Goal: Task Accomplishment & Management: Manage account settings

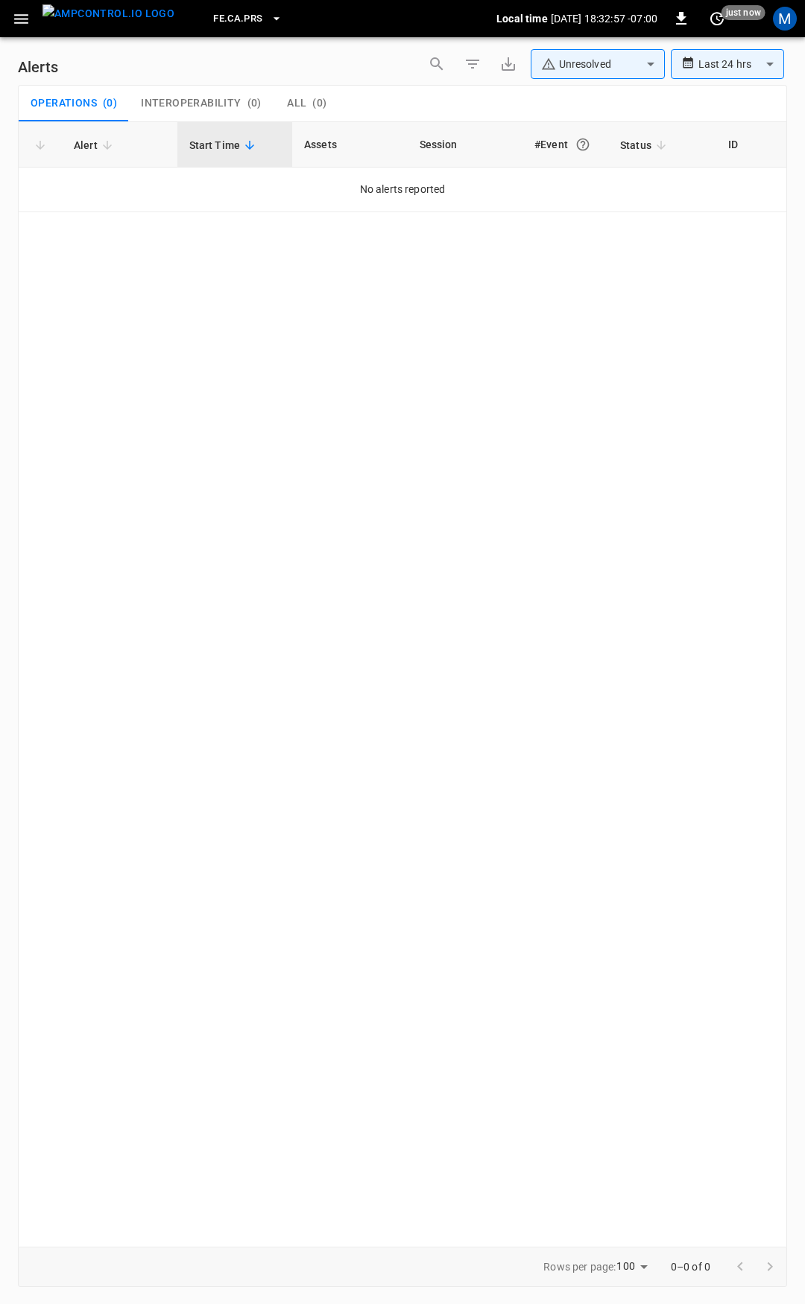
click at [4, 13] on div "FE.CA.PRS Local time [DATE] 18:32:57 -07:00 0 just now M" at bounding box center [402, 18] width 805 height 37
click at [19, 18] on icon "button" at bounding box center [21, 19] width 14 height 10
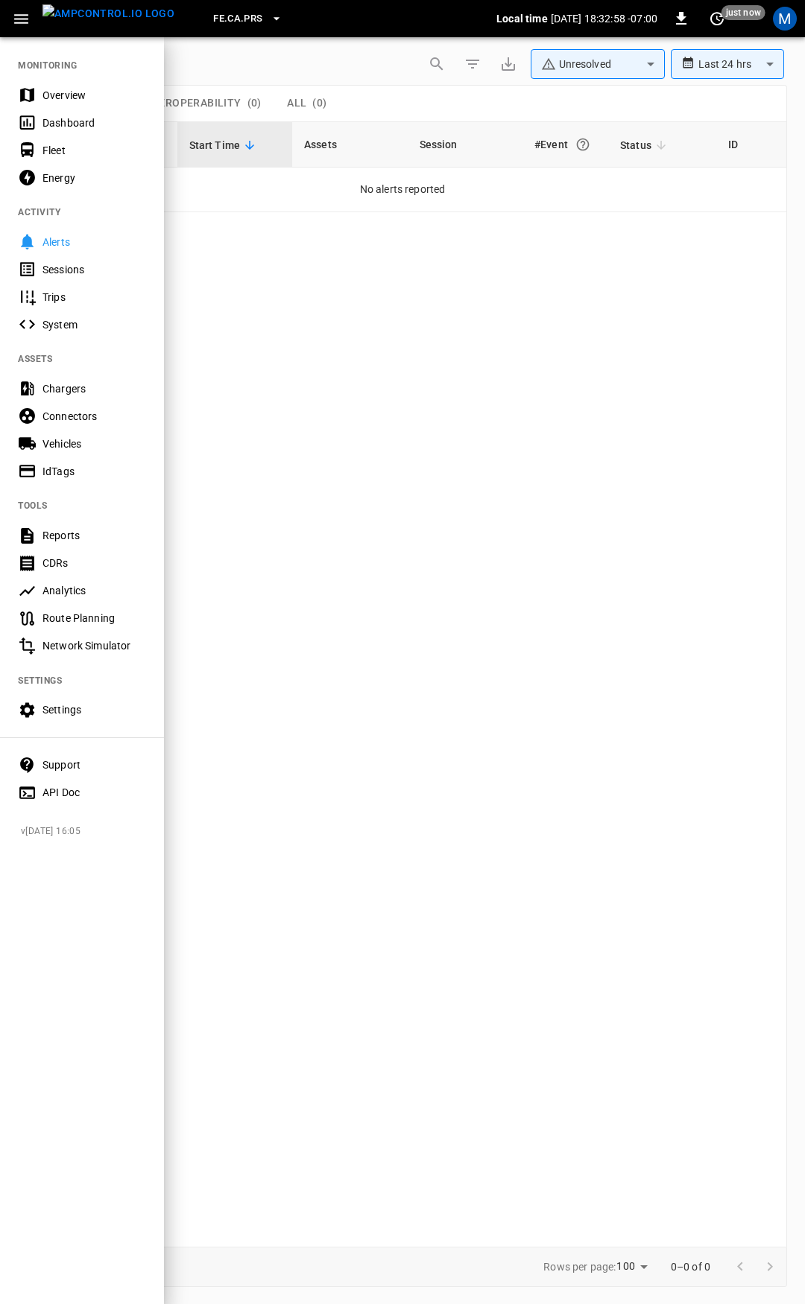
click at [53, 88] on div "Overview" at bounding box center [94, 95] width 104 height 15
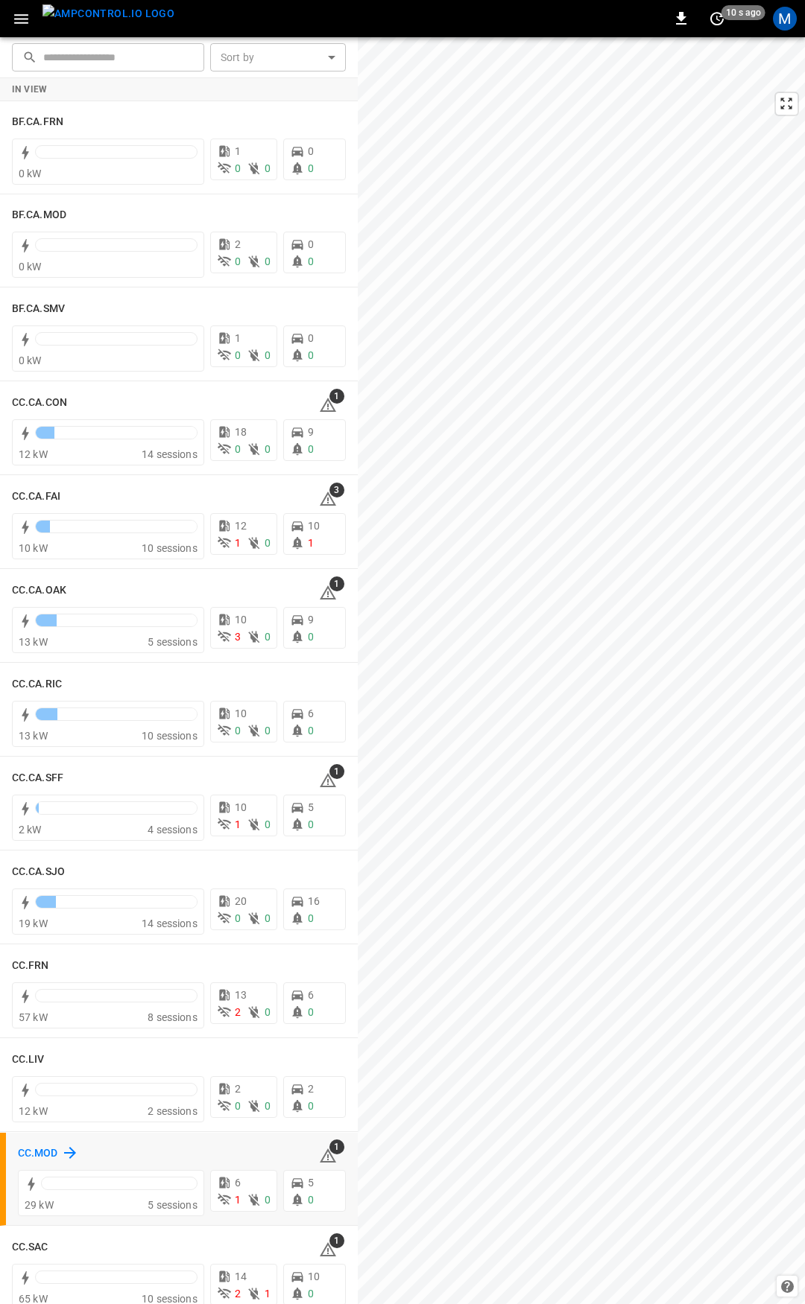
click at [37, 1151] on h6 "CC.MOD" at bounding box center [38, 1154] width 40 height 16
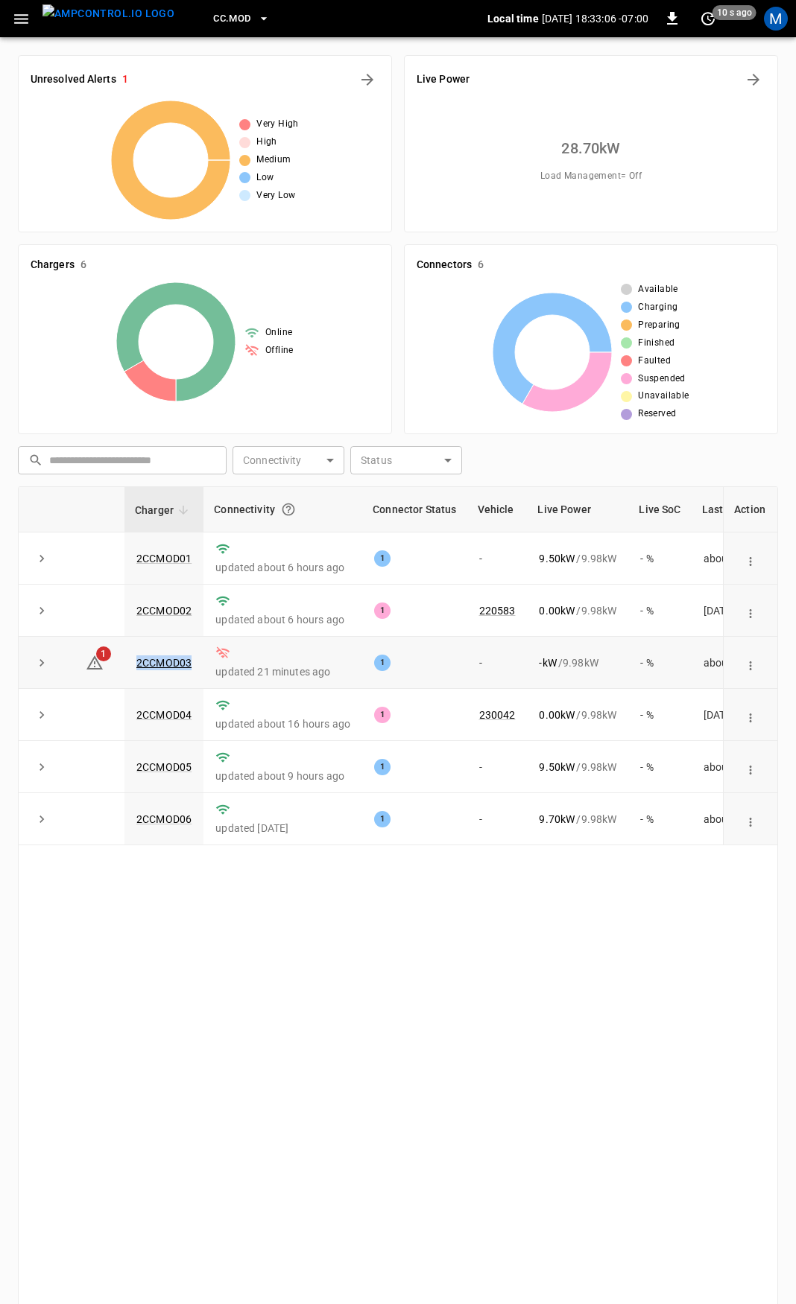
drag, startPoint x: 175, startPoint y: 665, endPoint x: 130, endPoint y: 664, distance: 44.7
click at [130, 664] on td "2CCMOD03" at bounding box center [163, 663] width 79 height 52
copy link "2CCMOD03"
click at [145, 662] on link "2CCMOD03" at bounding box center [163, 663] width 61 height 18
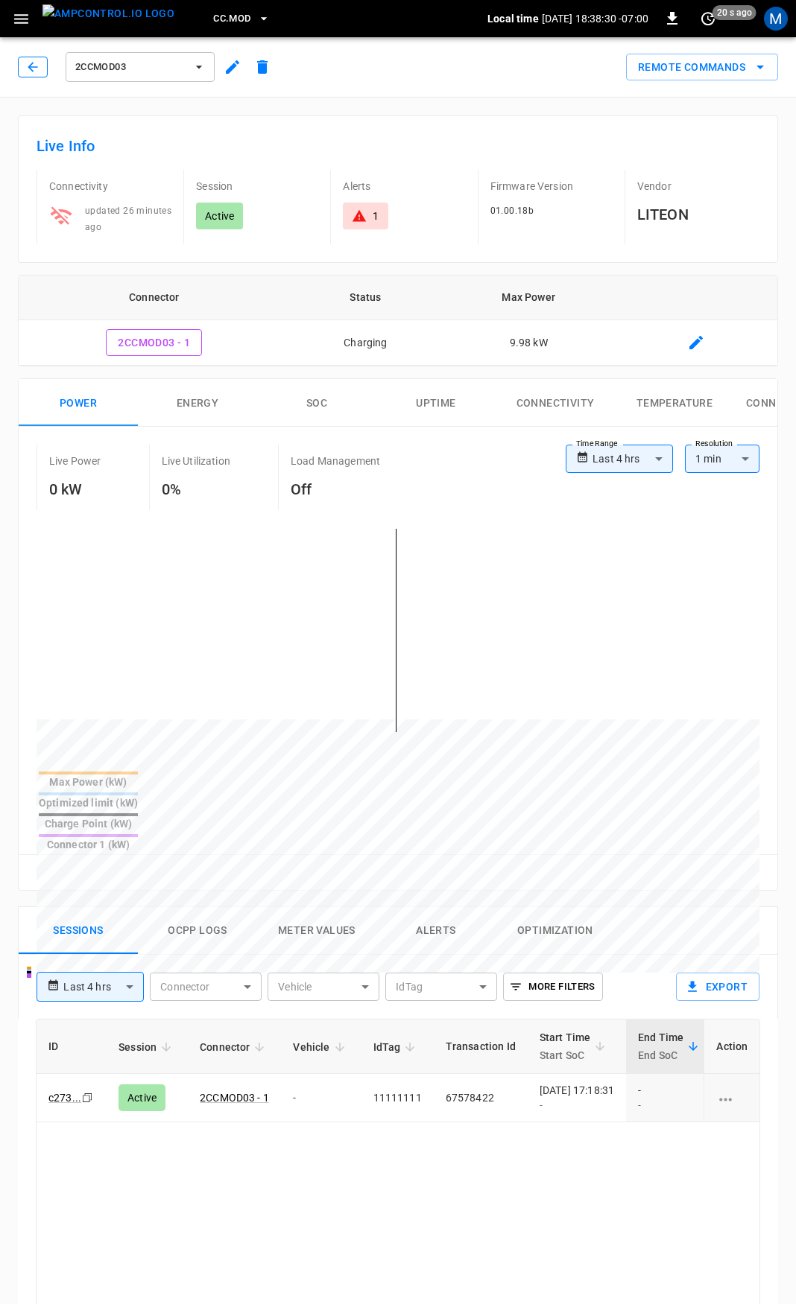
click at [18, 63] on button "button" at bounding box center [33, 67] width 30 height 21
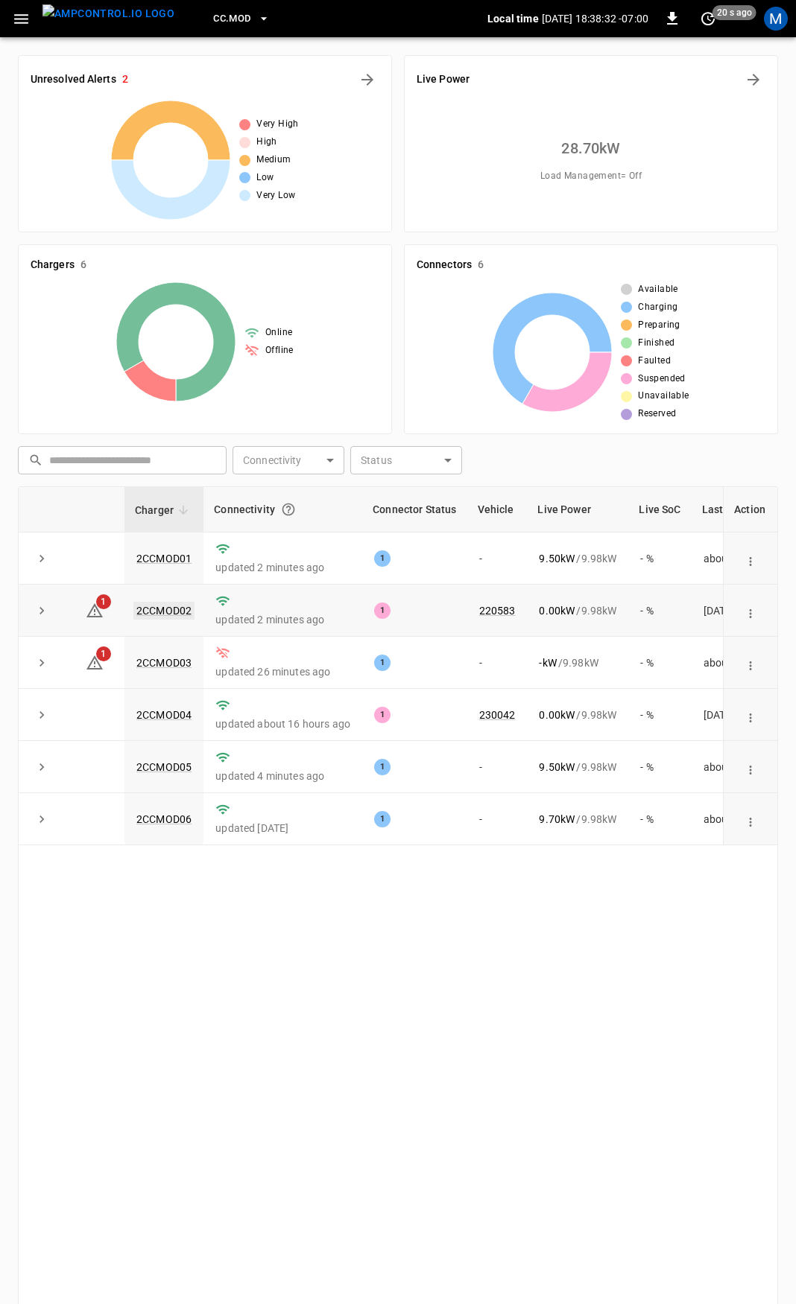
click at [155, 615] on link "2CCMOD02" at bounding box center [163, 611] width 61 height 18
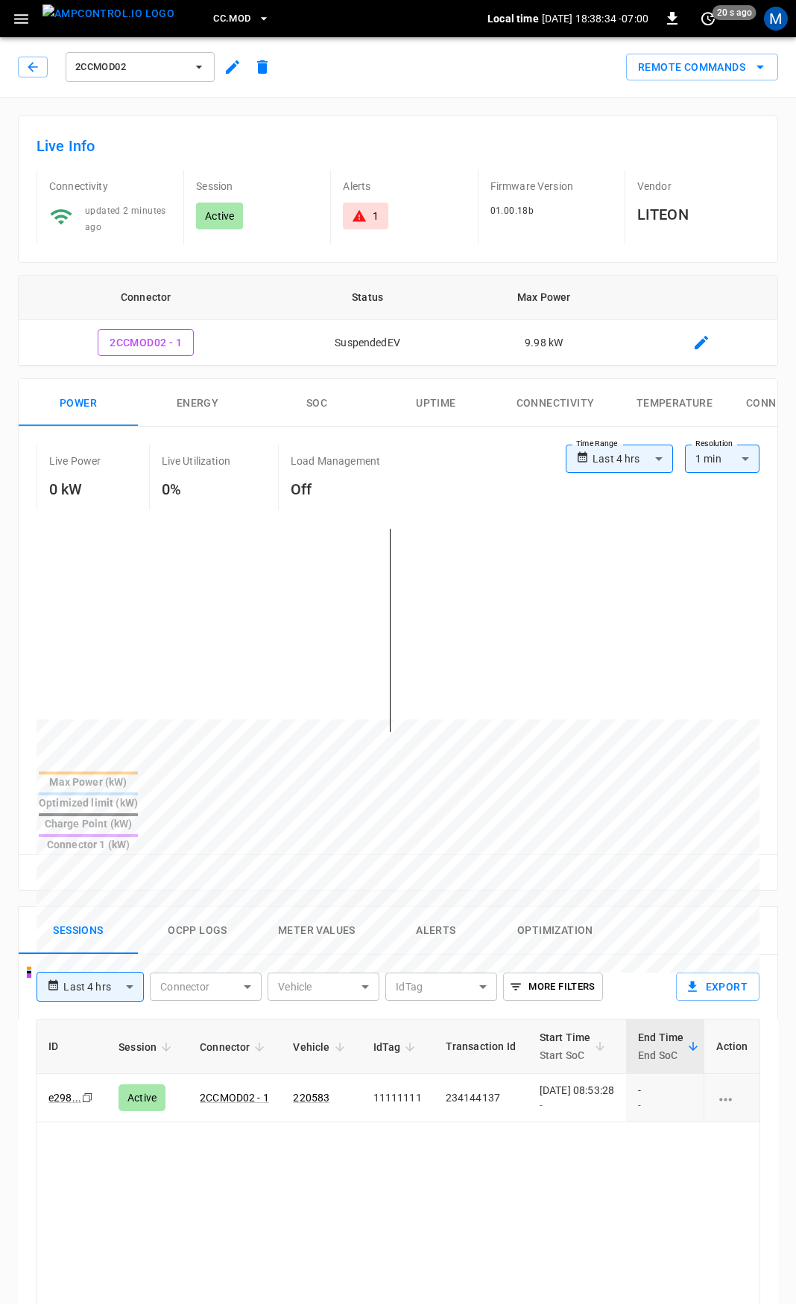
click at [604, 454] on body "**********" at bounding box center [398, 995] width 796 height 1990
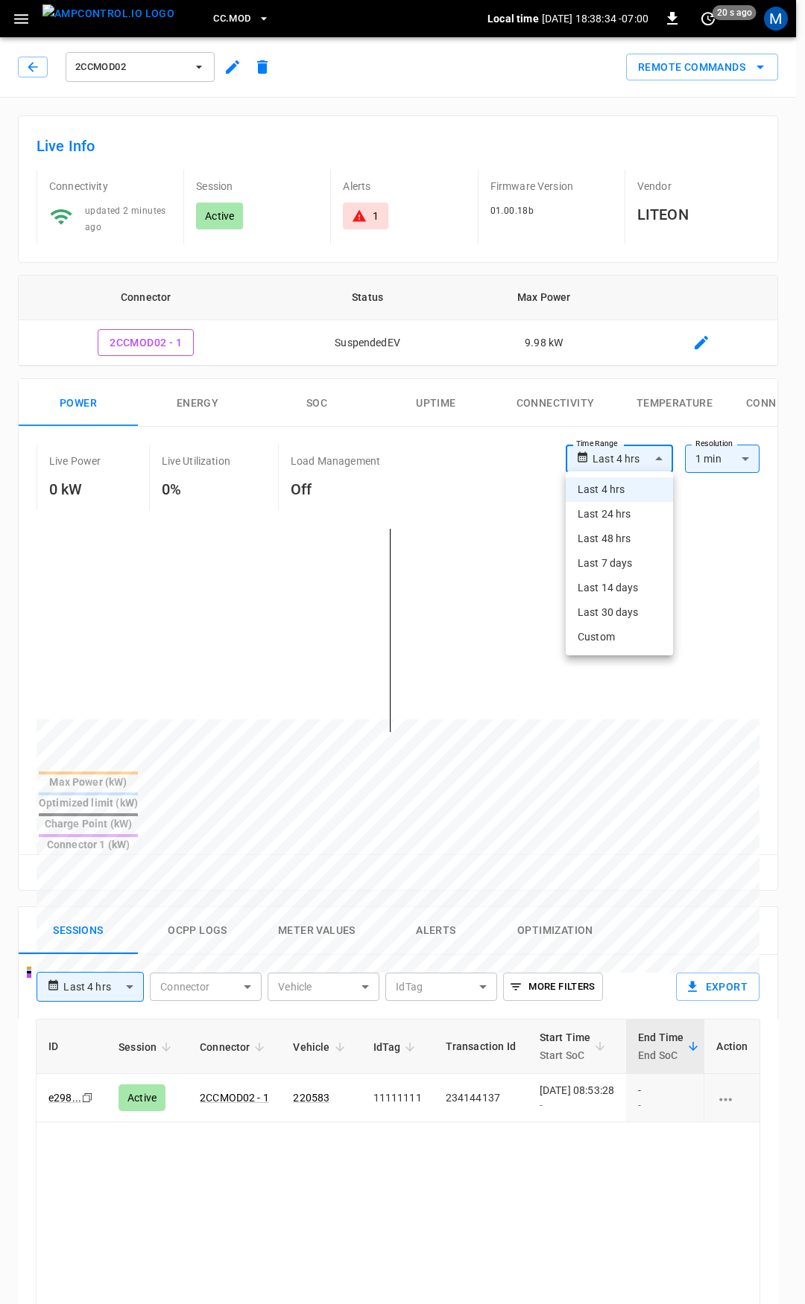
click at [618, 513] on li "Last 24 hrs" at bounding box center [618, 514] width 107 height 25
type input "**********"
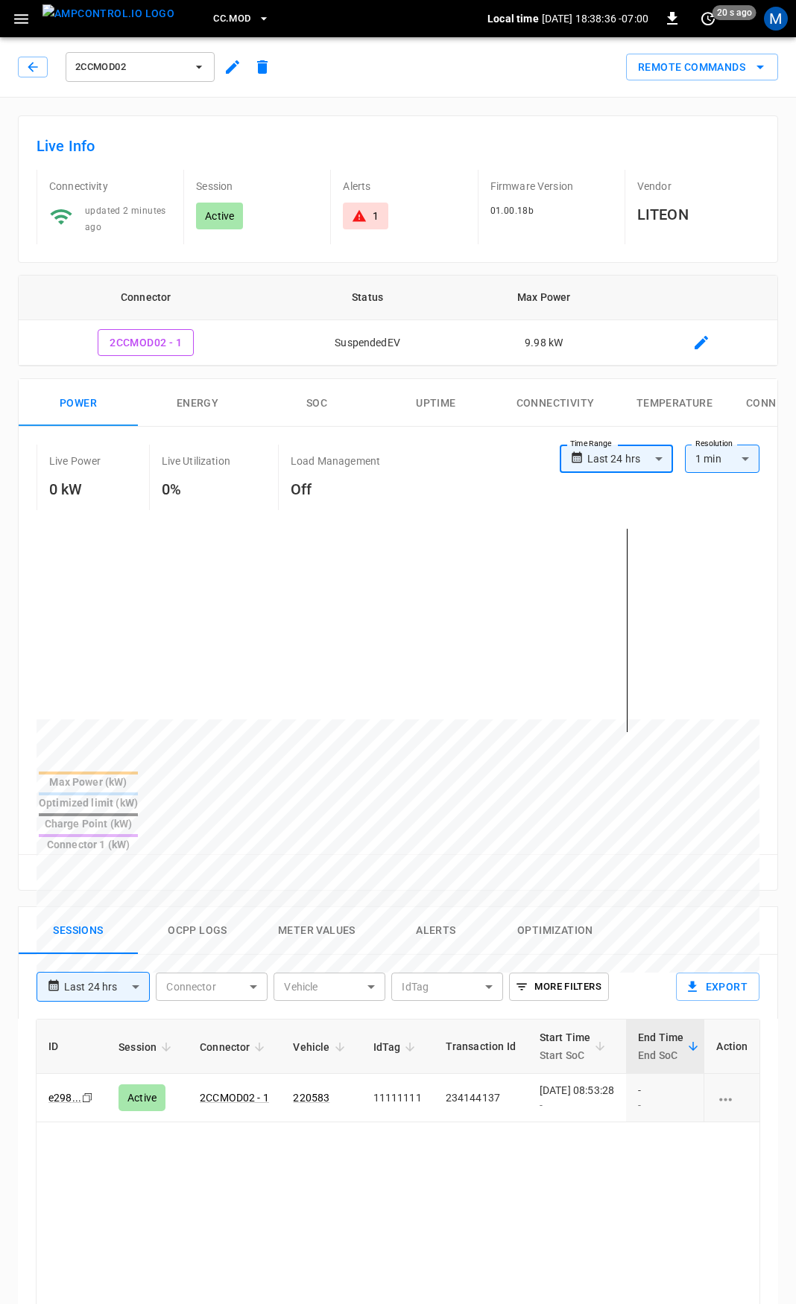
click at [425, 907] on button "Alerts" at bounding box center [435, 931] width 119 height 48
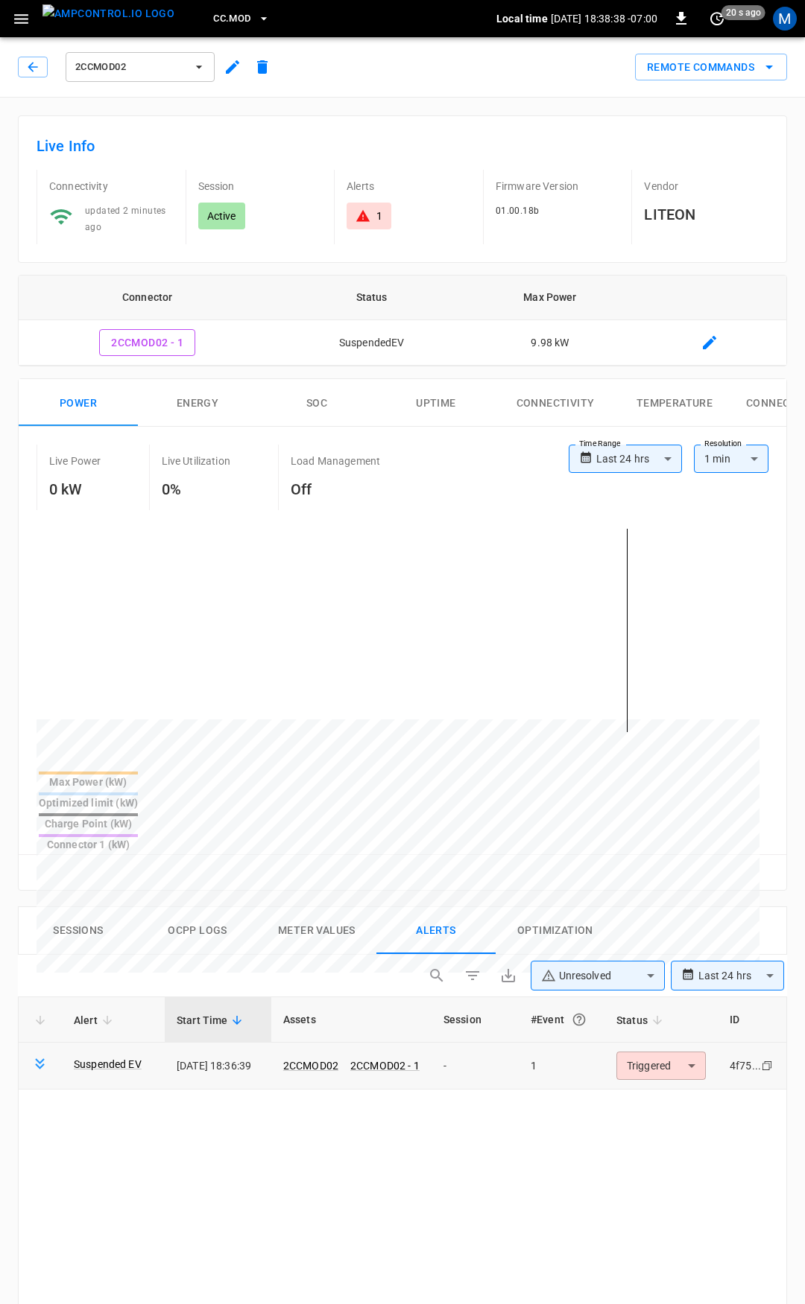
click at [633, 1021] on body "**********" at bounding box center [402, 1096] width 805 height 2192
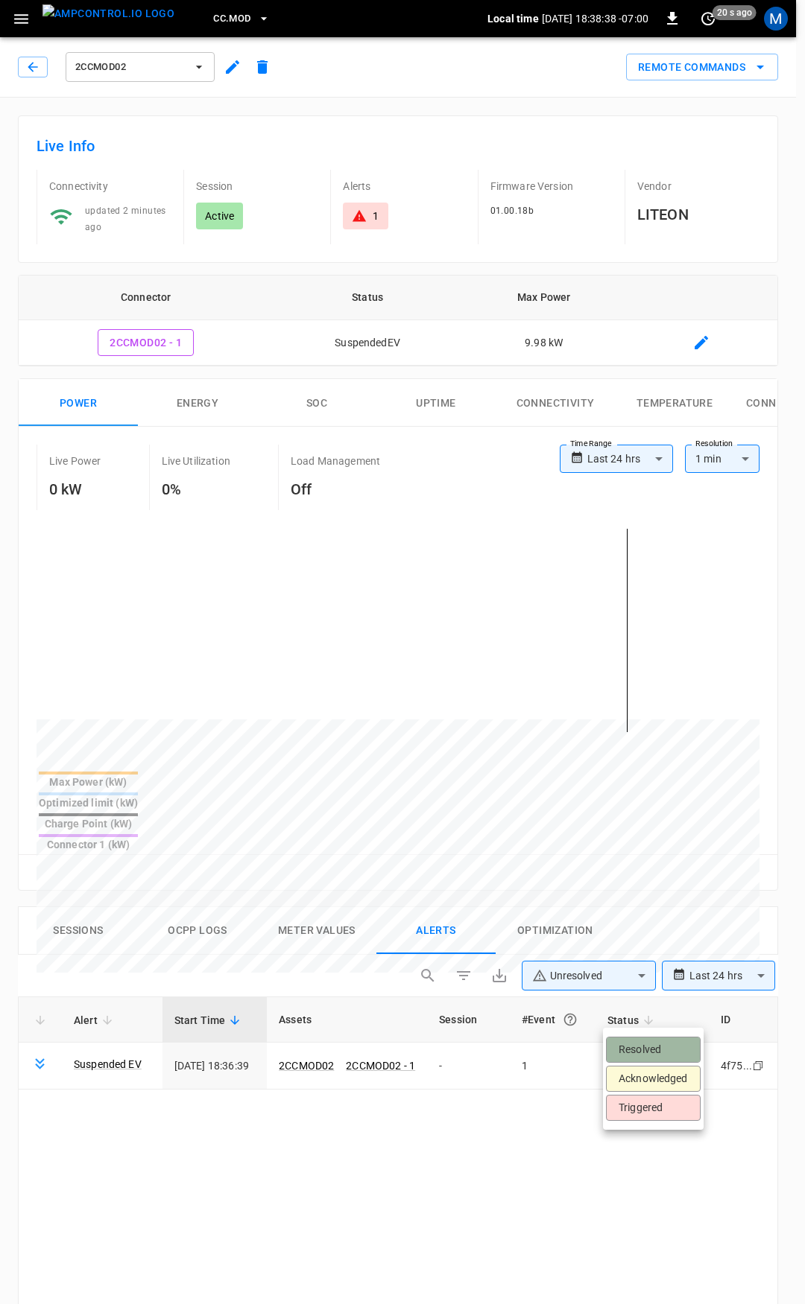
click at [639, 1041] on li "Resolved" at bounding box center [653, 1050] width 95 height 26
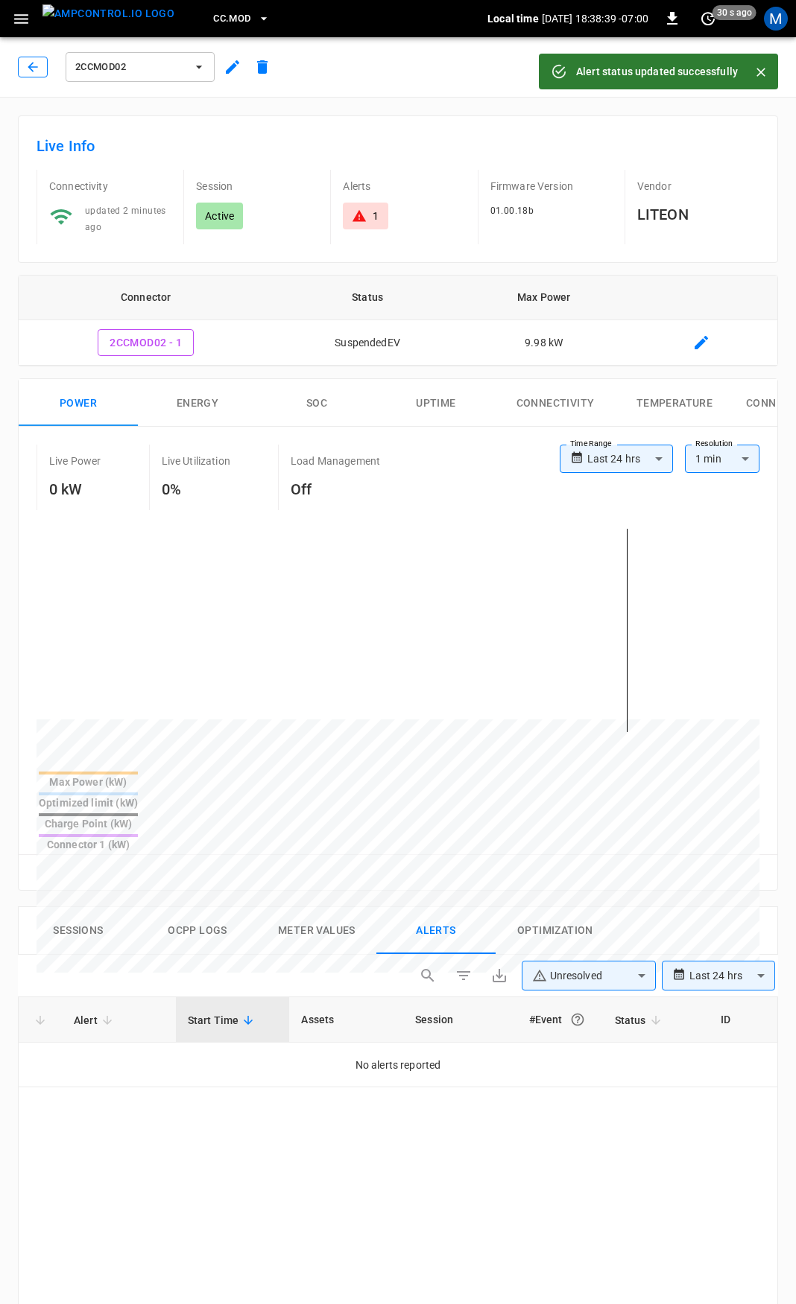
click at [47, 70] on div "2CCMOD02" at bounding box center [147, 67] width 259 height 36
click at [14, 69] on div "2CCMOD02" at bounding box center [144, 64] width 265 height 42
click at [28, 57] on button "button" at bounding box center [33, 67] width 30 height 21
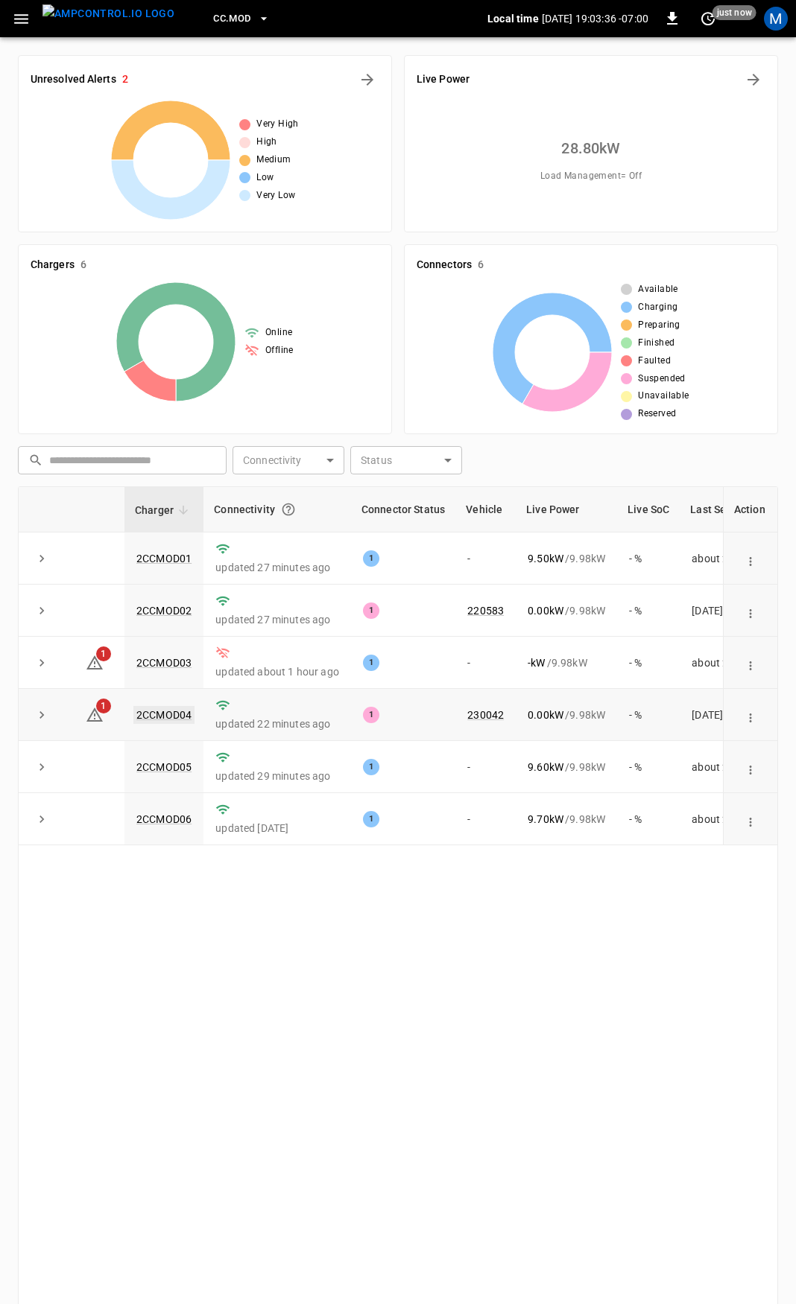
click at [165, 720] on link "2CCMOD04" at bounding box center [163, 715] width 61 height 18
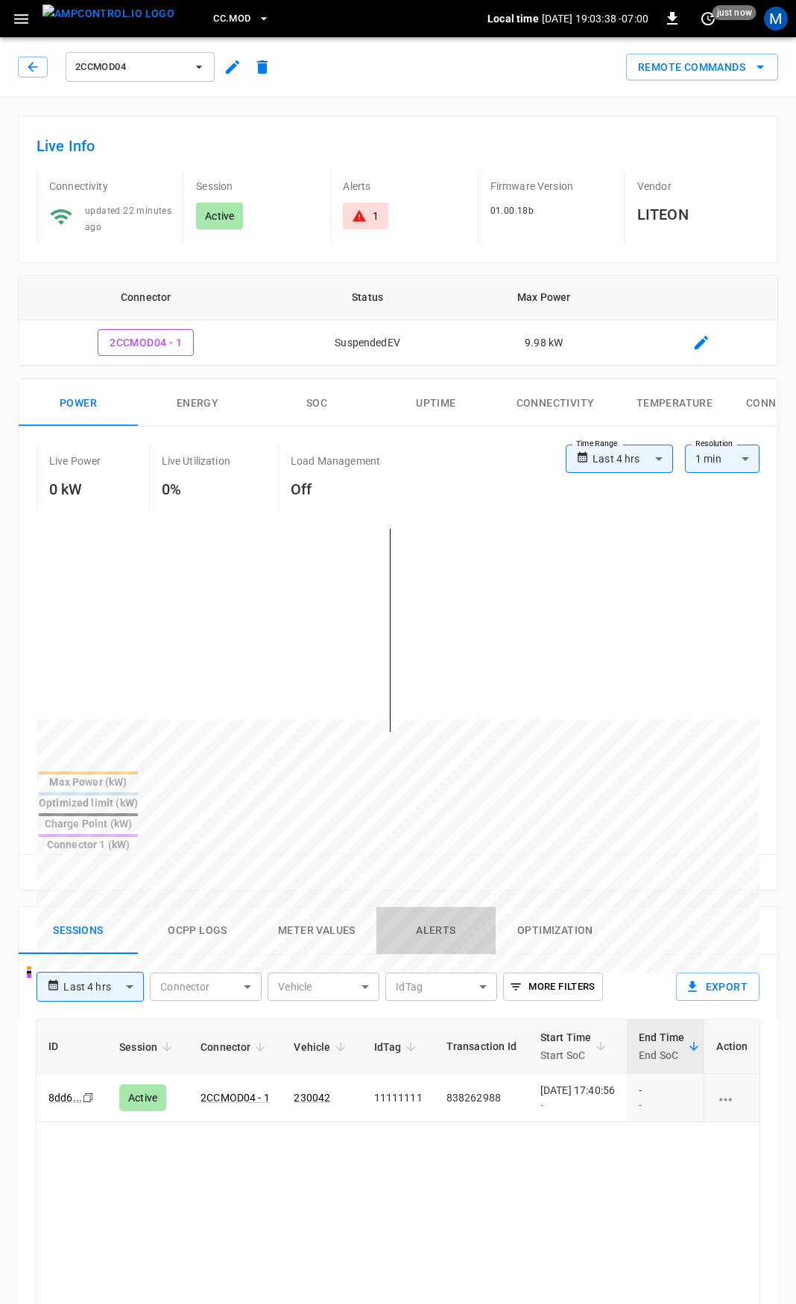
click at [448, 907] on button "Alerts" at bounding box center [435, 931] width 119 height 48
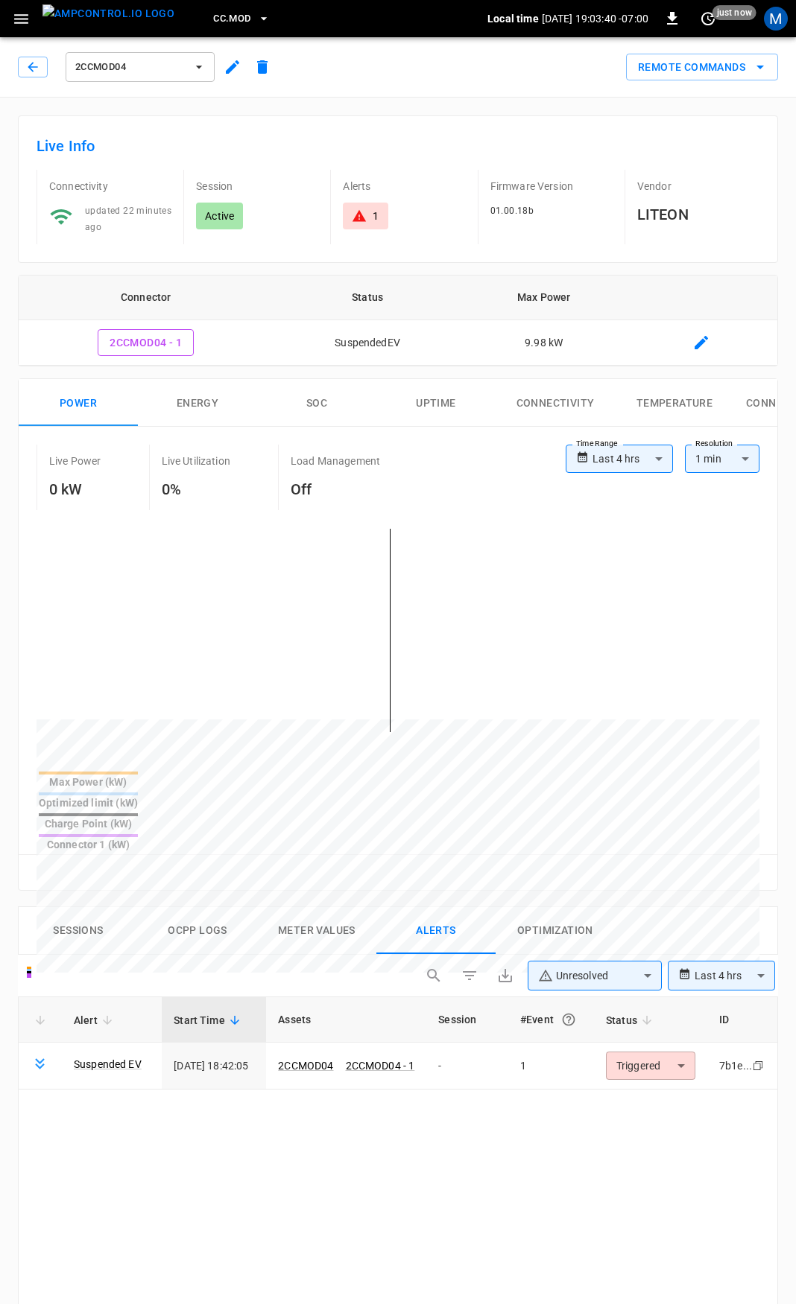
click at [89, 907] on button "Sessions" at bounding box center [78, 931] width 119 height 48
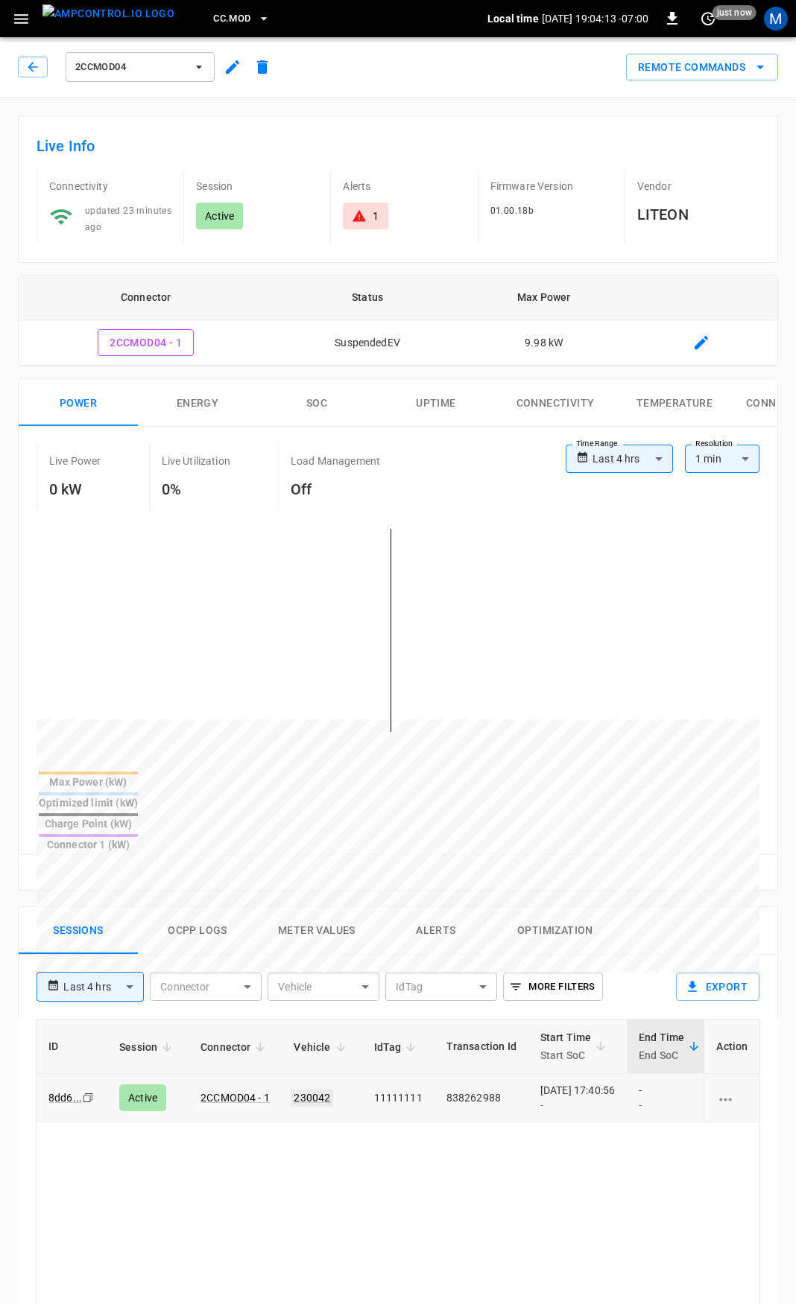
click at [299, 1074] on td "230042" at bounding box center [322, 1098] width 80 height 48
click at [315, 1089] on link "230042" at bounding box center [312, 1098] width 42 height 18
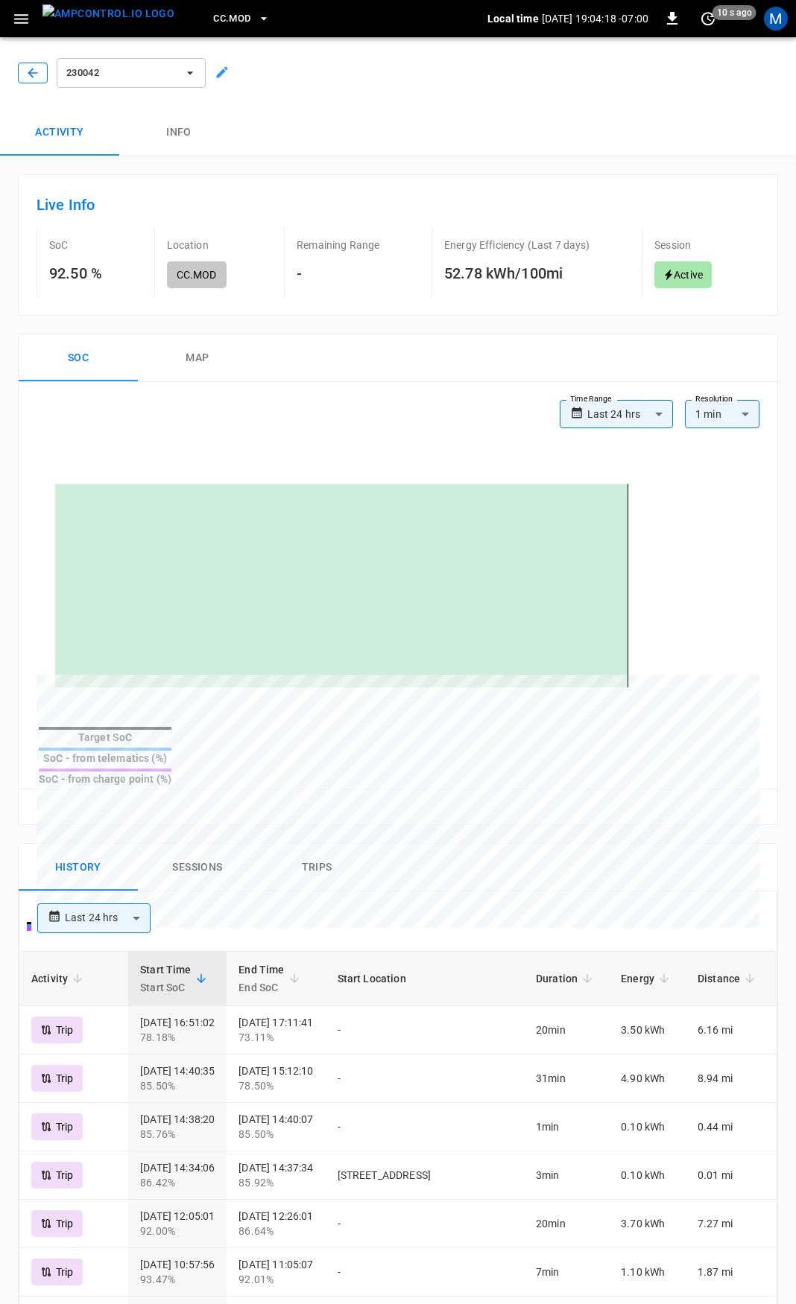
click at [34, 81] on button "button" at bounding box center [33, 73] width 30 height 21
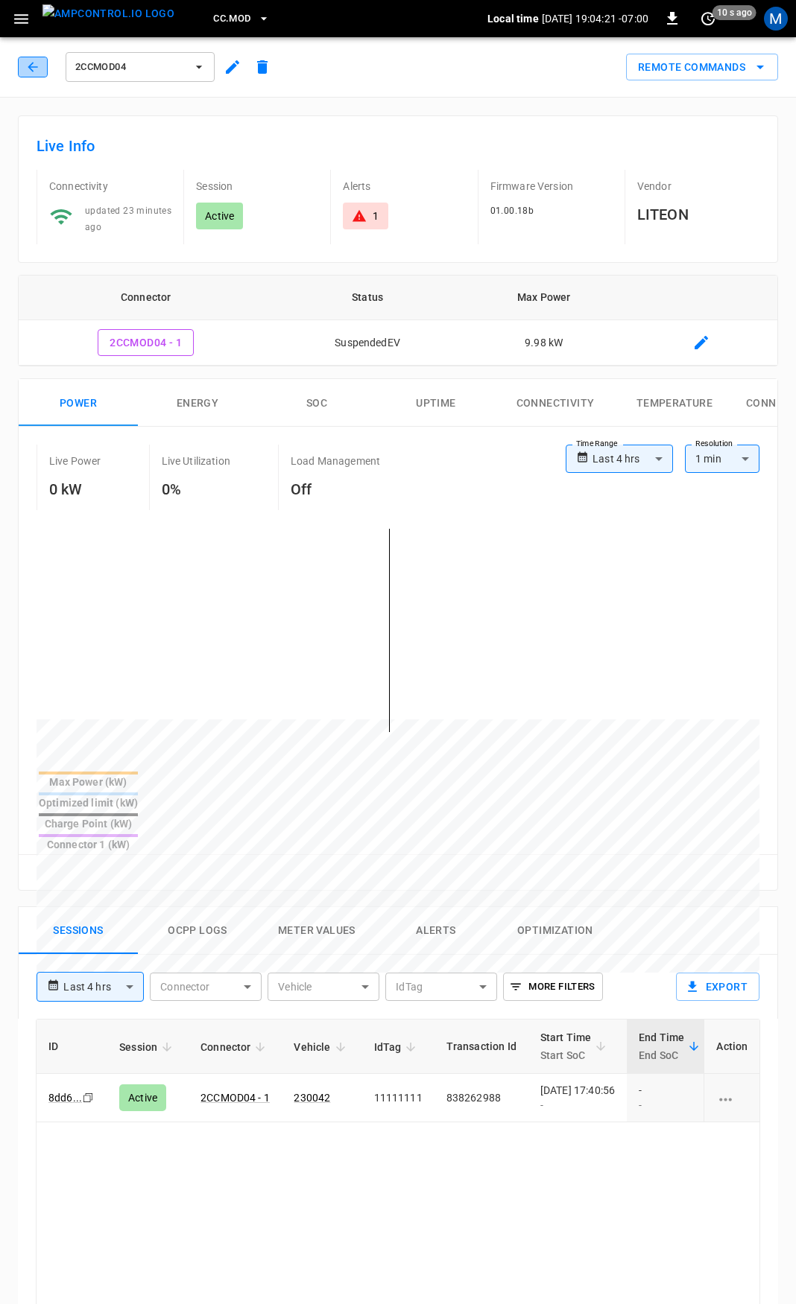
click at [26, 70] on icon "button" at bounding box center [32, 67] width 15 height 15
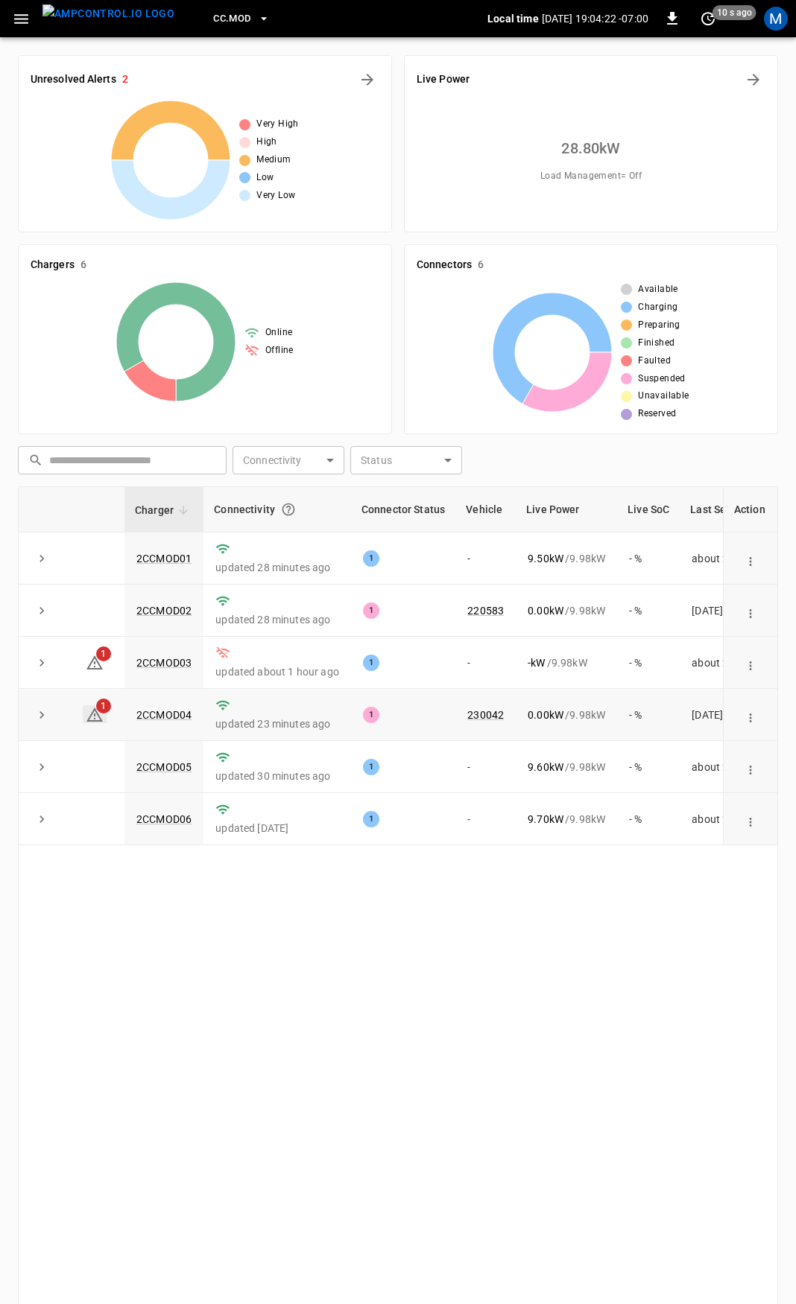
click at [95, 714] on icon at bounding box center [95, 715] width 18 height 18
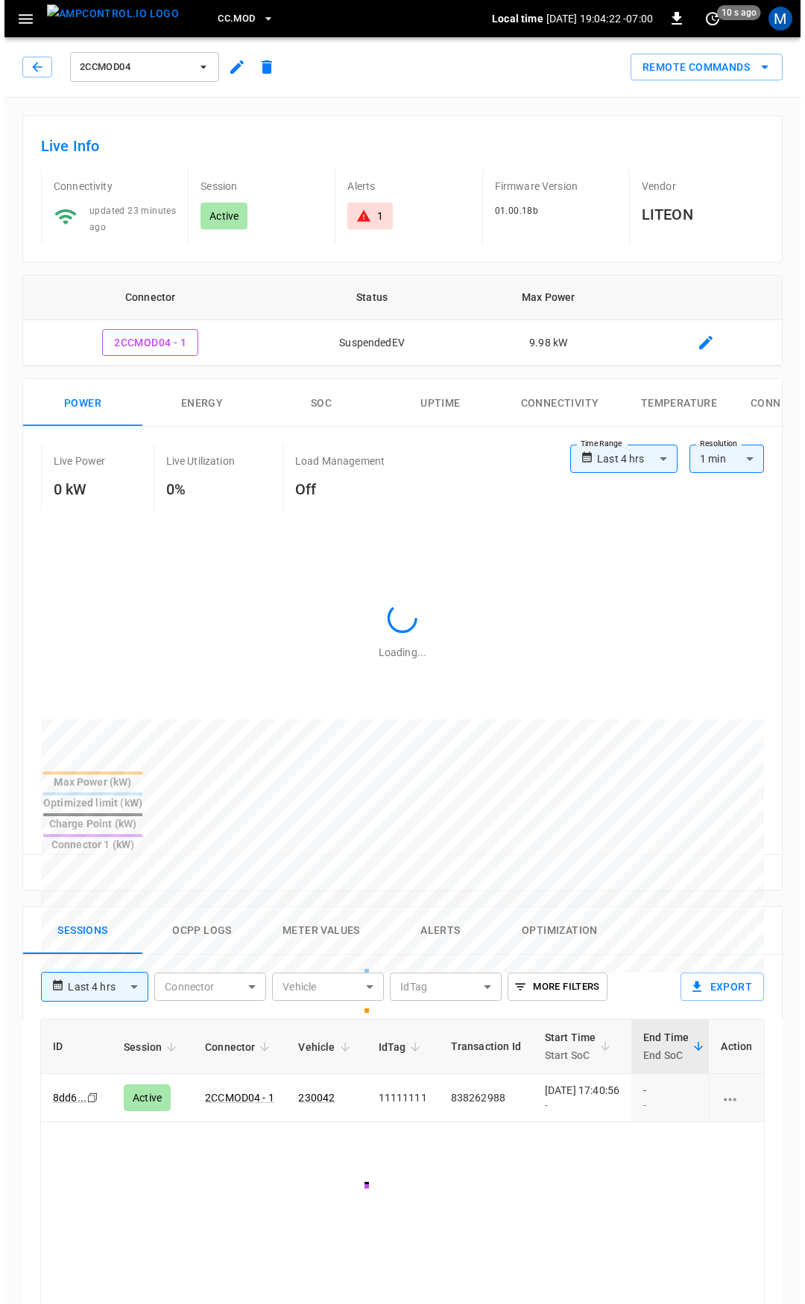
scroll to position [634, 0]
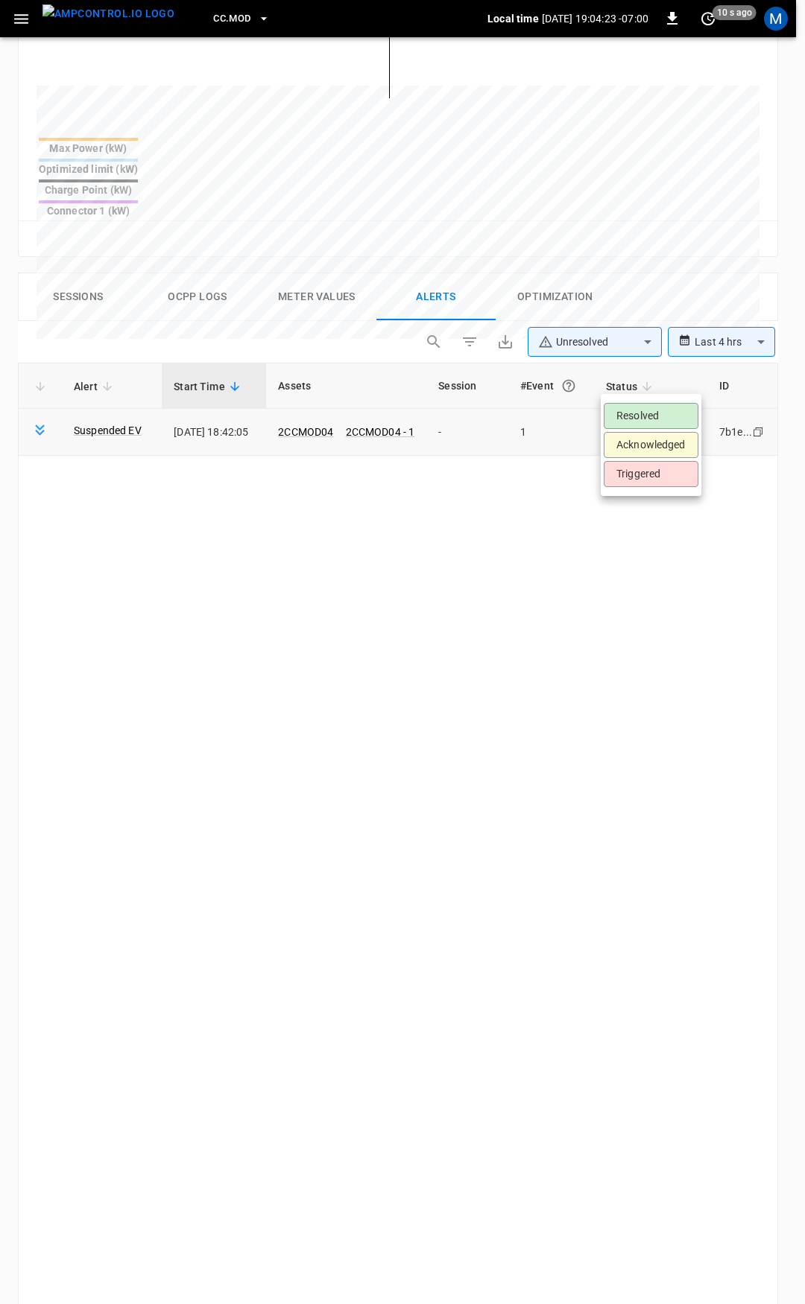
click at [630, 375] on body "**********" at bounding box center [402, 462] width 805 height 2192
click at [646, 412] on li "Resolved" at bounding box center [650, 416] width 95 height 26
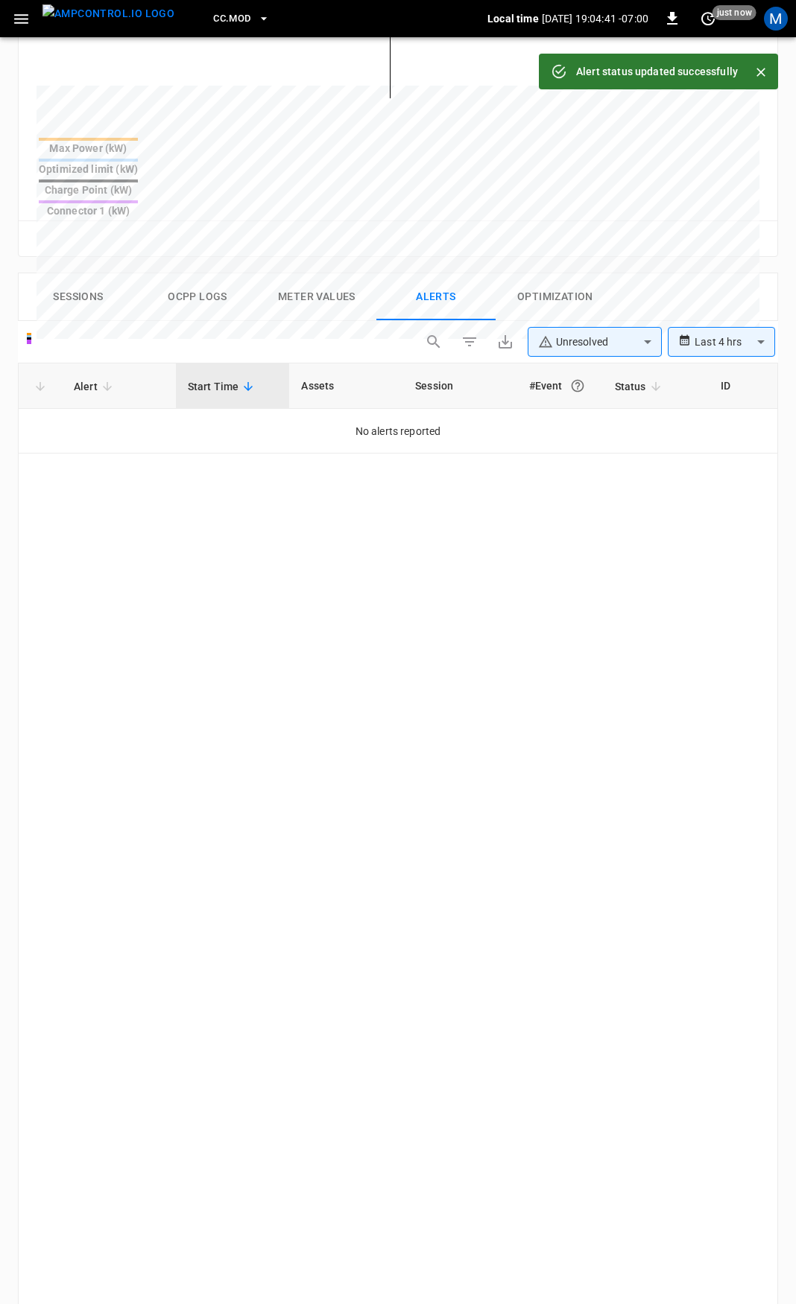
click at [19, 16] on icon "button" at bounding box center [21, 19] width 19 height 19
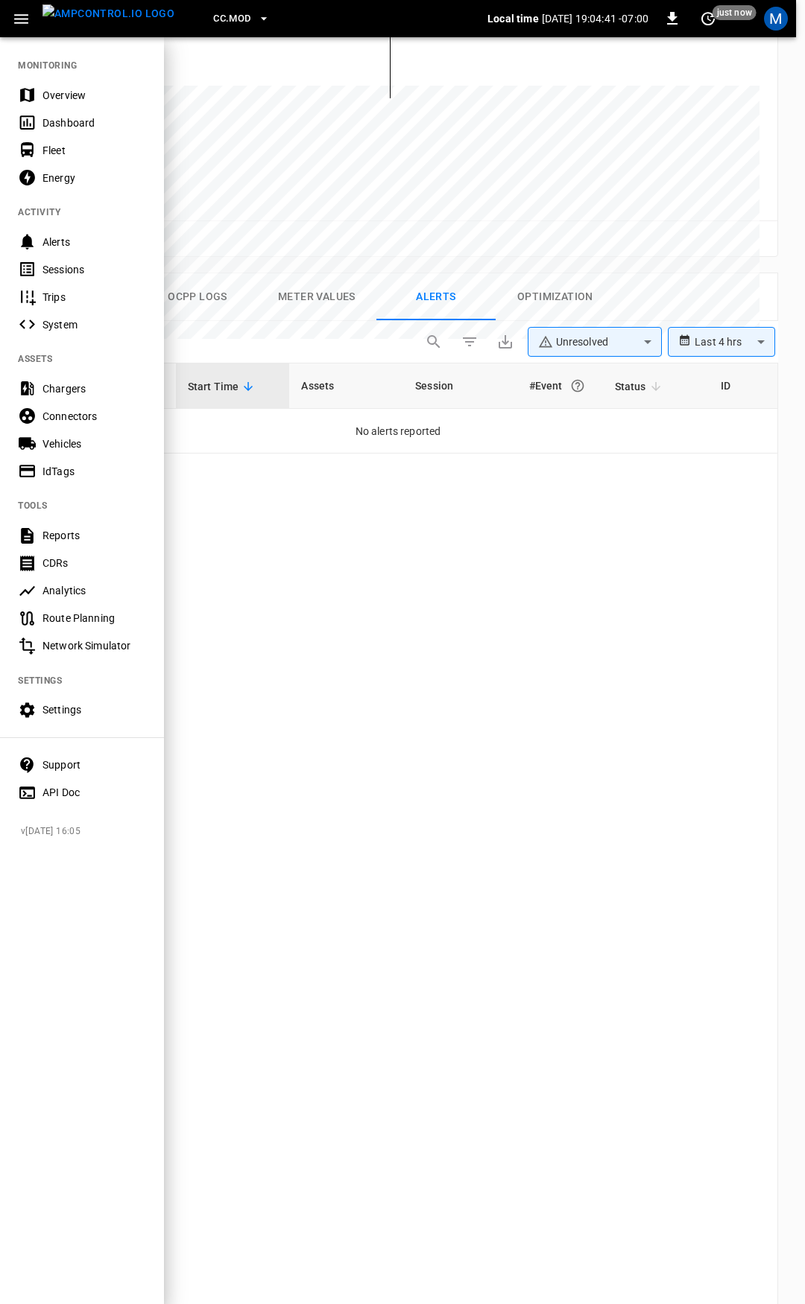
click at [72, 88] on div "Overview" at bounding box center [94, 95] width 104 height 15
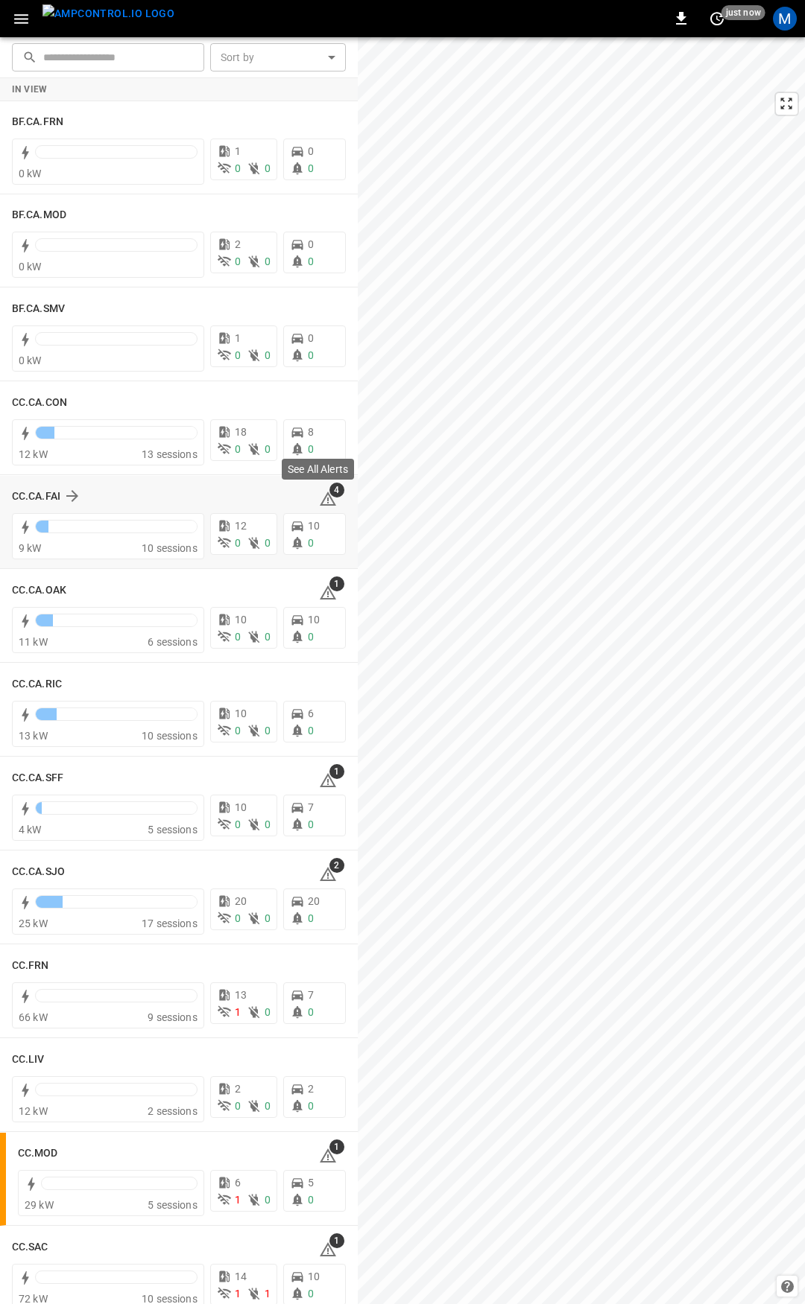
click at [321, 498] on icon at bounding box center [328, 499] width 16 height 14
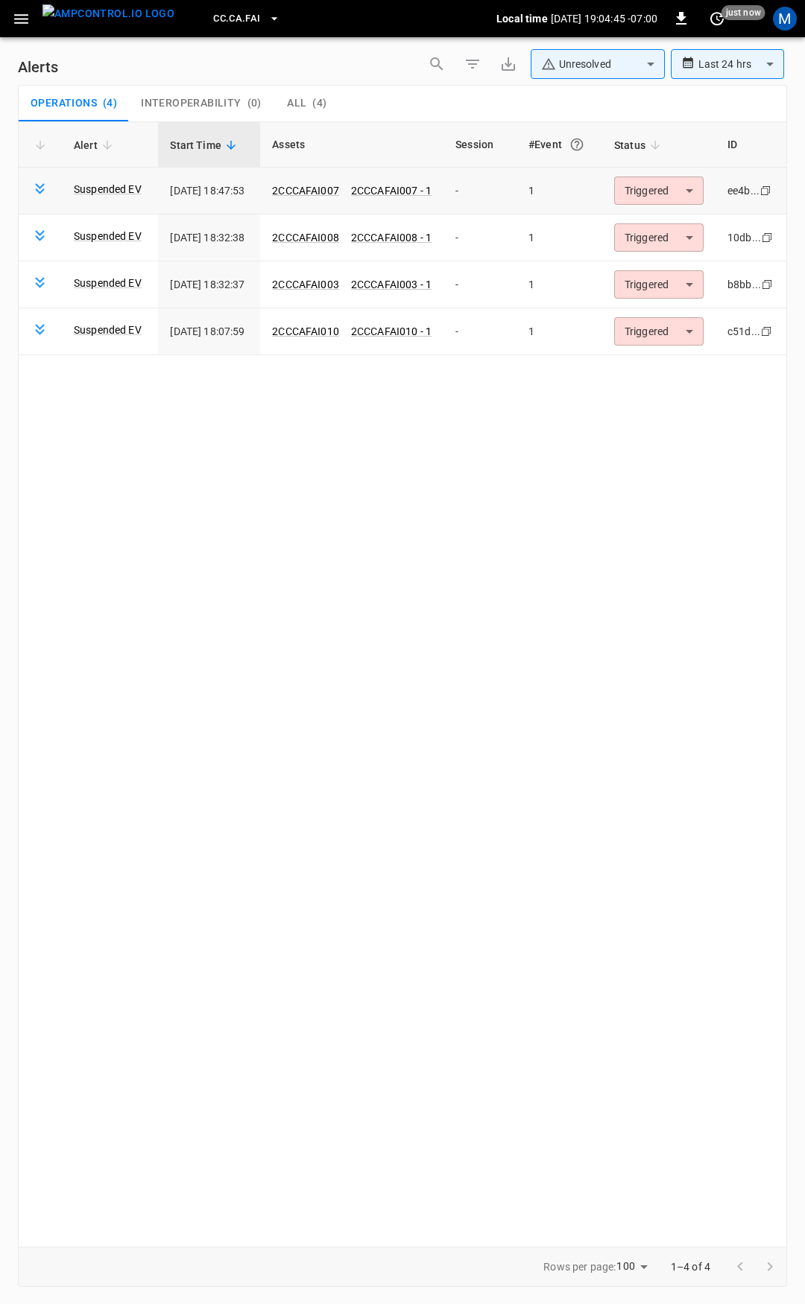
click at [647, 186] on body "**********" at bounding box center [402, 649] width 805 height 1299
click at [668, 226] on li "Resolved" at bounding box center [661, 227] width 95 height 26
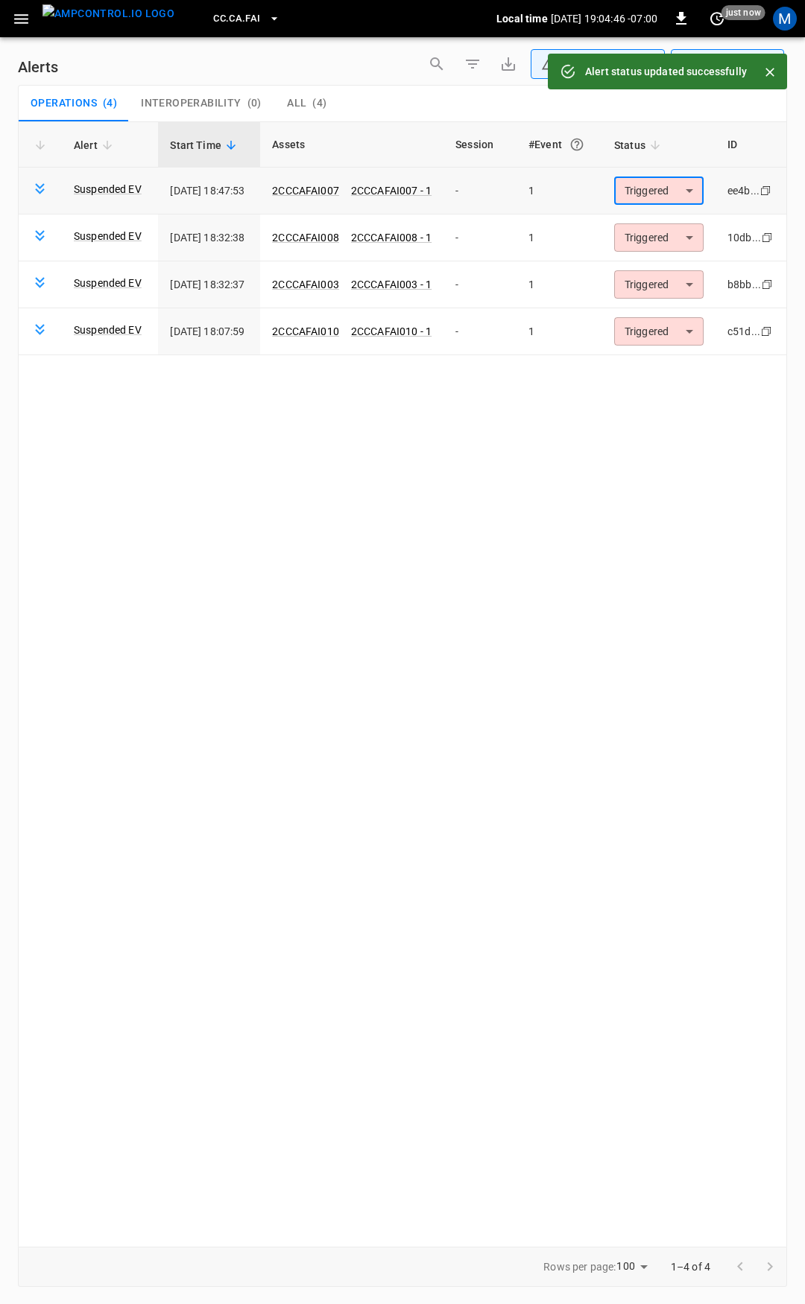
click at [667, 183] on body "**********" at bounding box center [402, 649] width 805 height 1299
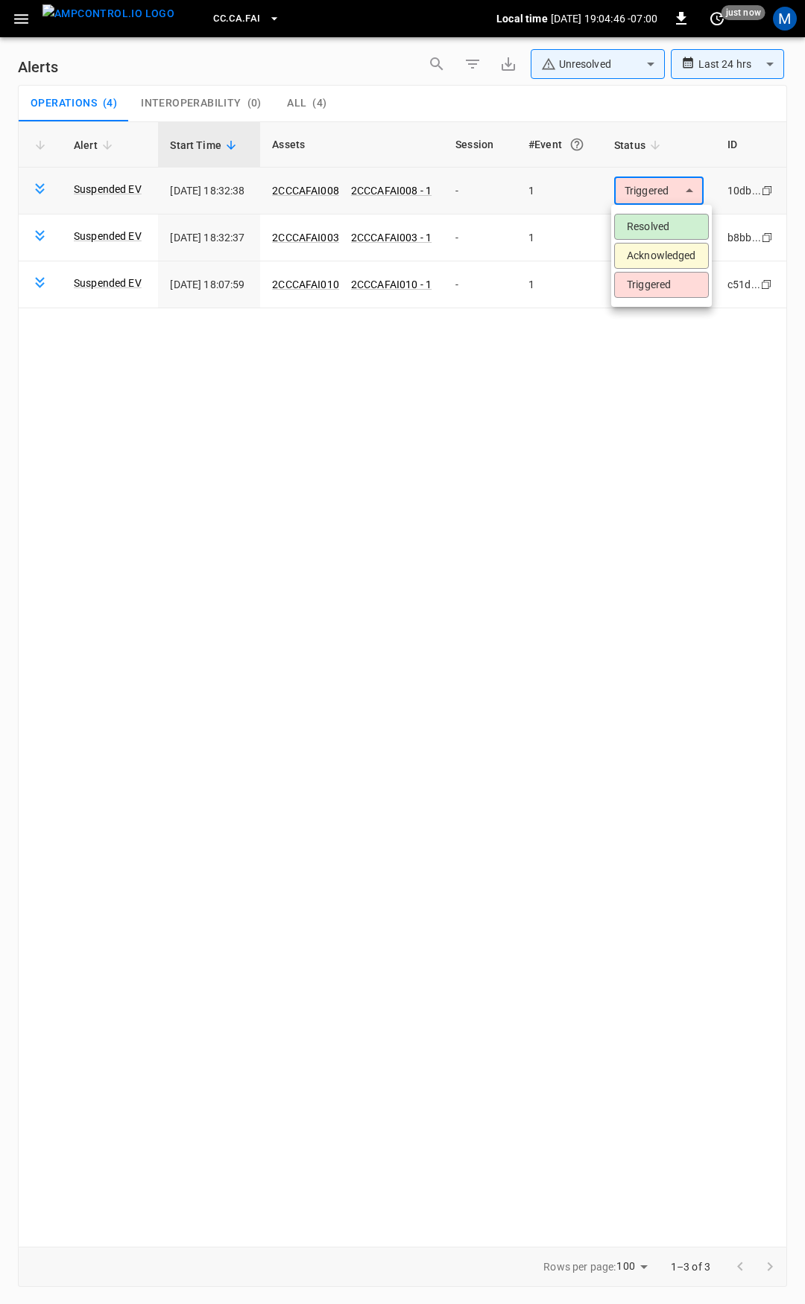
click at [654, 212] on ul "Resolved Acknowledged Triggered" at bounding box center [661, 256] width 101 height 102
click at [657, 220] on li "Resolved" at bounding box center [661, 227] width 95 height 26
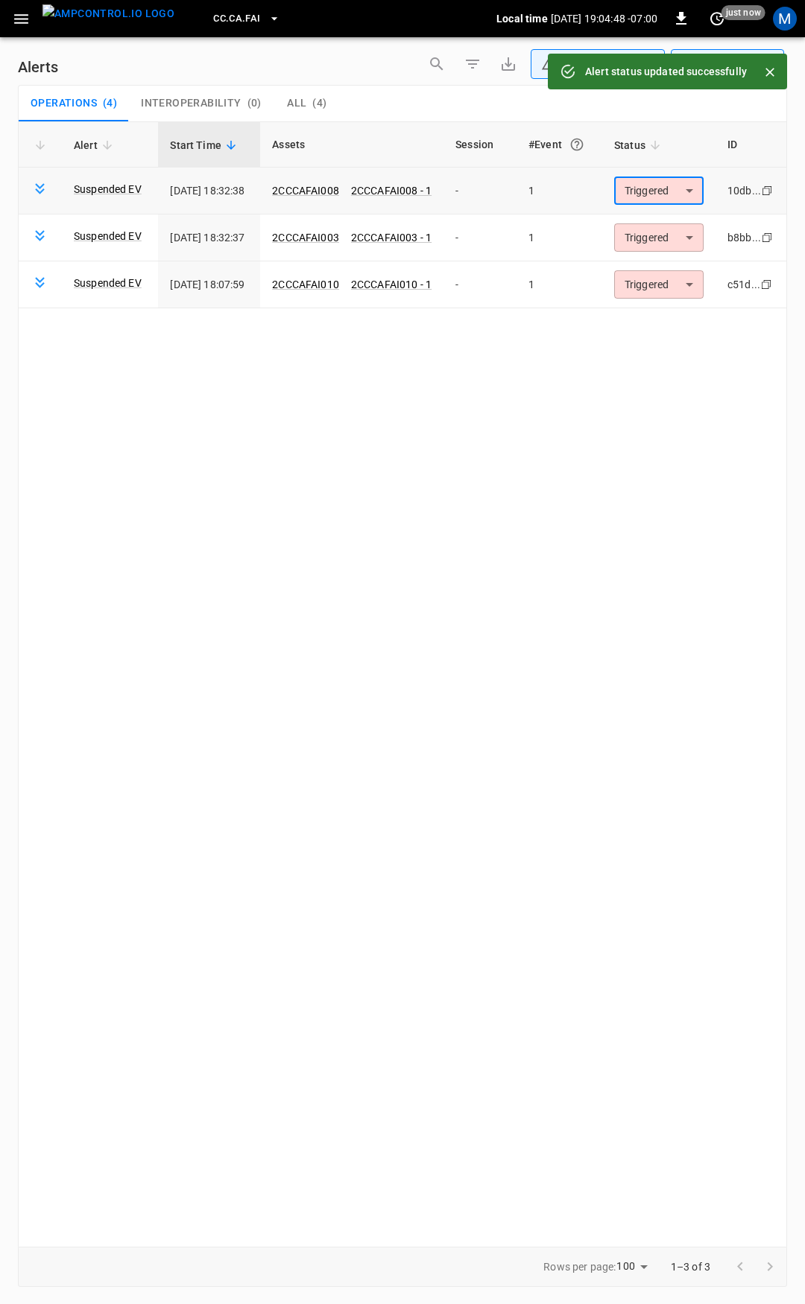
click at [659, 192] on body "**********" at bounding box center [402, 649] width 805 height 1299
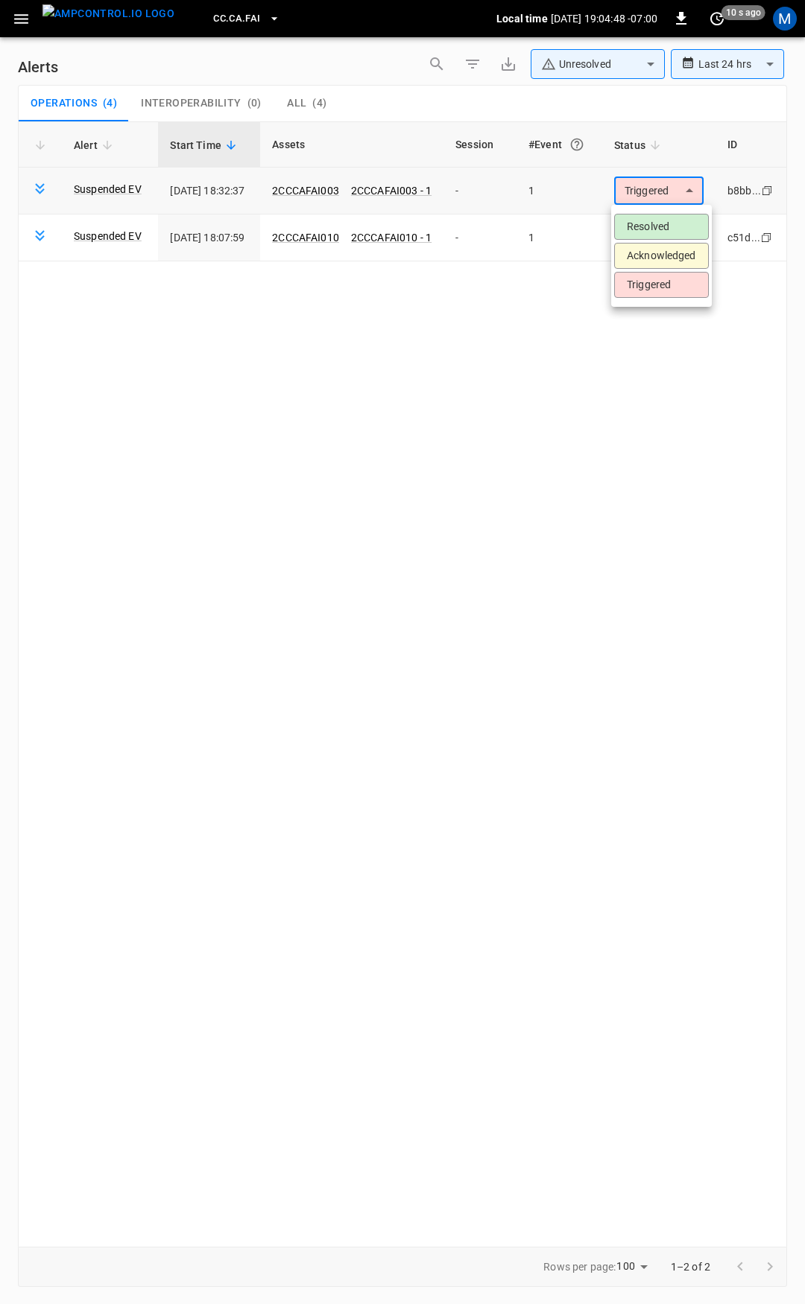
click at [656, 218] on li "Resolved" at bounding box center [661, 227] width 95 height 26
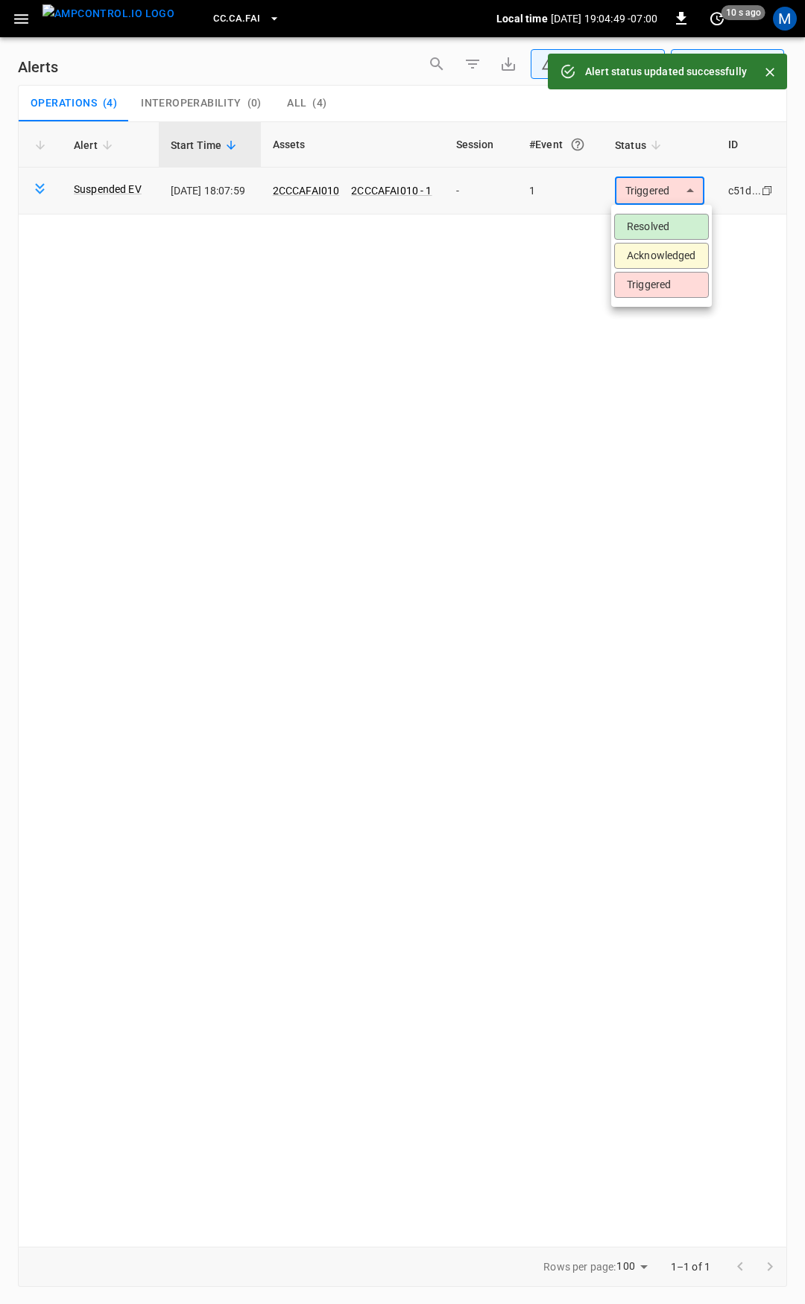
click at [659, 194] on body "**********" at bounding box center [402, 649] width 805 height 1299
click at [652, 216] on li "Resolved" at bounding box center [661, 227] width 95 height 26
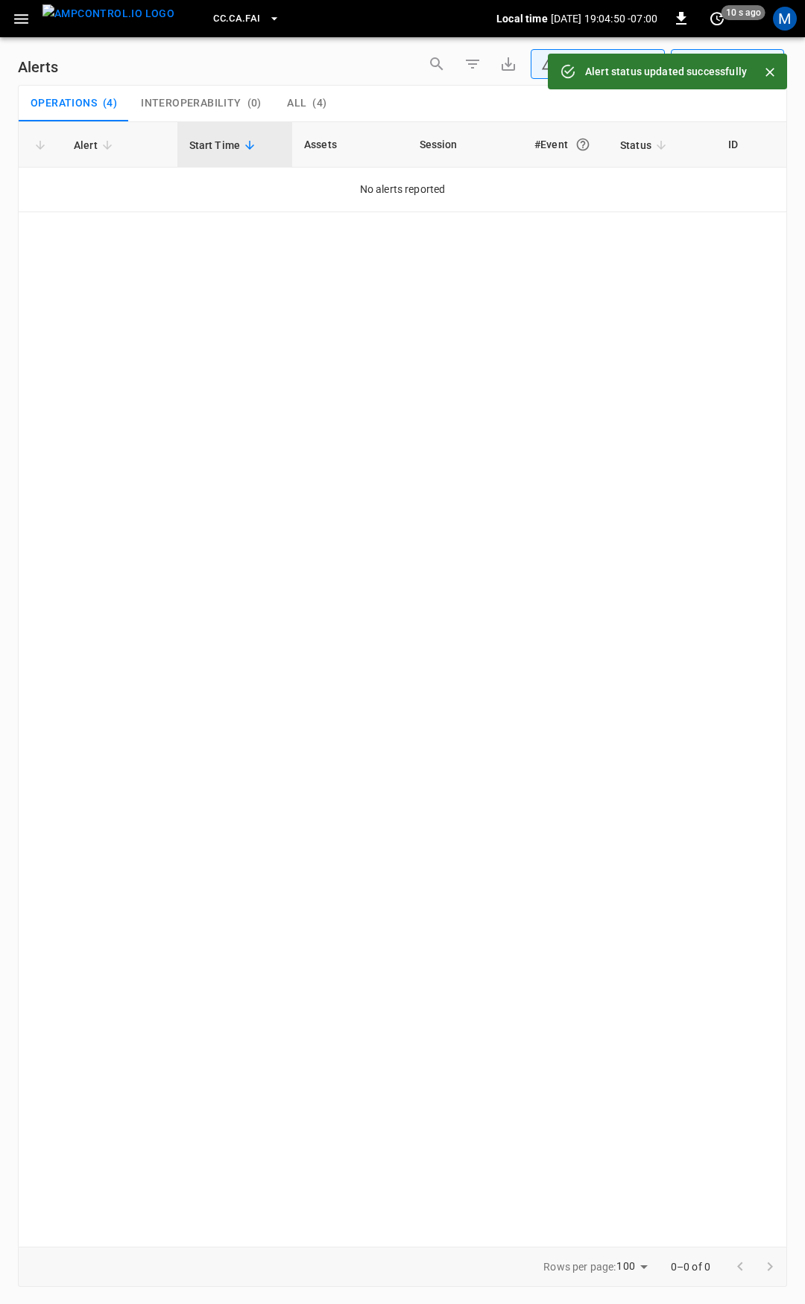
click at [27, 22] on icon "button" at bounding box center [21, 19] width 14 height 10
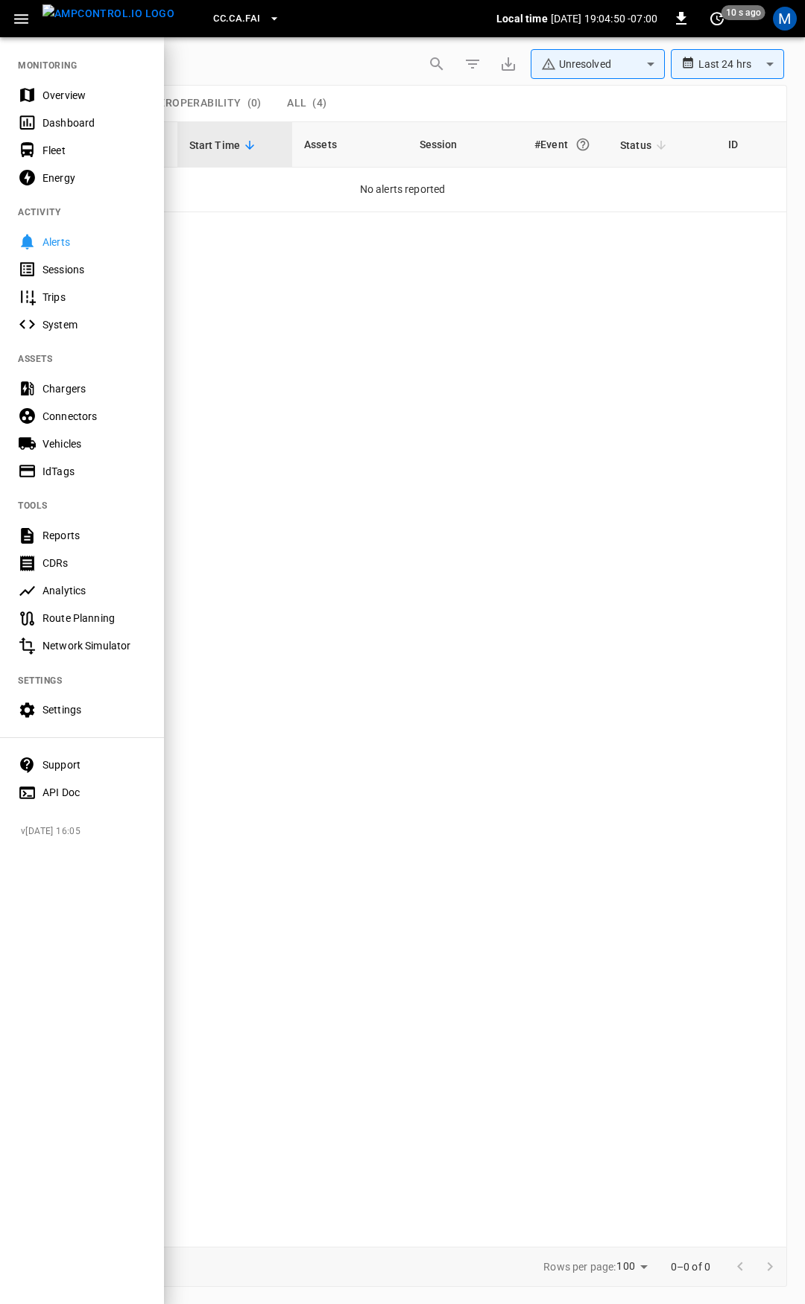
click at [83, 98] on div "Overview" at bounding box center [94, 95] width 104 height 15
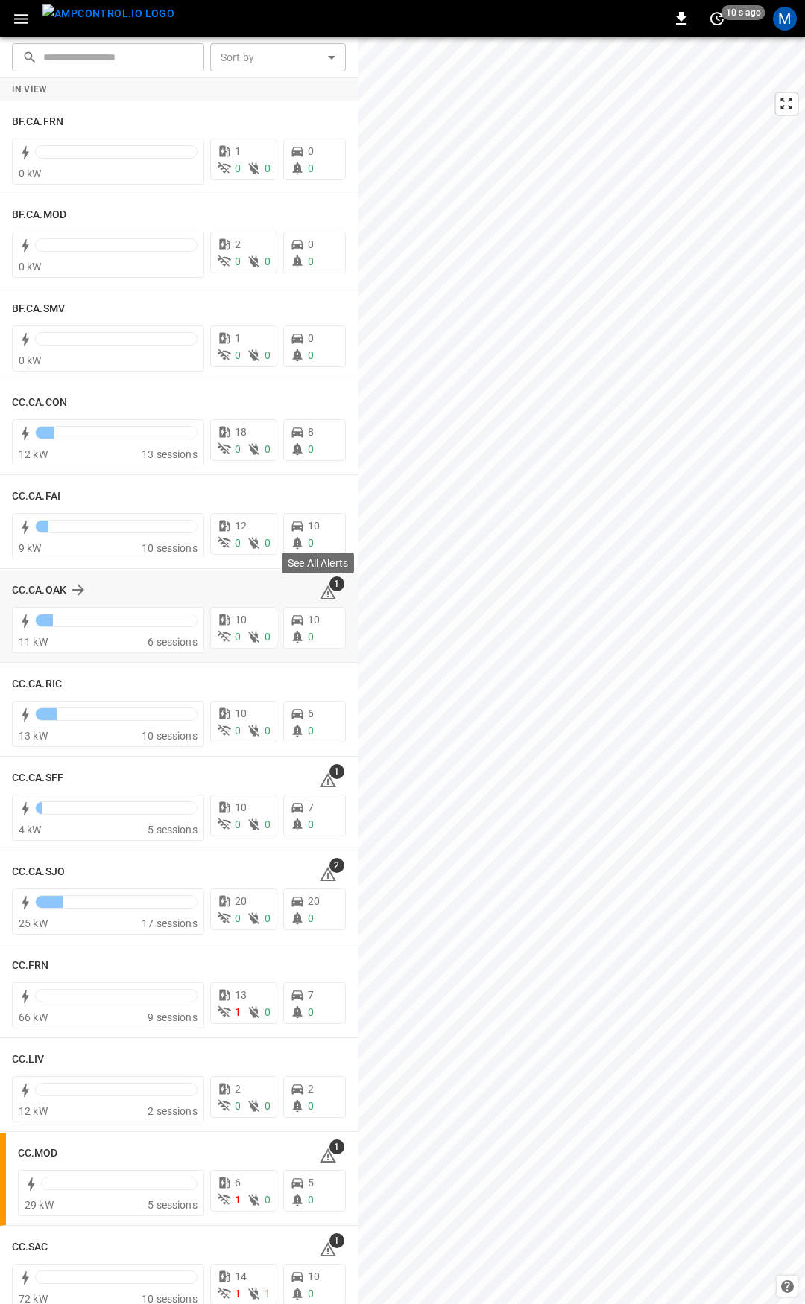
click at [320, 592] on icon at bounding box center [328, 593] width 18 height 18
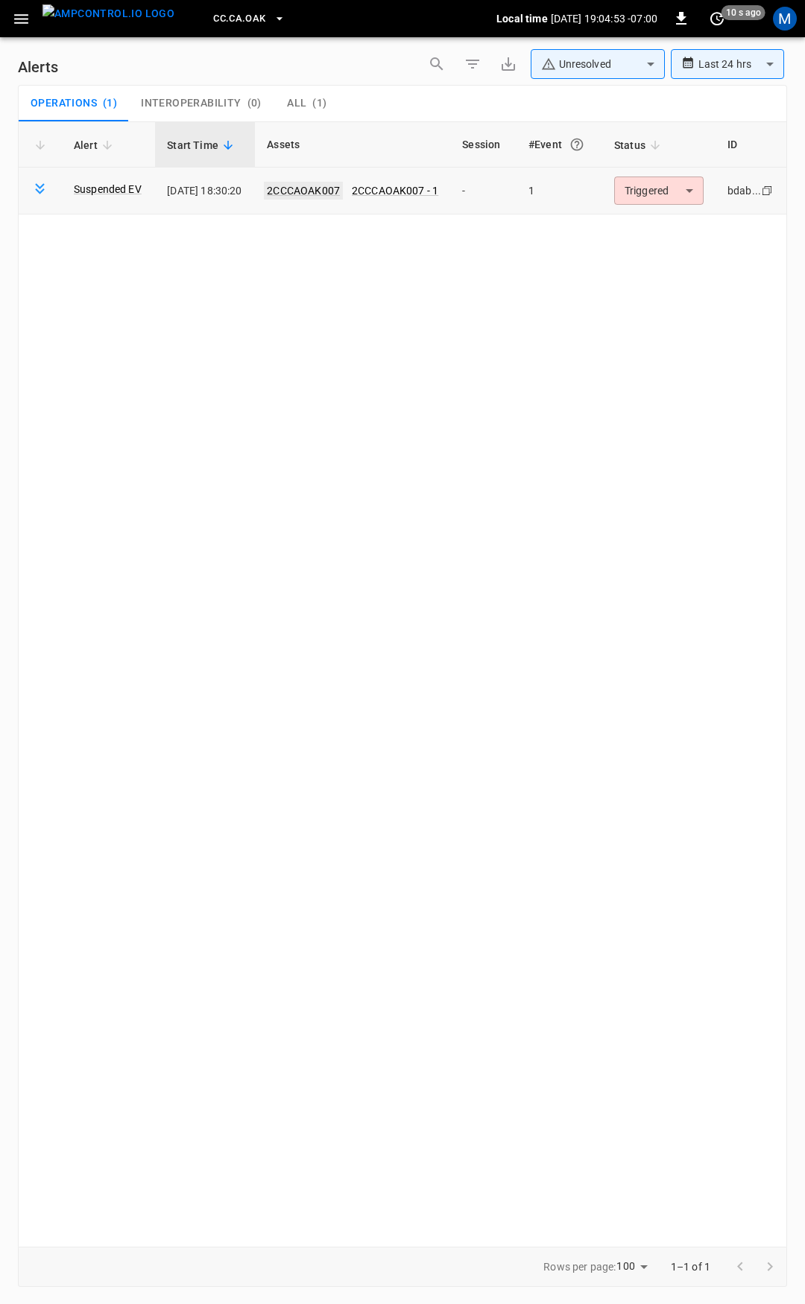
click at [321, 191] on link "2CCCAOAK007" at bounding box center [303, 191] width 79 height 18
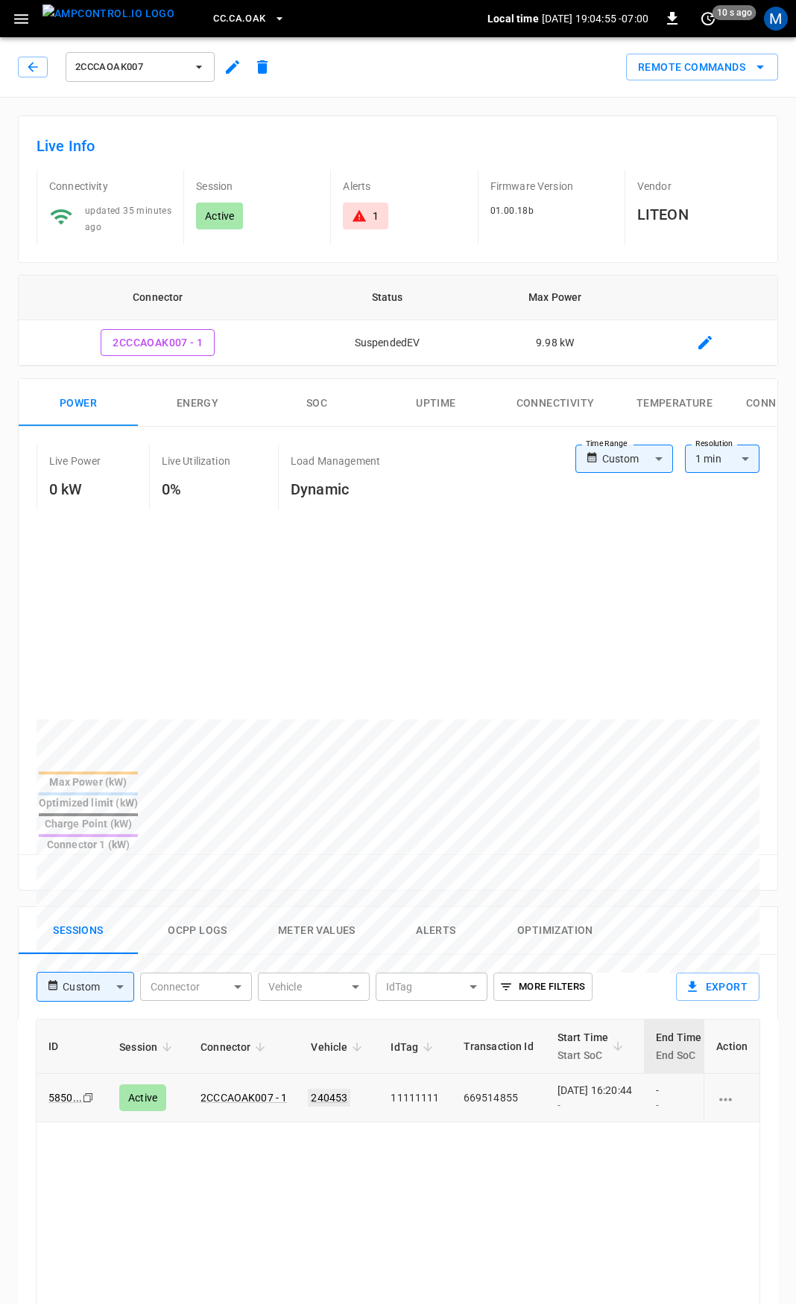
click at [334, 1089] on link "240453" at bounding box center [329, 1098] width 42 height 18
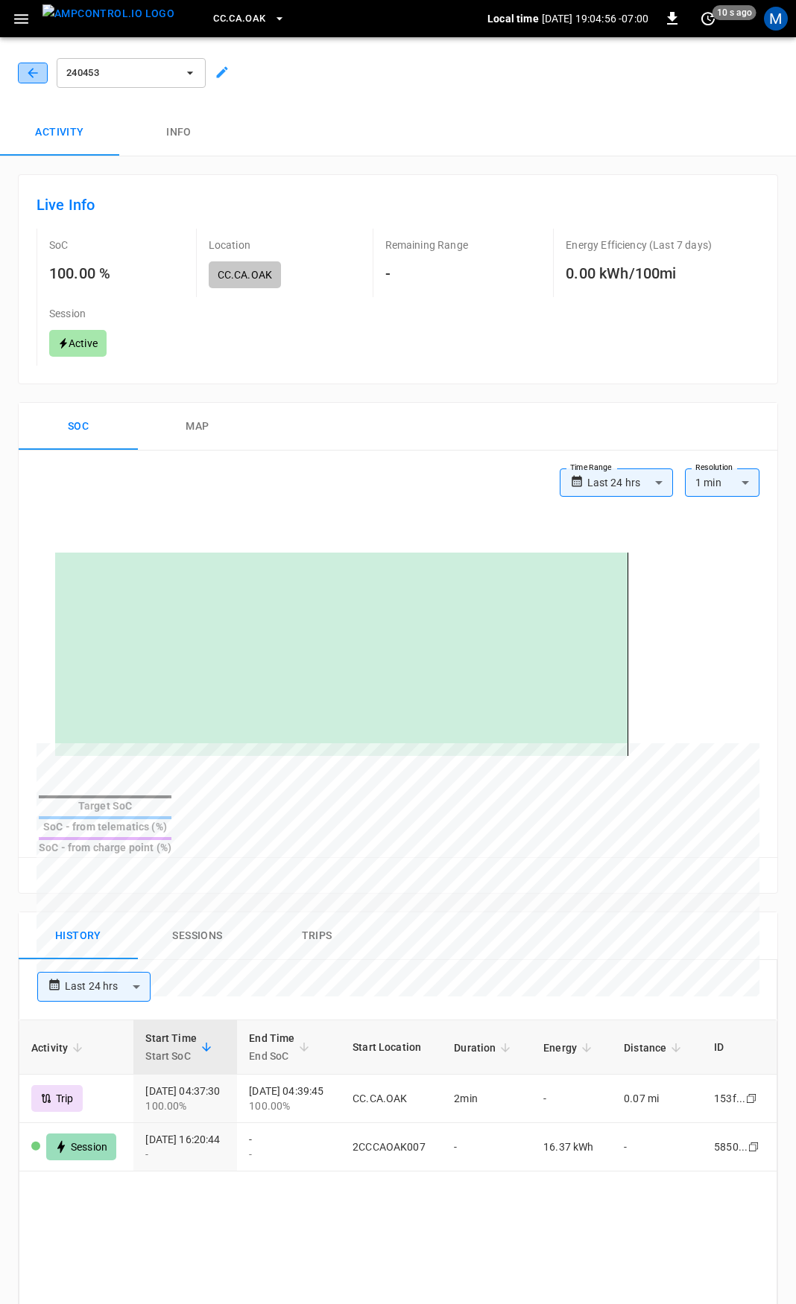
click at [35, 65] on button "button" at bounding box center [33, 73] width 30 height 21
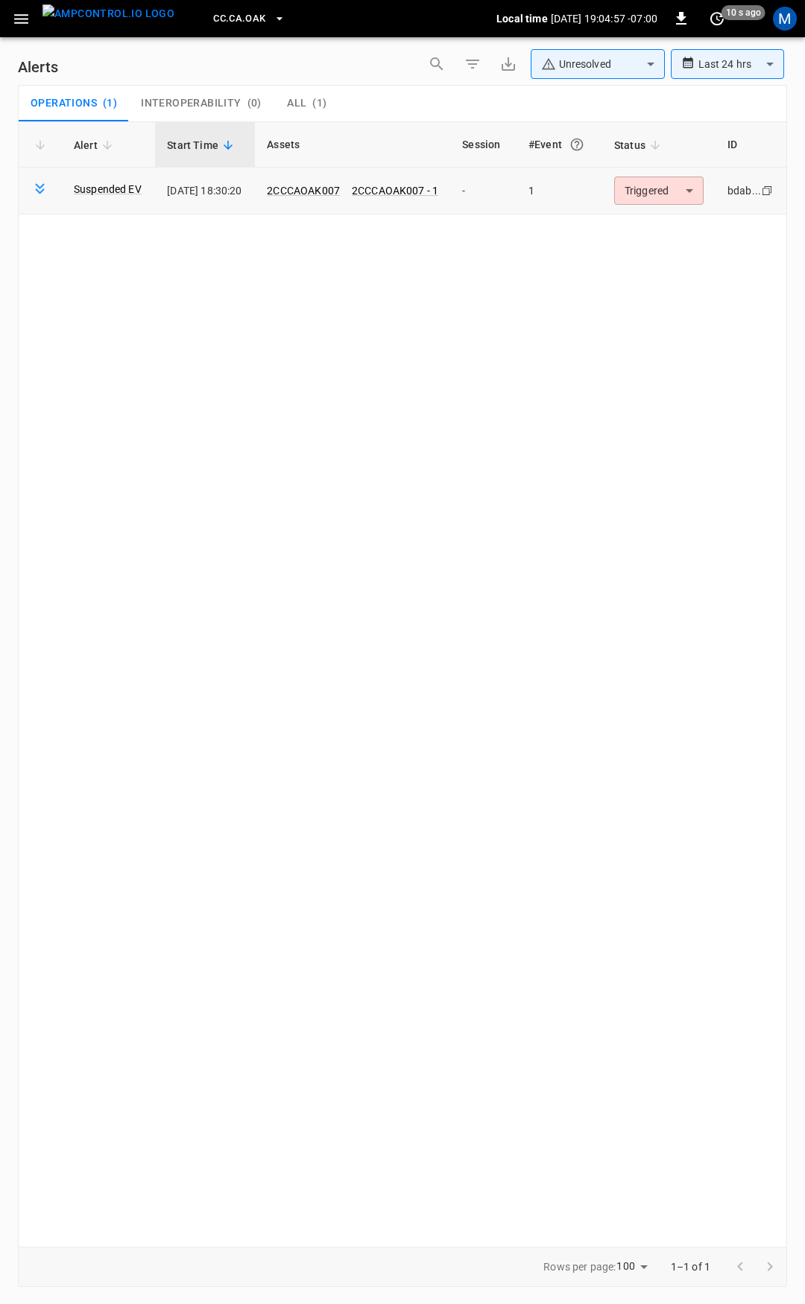
click at [640, 189] on body "**********" at bounding box center [402, 649] width 805 height 1299
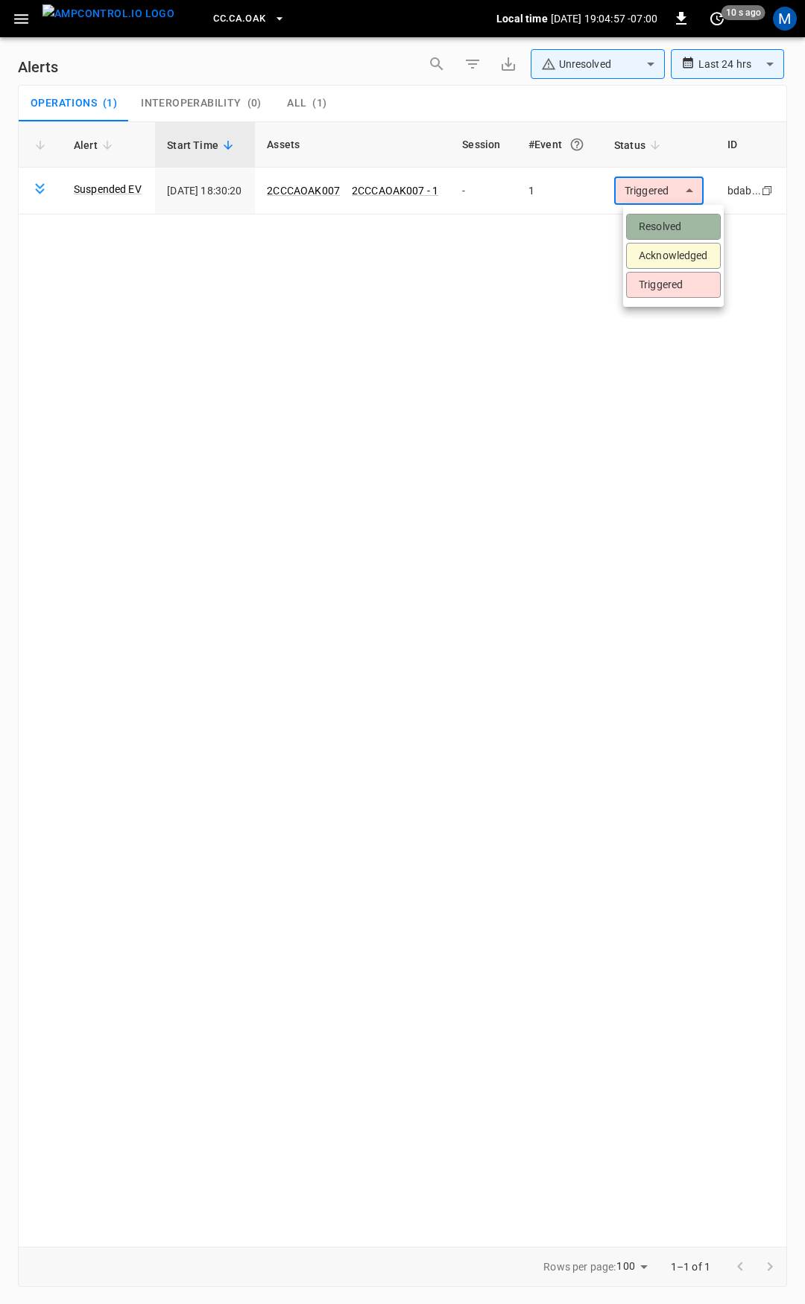
click at [661, 229] on li "Resolved" at bounding box center [673, 227] width 95 height 26
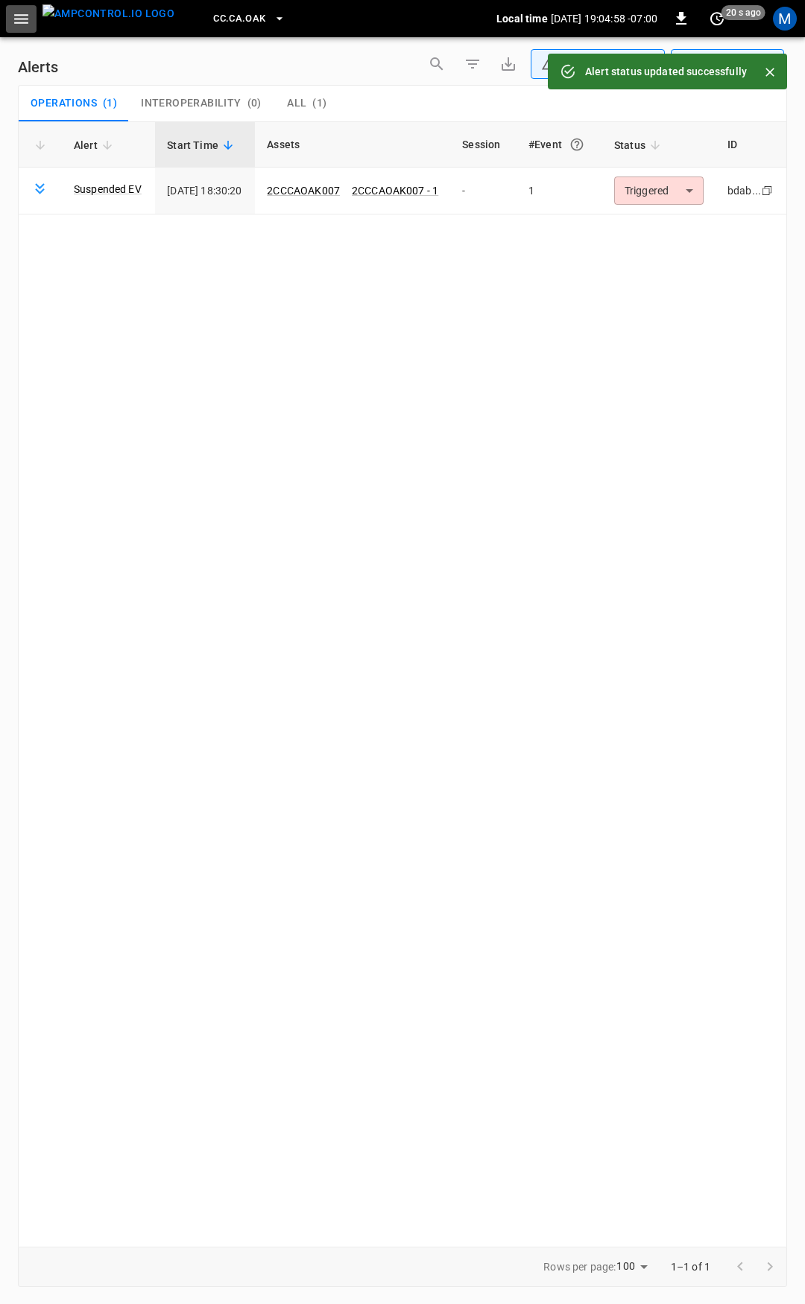
click at [22, 25] on icon "button" at bounding box center [21, 19] width 19 height 19
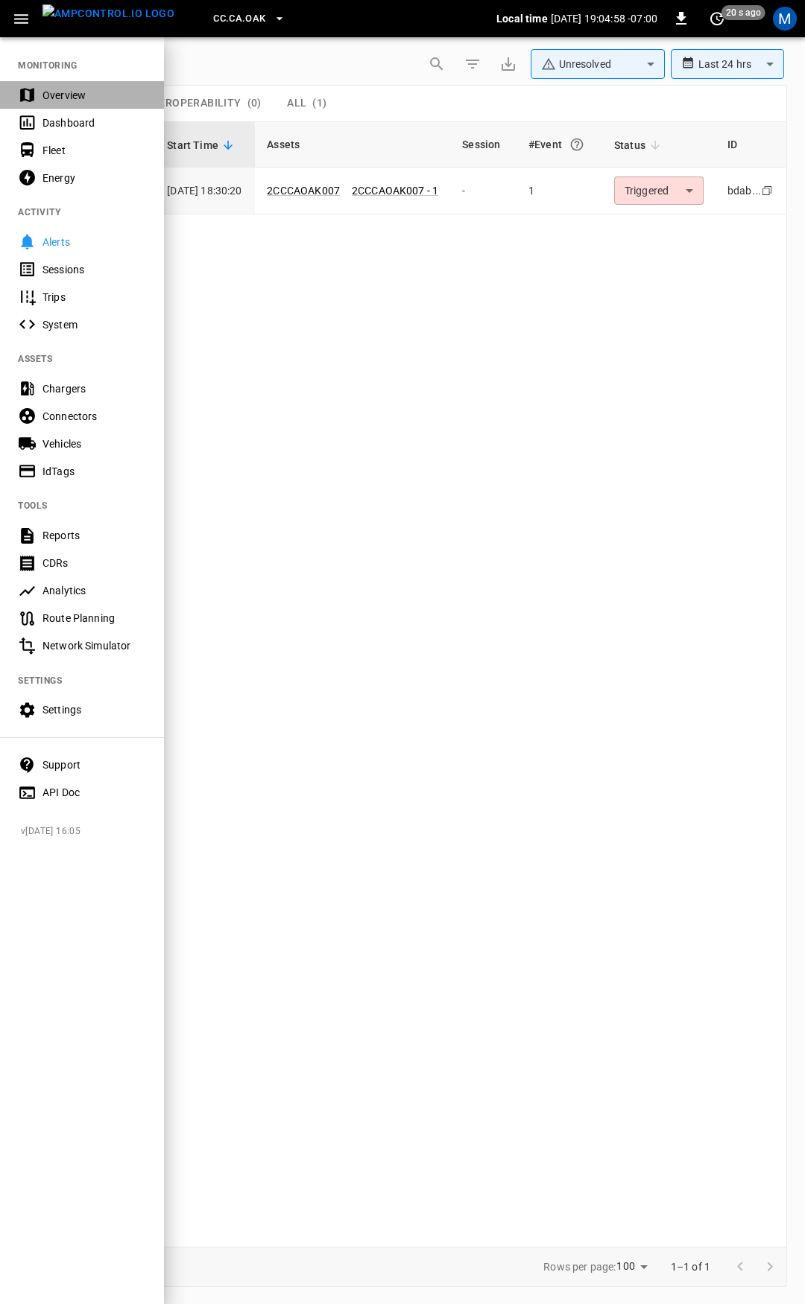
click at [61, 81] on div "Overview" at bounding box center [82, 95] width 164 height 28
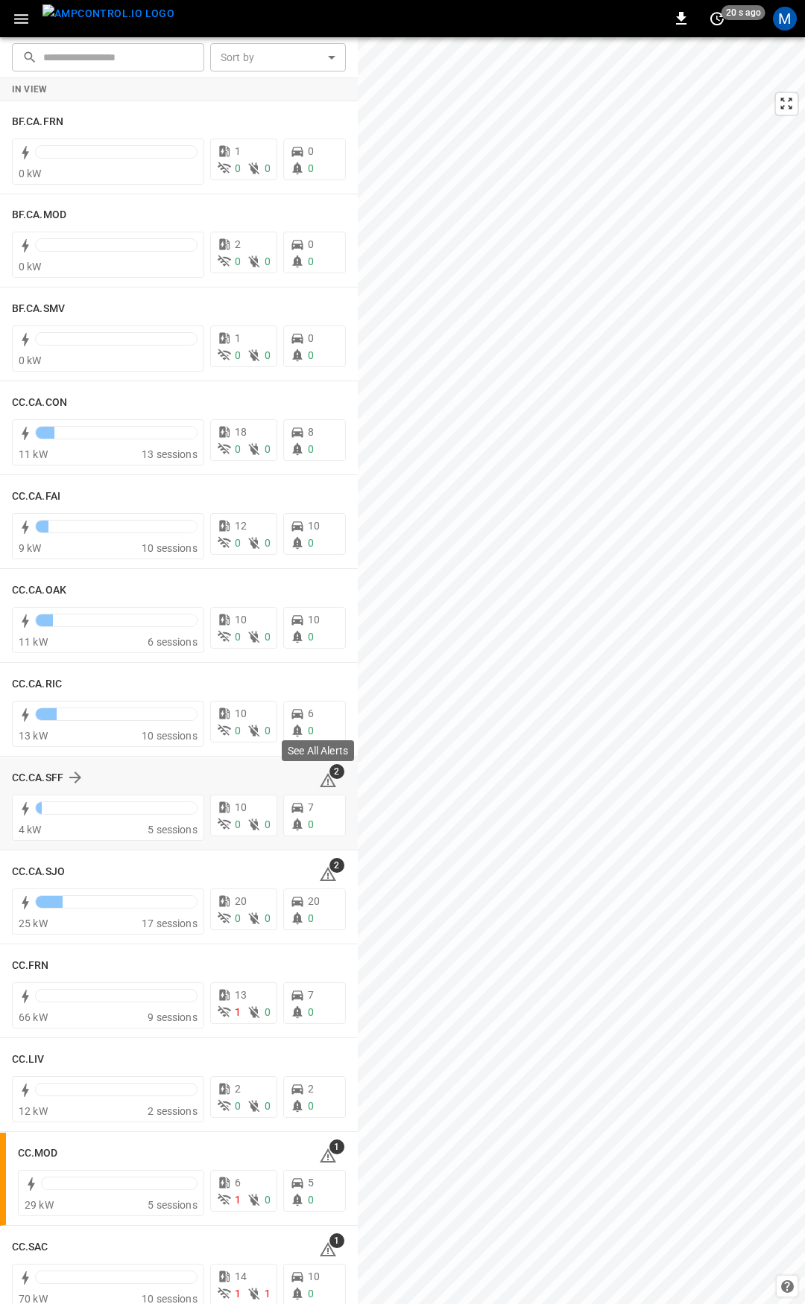
click at [329, 775] on span "2" at bounding box center [336, 771] width 15 height 15
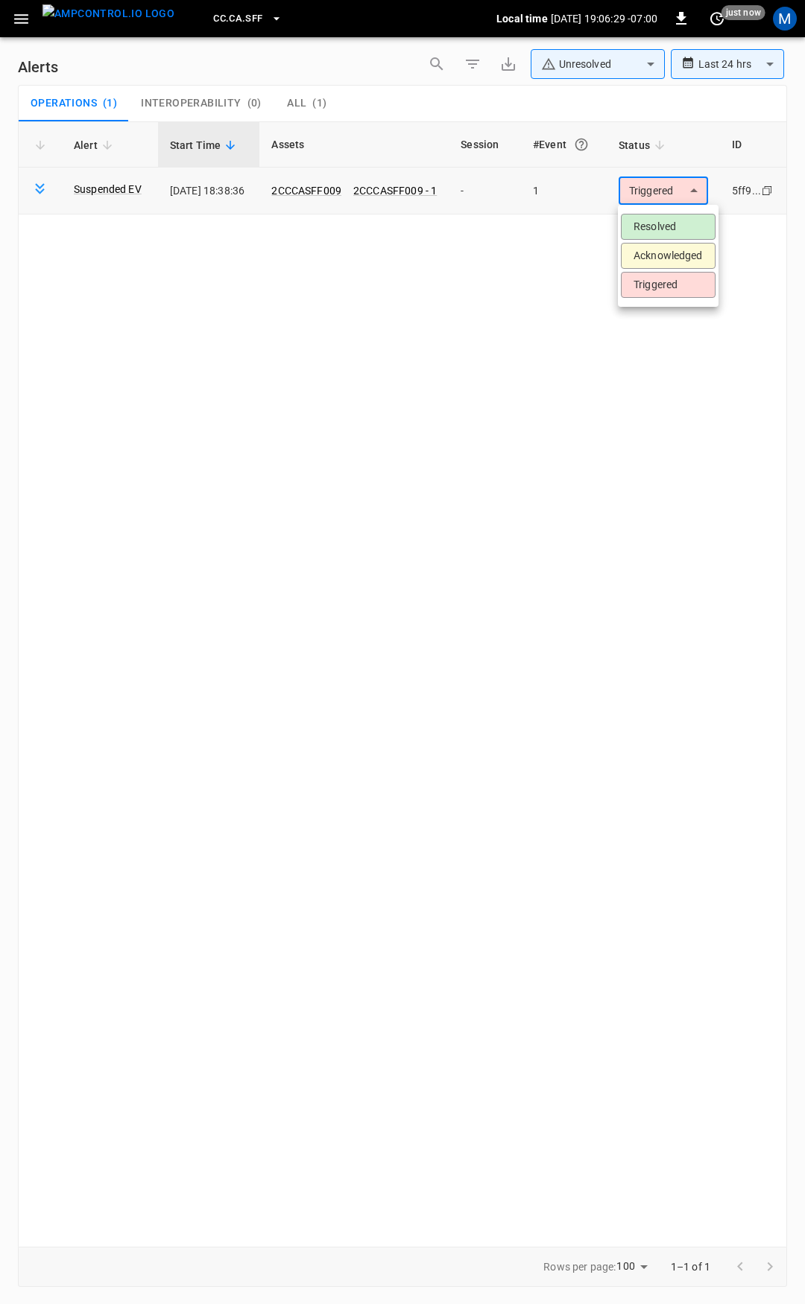
click at [652, 197] on body "**********" at bounding box center [402, 649] width 805 height 1299
click at [654, 226] on li "Resolved" at bounding box center [668, 227] width 95 height 26
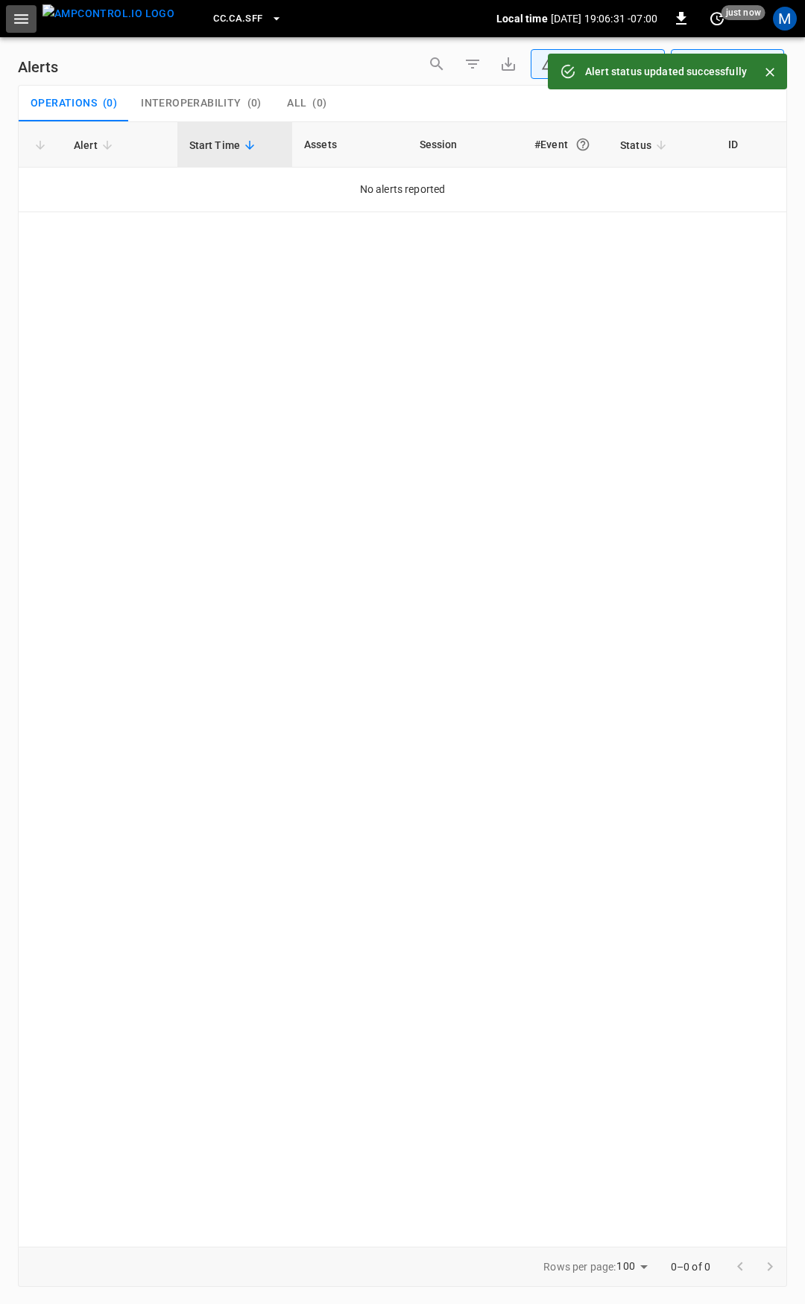
click at [16, 18] on icon "button" at bounding box center [21, 19] width 14 height 10
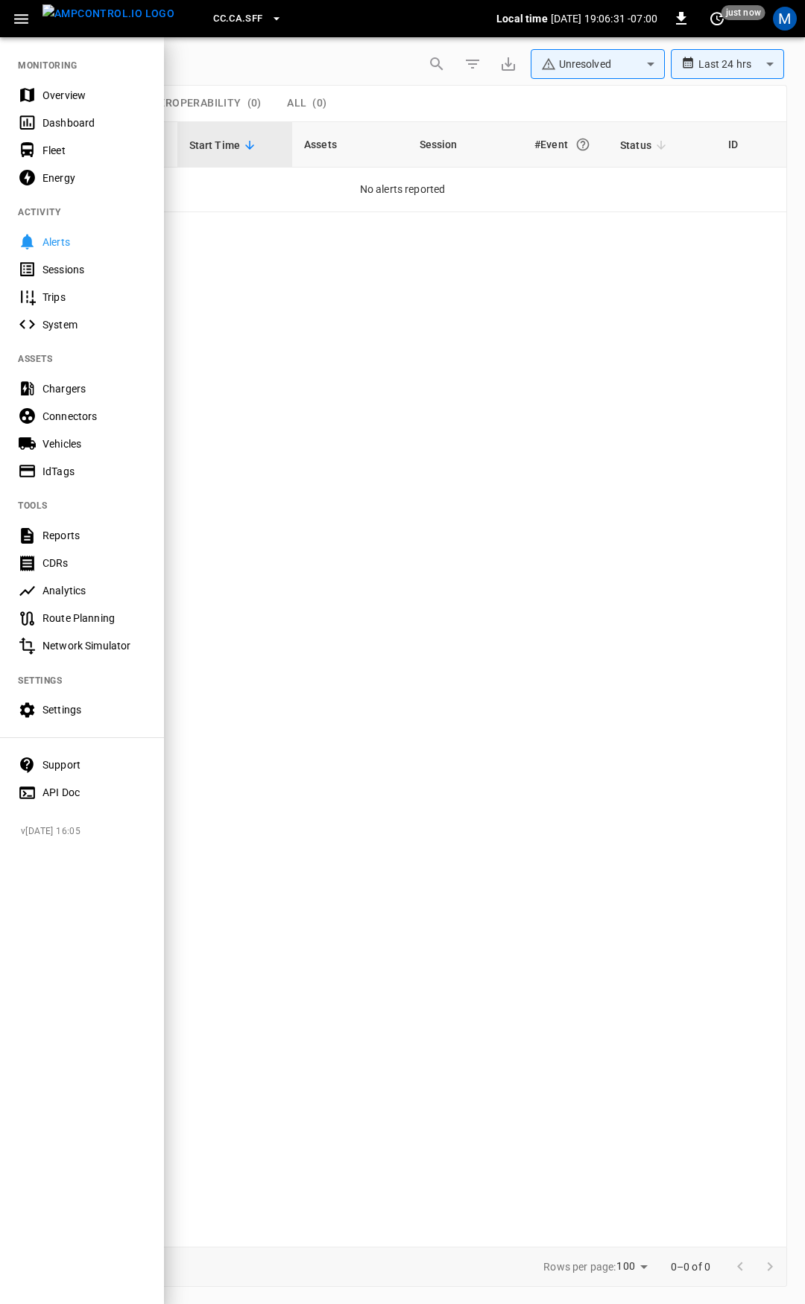
drag, startPoint x: 82, startPoint y: 85, endPoint x: 126, endPoint y: 147, distance: 75.9
click at [82, 84] on div "Overview" at bounding box center [82, 95] width 164 height 28
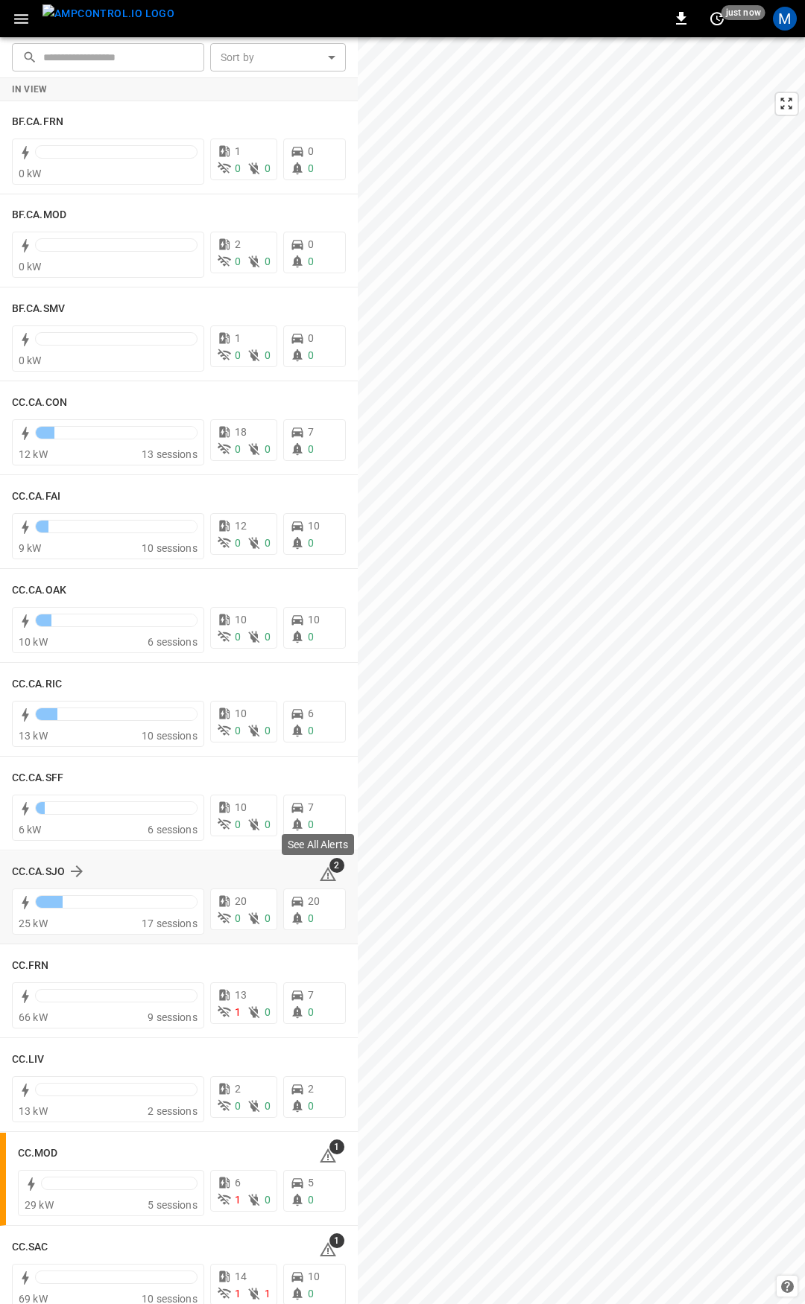
click at [325, 875] on icon at bounding box center [328, 875] width 18 height 18
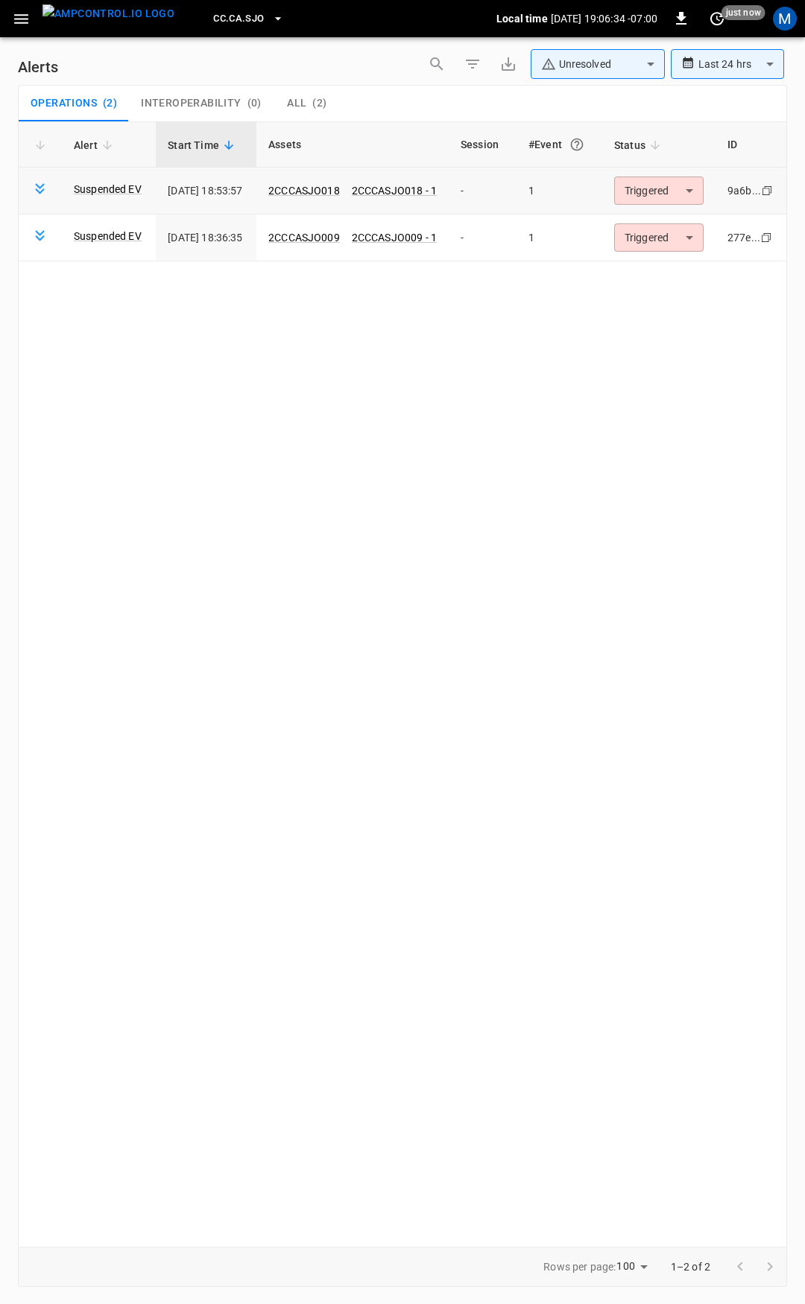
click at [651, 193] on body "**********" at bounding box center [402, 649] width 805 height 1299
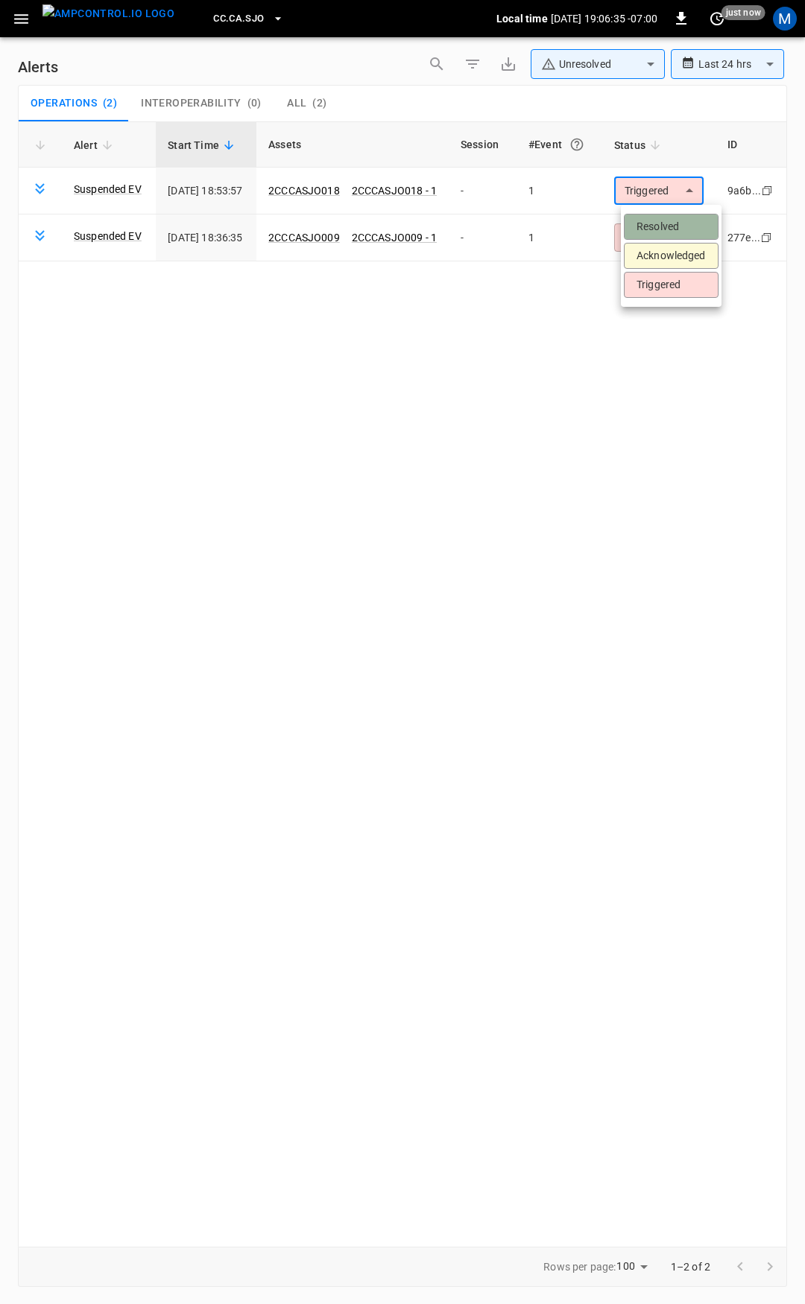
click at [661, 231] on li "Resolved" at bounding box center [670, 227] width 95 height 26
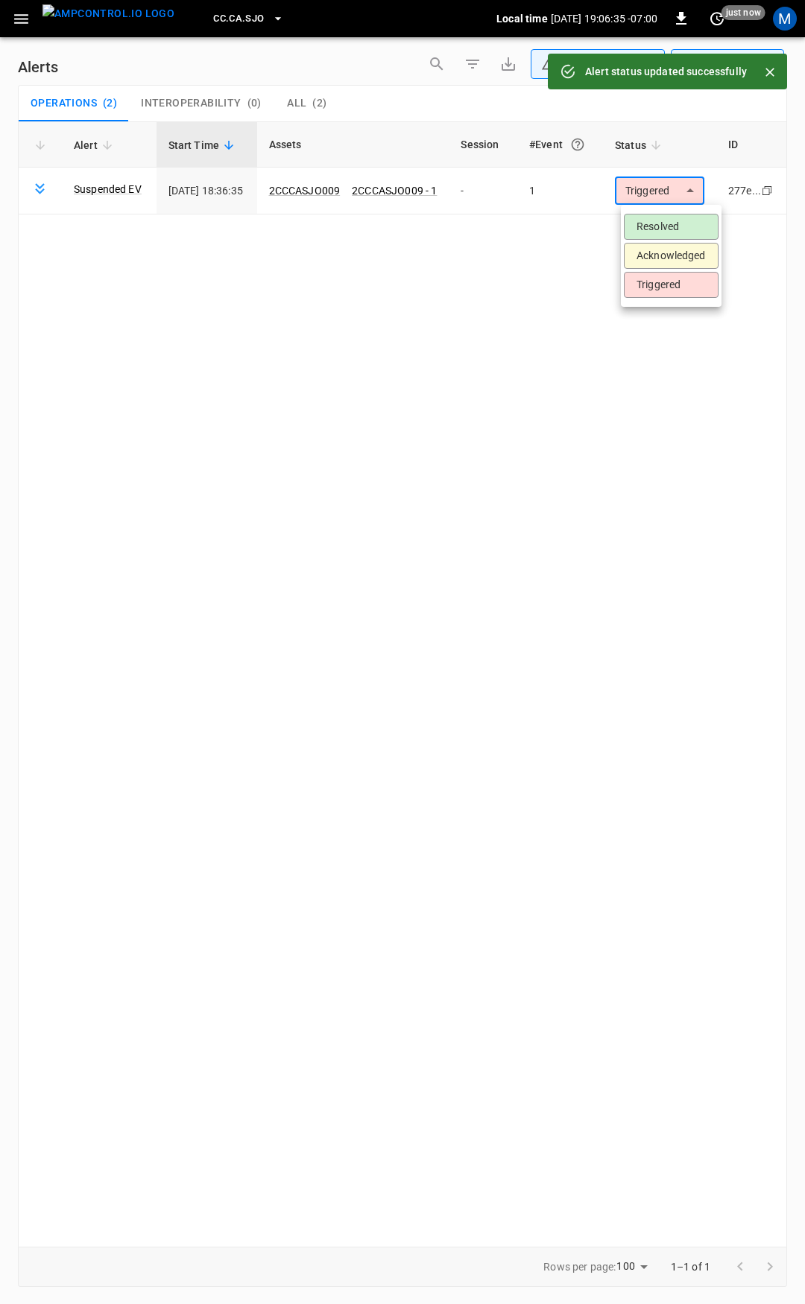
click at [685, 185] on body "**********" at bounding box center [402, 649] width 805 height 1299
click at [685, 219] on li "Resolved" at bounding box center [670, 227] width 95 height 26
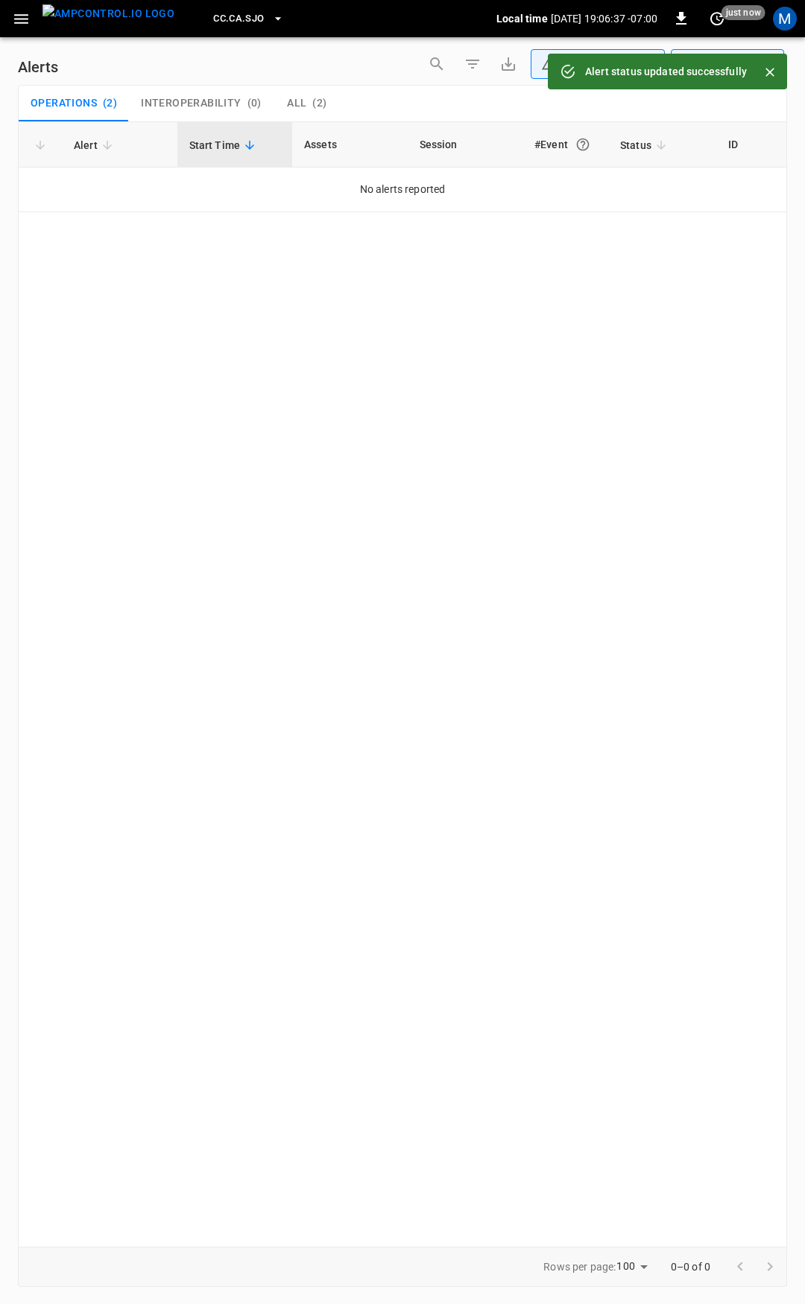
click at [28, 21] on icon "button" at bounding box center [21, 19] width 19 height 19
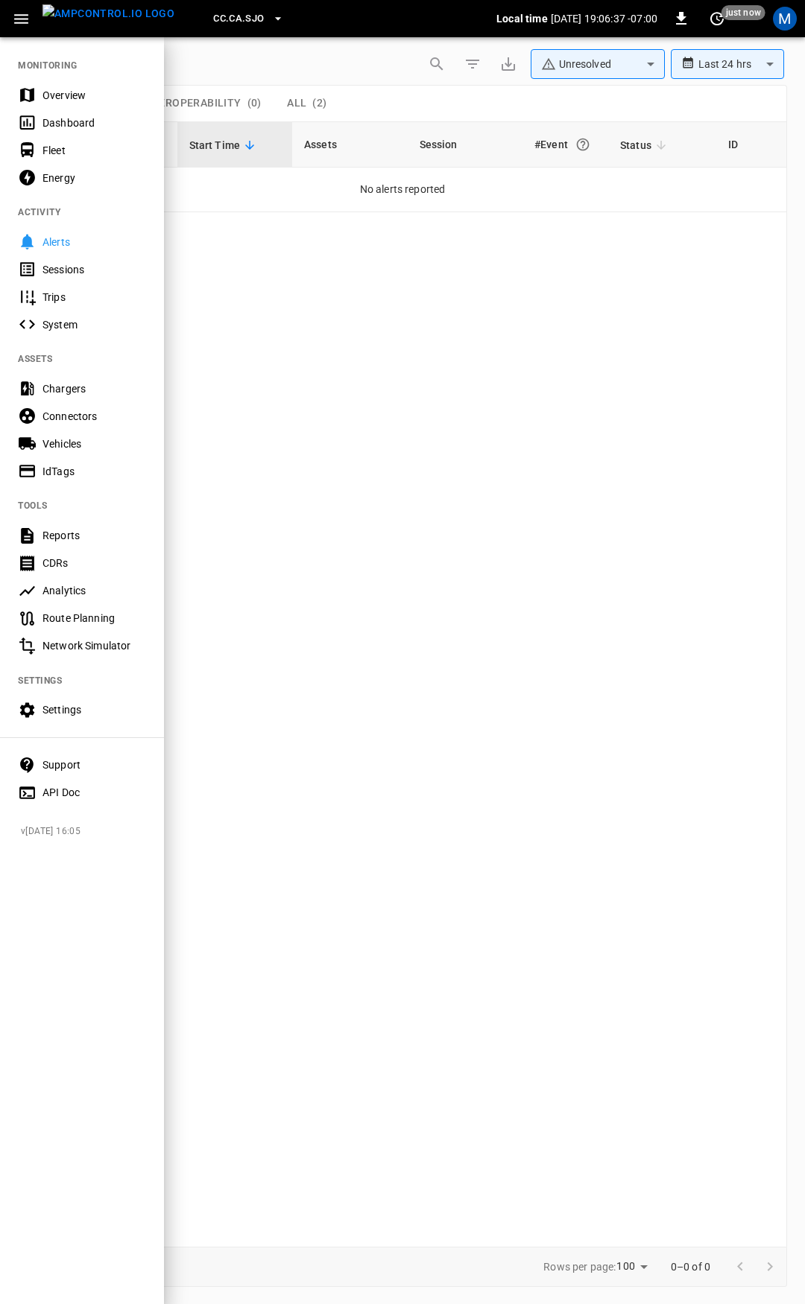
click at [66, 98] on div "Overview" at bounding box center [94, 95] width 104 height 15
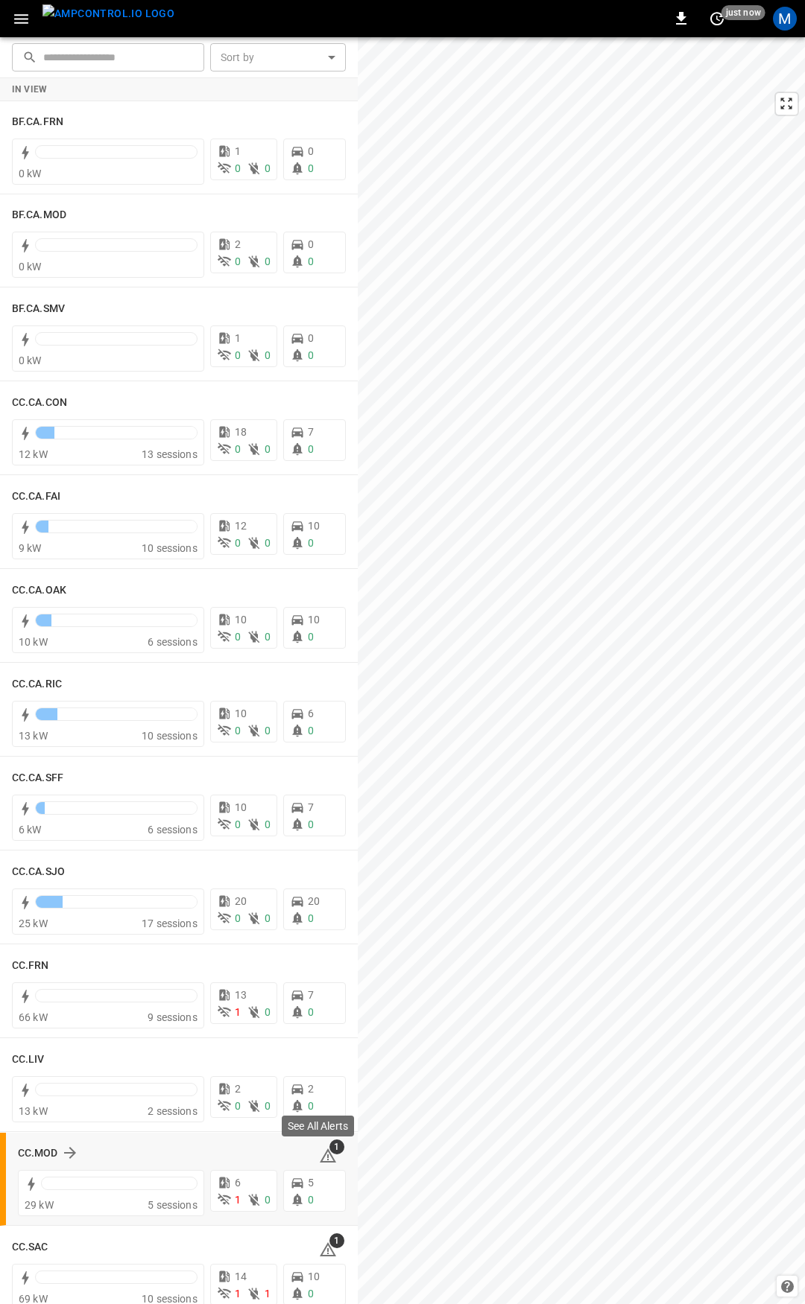
click at [320, 1150] on icon at bounding box center [328, 1156] width 16 height 14
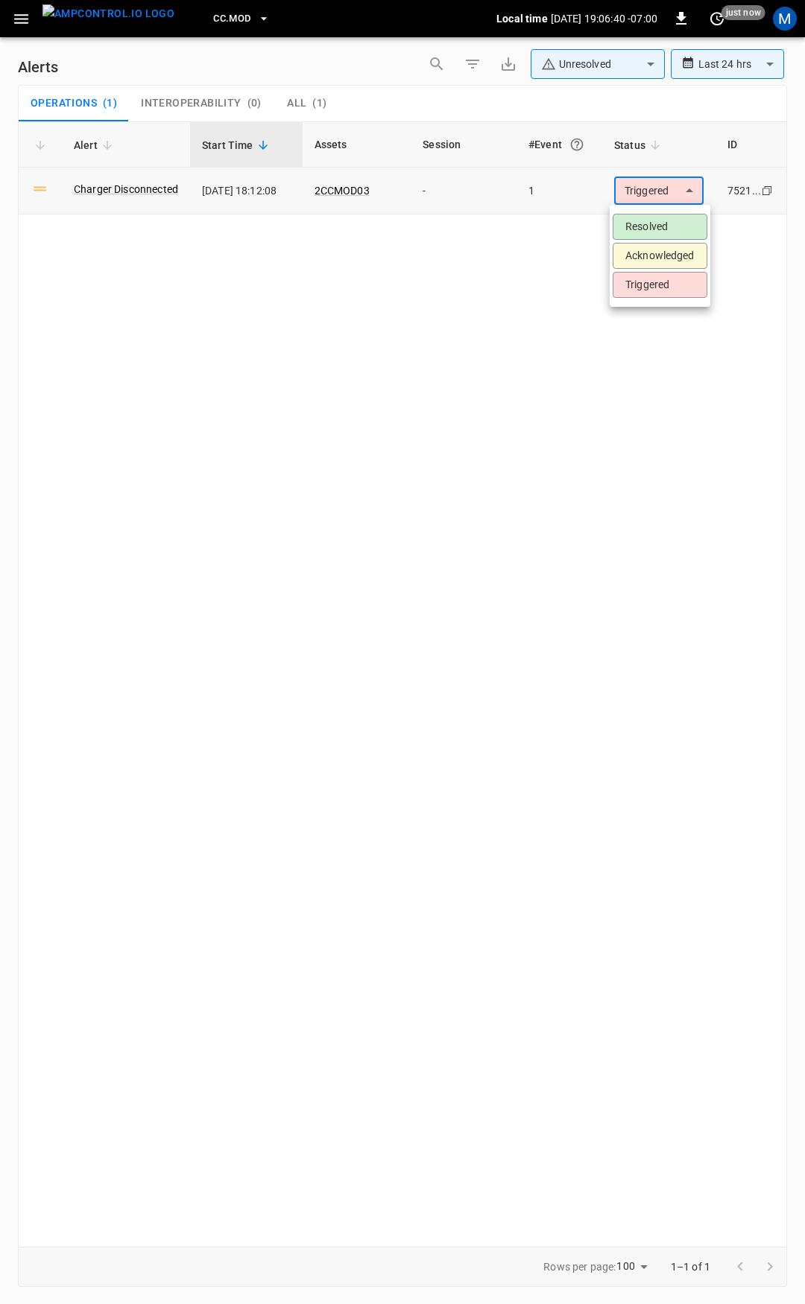
click at [668, 191] on body "**********" at bounding box center [402, 649] width 805 height 1299
click at [660, 222] on li "Resolved" at bounding box center [659, 227] width 95 height 26
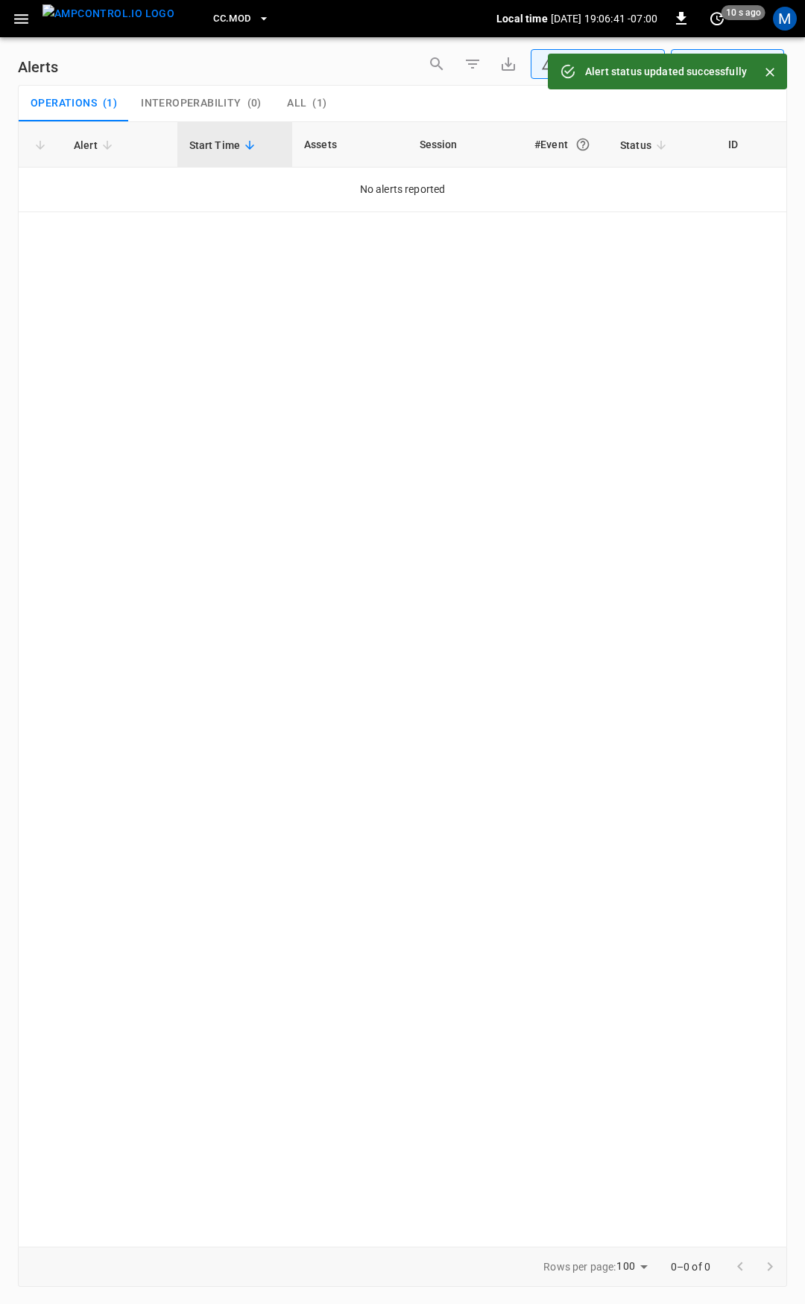
click at [21, 25] on icon "button" at bounding box center [21, 19] width 19 height 19
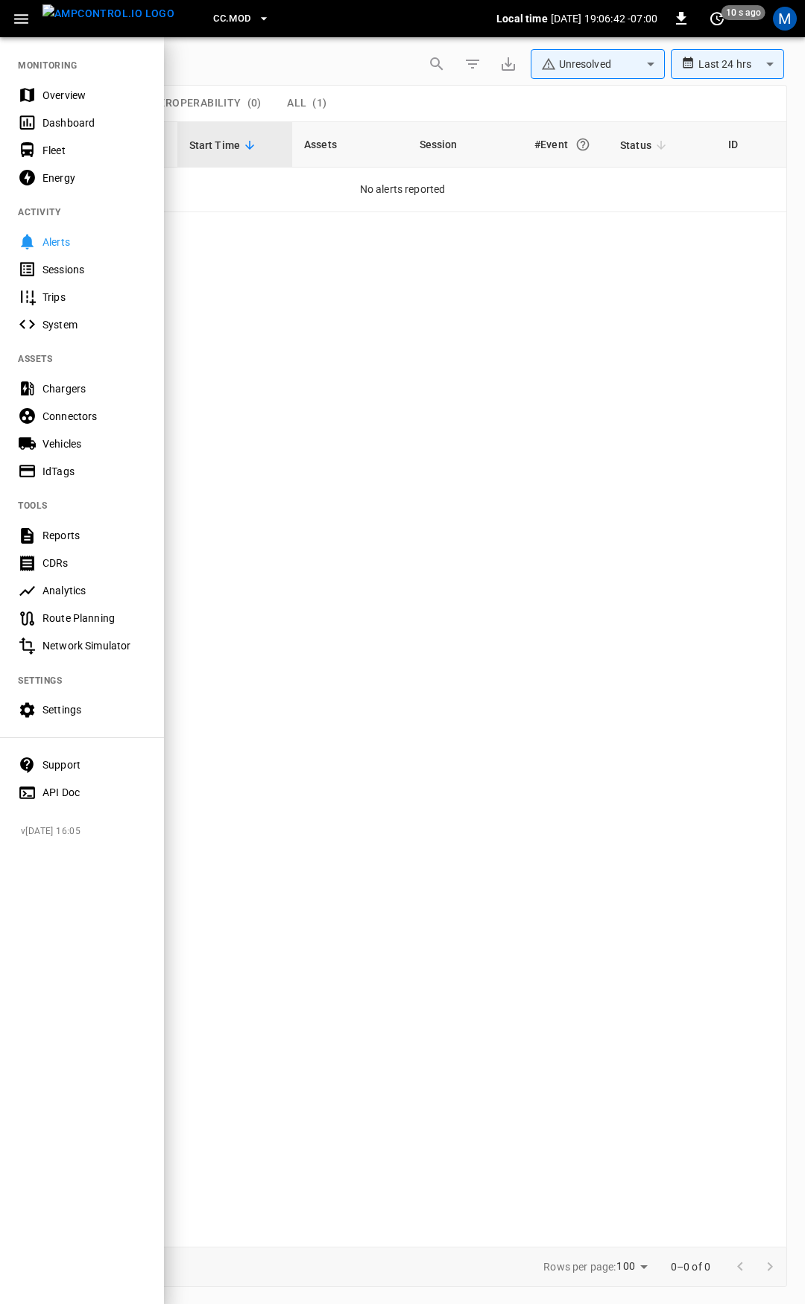
click at [55, 89] on div "Overview" at bounding box center [94, 95] width 104 height 15
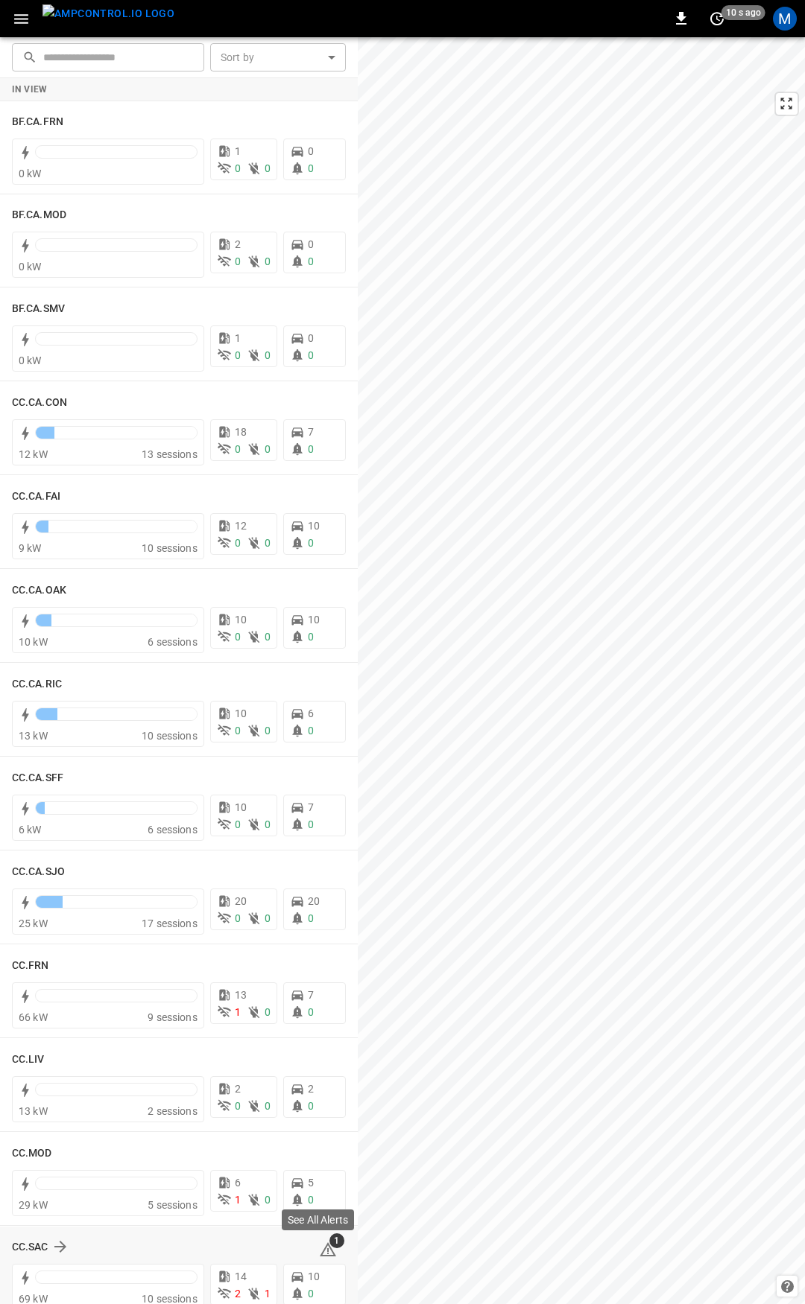
click at [319, 1258] on icon at bounding box center [328, 1250] width 18 height 18
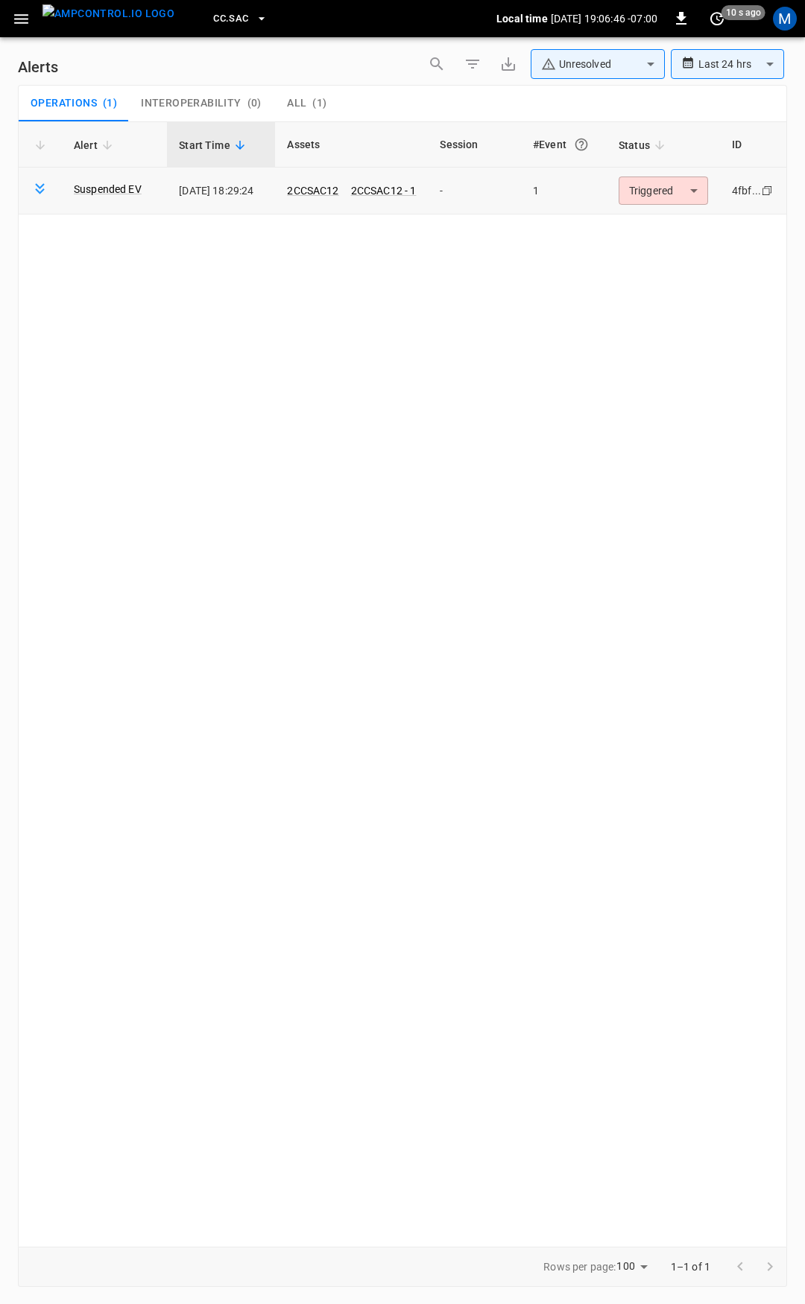
click at [679, 175] on td "Triggered ********* ​" at bounding box center [662, 191] width 113 height 47
click at [664, 204] on body "**********" at bounding box center [402, 649] width 805 height 1299
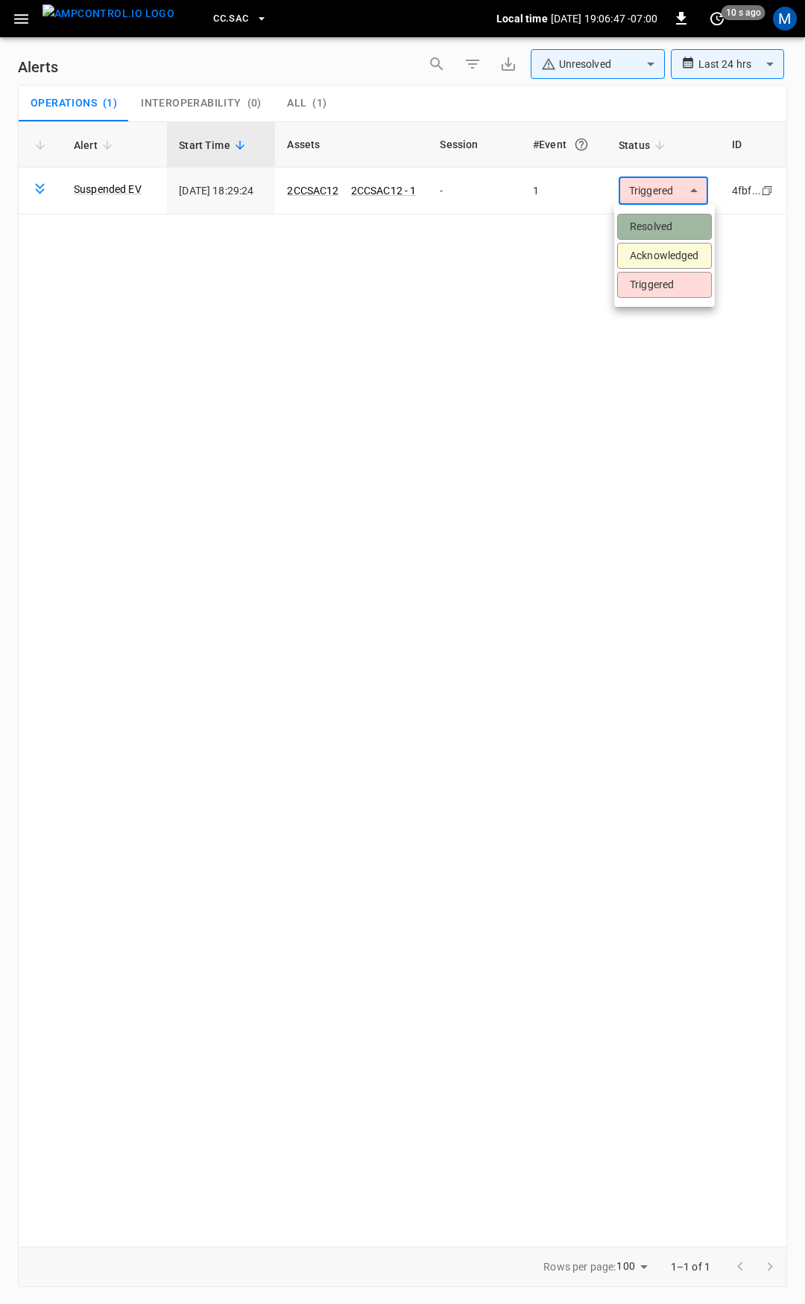
click at [670, 235] on li "Resolved" at bounding box center [664, 227] width 95 height 26
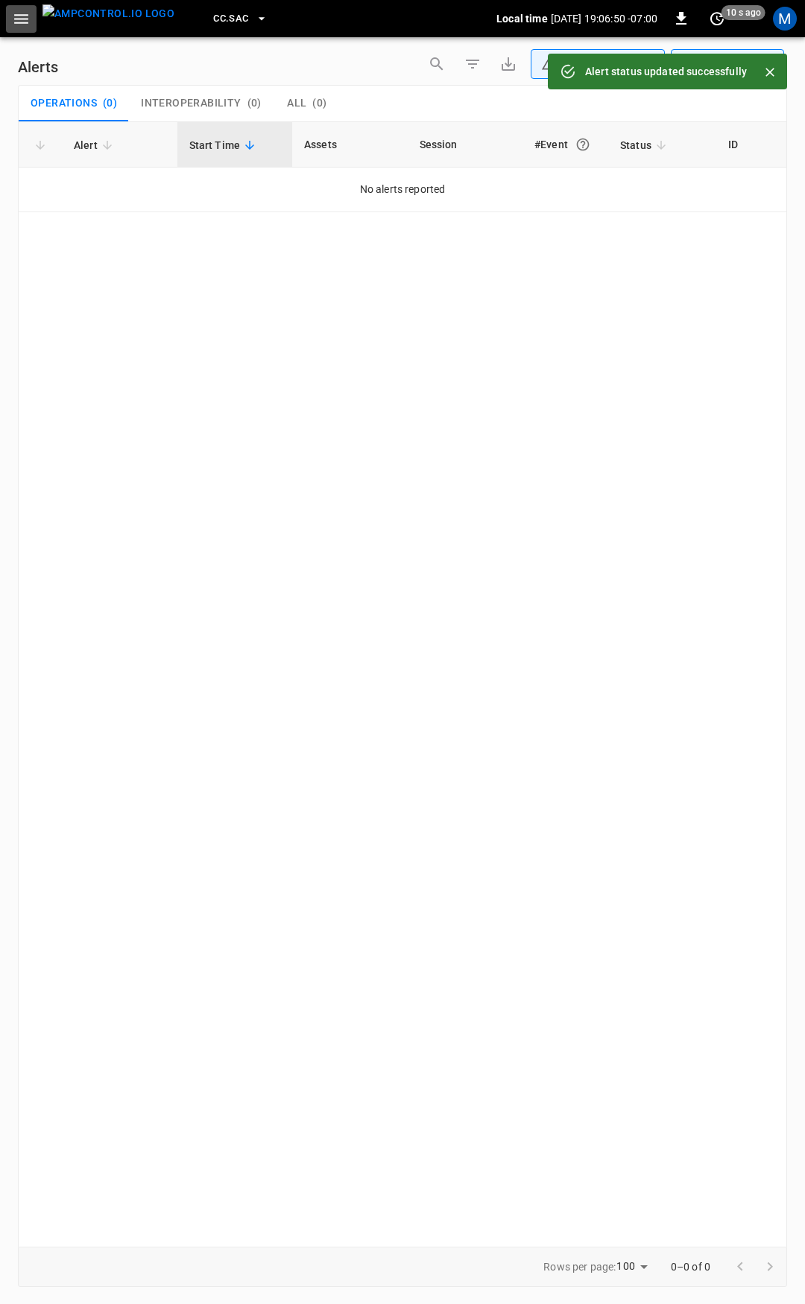
click at [14, 22] on icon "button" at bounding box center [21, 19] width 19 height 19
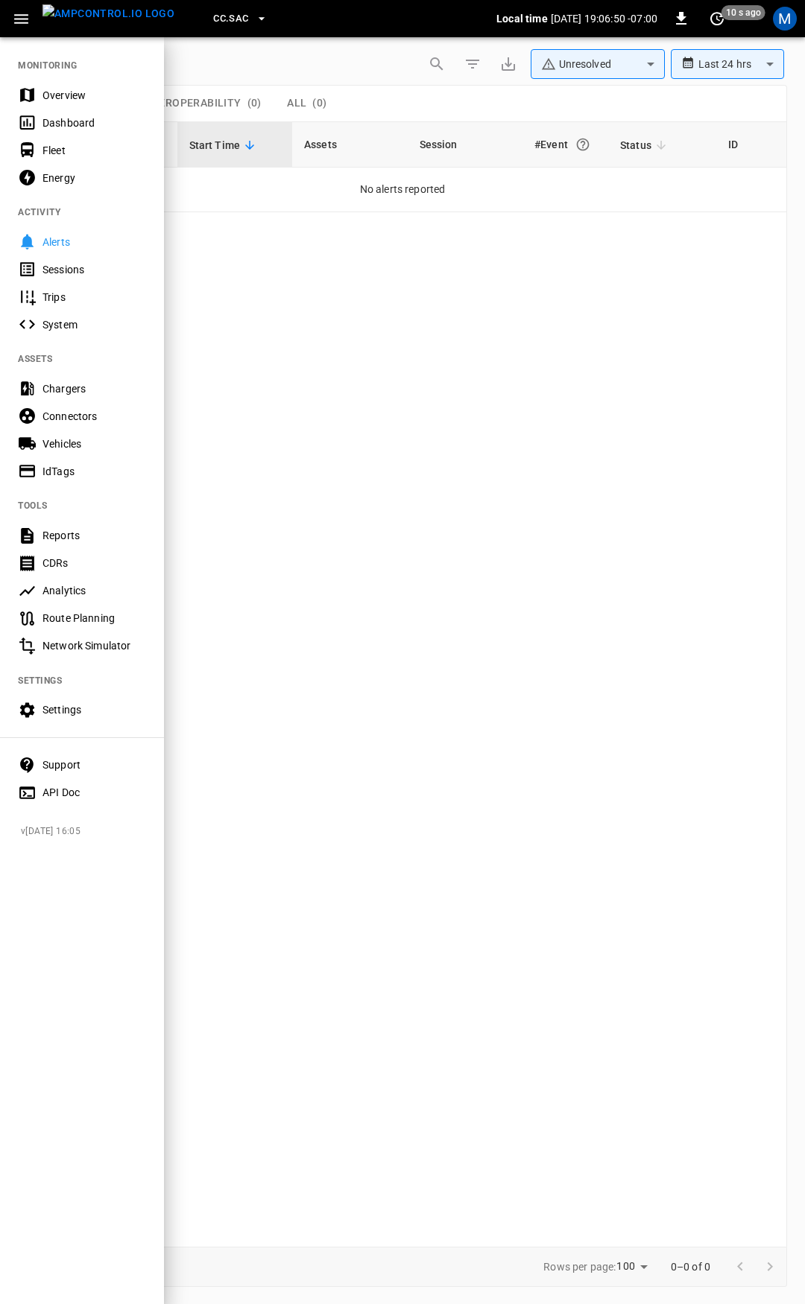
click at [69, 101] on div "Overview" at bounding box center [94, 95] width 104 height 15
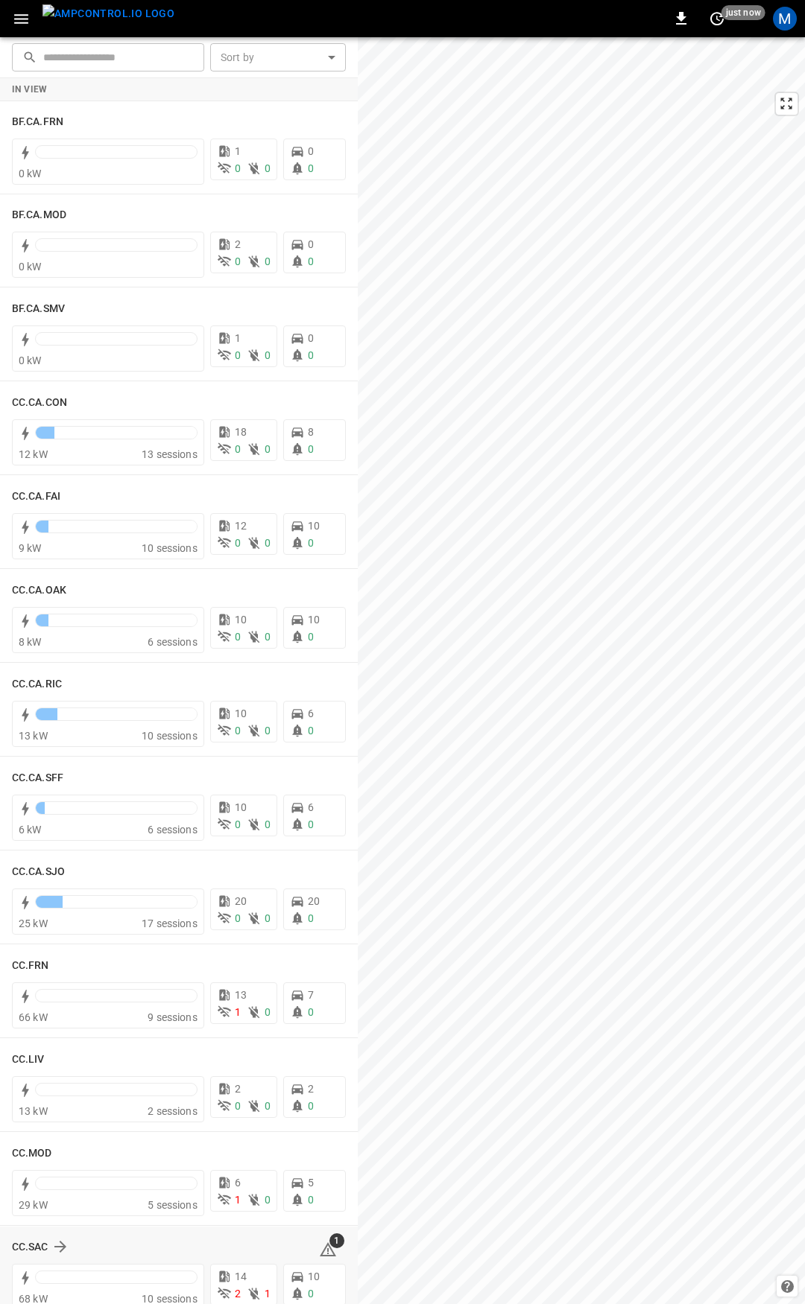
click at [319, 1243] on icon at bounding box center [328, 1250] width 18 height 18
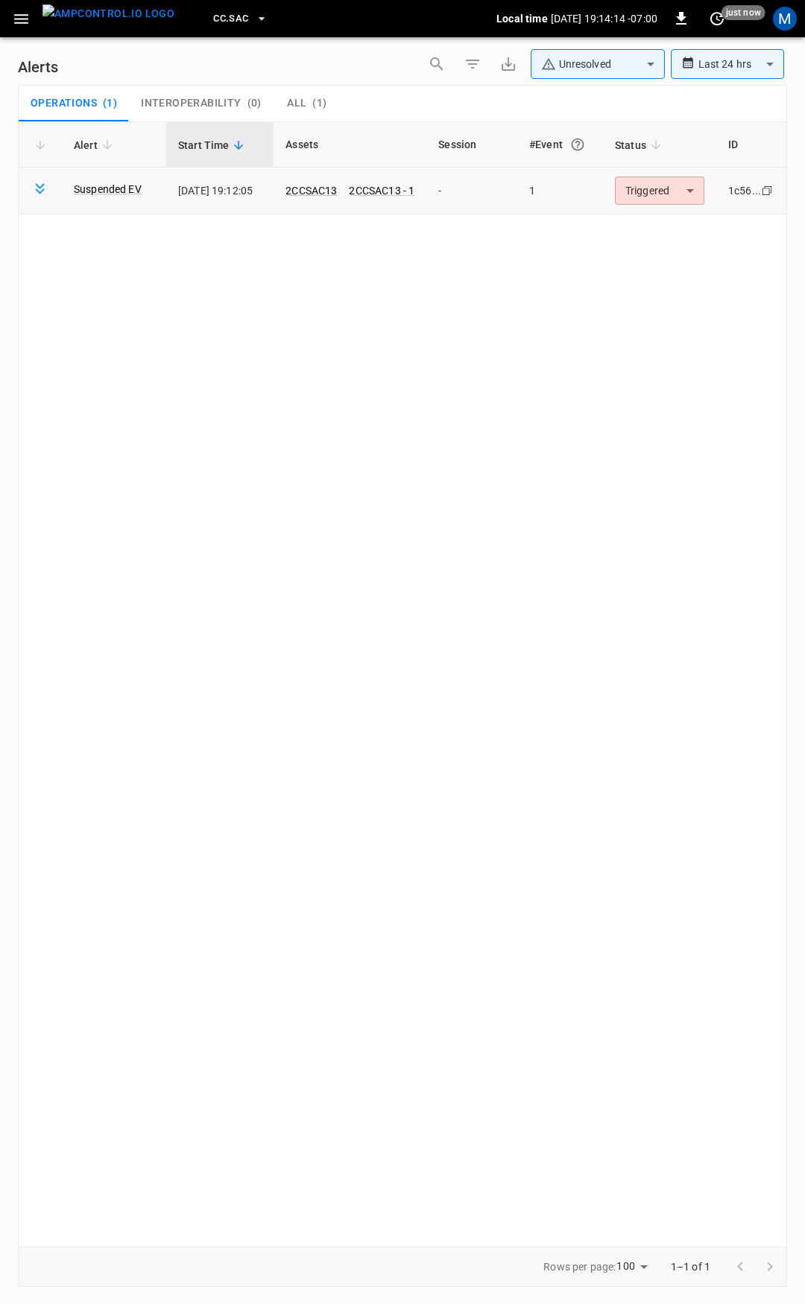
click at [664, 186] on body "**********" at bounding box center [402, 649] width 805 height 1299
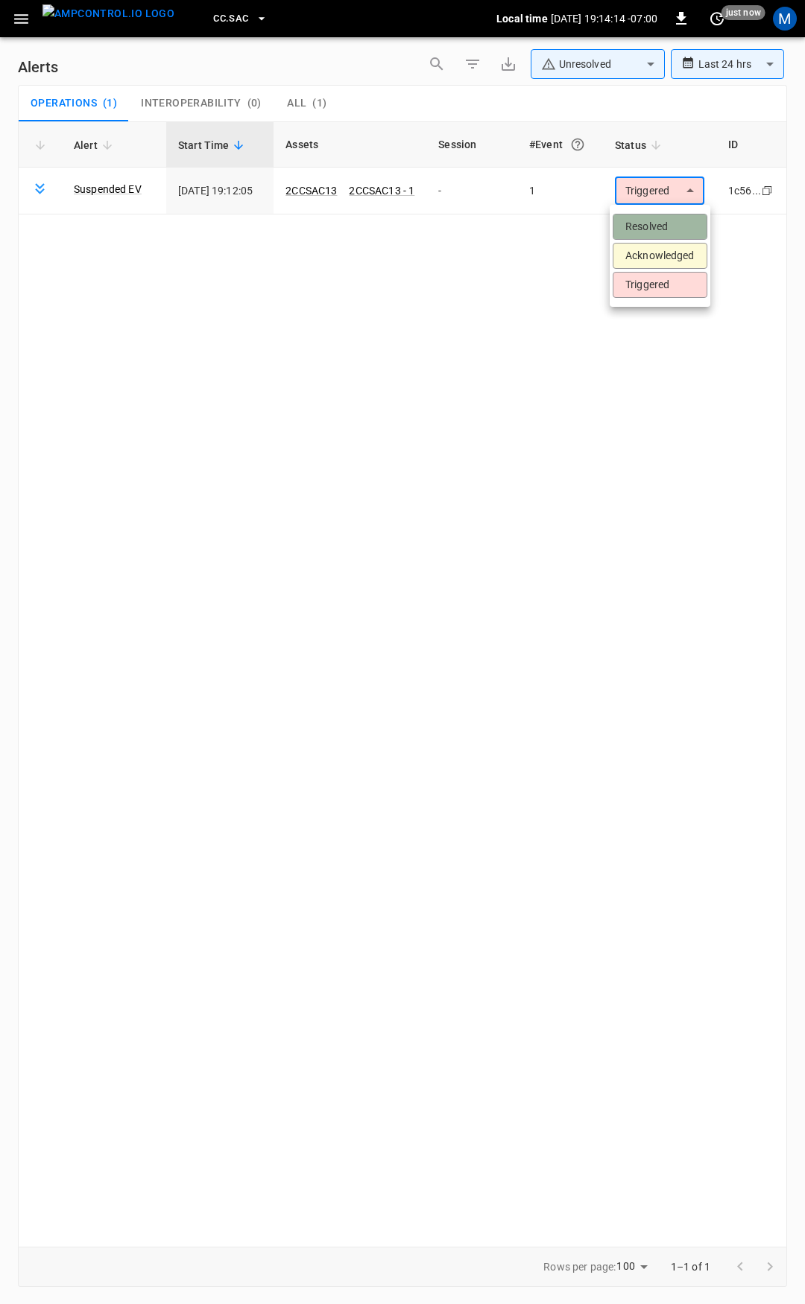
drag, startPoint x: 656, startPoint y: 222, endPoint x: 209, endPoint y: 135, distance: 455.4
click at [656, 222] on li "Resolved" at bounding box center [659, 227] width 95 height 26
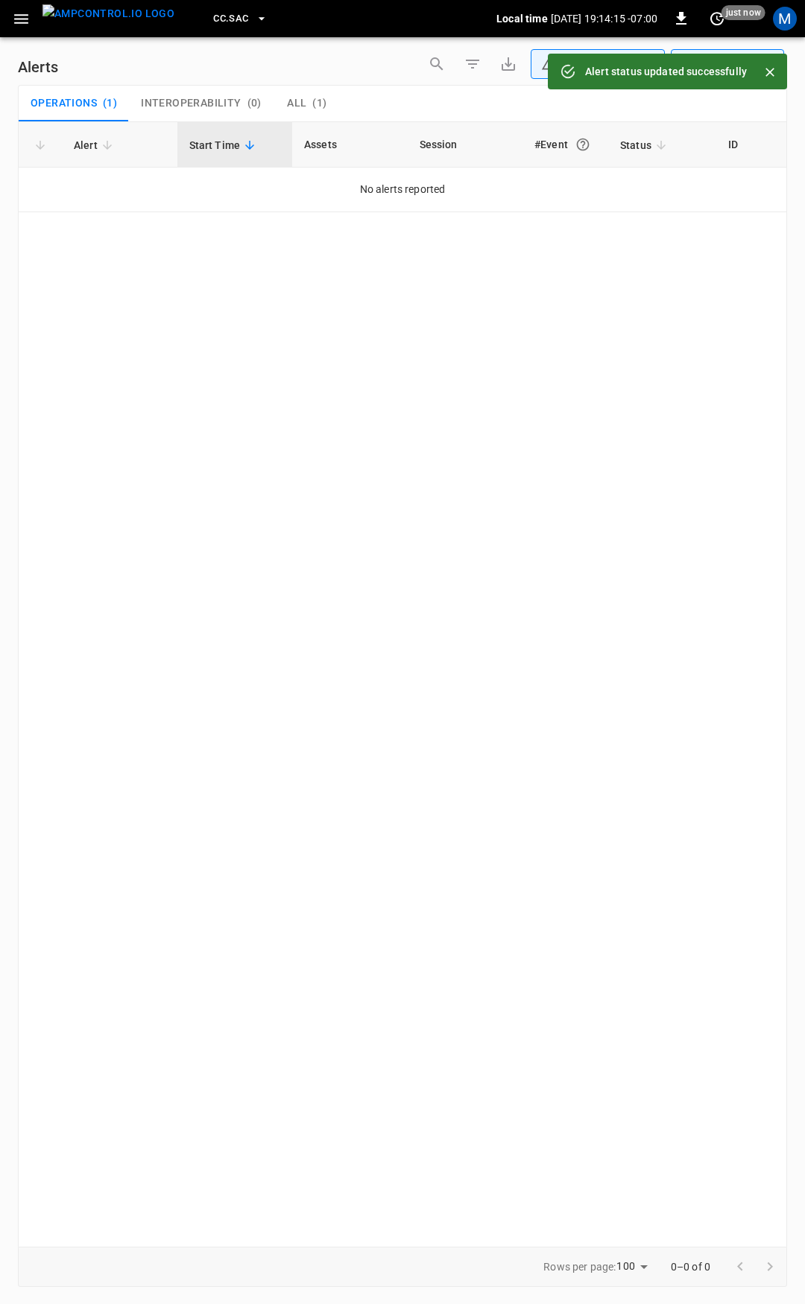
click at [14, 19] on icon "button" at bounding box center [21, 19] width 19 height 19
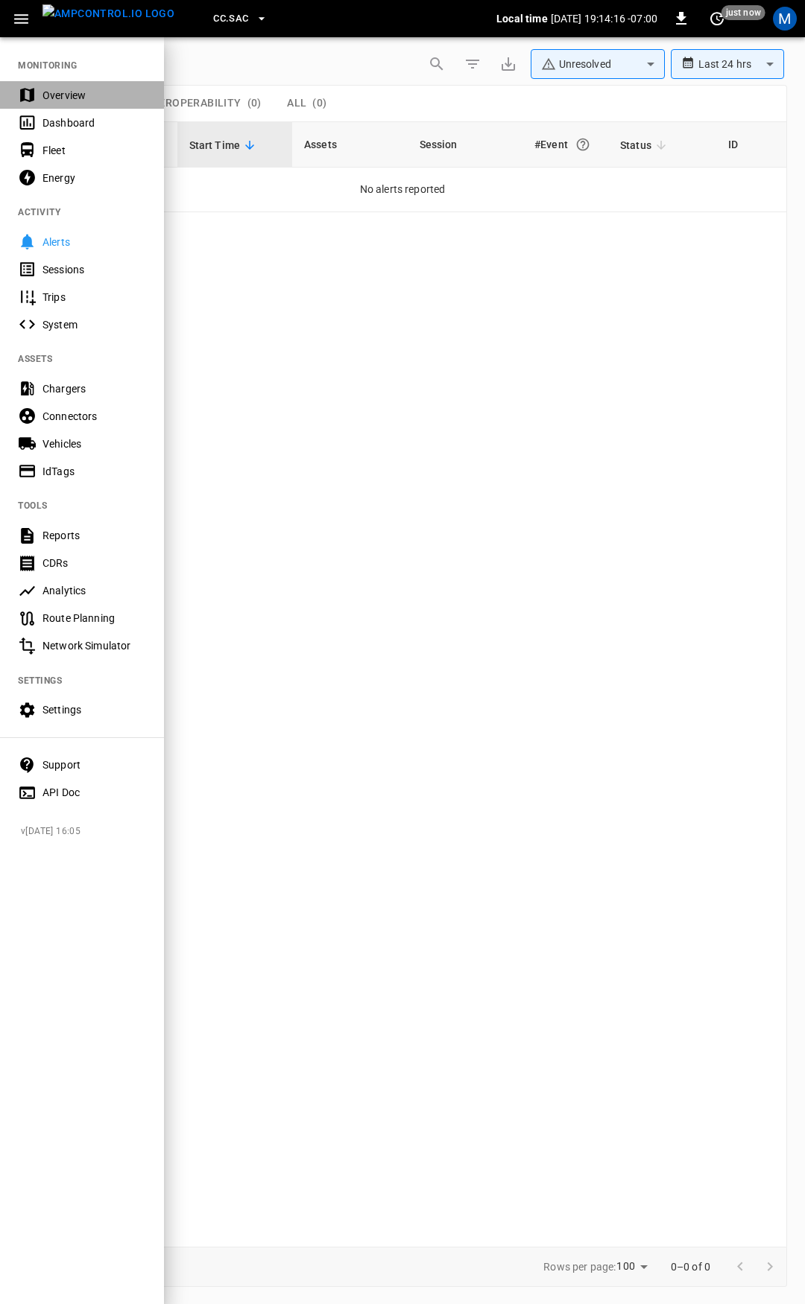
click at [71, 90] on div "Overview" at bounding box center [94, 95] width 104 height 15
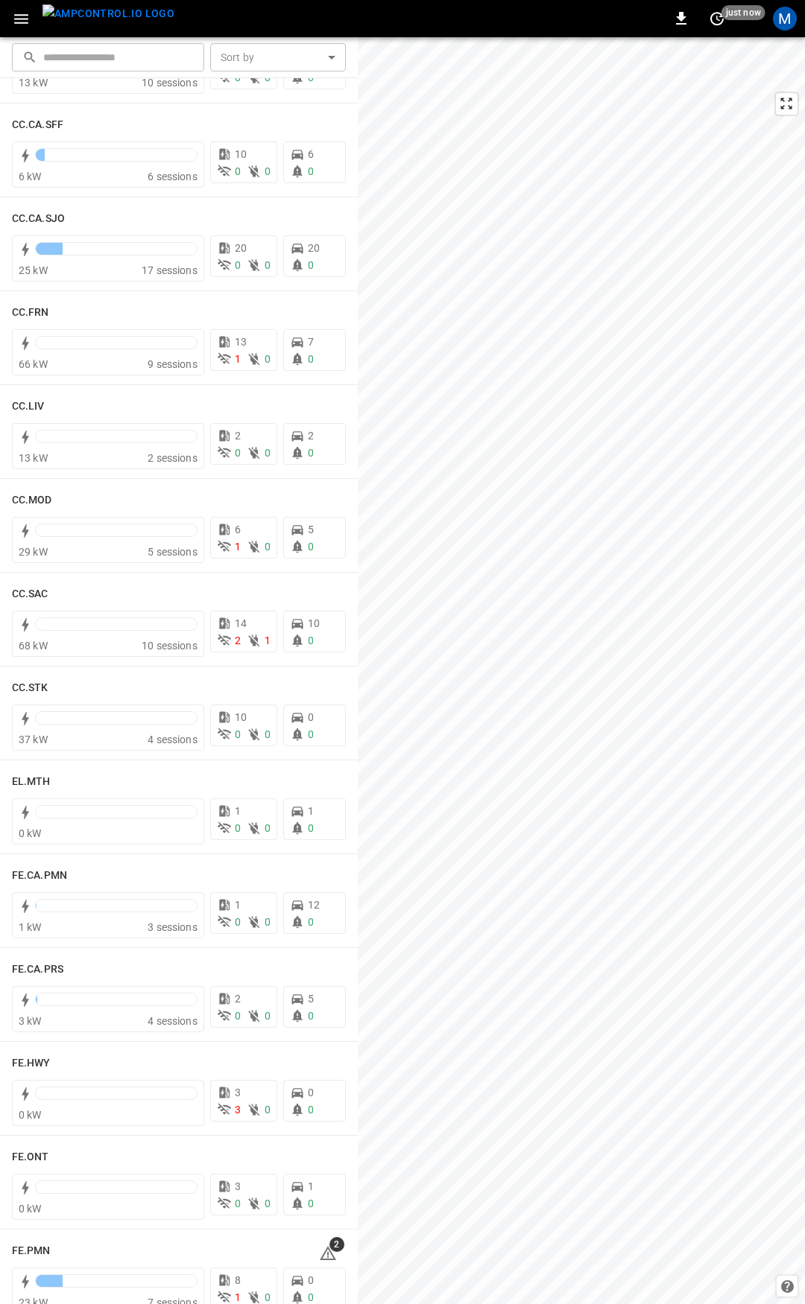
scroll to position [713, 0]
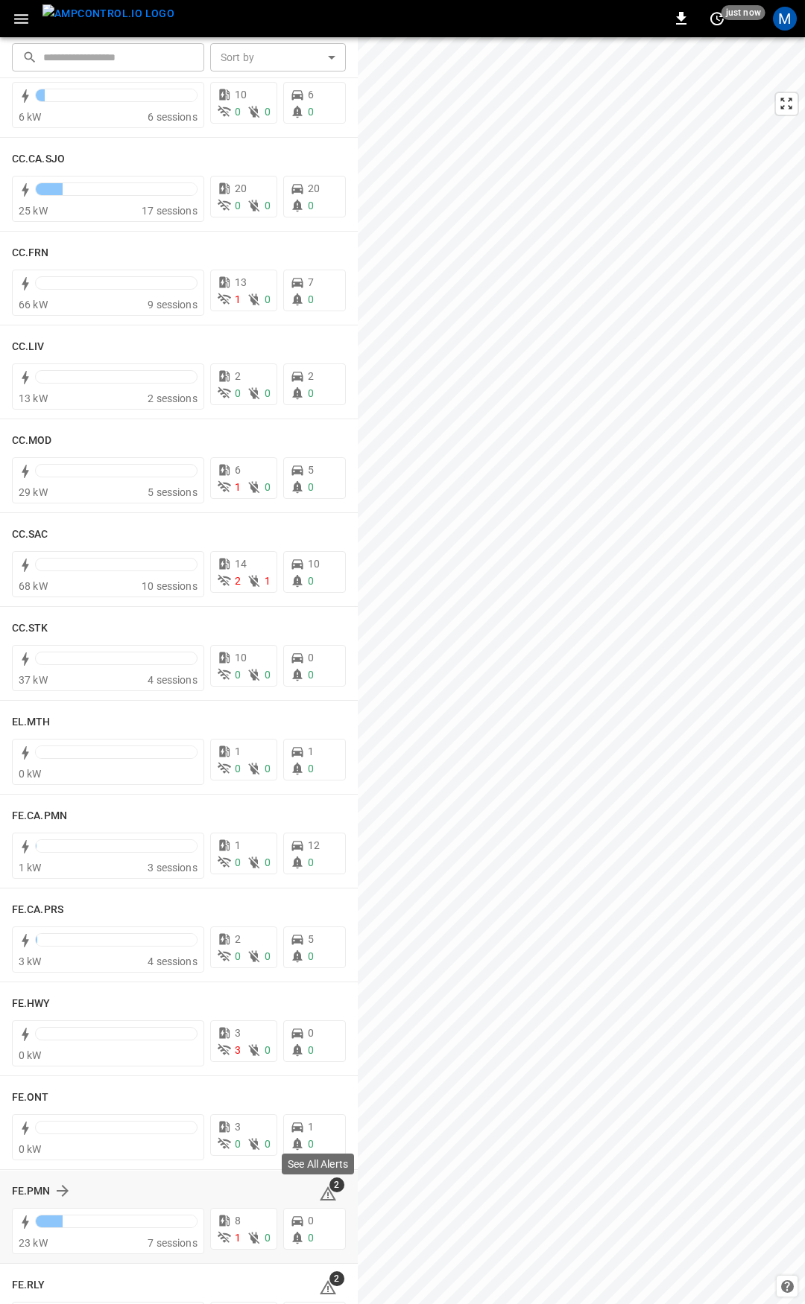
click at [329, 1190] on span "2" at bounding box center [336, 1185] width 15 height 15
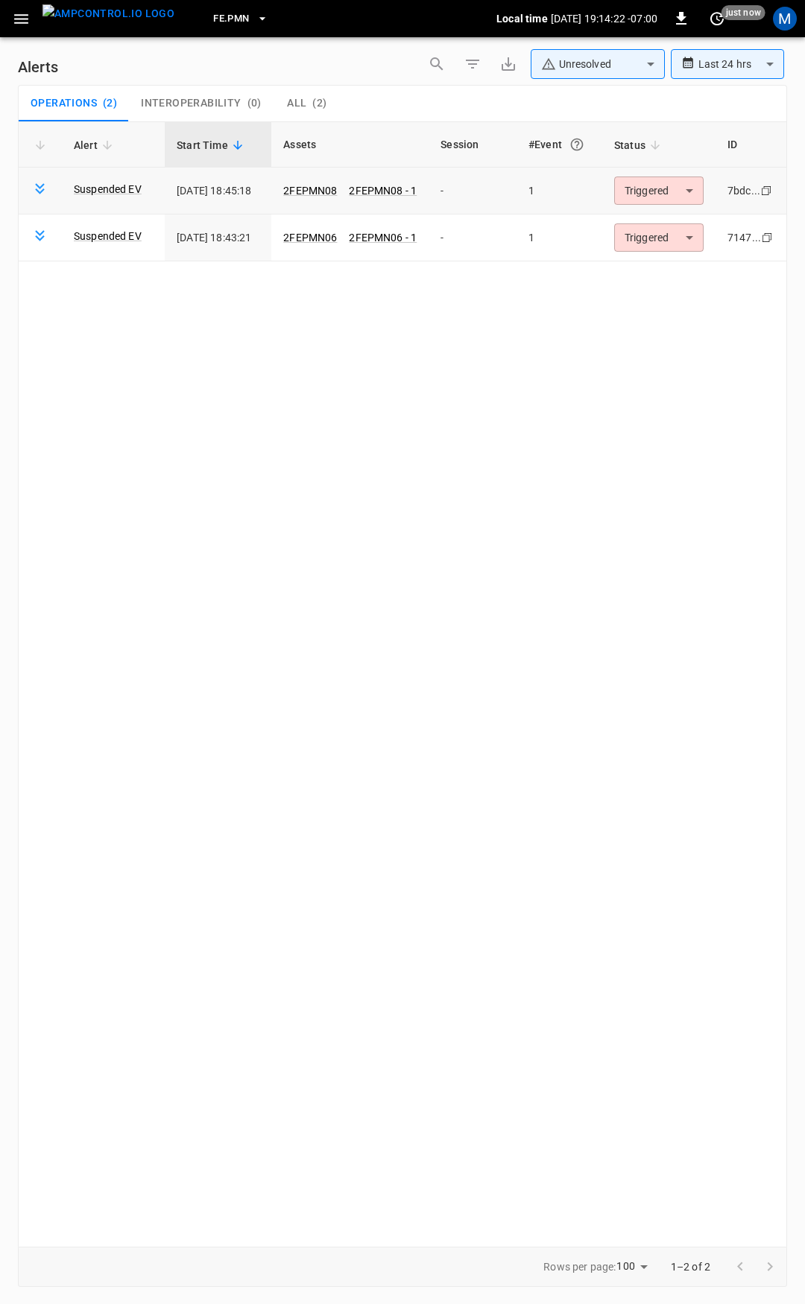
click at [629, 197] on body "**********" at bounding box center [402, 649] width 805 height 1299
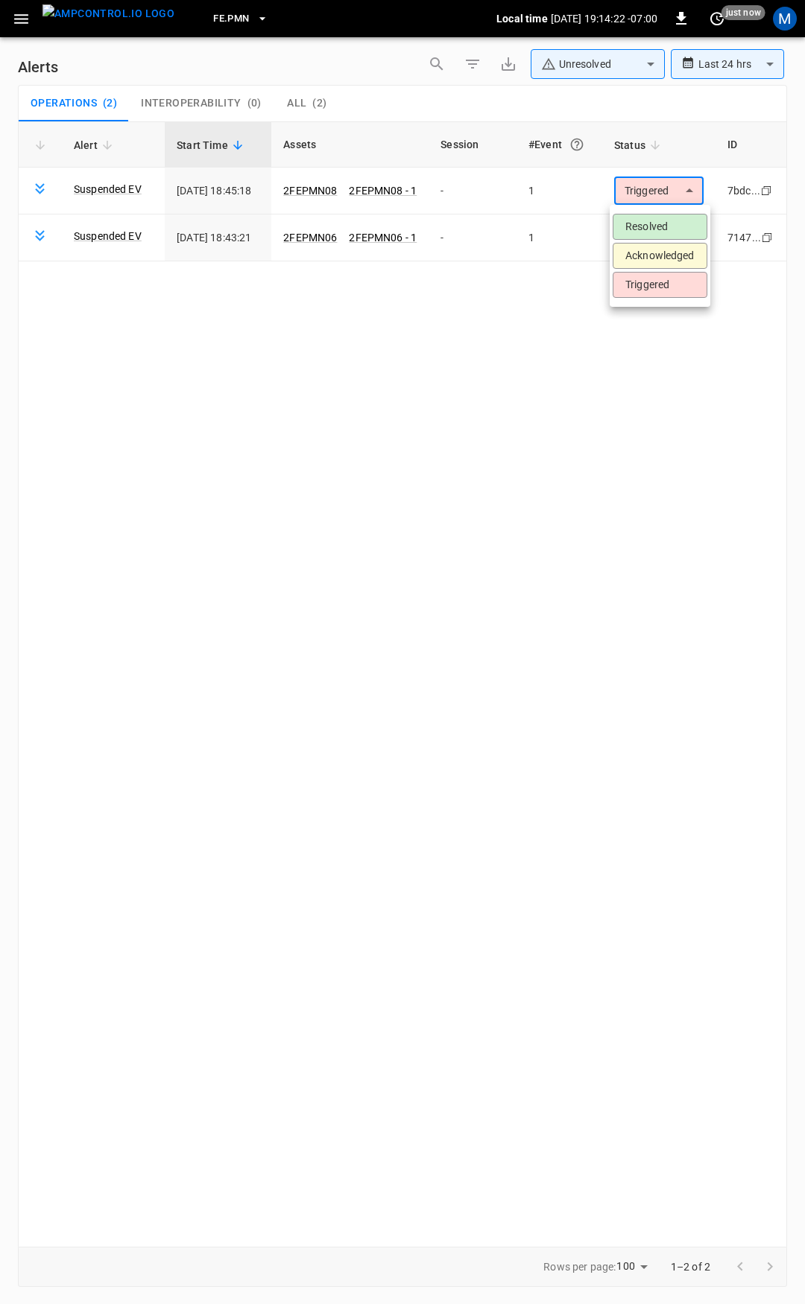
click at [634, 215] on li "Resolved" at bounding box center [659, 227] width 95 height 26
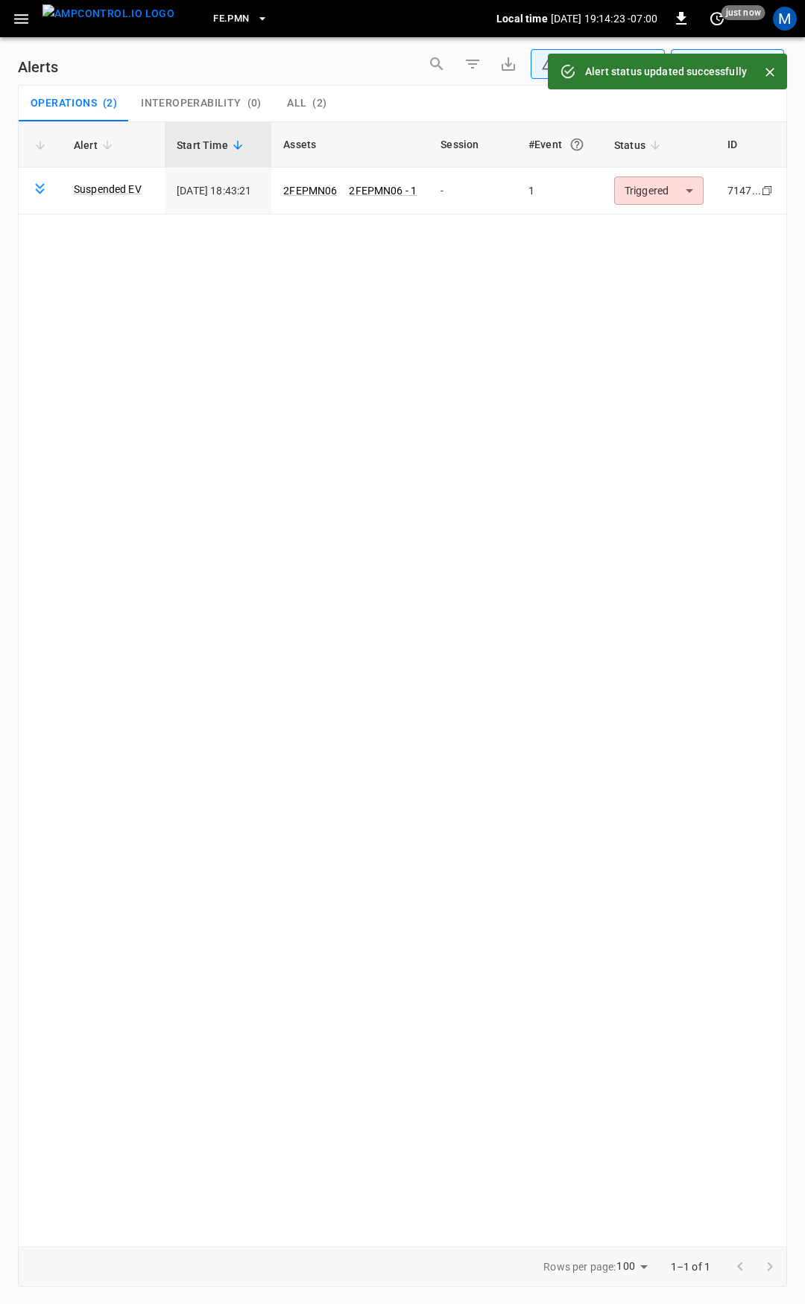
click at [645, 188] on body "**********" at bounding box center [402, 649] width 805 height 1299
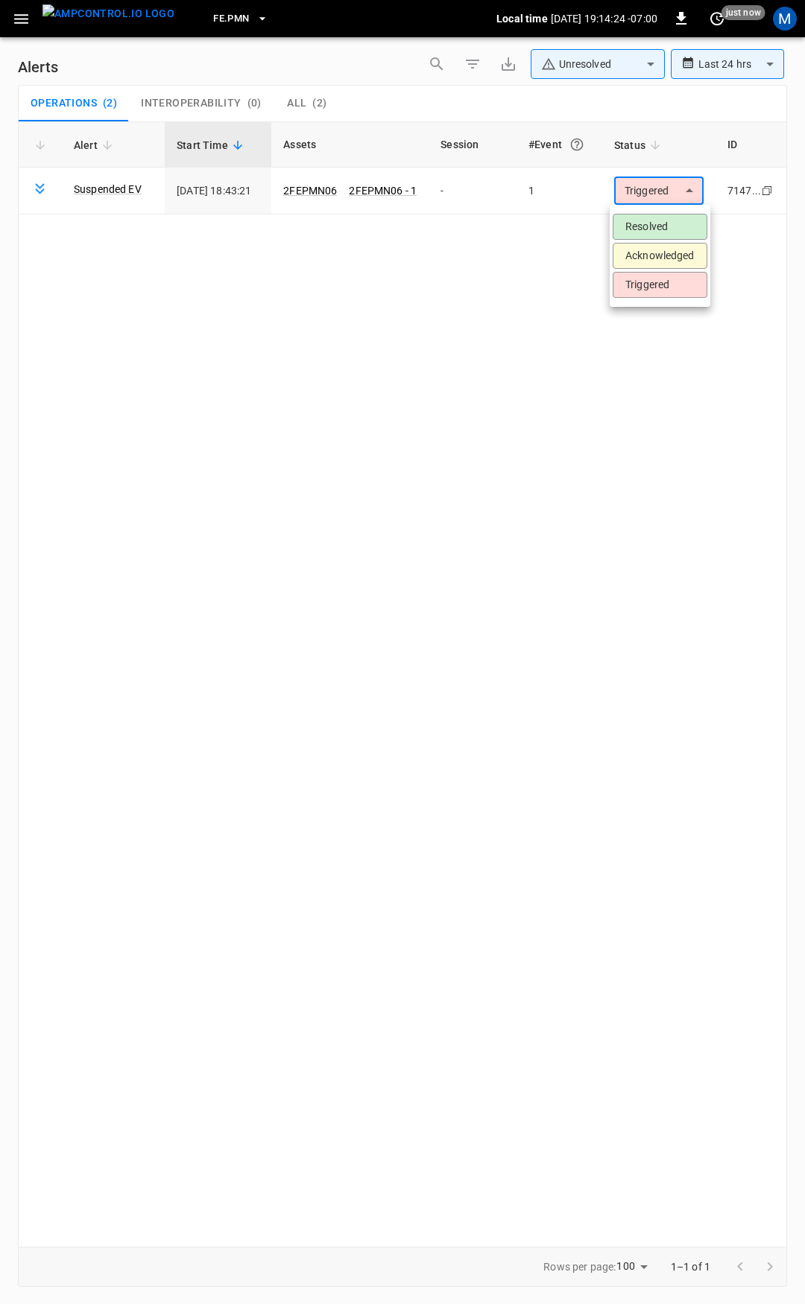
drag, startPoint x: 646, startPoint y: 221, endPoint x: 635, endPoint y: 248, distance: 29.1
click at [646, 220] on li "Resolved" at bounding box center [659, 227] width 95 height 26
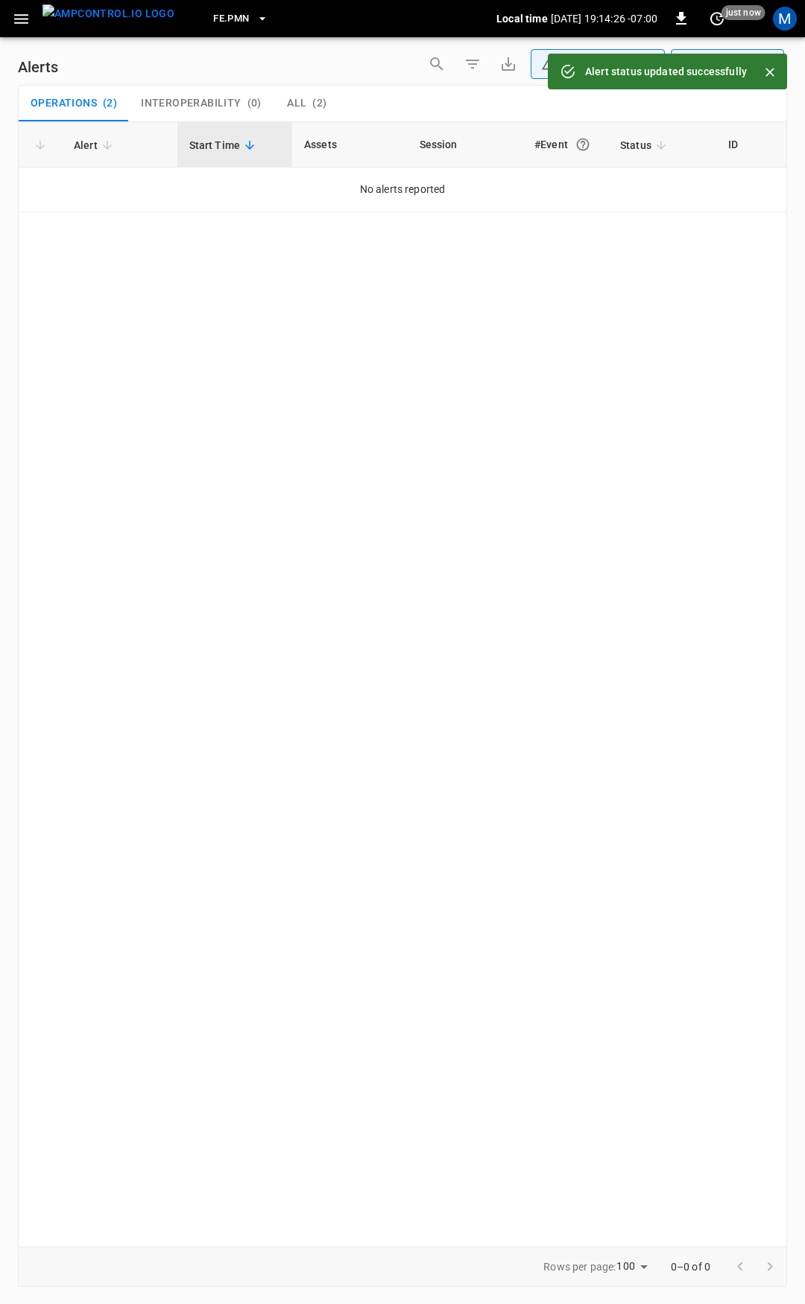
click at [19, 16] on icon "button" at bounding box center [21, 19] width 19 height 19
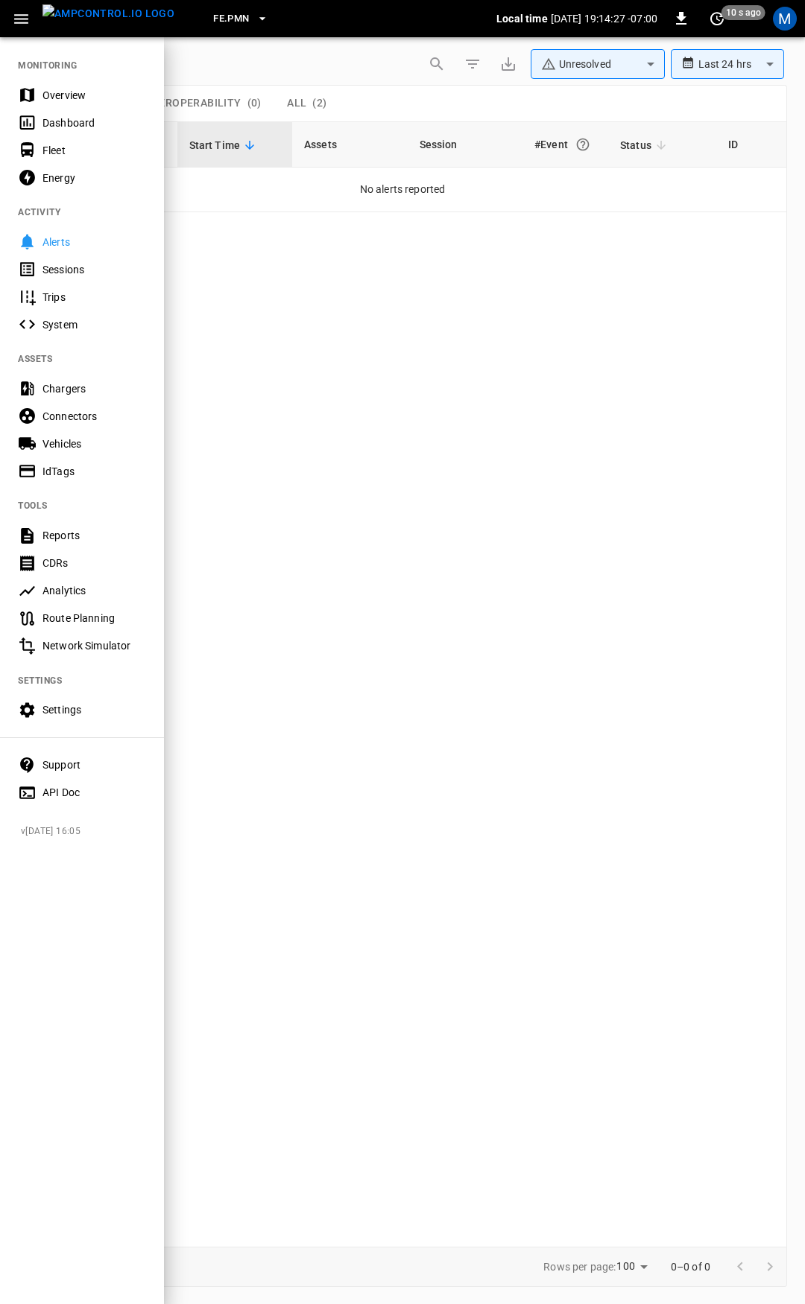
click at [77, 90] on div "Overview" at bounding box center [94, 95] width 104 height 15
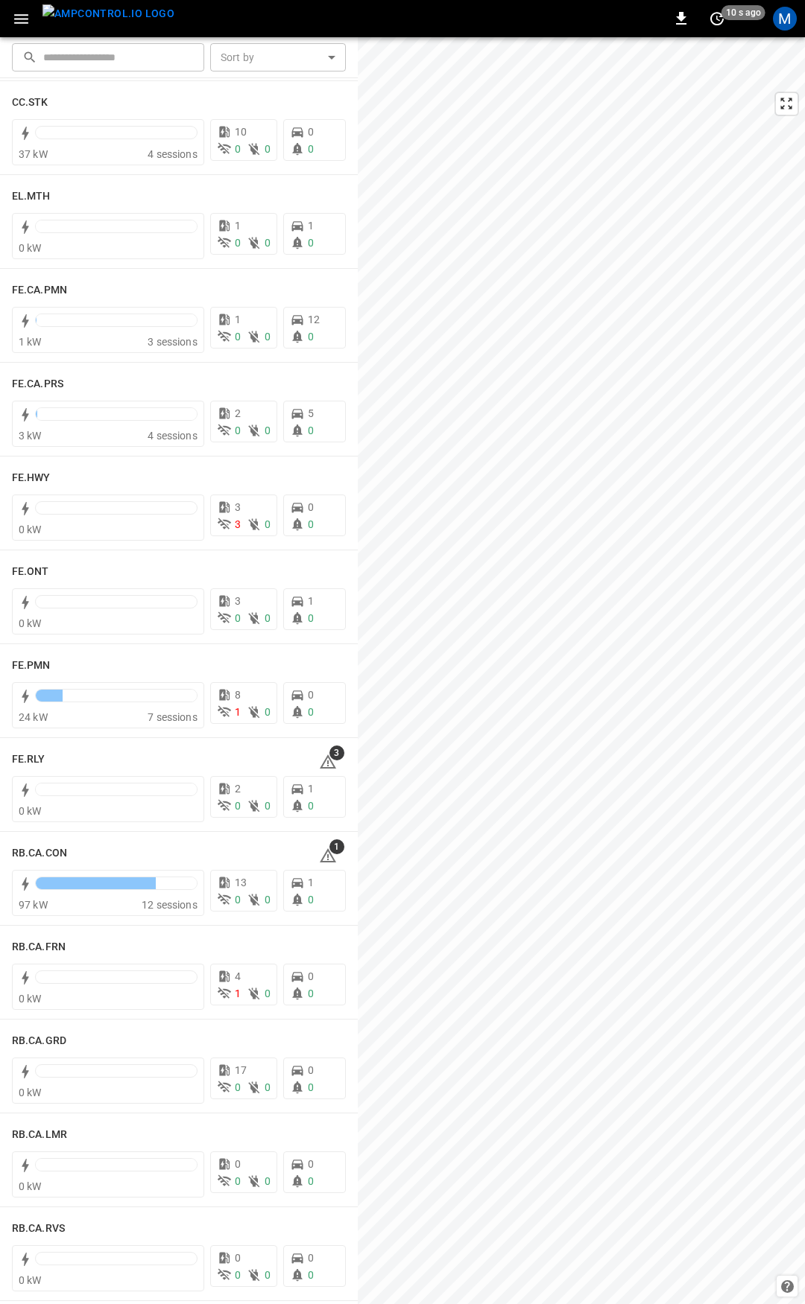
scroll to position [1364, 0]
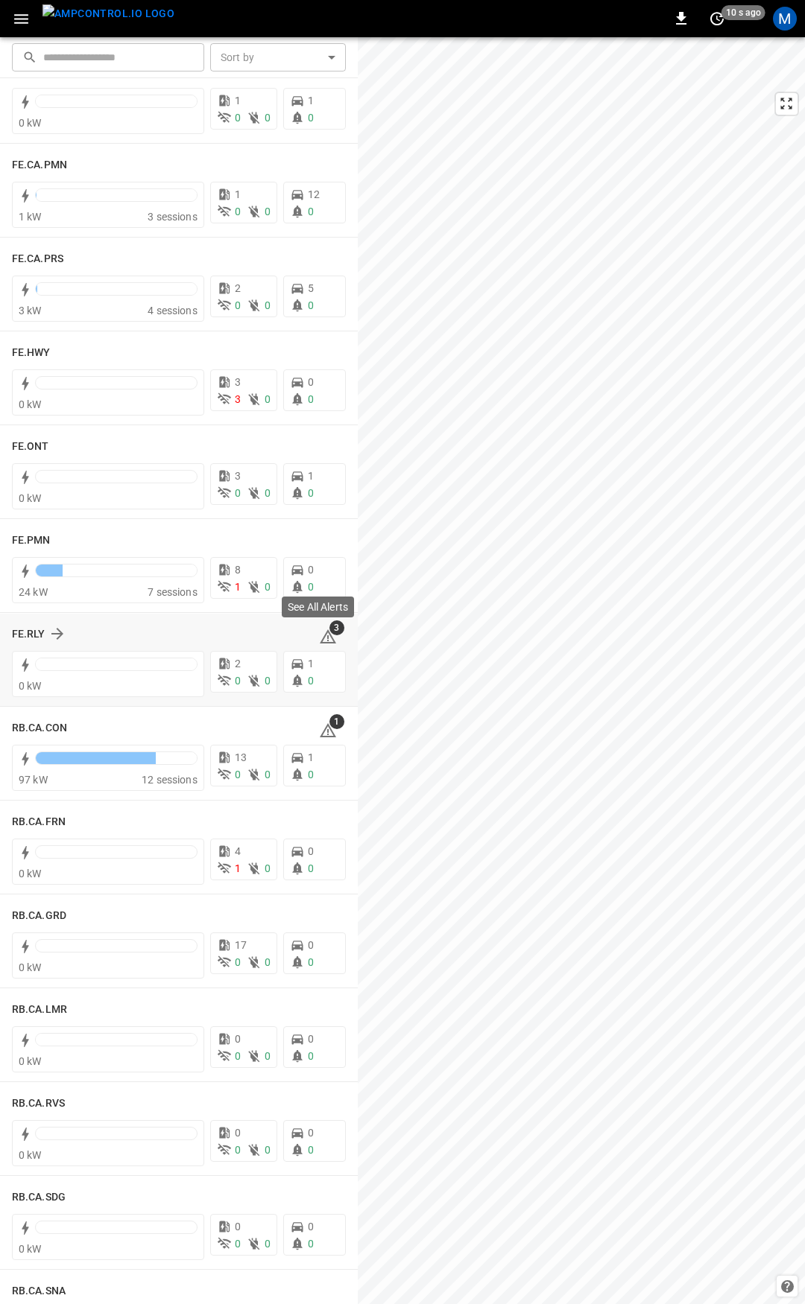
click at [319, 633] on icon at bounding box center [328, 637] width 18 height 18
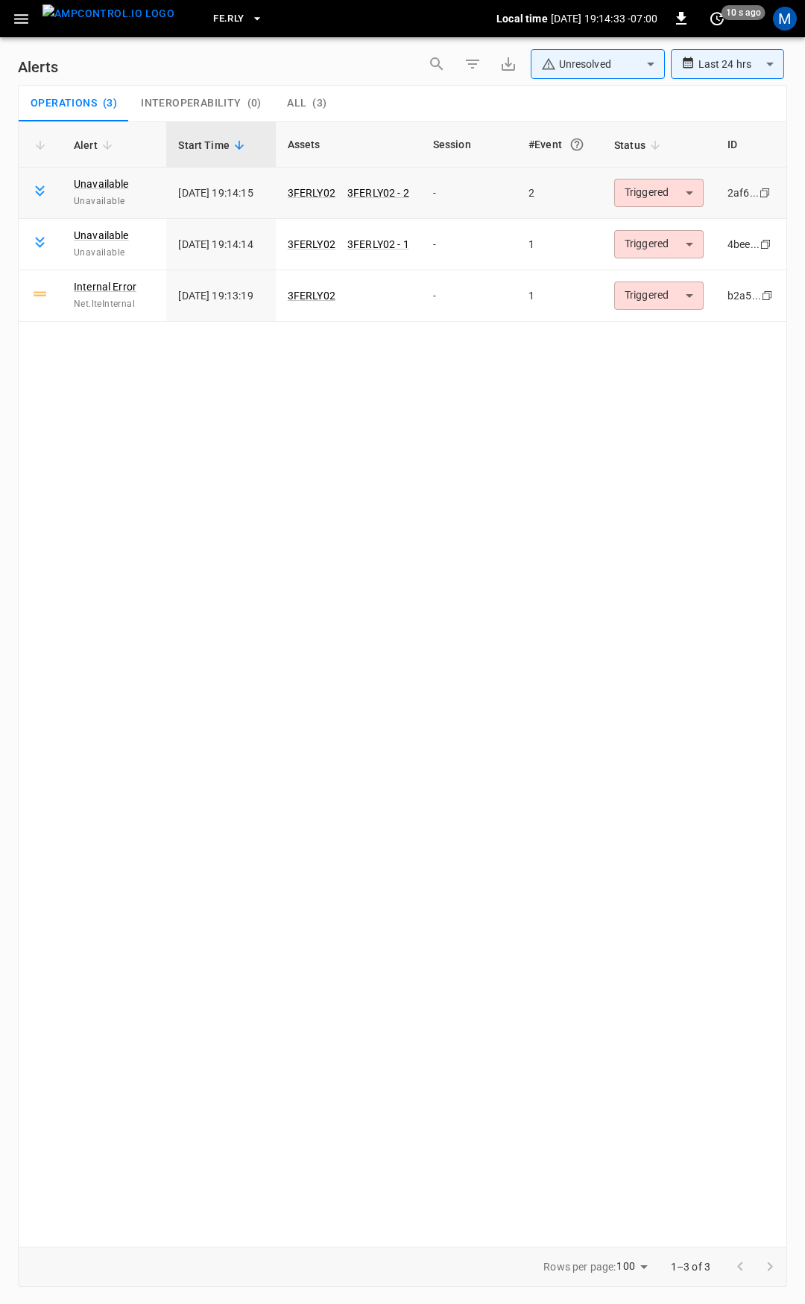
click at [662, 197] on body "**********" at bounding box center [402, 649] width 805 height 1299
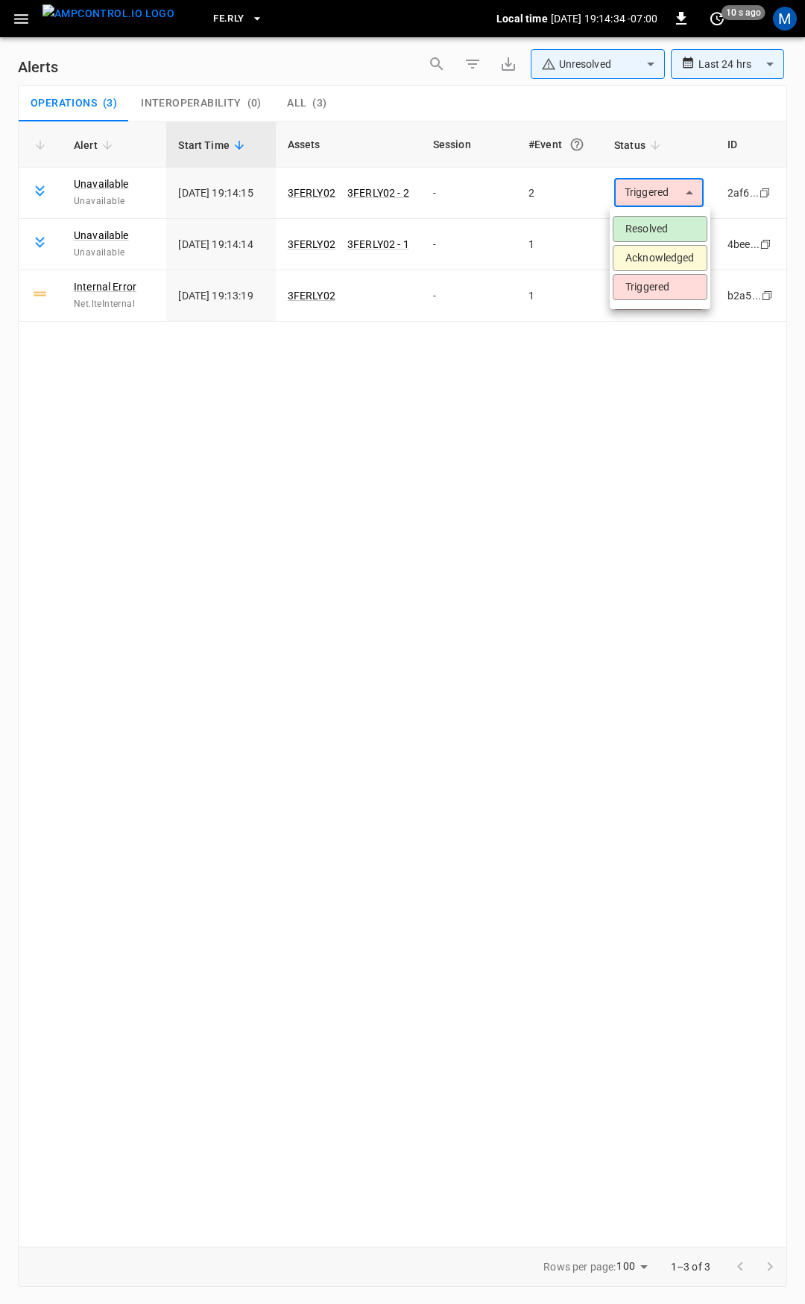
click at [664, 222] on li "Resolved" at bounding box center [659, 229] width 95 height 26
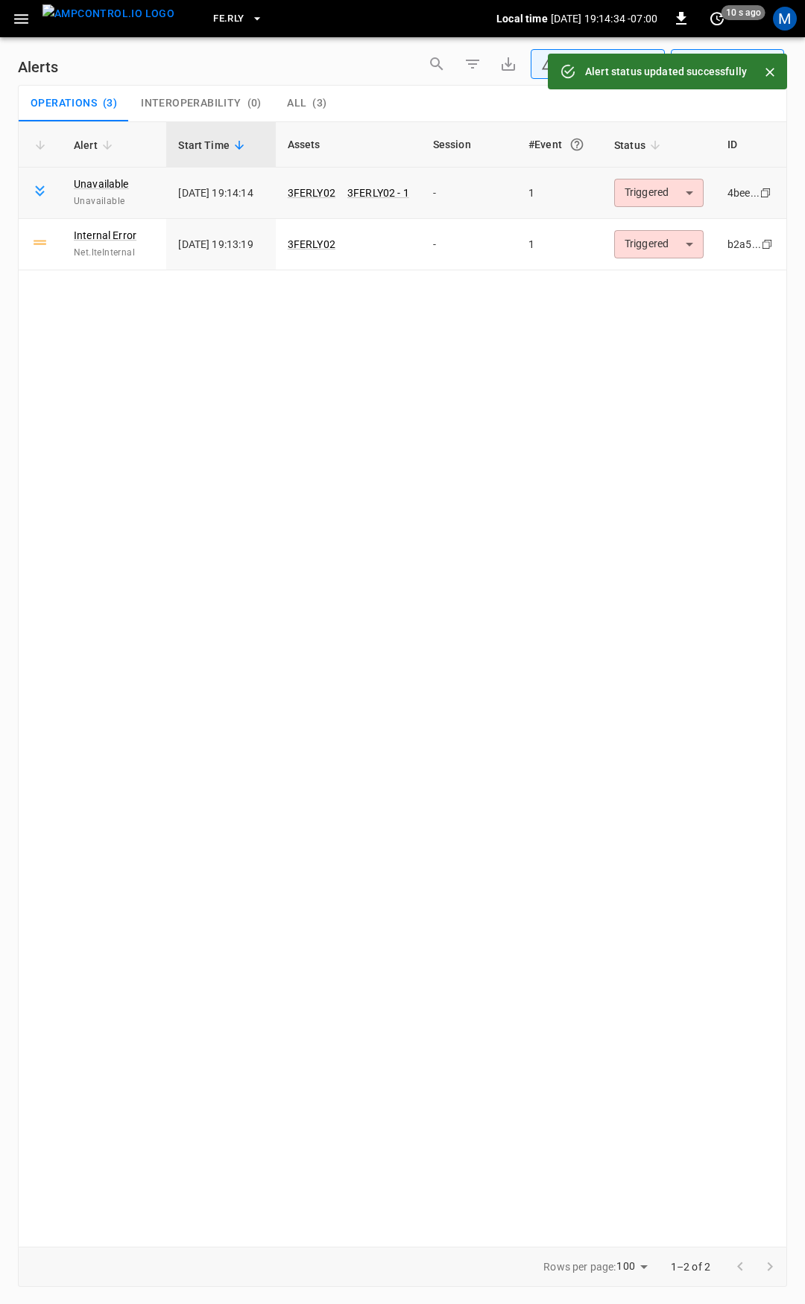
click at [661, 194] on body "**********" at bounding box center [402, 649] width 805 height 1299
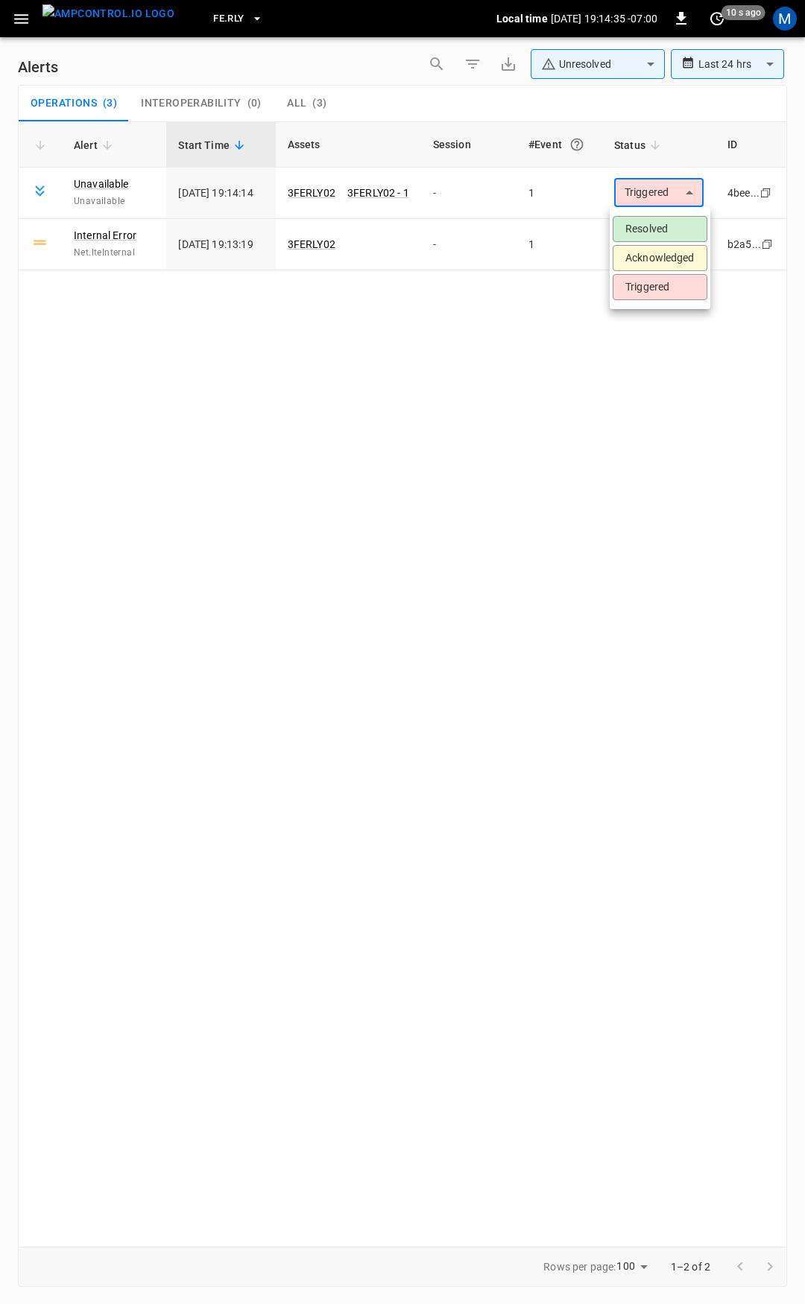
click at [661, 209] on ul "Resolved Acknowledged Triggered" at bounding box center [659, 258] width 101 height 102
click at [661, 220] on li "Resolved" at bounding box center [659, 229] width 95 height 26
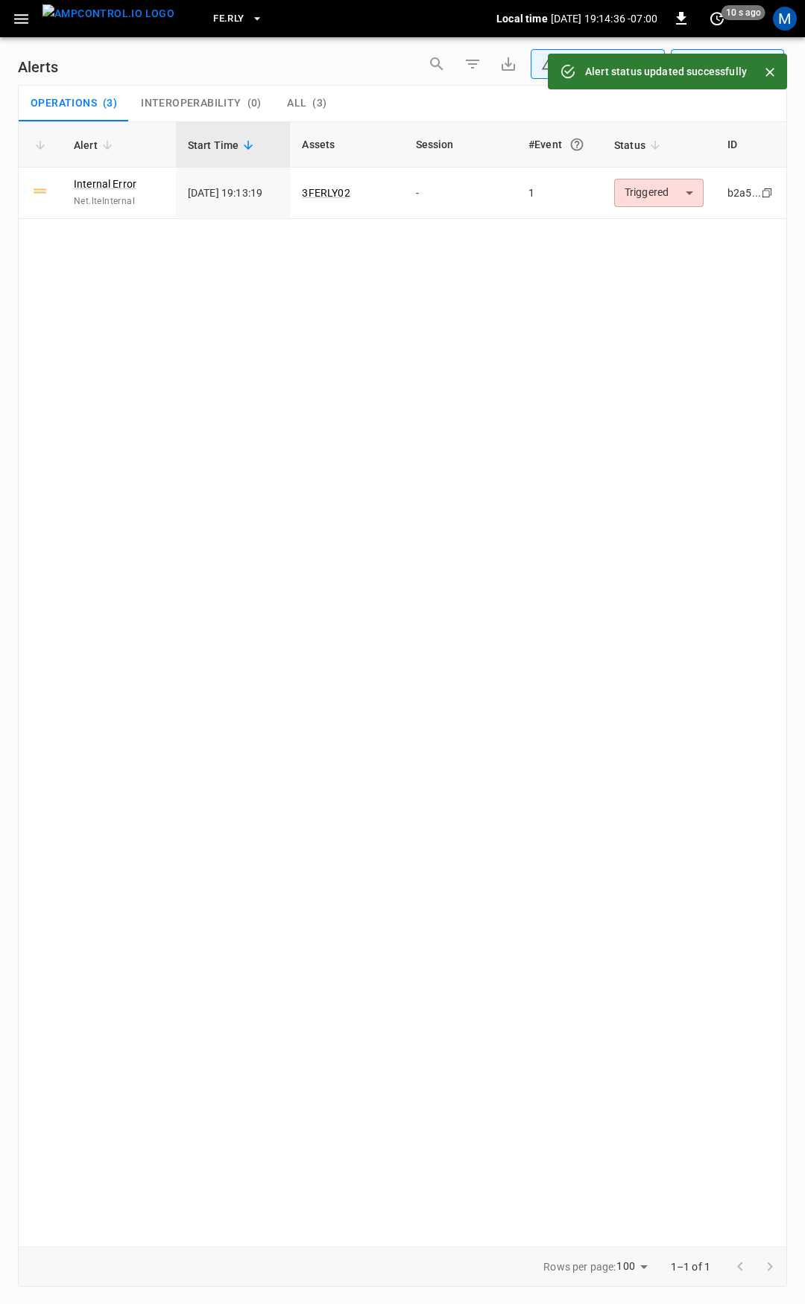
click at [657, 194] on body "**********" at bounding box center [402, 649] width 805 height 1299
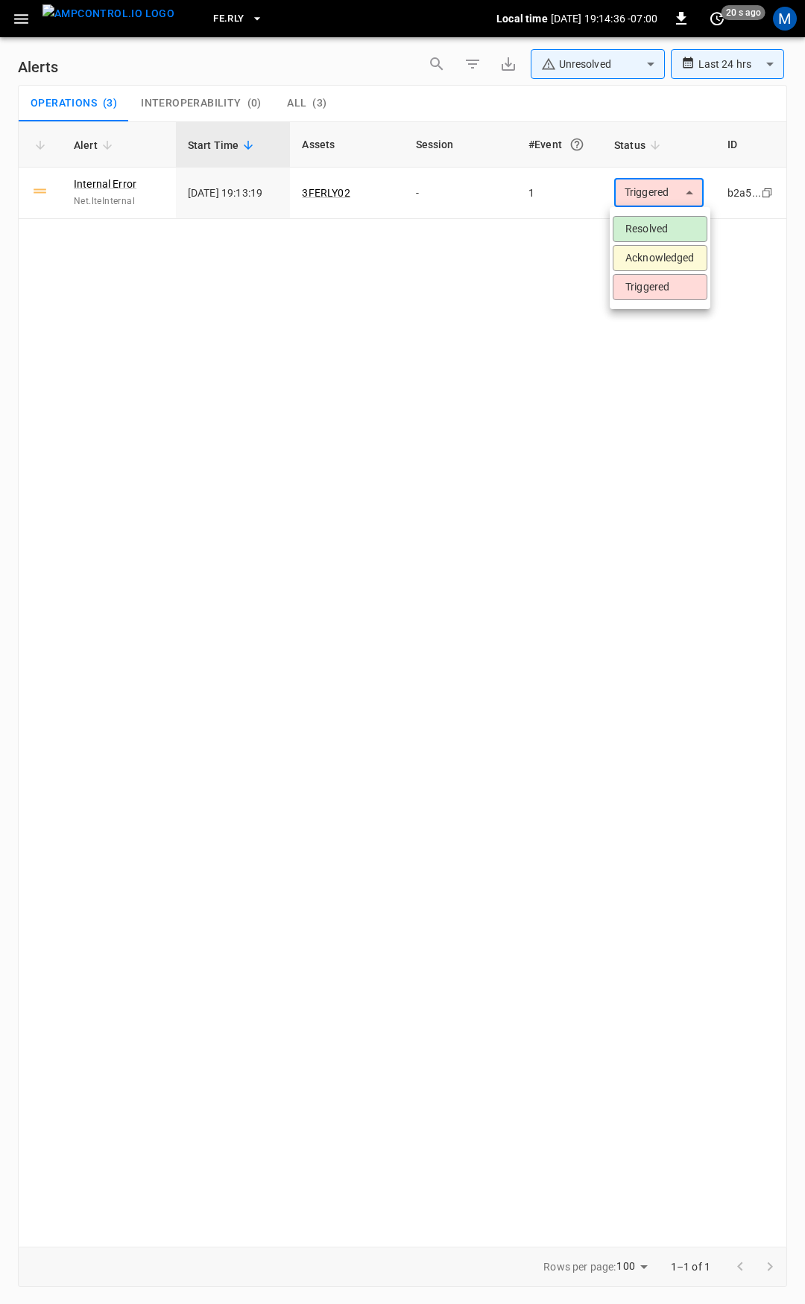
click at [657, 225] on li "Resolved" at bounding box center [659, 229] width 95 height 26
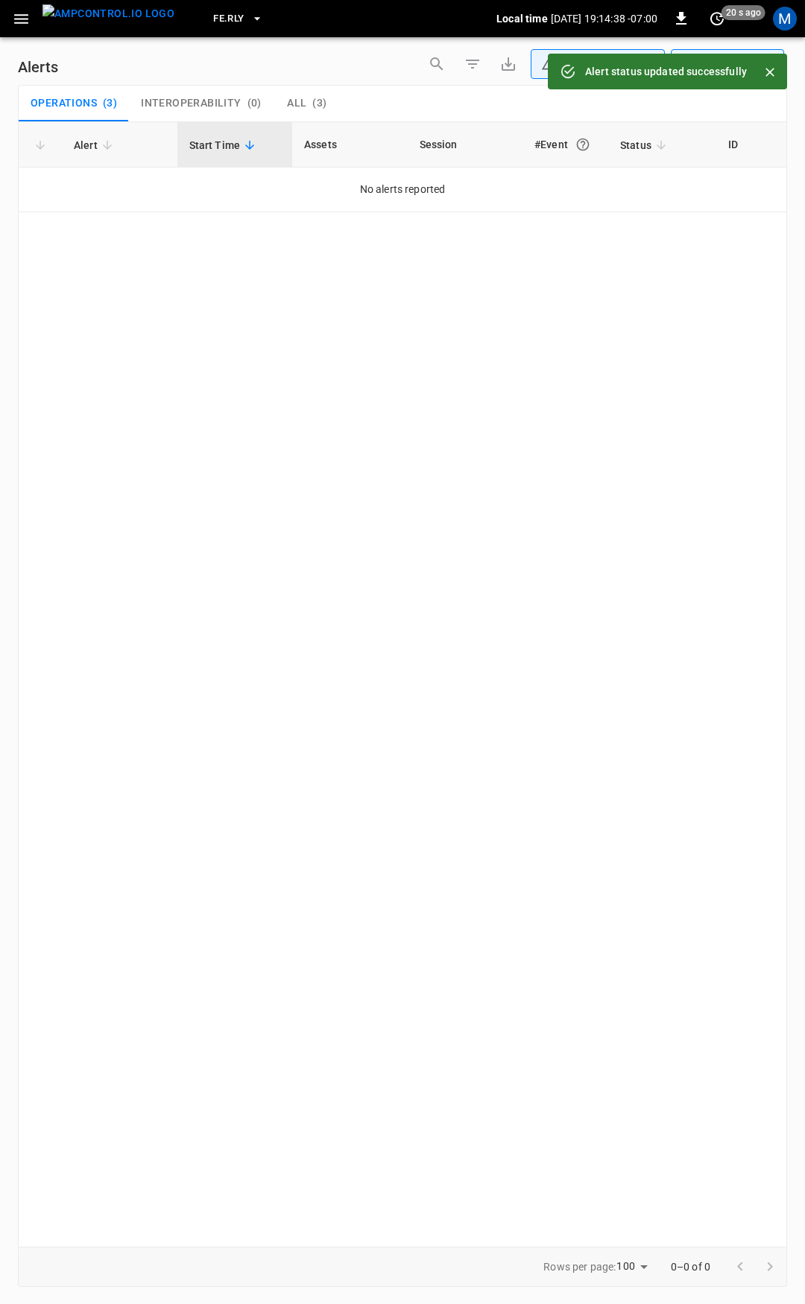
click at [24, 23] on icon "button" at bounding box center [21, 19] width 14 height 10
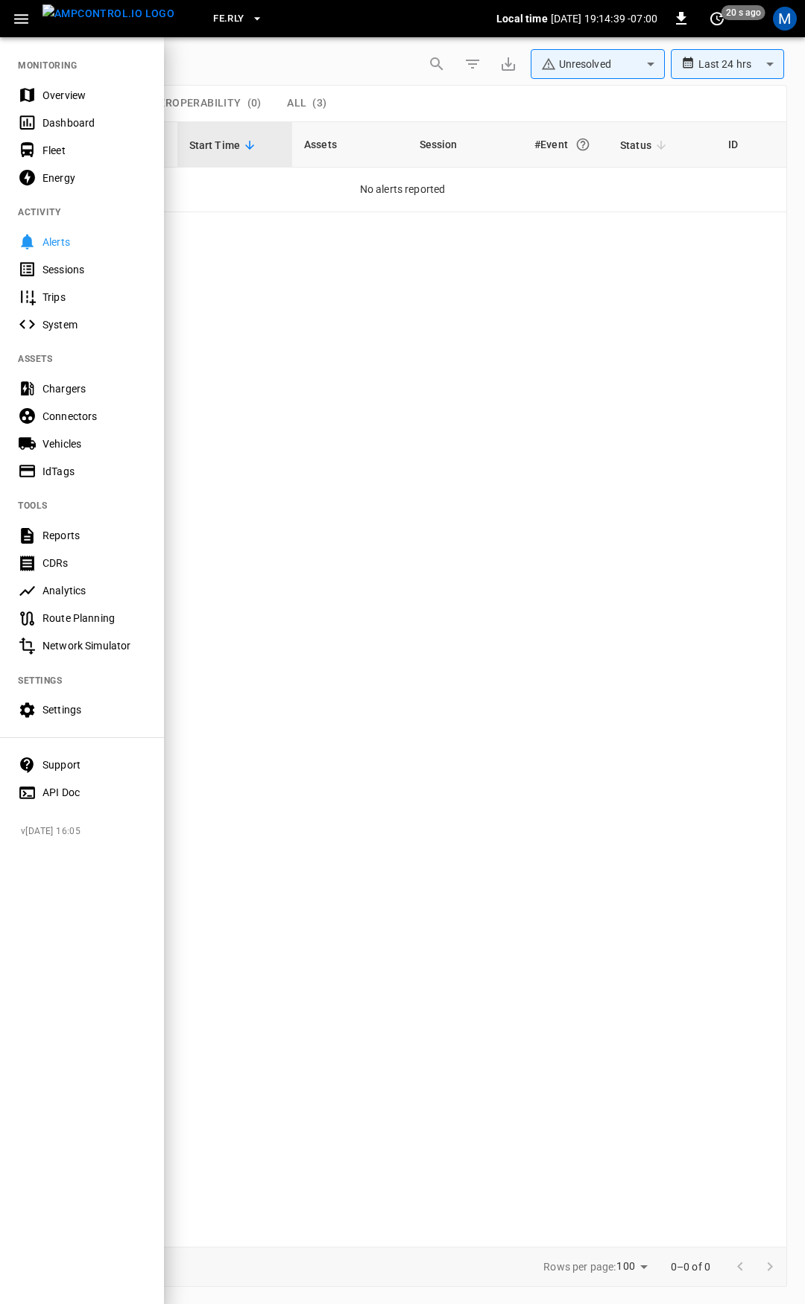
click at [55, 91] on div "Overview" at bounding box center [94, 95] width 104 height 15
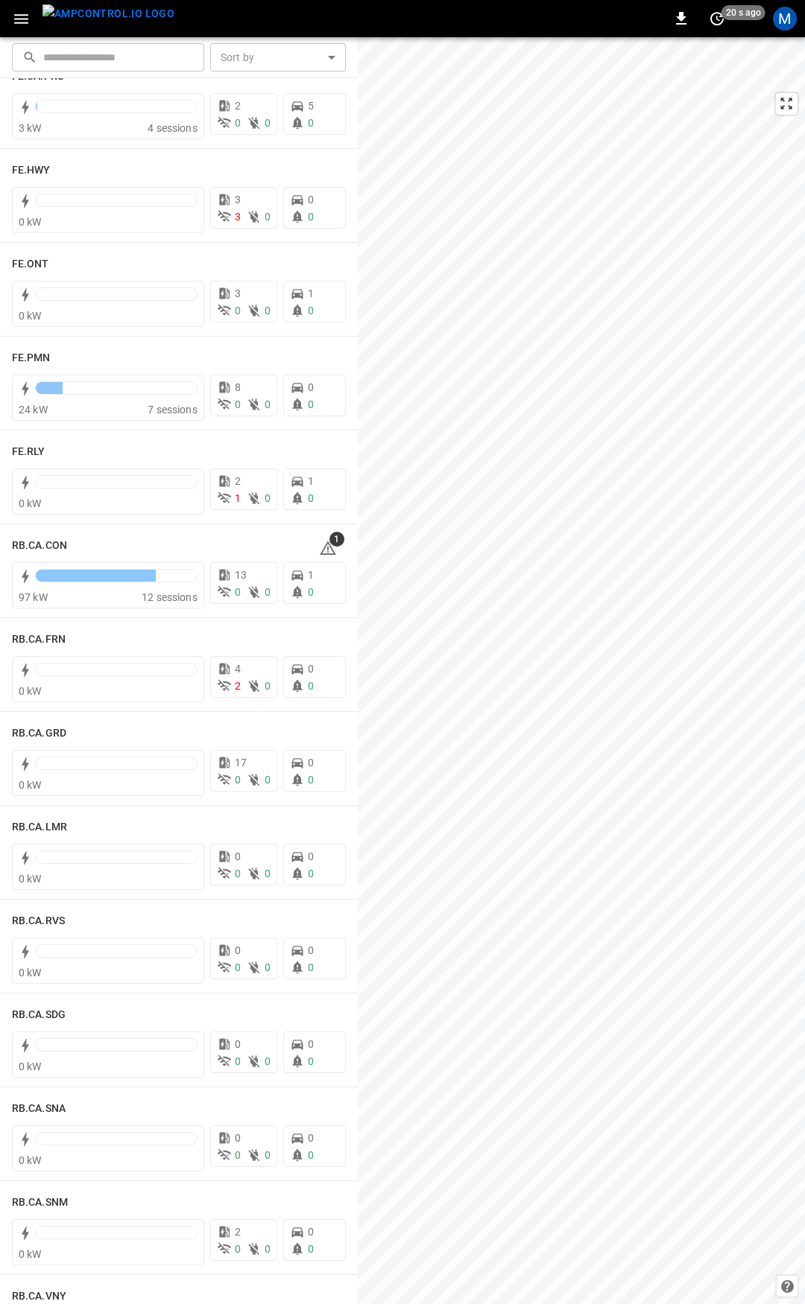
scroll to position [1549, 0]
click at [320, 542] on icon at bounding box center [328, 546] width 16 height 14
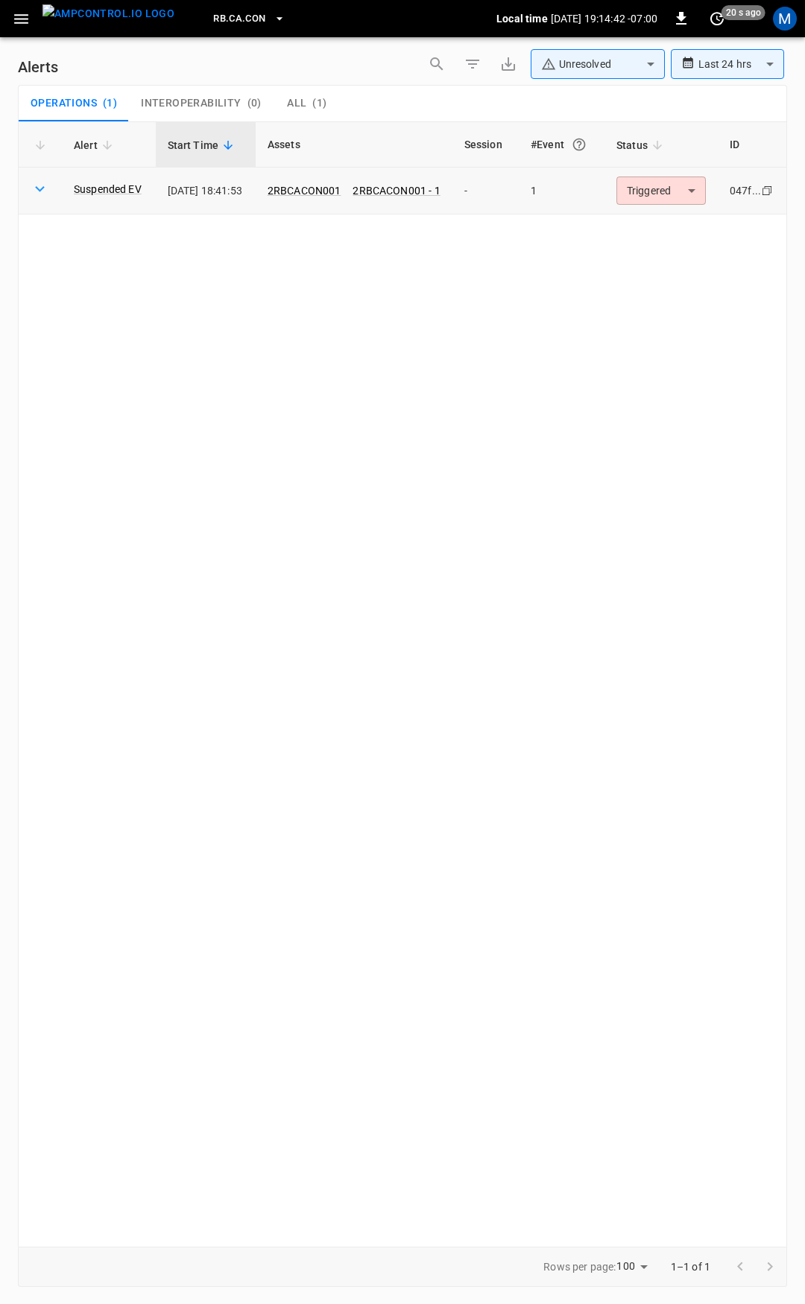
click at [679, 183] on body "**********" at bounding box center [402, 649] width 805 height 1299
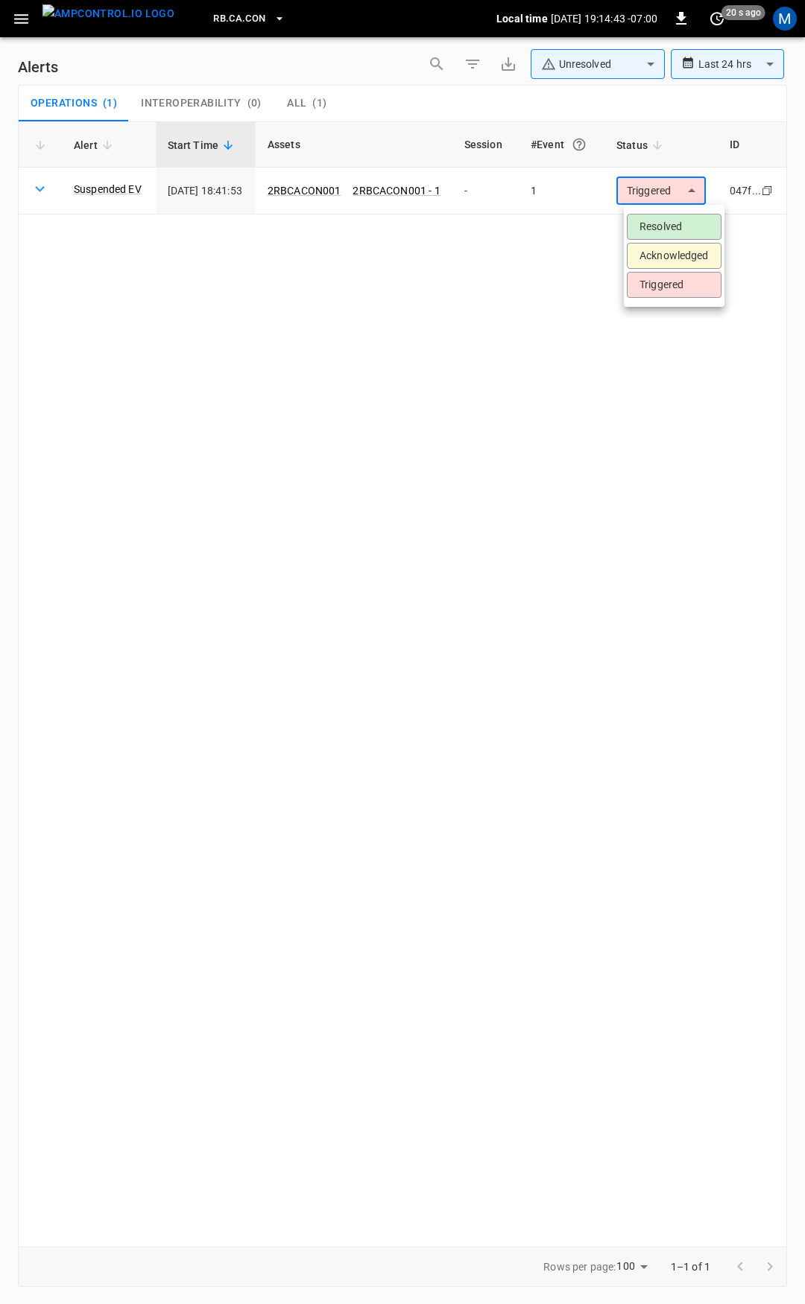
click at [673, 226] on li "Resolved" at bounding box center [673, 227] width 95 height 26
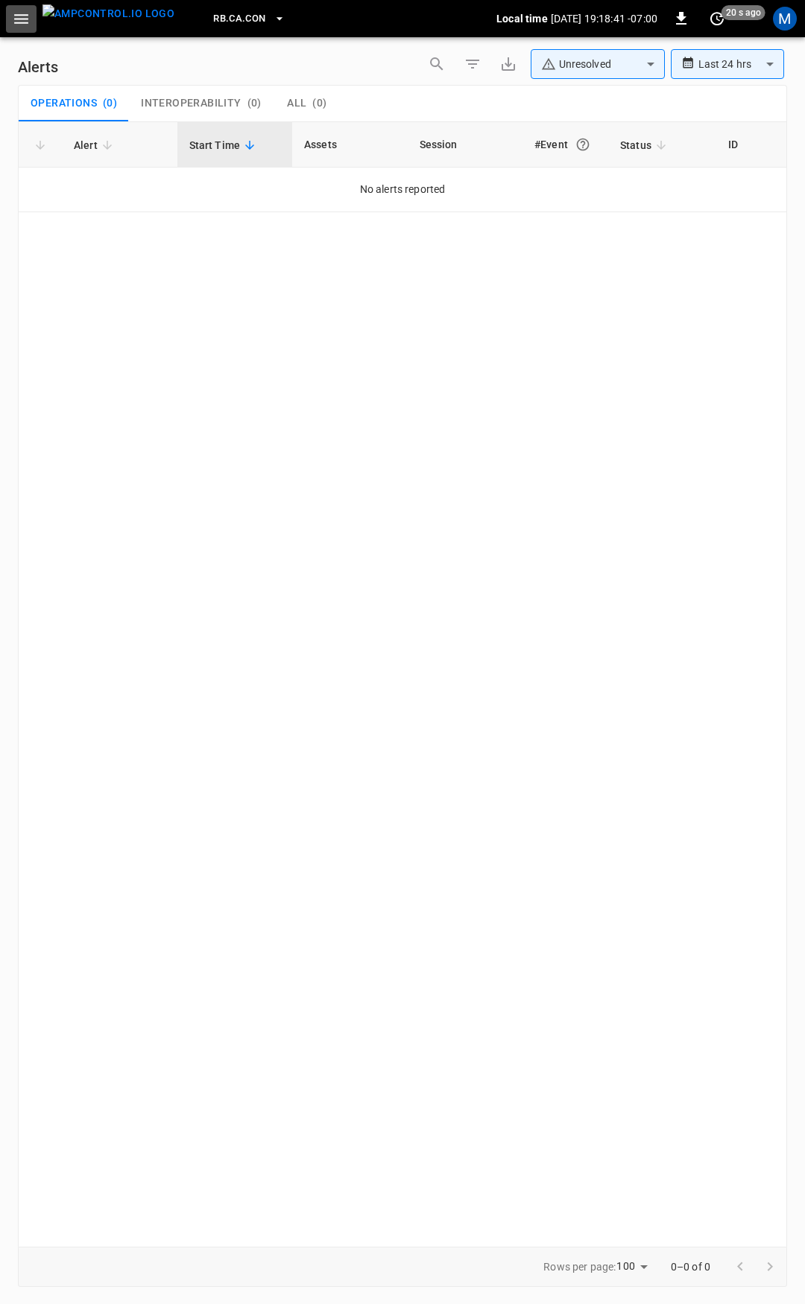
click at [19, 20] on icon "button" at bounding box center [21, 19] width 19 height 19
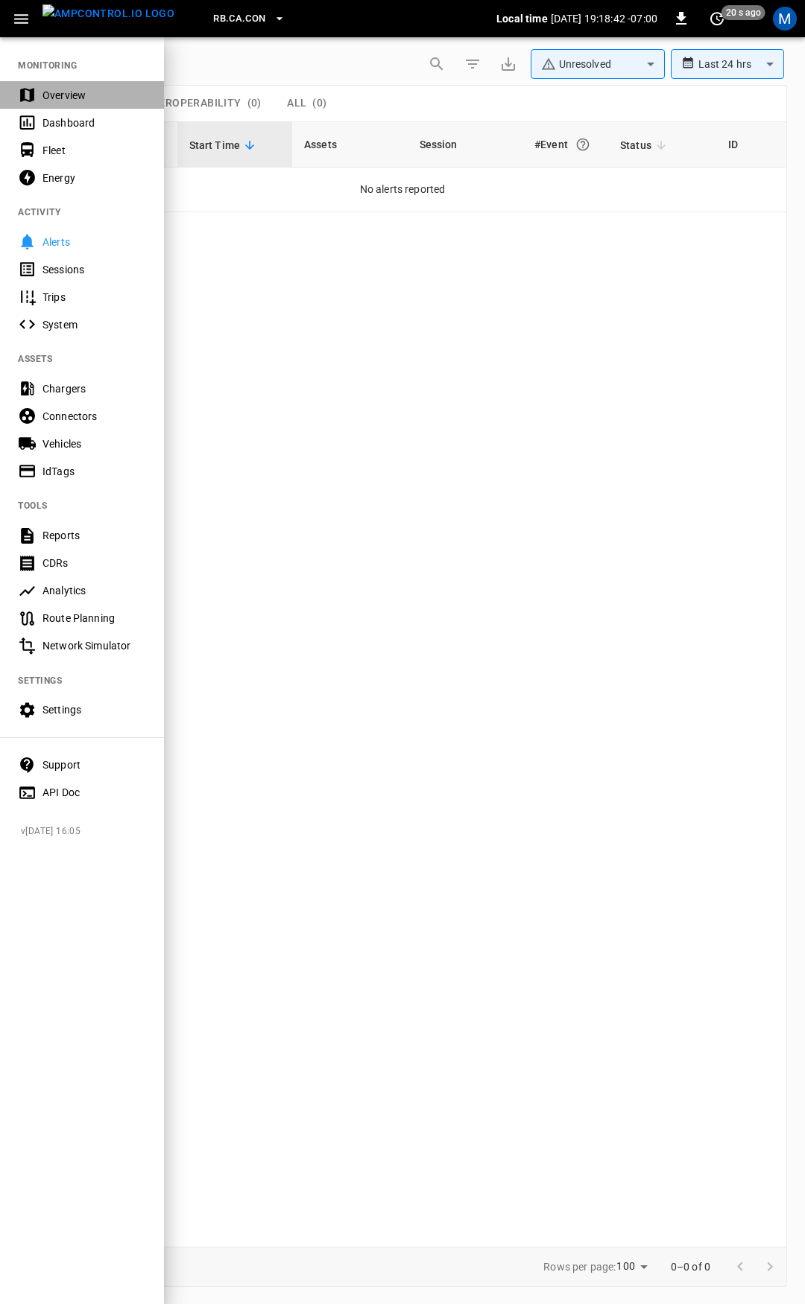
click at [89, 83] on div "Overview" at bounding box center [82, 95] width 164 height 28
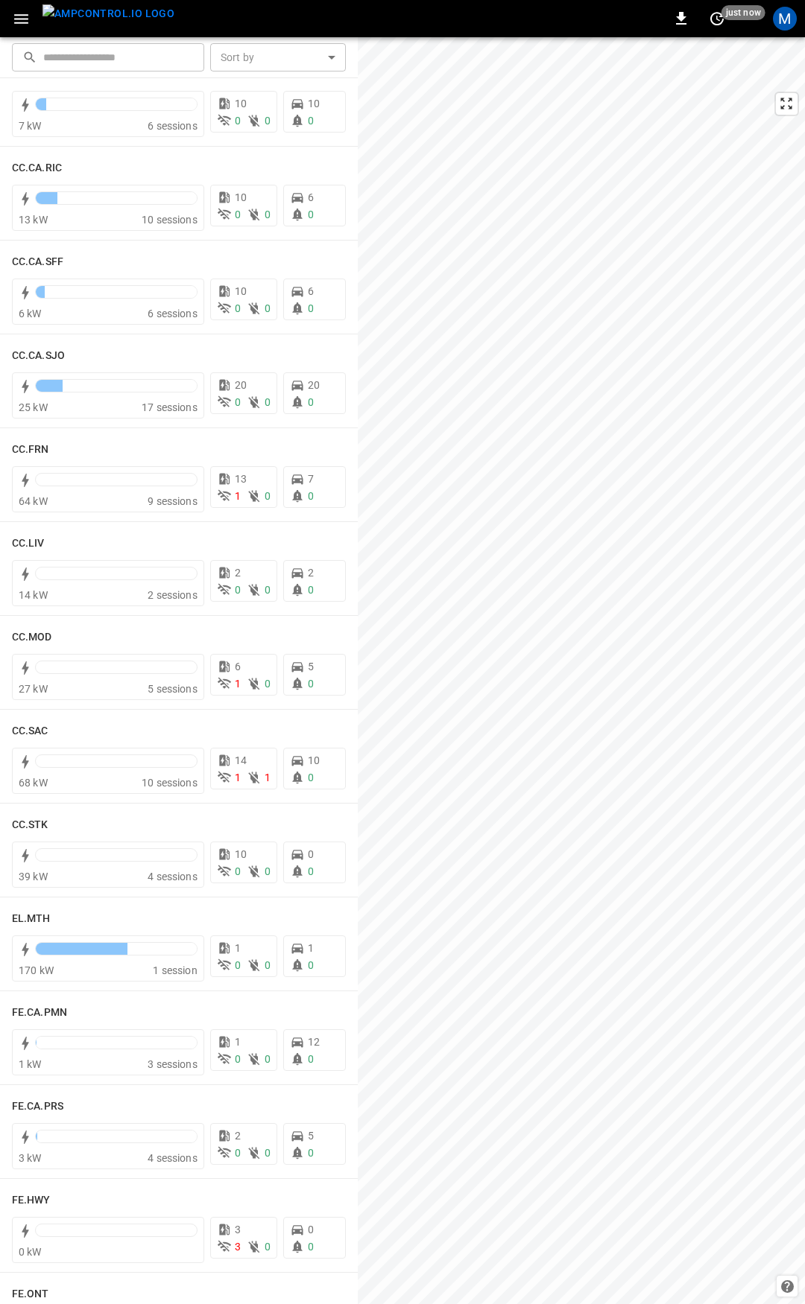
scroll to position [517, 0]
click at [32, 636] on h6 "CC.MOD" at bounding box center [32, 637] width 40 height 16
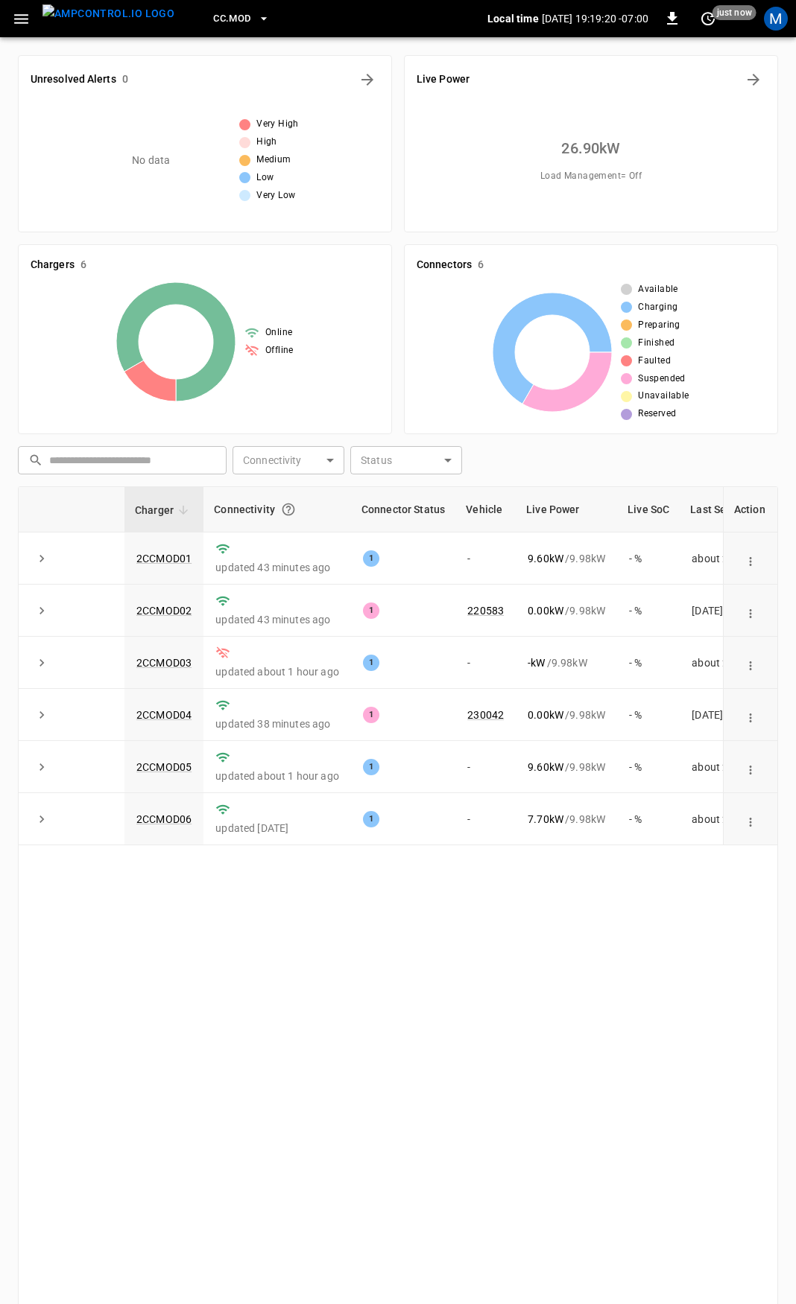
click at [294, 1098] on div "Charger Connectivity Connector Status Vehicle Live Power Live SoC Last Session …" at bounding box center [398, 942] width 760 height 913
drag, startPoint x: 14, startPoint y: 19, endPoint x: 19, endPoint y: 29, distance: 11.3
click at [16, 21] on icon "button" at bounding box center [21, 19] width 19 height 19
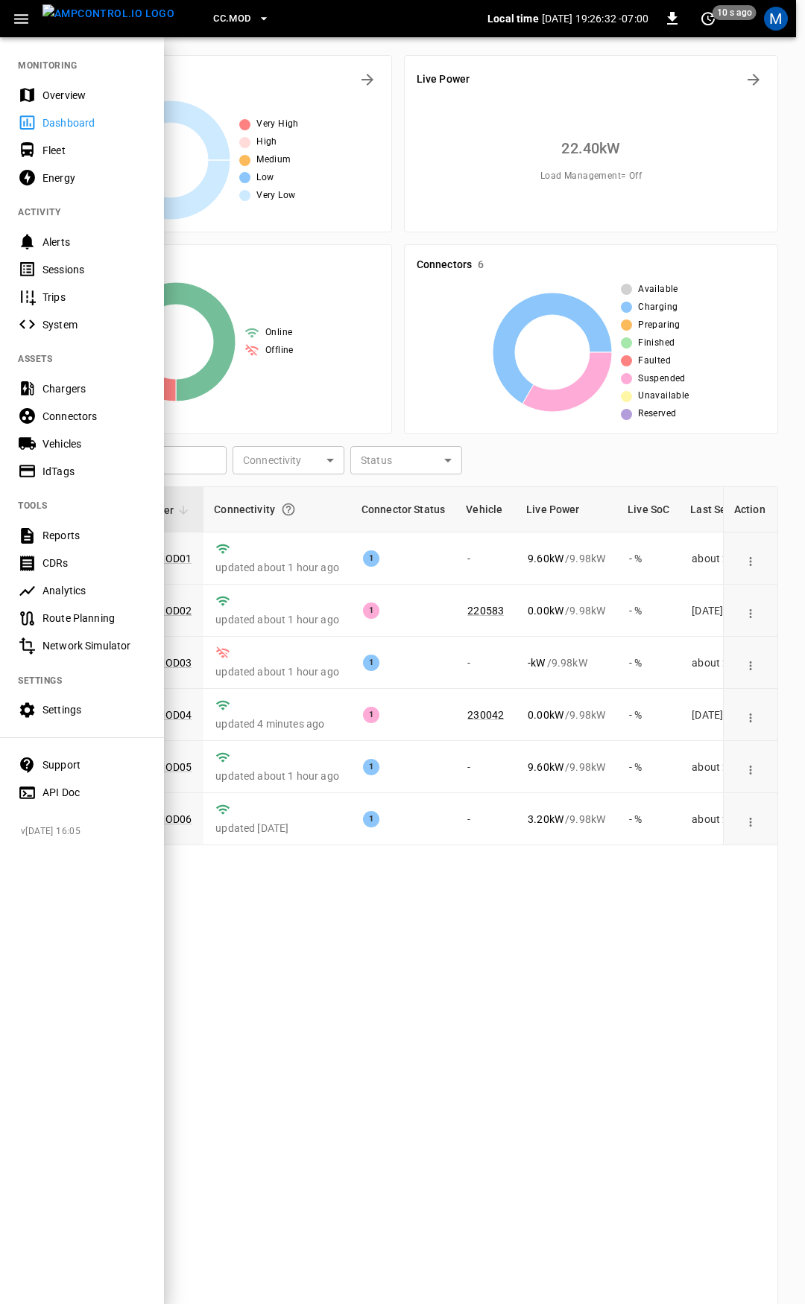
click at [71, 92] on div "Overview" at bounding box center [94, 95] width 104 height 15
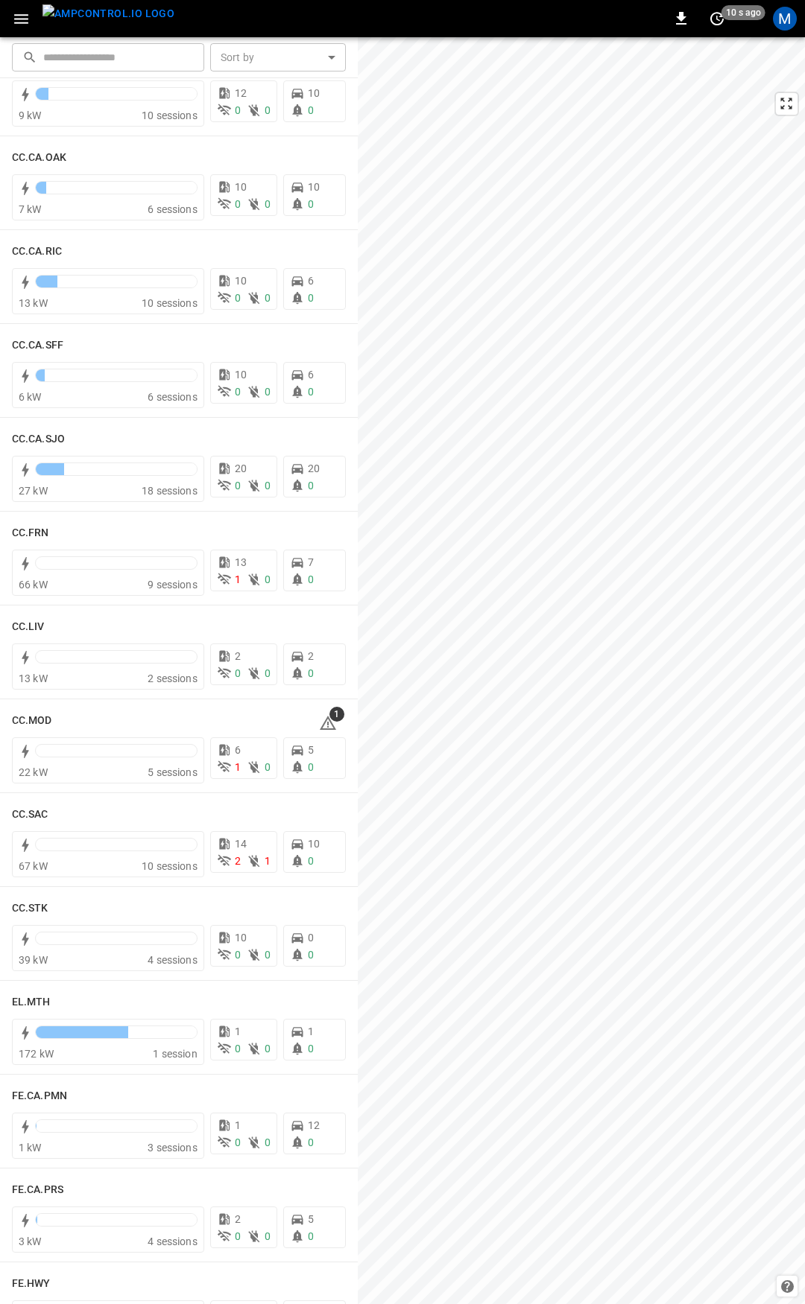
scroll to position [527, 0]
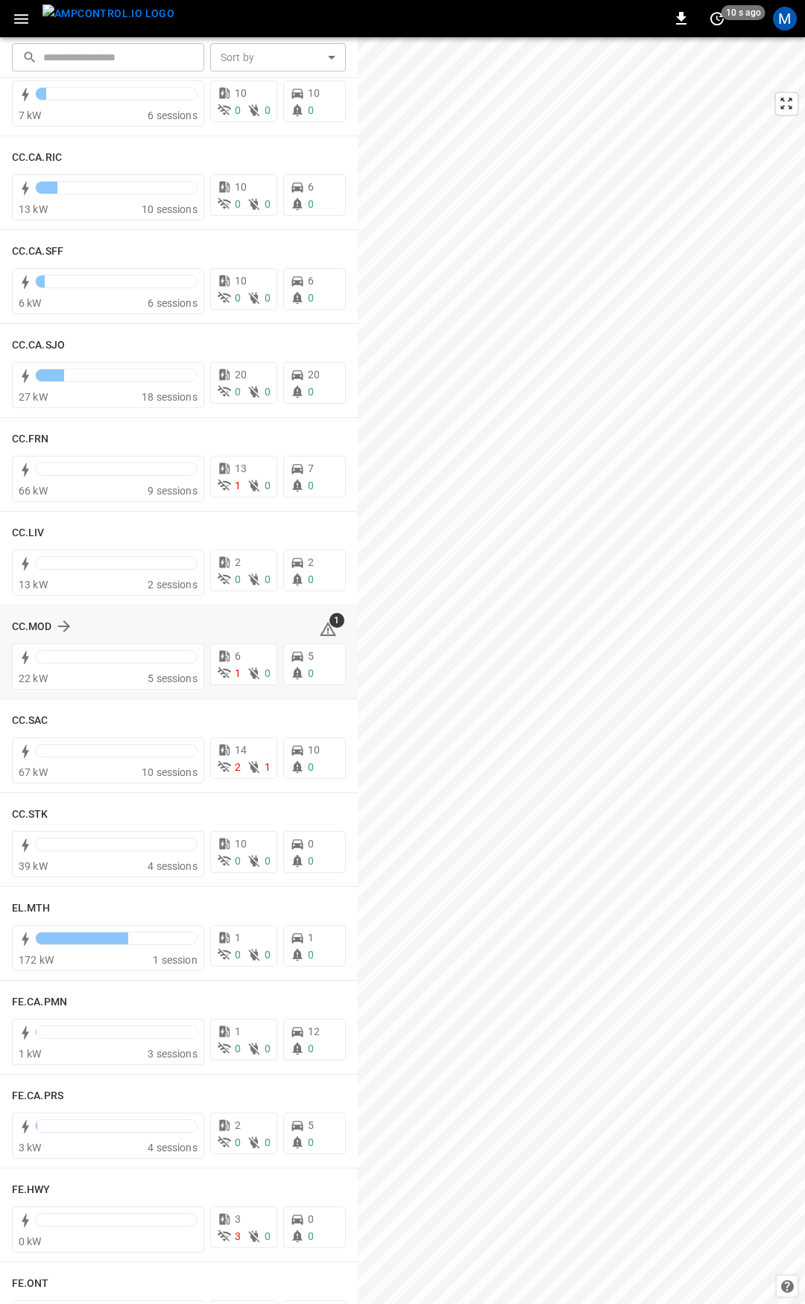
click at [320, 626] on icon at bounding box center [328, 629] width 16 height 14
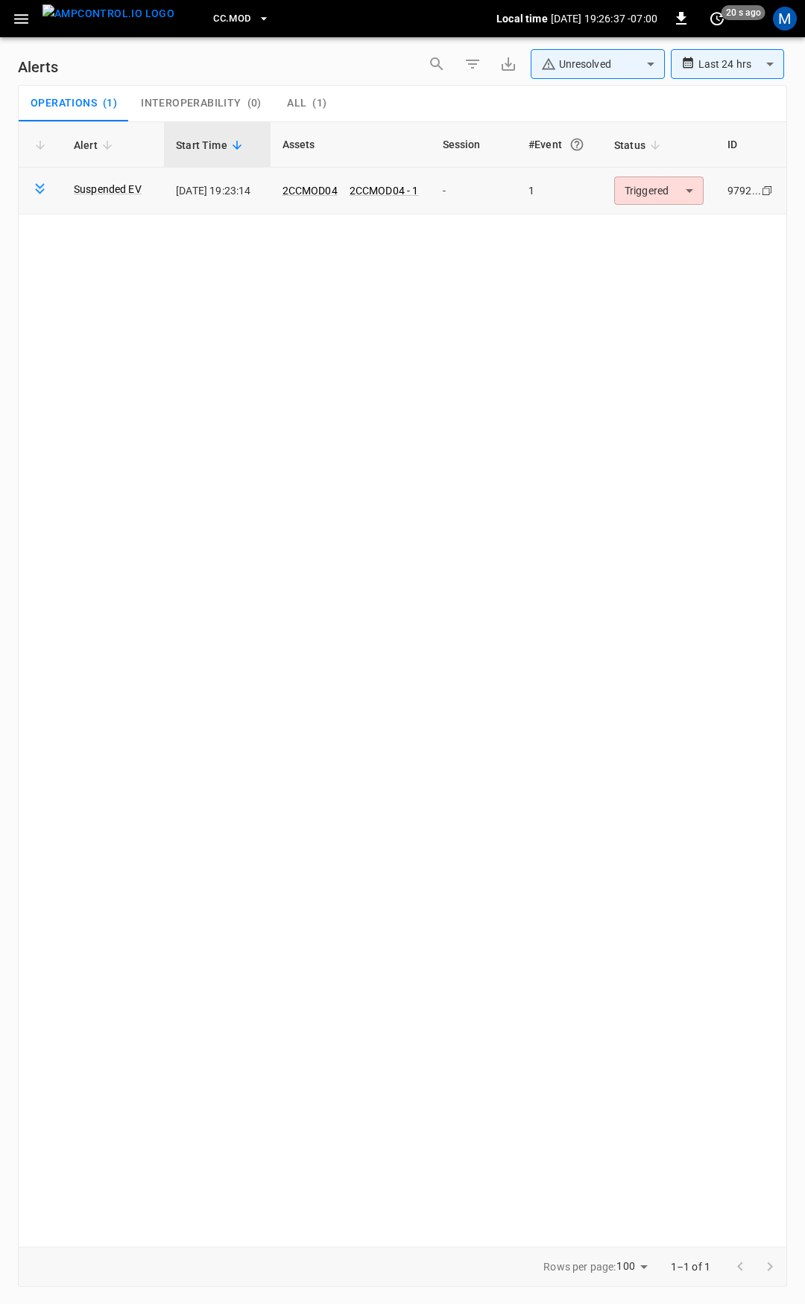
click at [646, 192] on body "**********" at bounding box center [402, 649] width 805 height 1299
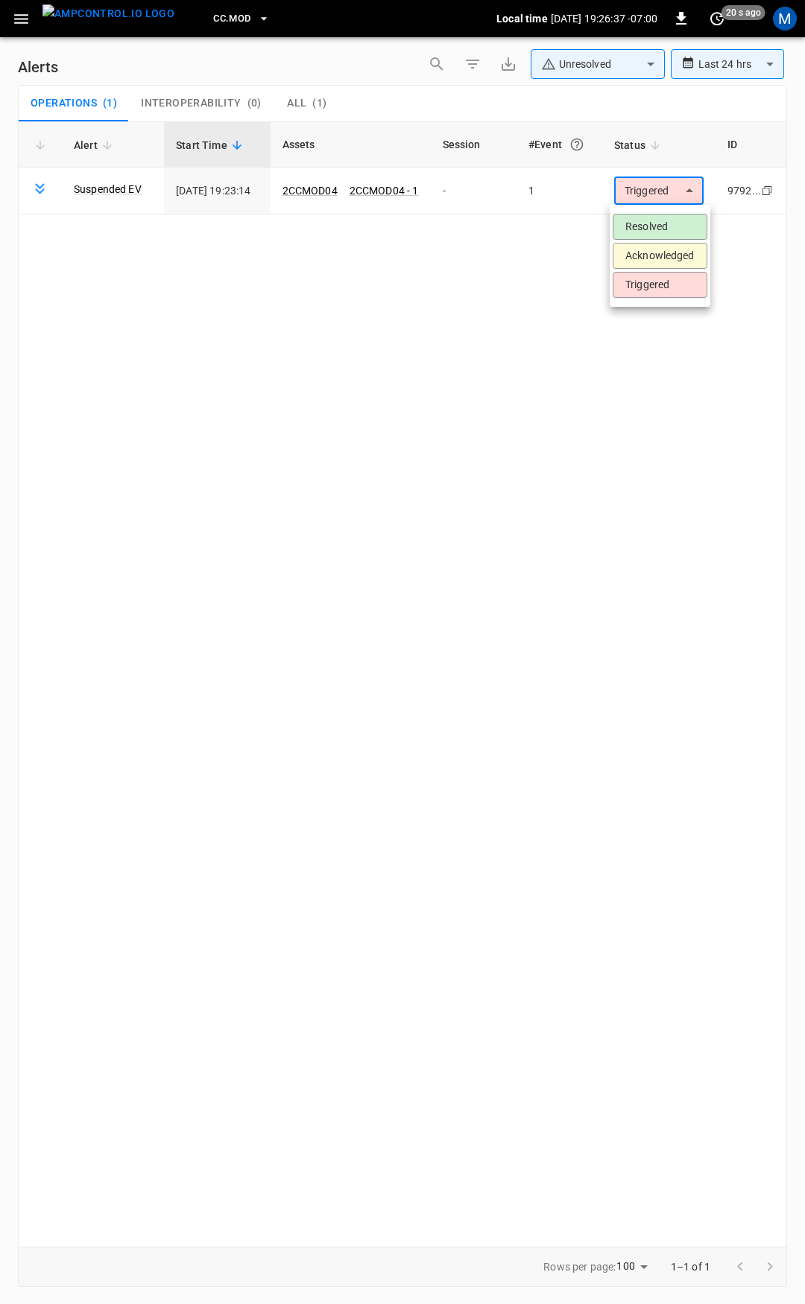
click at [656, 230] on li "Resolved" at bounding box center [659, 227] width 95 height 26
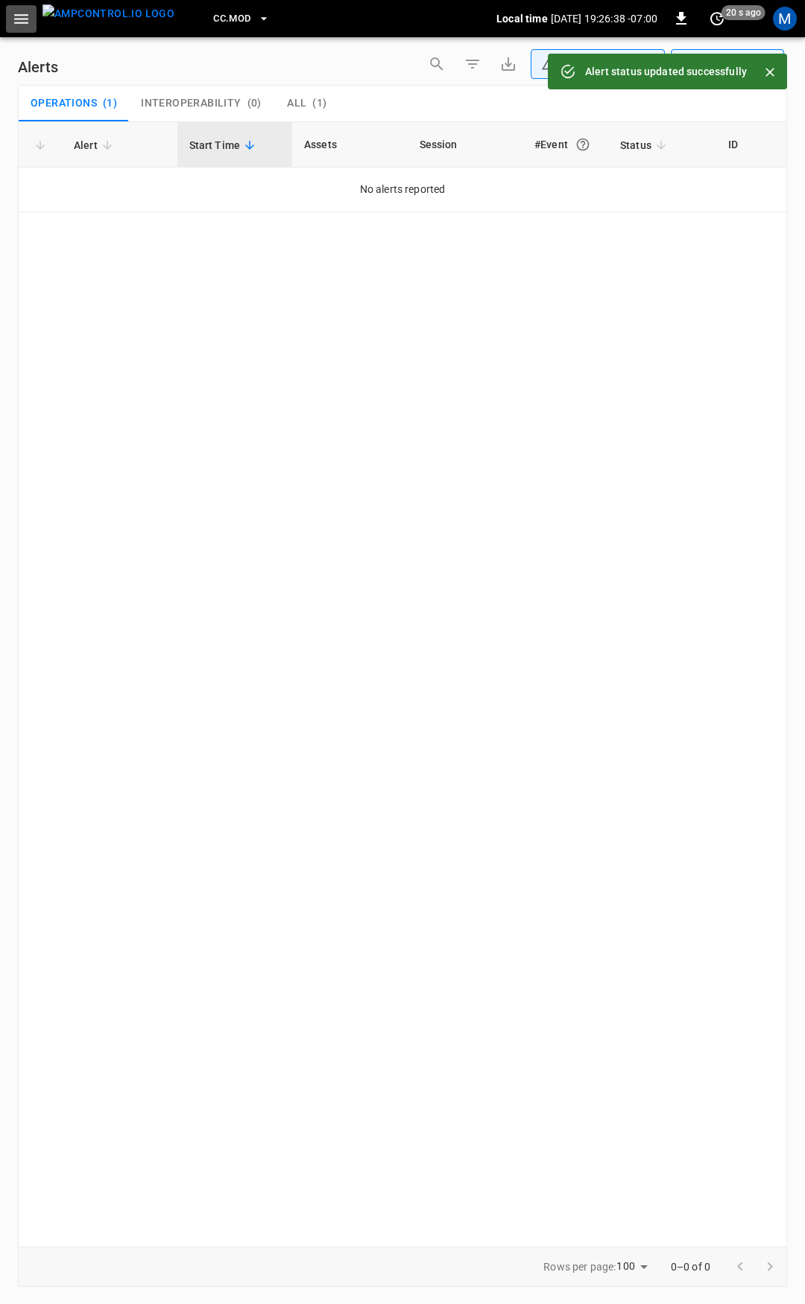
click at [9, 12] on button "button" at bounding box center [21, 19] width 31 height 28
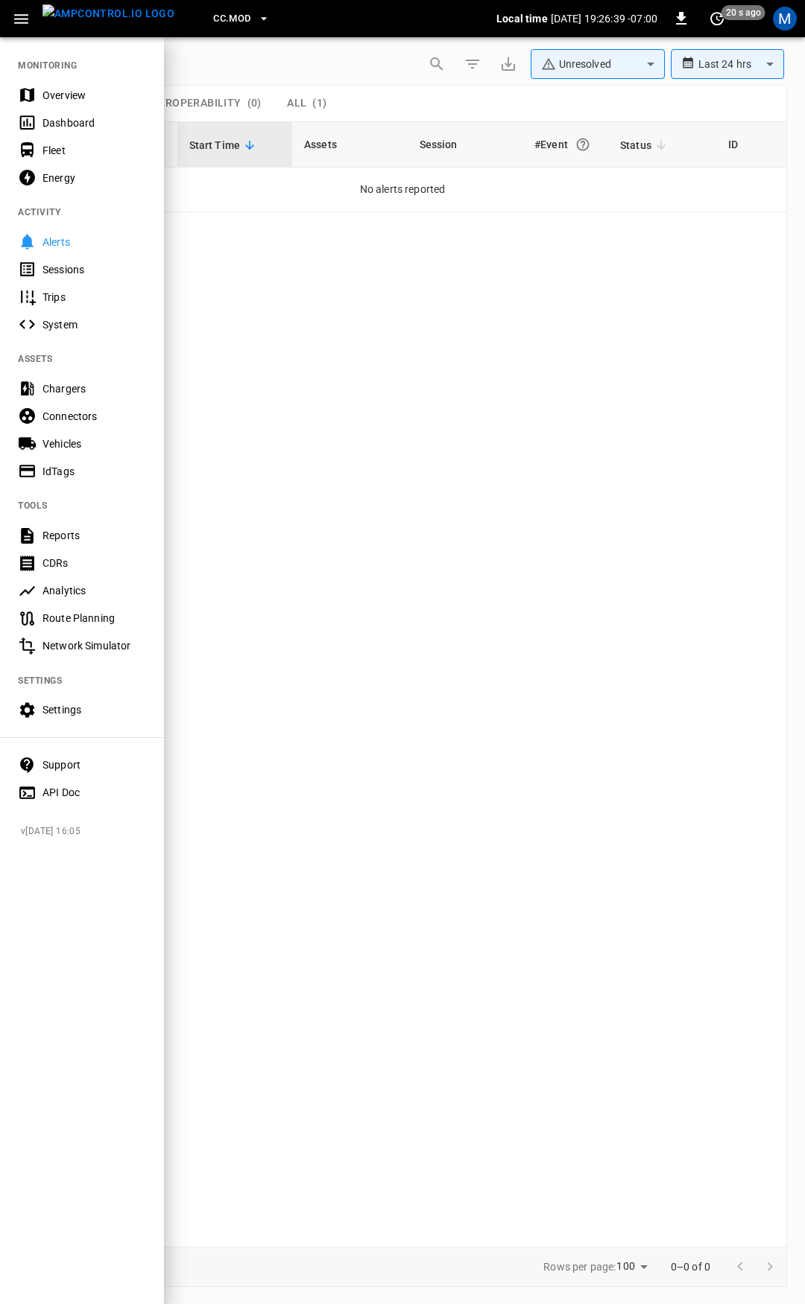
click at [94, 101] on div "Overview" at bounding box center [94, 95] width 104 height 15
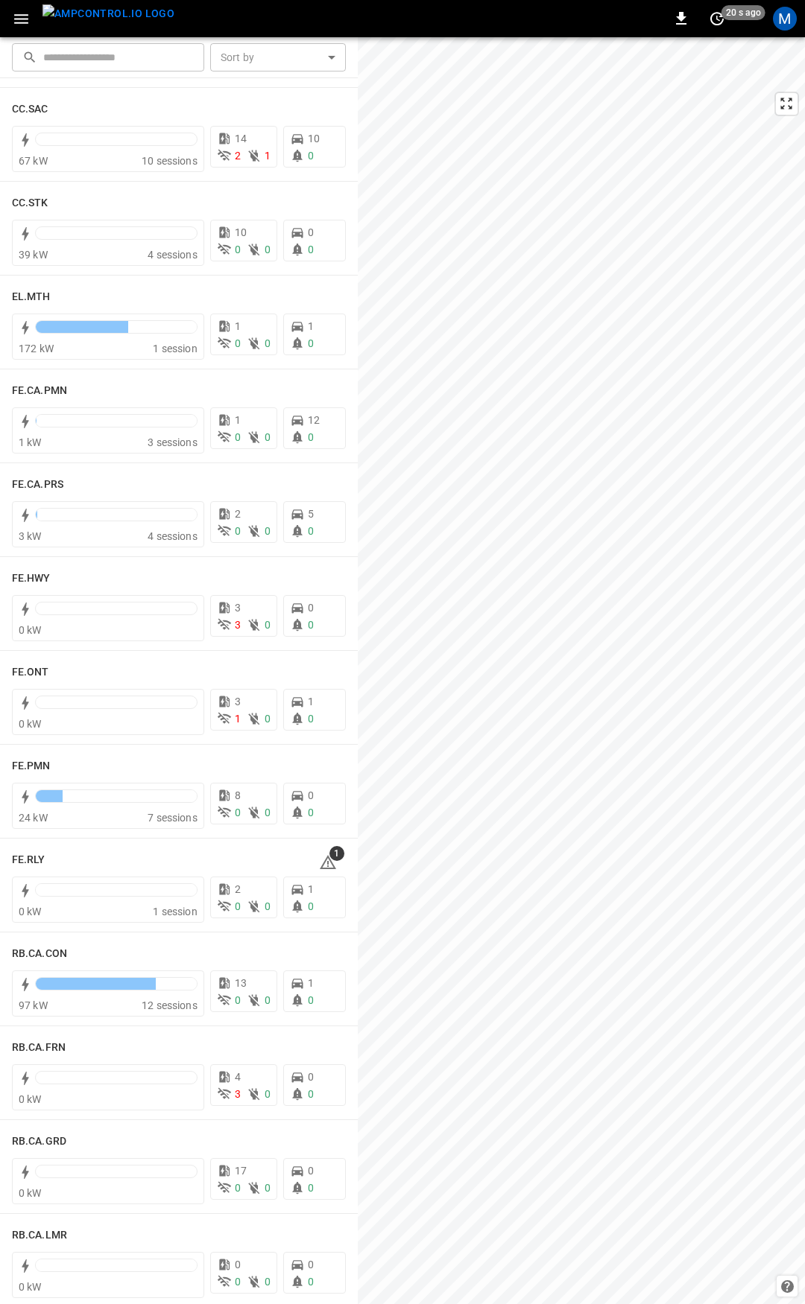
scroll to position [1144, 0]
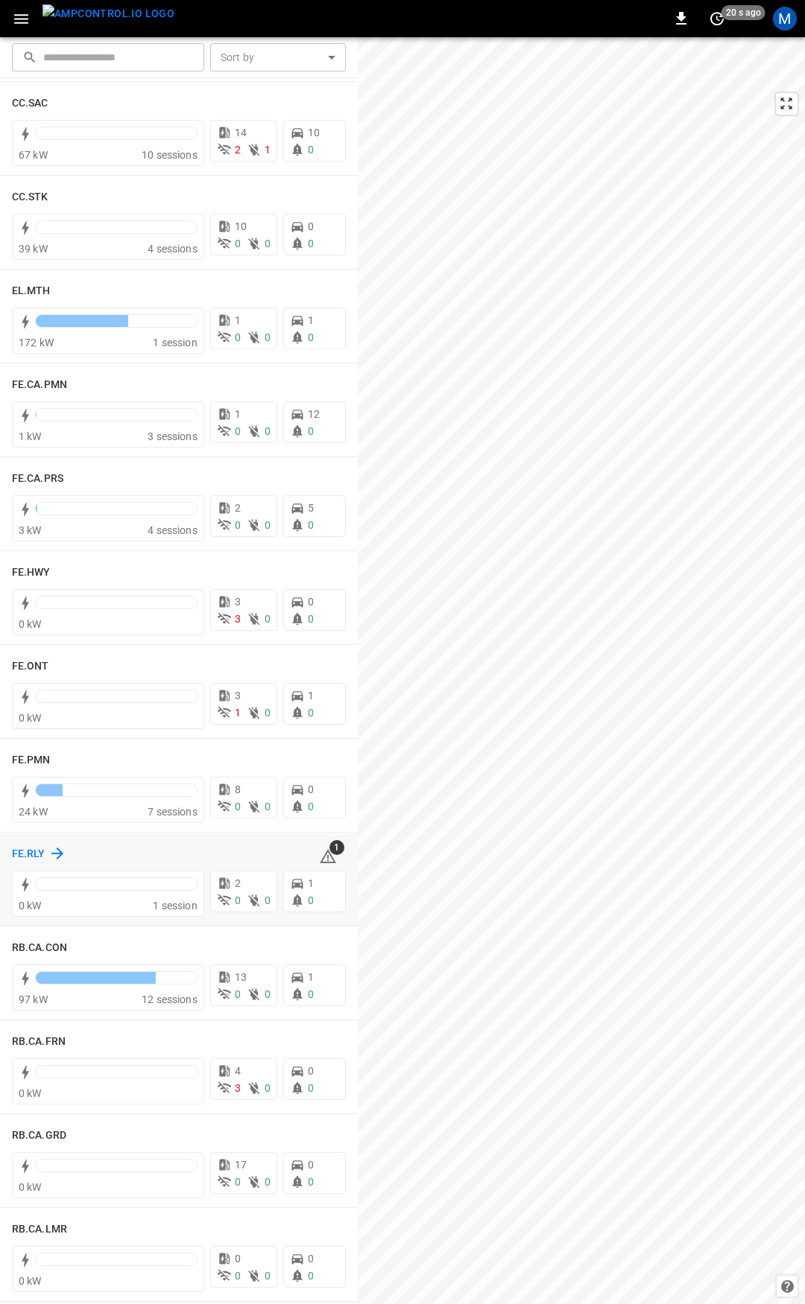
click at [32, 852] on h6 "FE.RLY" at bounding box center [29, 854] width 34 height 16
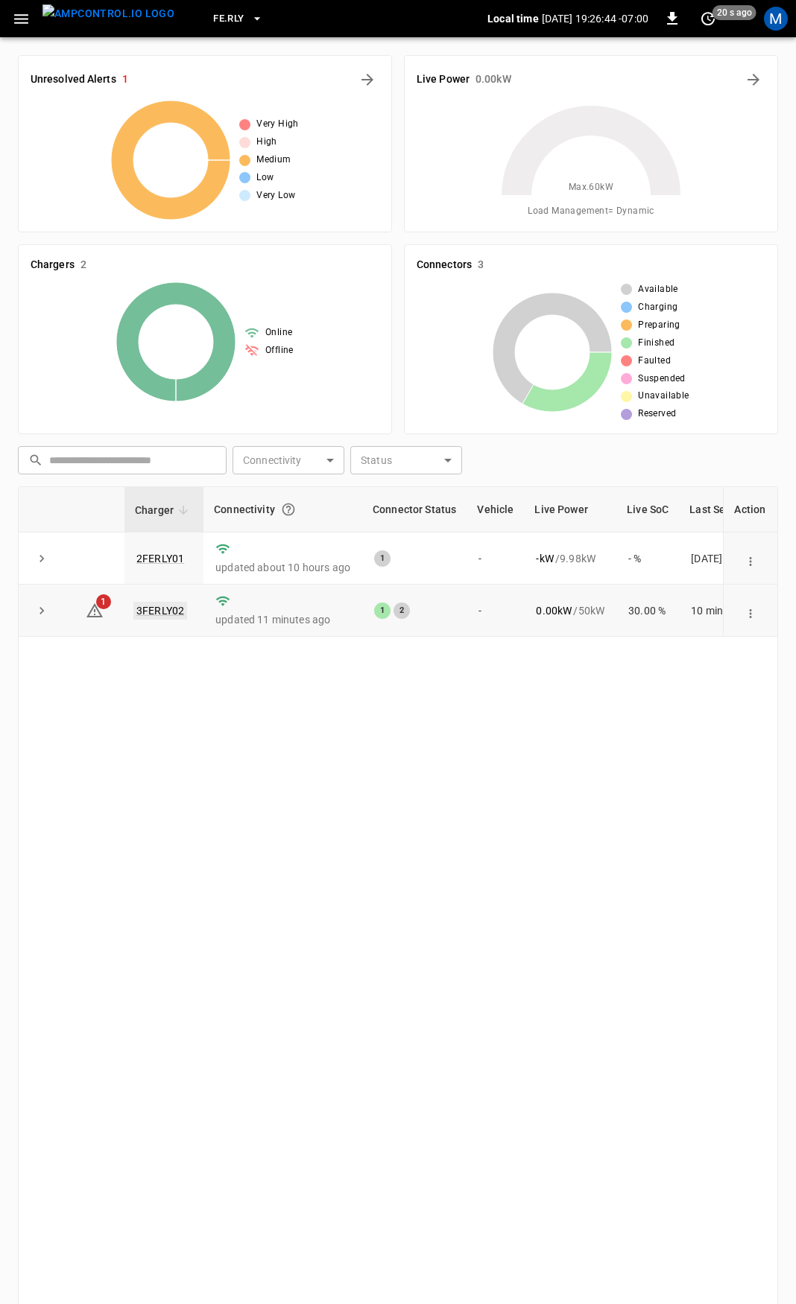
click at [167, 616] on link "3FERLY02" at bounding box center [160, 611] width 54 height 18
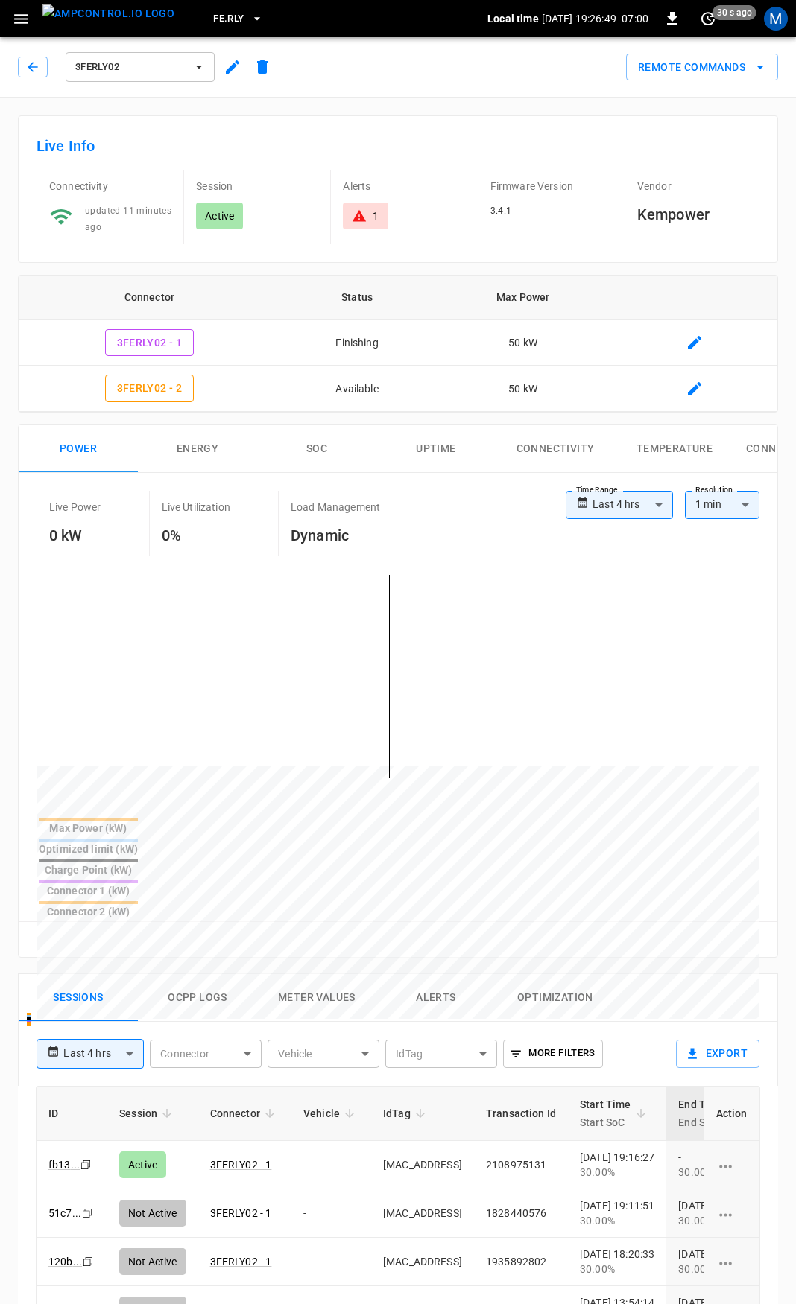
click at [215, 10] on span "FE.RLY" at bounding box center [228, 18] width 31 height 17
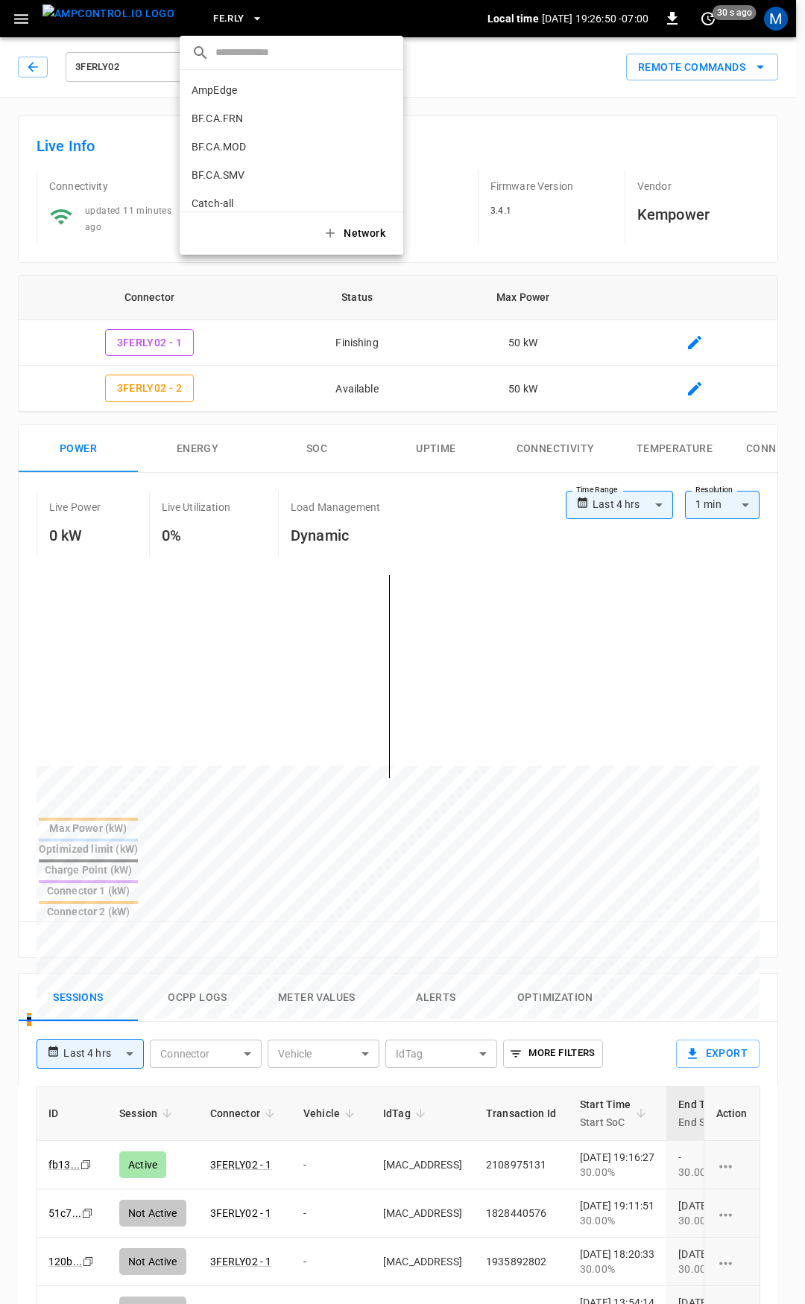
scroll to position [675, 0]
click at [234, 981] on div at bounding box center [402, 652] width 805 height 1304
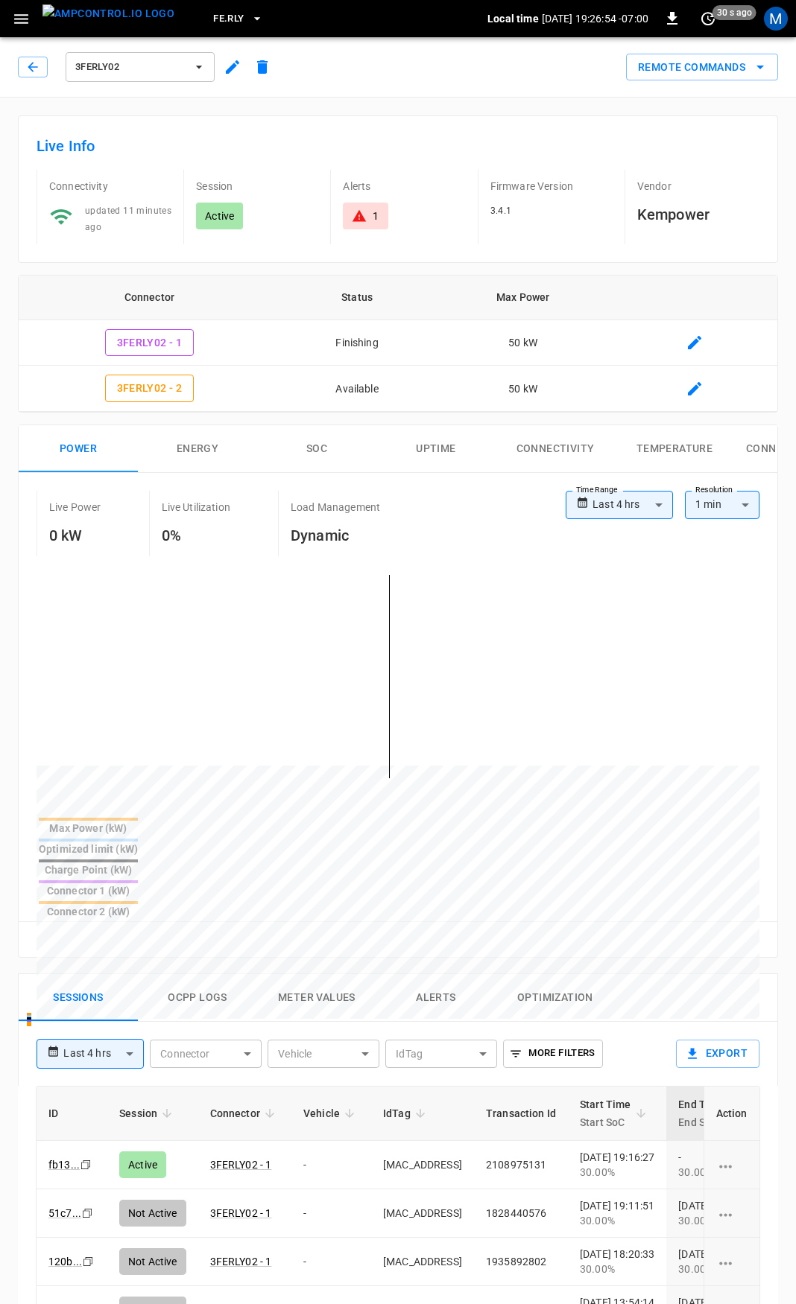
click at [261, 986] on body "**********" at bounding box center [398, 1028] width 796 height 2057
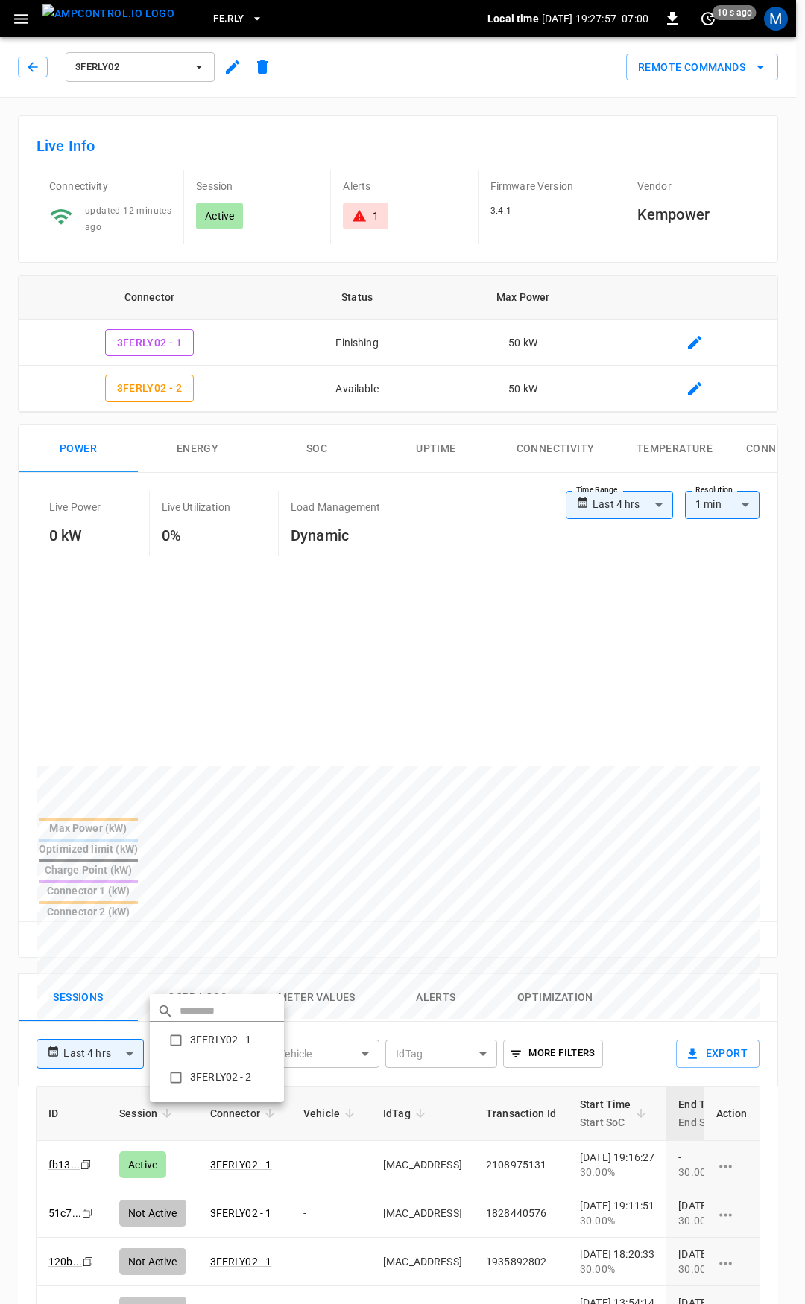
drag, startPoint x: 278, startPoint y: 939, endPoint x: 54, endPoint y: 1120, distance: 288.1
click at [278, 939] on div at bounding box center [402, 652] width 805 height 1304
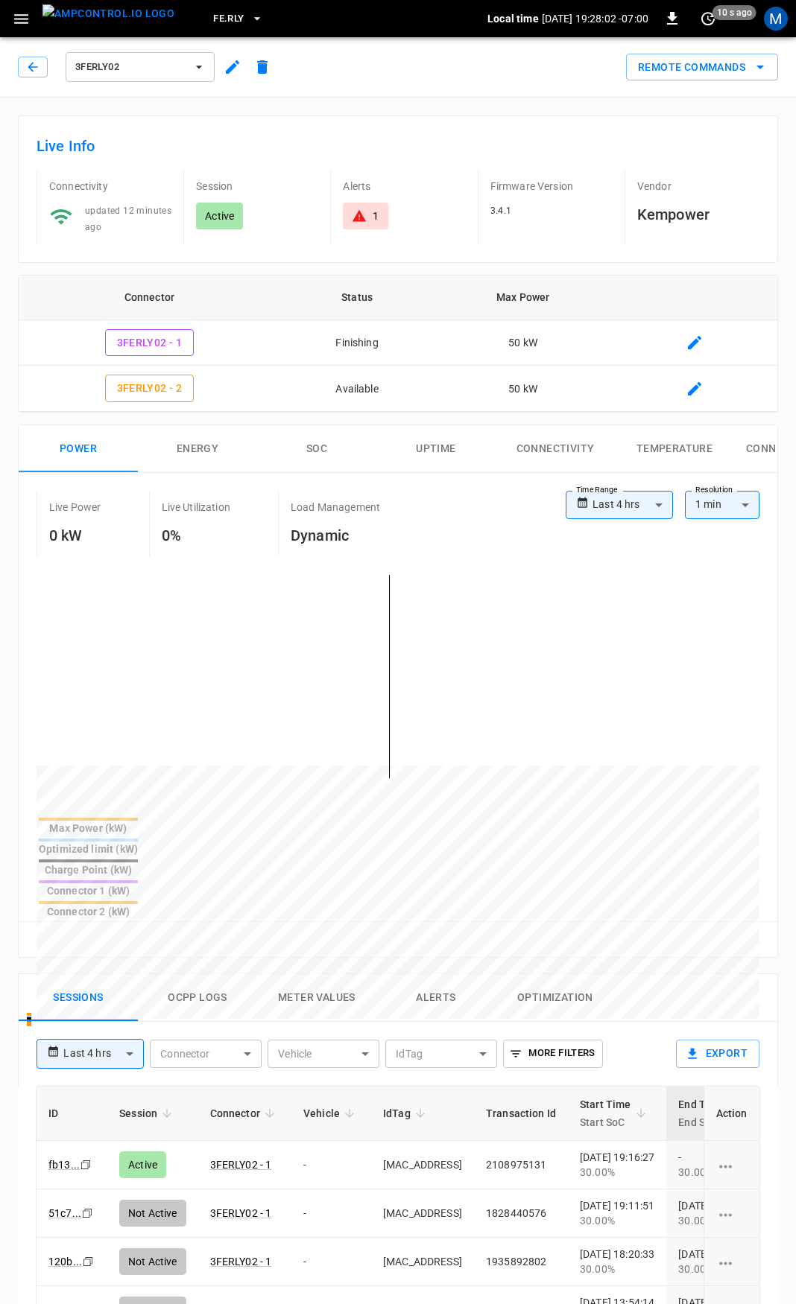
click at [25, 29] on button "button" at bounding box center [21, 19] width 31 height 28
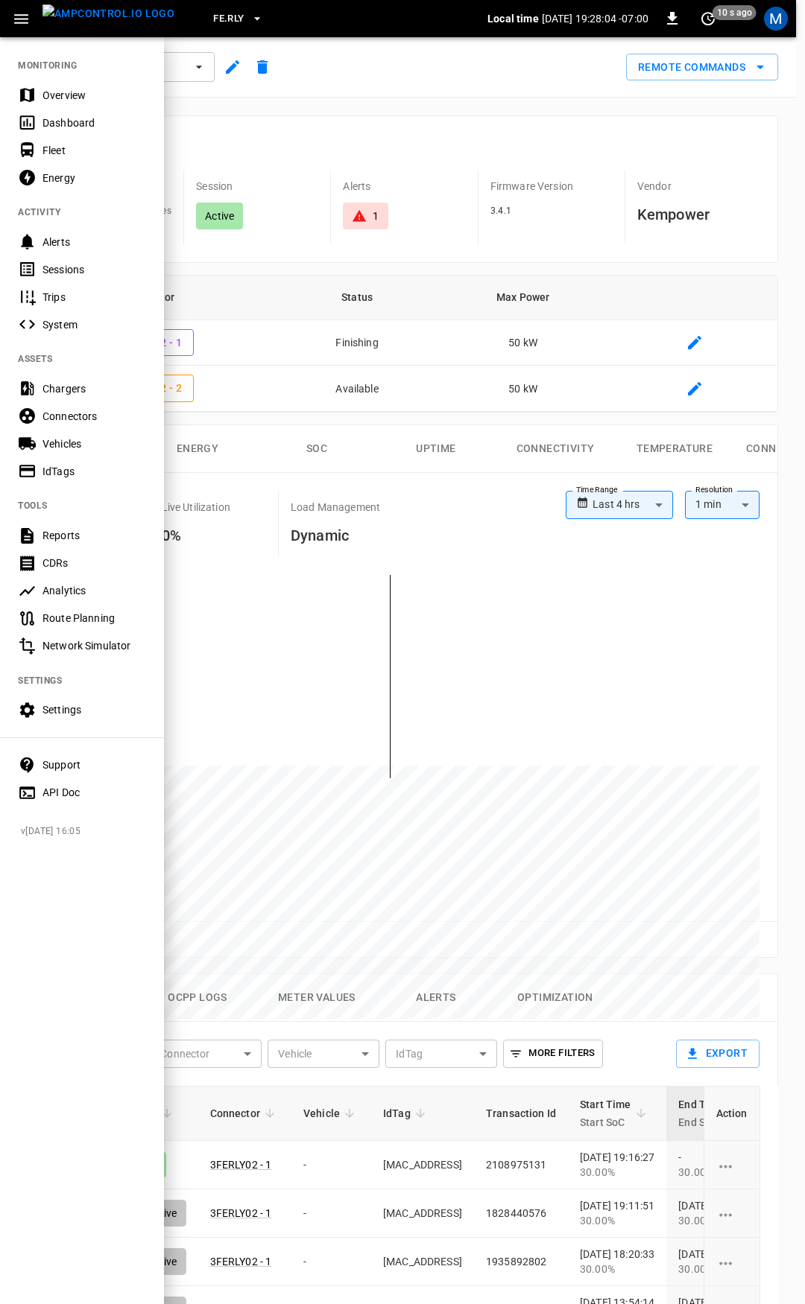
click at [68, 142] on div "Fleet" at bounding box center [82, 150] width 164 height 28
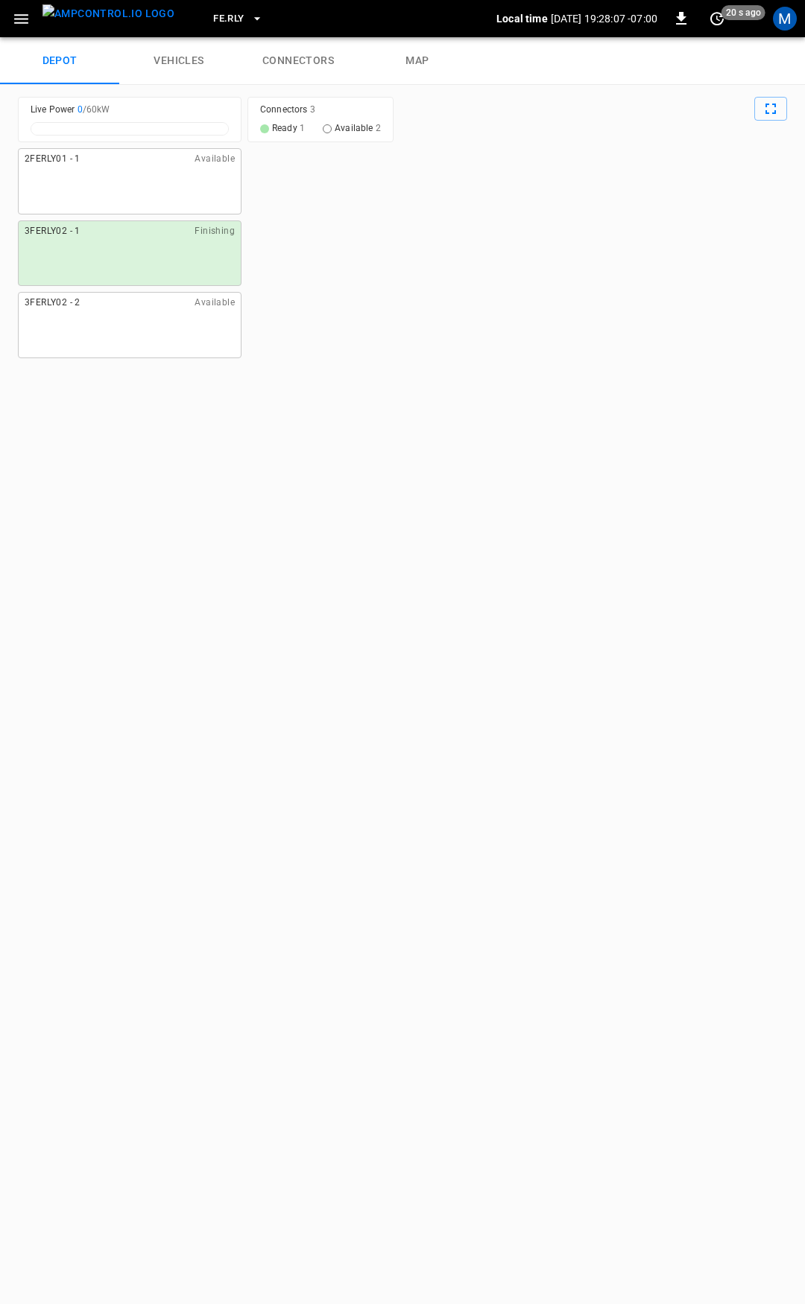
click at [183, 58] on link "vehicles" at bounding box center [178, 61] width 119 height 48
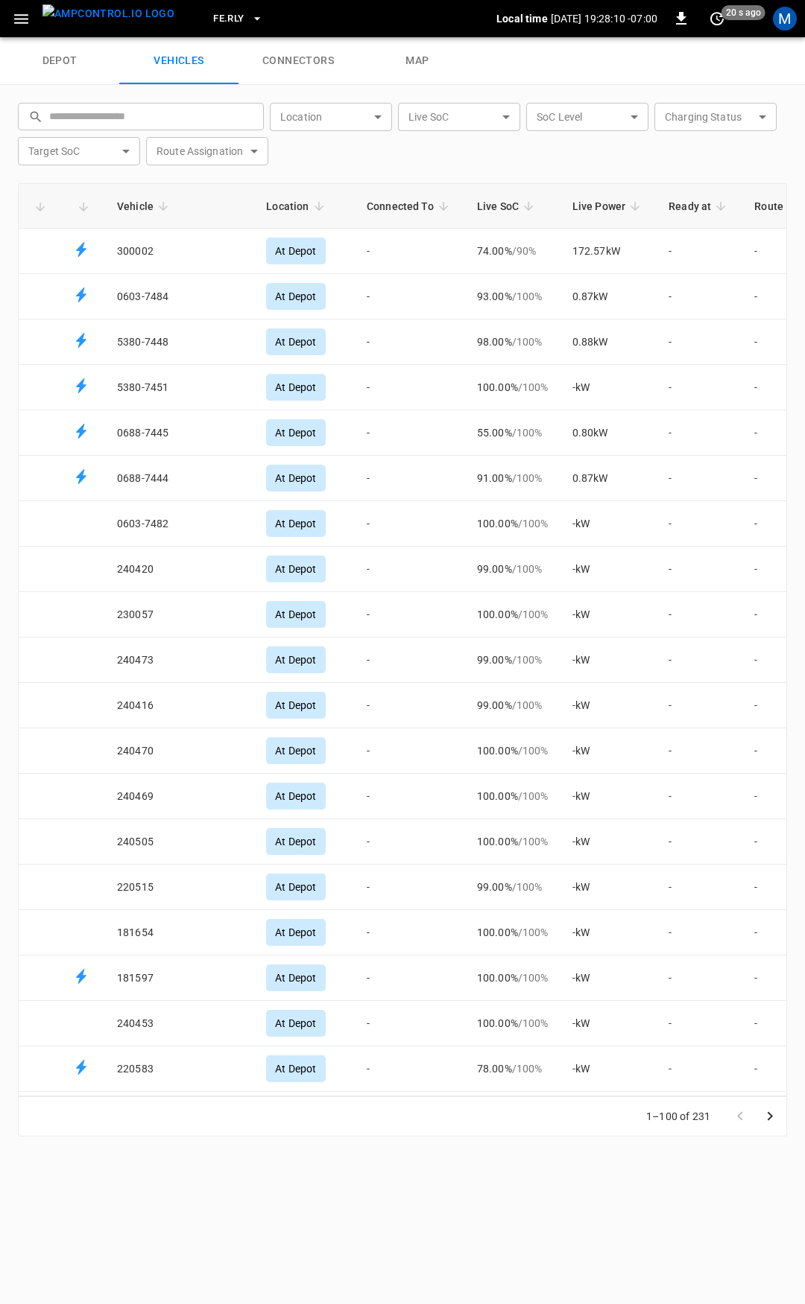
click at [101, 118] on input "text" at bounding box center [151, 117] width 204 height 28
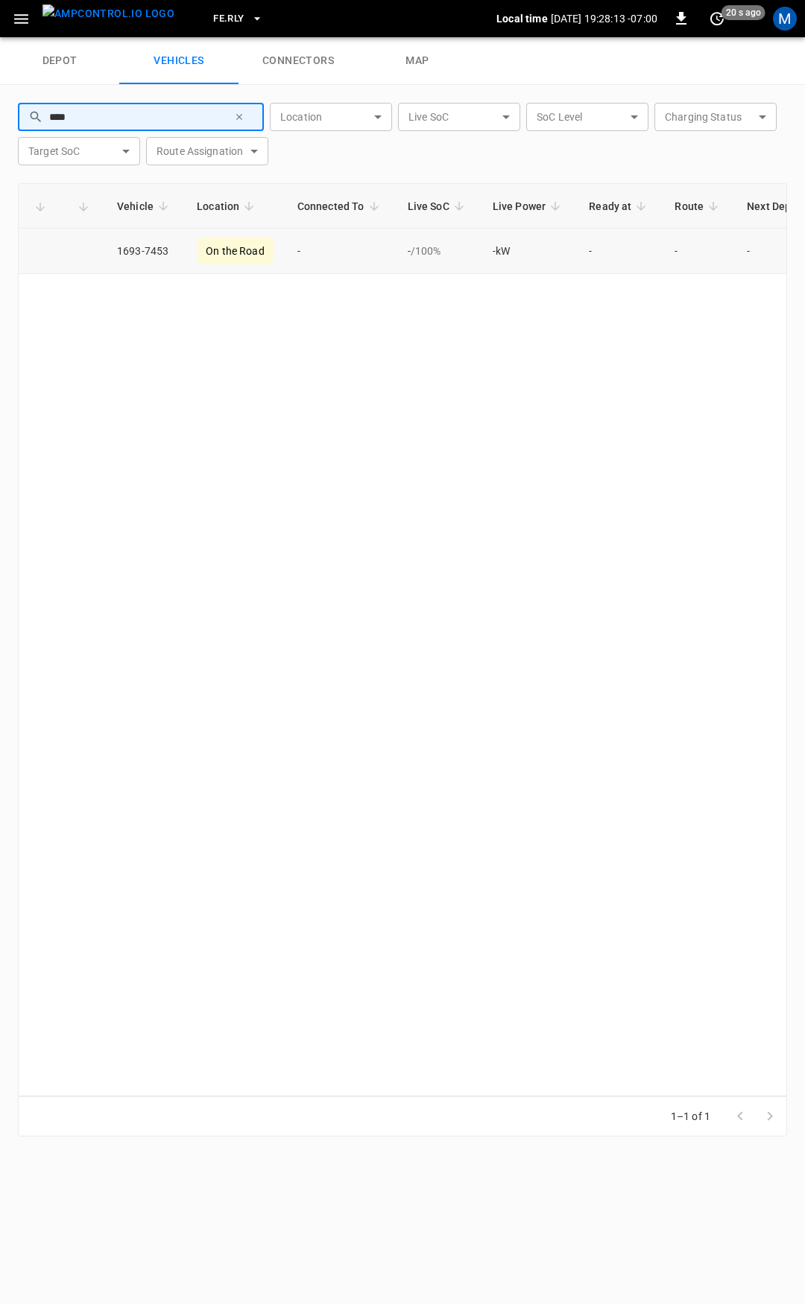
type input "****"
click at [168, 250] on td "1693-7453" at bounding box center [145, 251] width 80 height 45
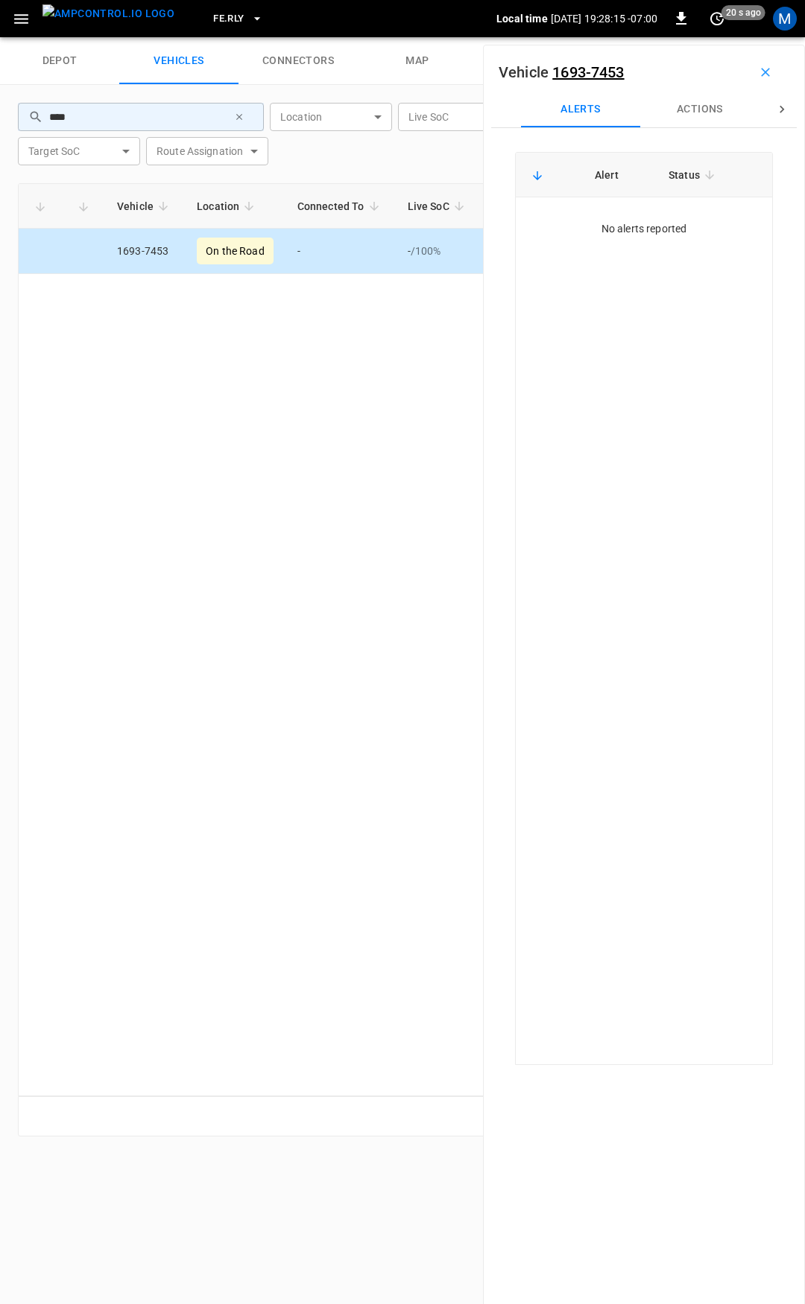
click at [685, 87] on div "Vehicle 1693-7453" at bounding box center [643, 72] width 305 height 39
click at [697, 114] on button "Actions" at bounding box center [699, 110] width 119 height 36
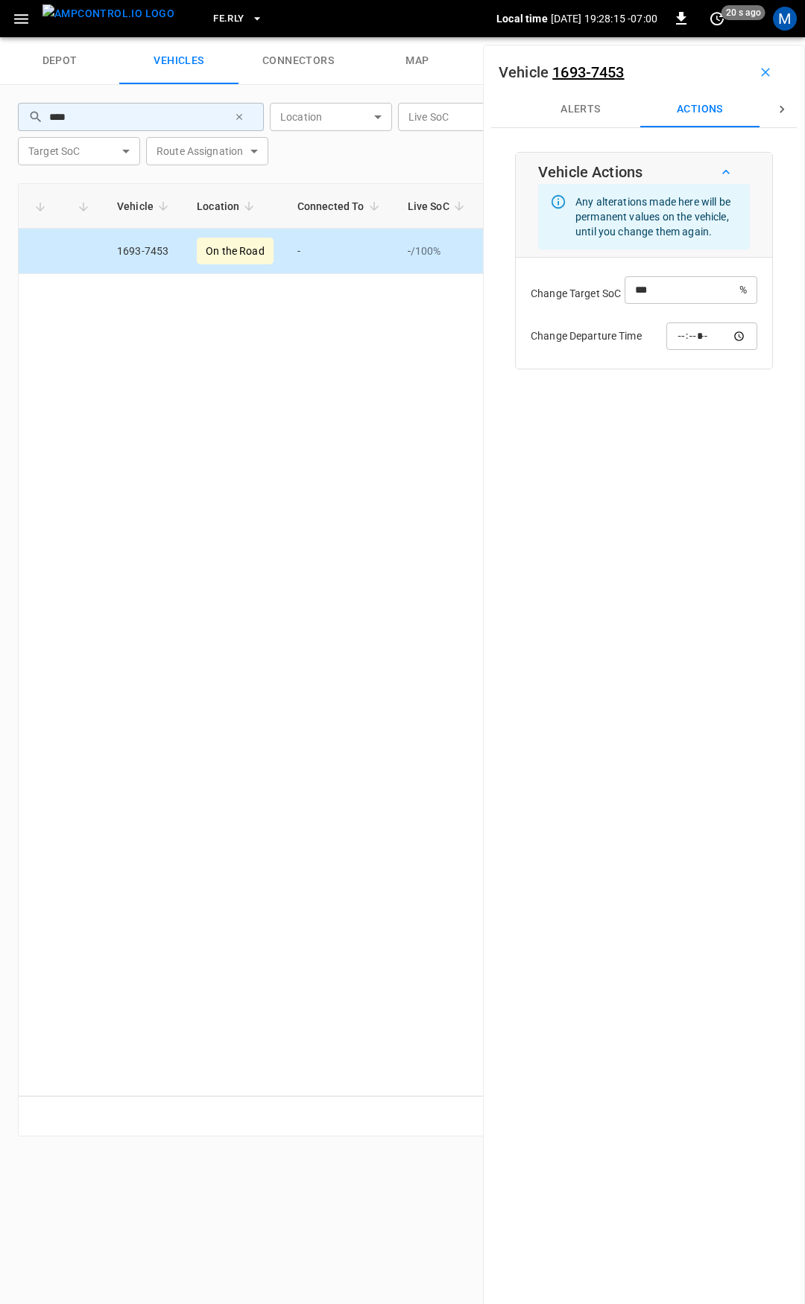
scroll to position [0, 1]
click at [774, 106] on icon at bounding box center [781, 109] width 15 height 15
click at [383, 511] on div "Vehicle Location Connected To Live SoC Live Power Ready at Route Next Departure…" at bounding box center [402, 639] width 769 height 913
click at [282, 521] on div "Vehicle Location Connected To Live SoC Live Power Ready at Route Next Departure…" at bounding box center [402, 639] width 769 height 913
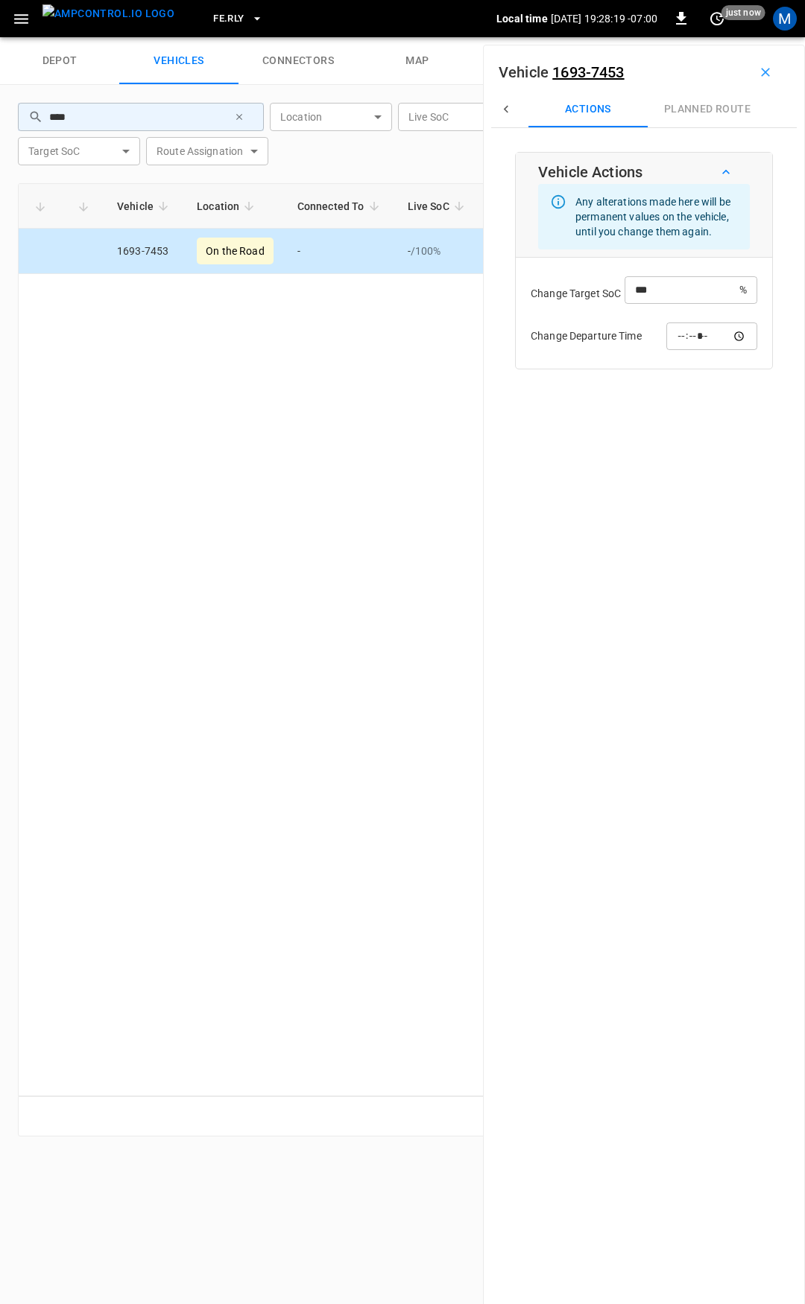
click at [319, 459] on div "Vehicle Location Connected To Live SoC Live Power Ready at Route Next Departure…" at bounding box center [402, 639] width 769 height 913
drag, startPoint x: 20, startPoint y: 19, endPoint x: 20, endPoint y: 29, distance: 9.7
click at [20, 19] on icon "button" at bounding box center [21, 19] width 14 height 10
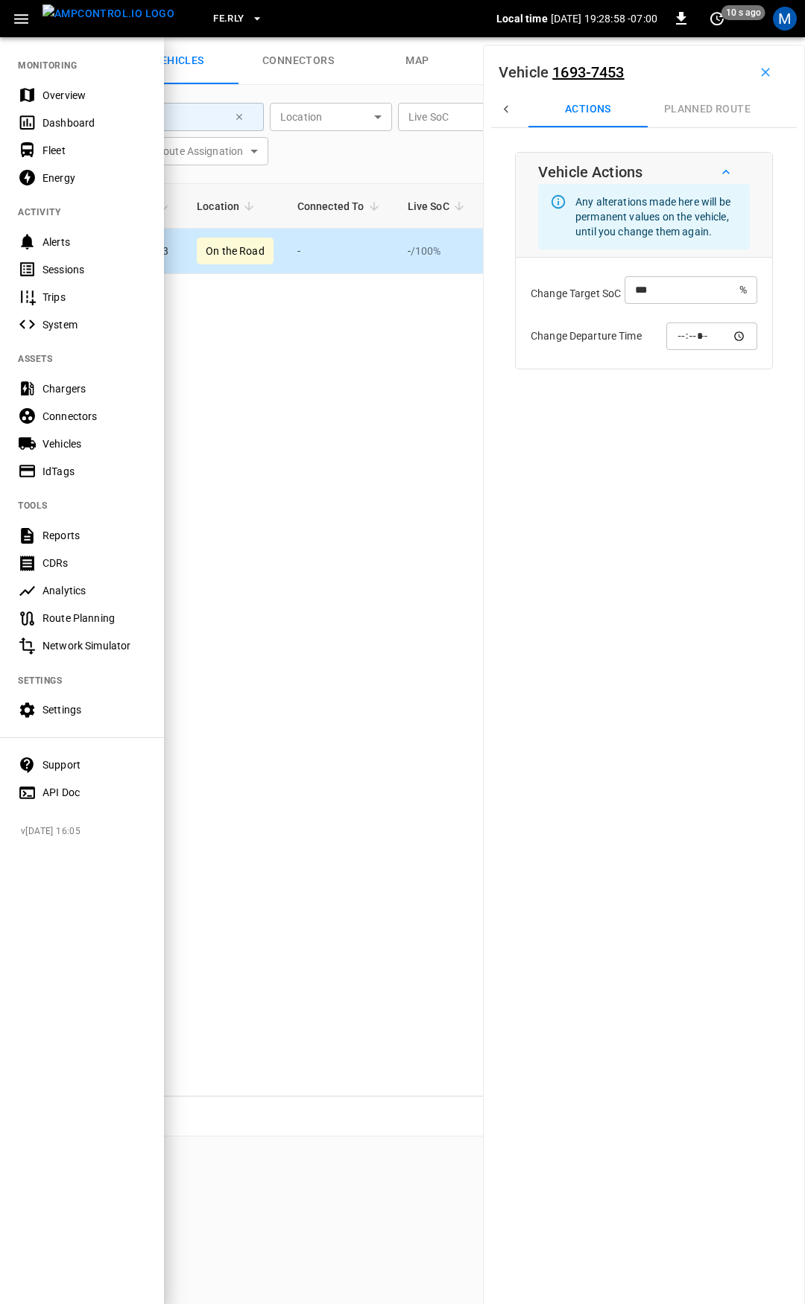
drag, startPoint x: 44, startPoint y: 89, endPoint x: 27, endPoint y: 434, distance: 345.3
click at [44, 88] on div "Overview" at bounding box center [94, 95] width 104 height 15
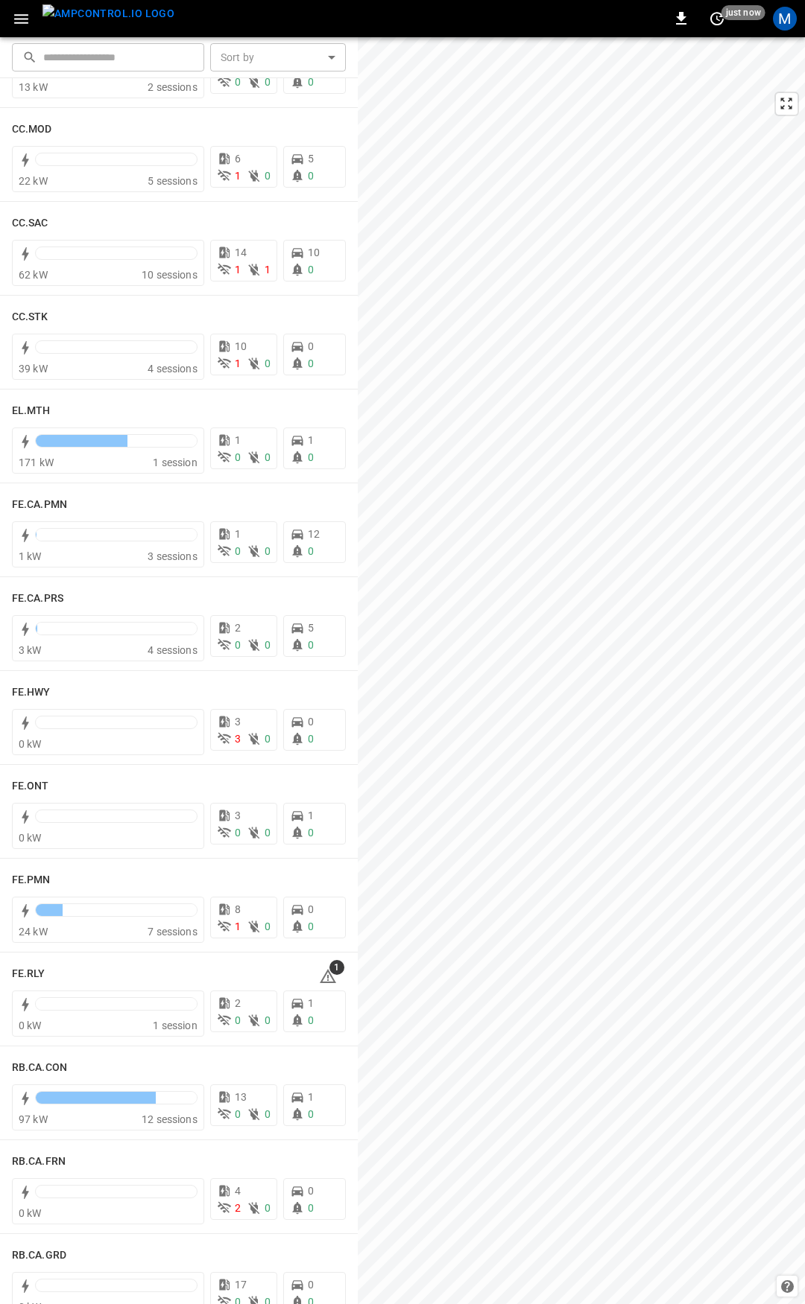
scroll to position [1033, 0]
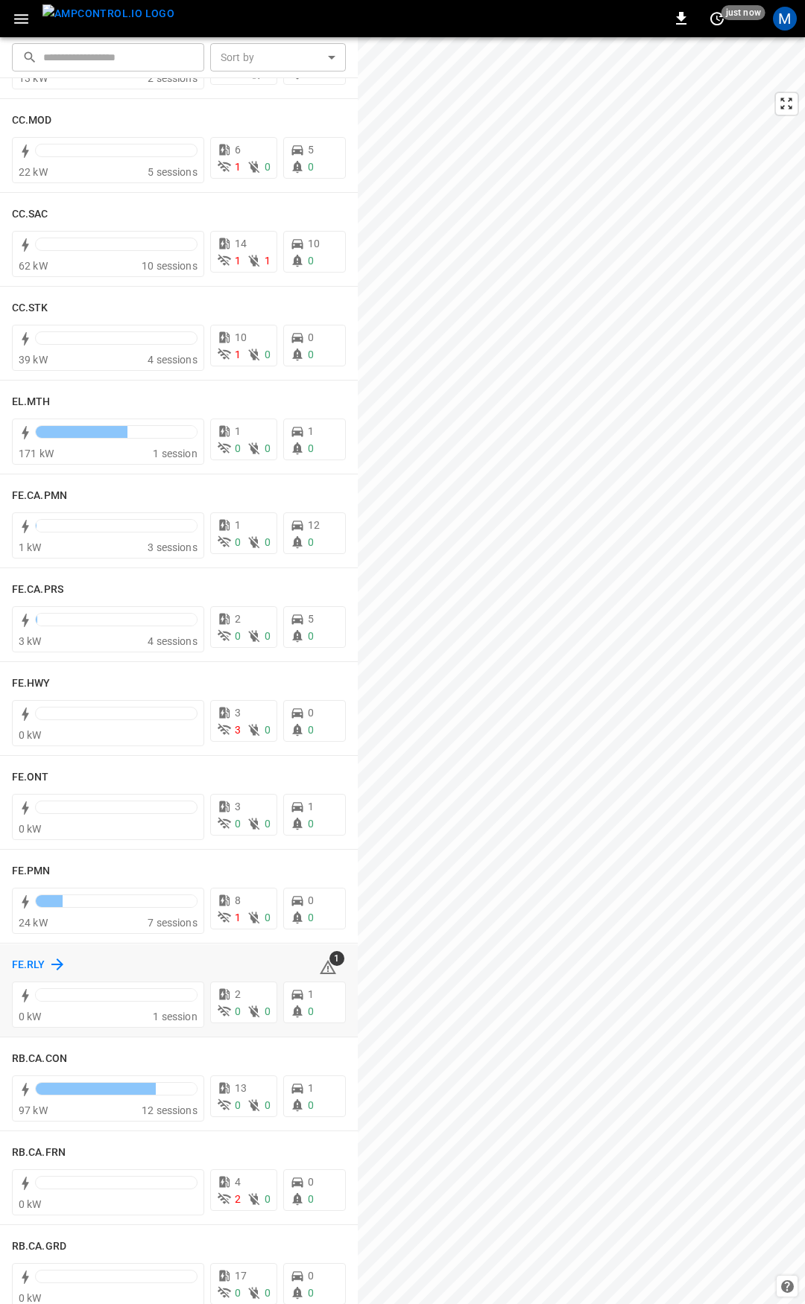
click at [34, 962] on h6 "FE.RLY" at bounding box center [29, 965] width 34 height 16
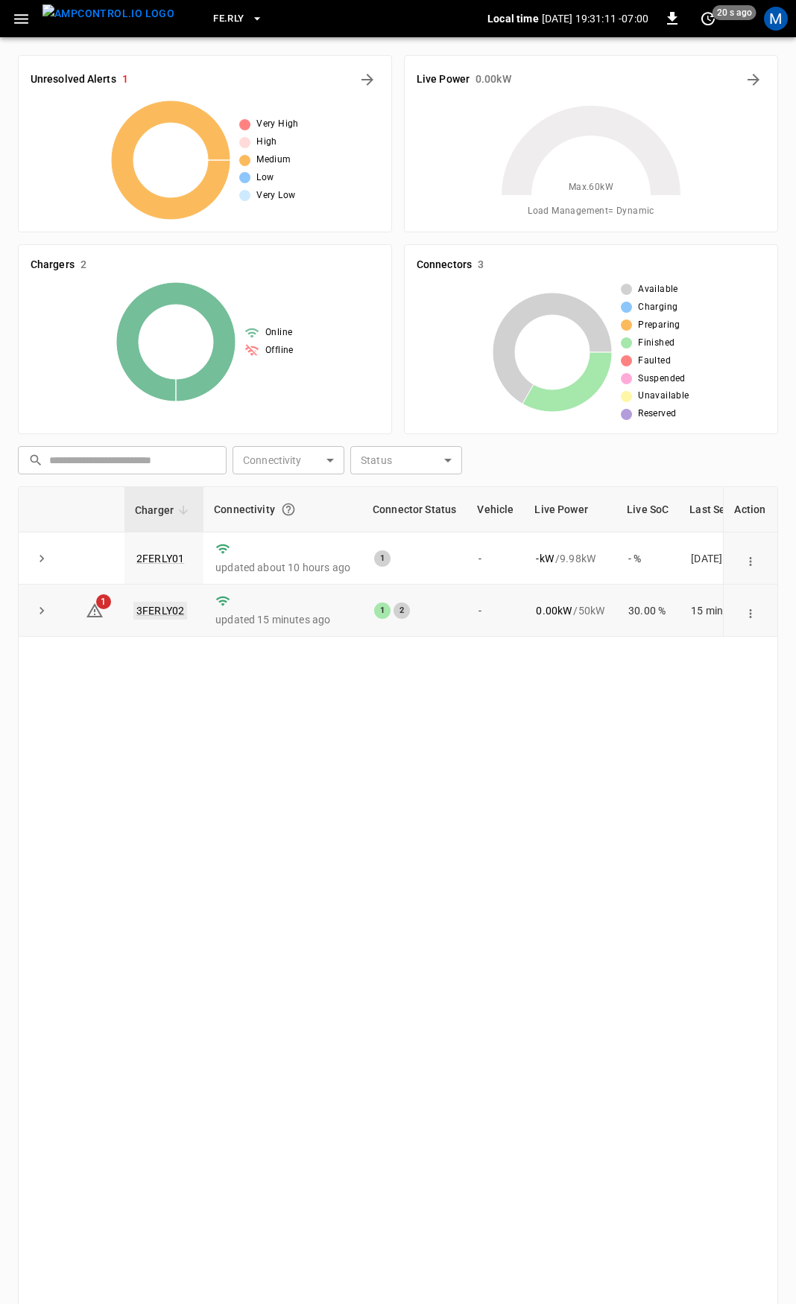
click at [159, 612] on link "3FERLY02" at bounding box center [160, 611] width 54 height 18
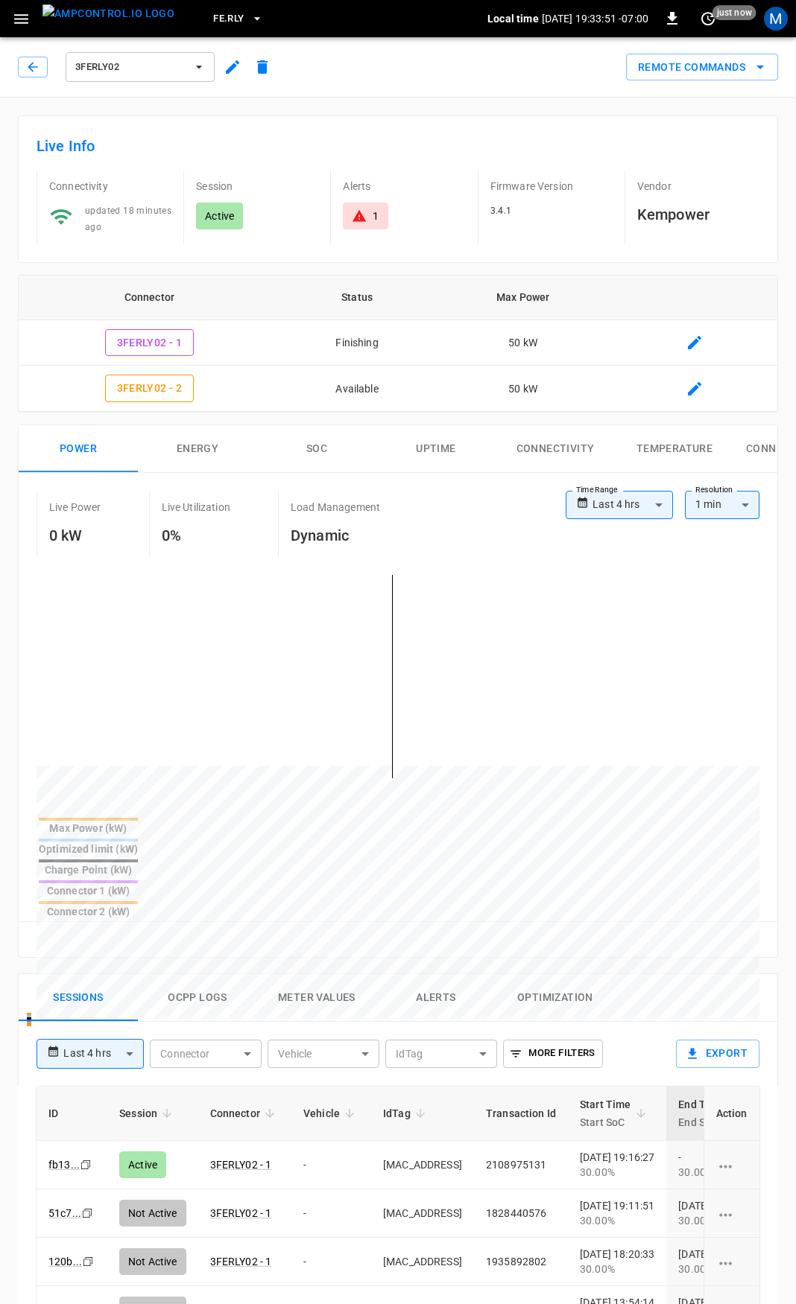
click at [448, 496] on div "Live Power 0 kW Live Utilization 0% Load Management Dynamic" at bounding box center [301, 524] width 529 height 66
click at [31, 69] on icon "button" at bounding box center [33, 67] width 10 height 10
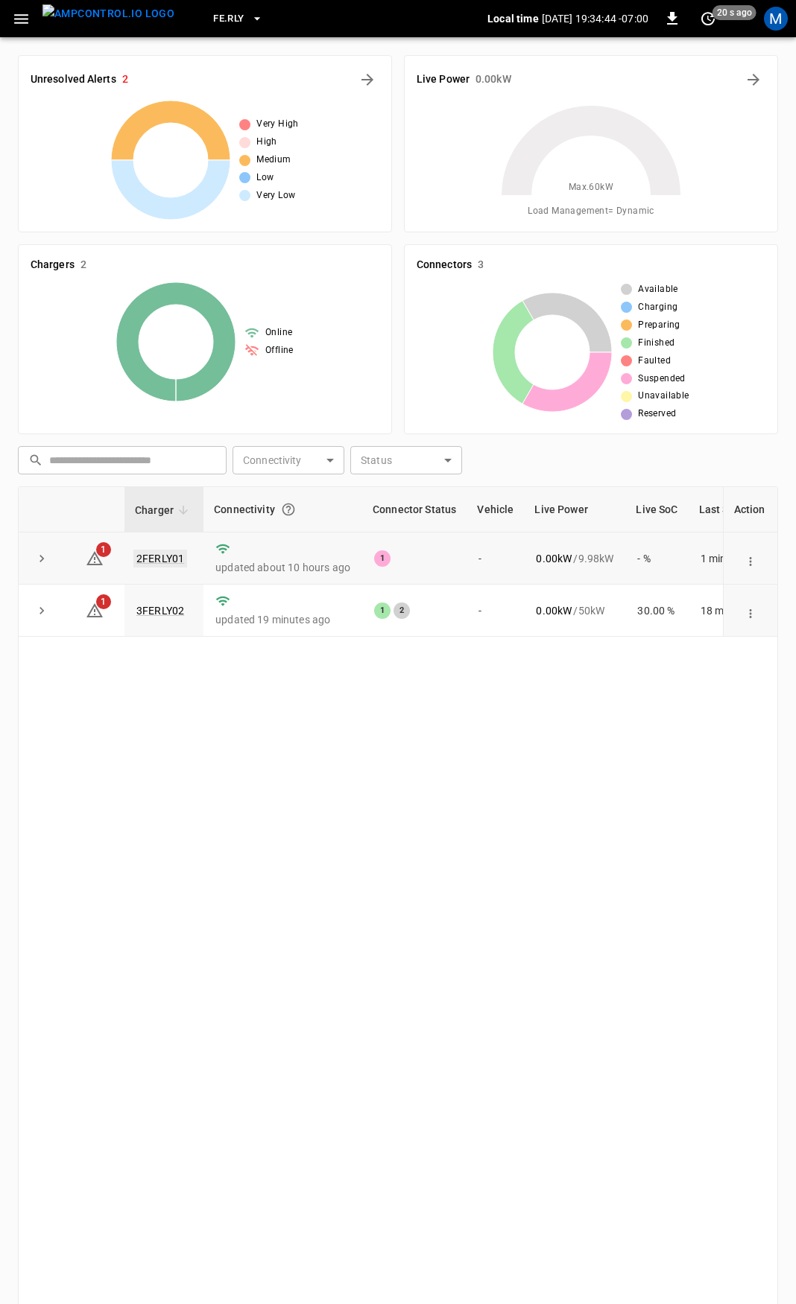
click at [156, 559] on link "2FERLY01" at bounding box center [160, 559] width 54 height 18
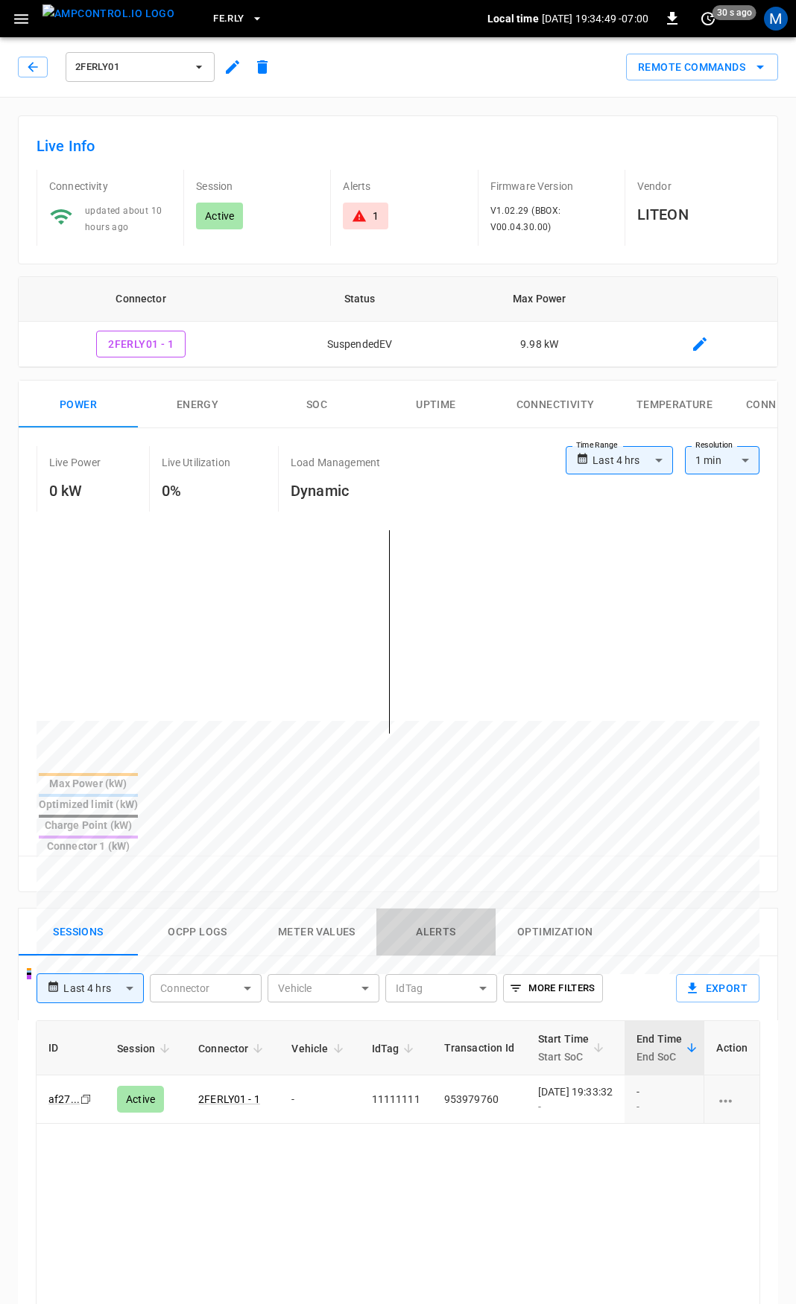
click at [433, 909] on button "Alerts" at bounding box center [435, 933] width 119 height 48
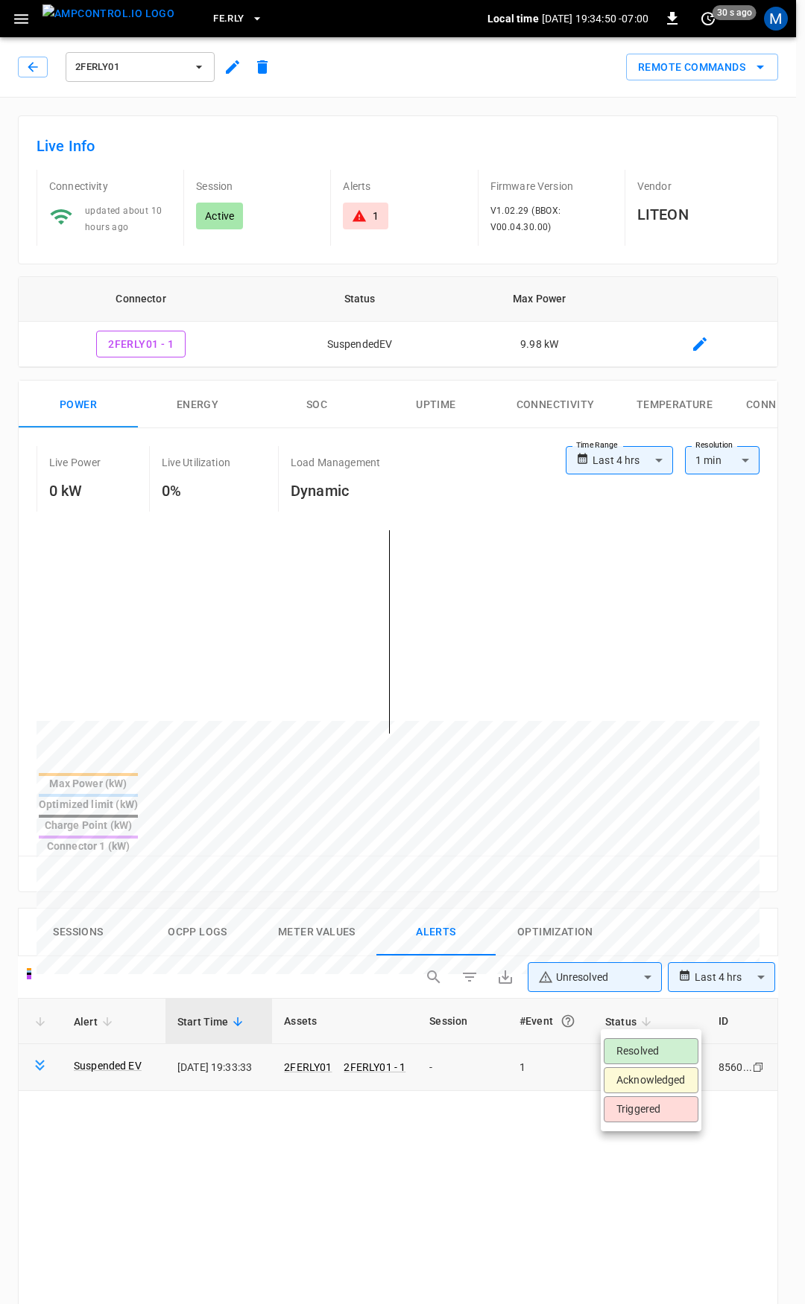
click at [667, 1011] on body "**********" at bounding box center [402, 1097] width 805 height 2194
click at [648, 1053] on li "Resolved" at bounding box center [650, 1051] width 95 height 26
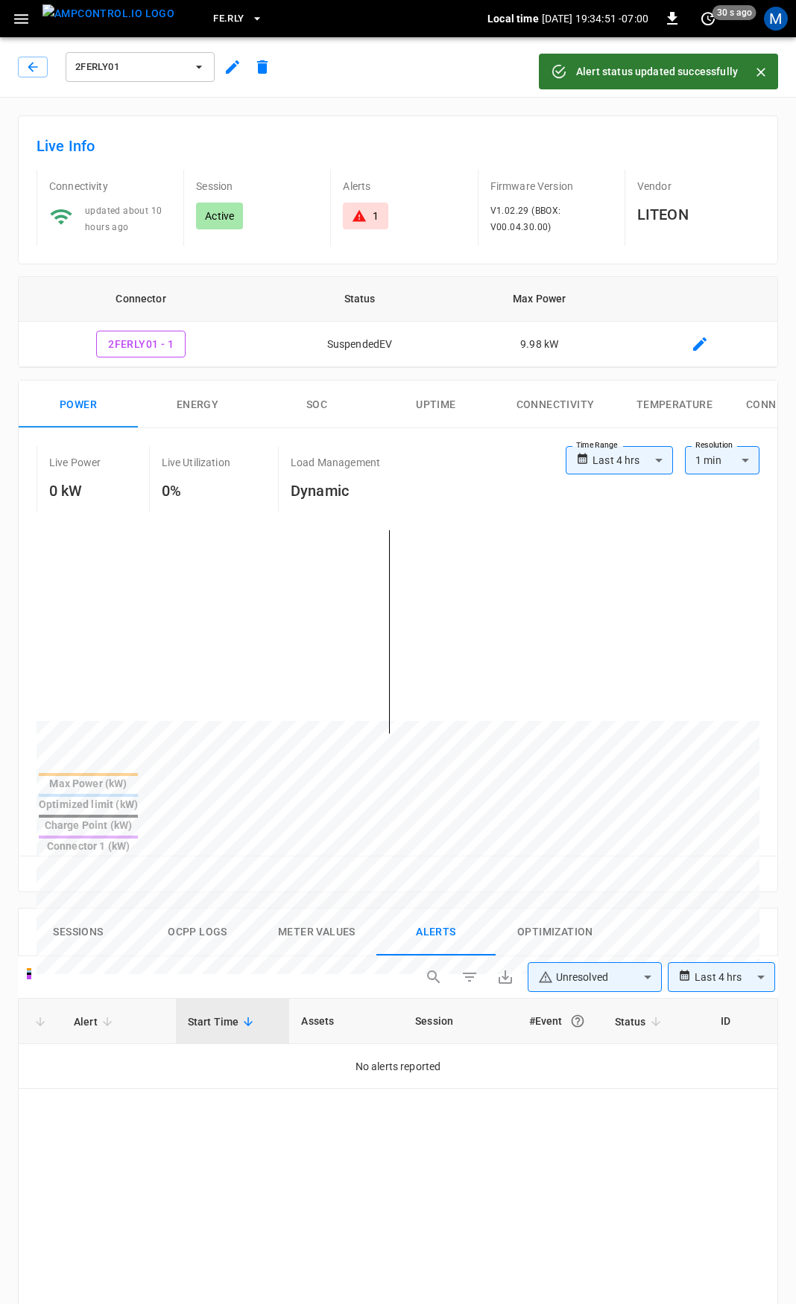
click at [22, 26] on icon "button" at bounding box center [21, 19] width 19 height 19
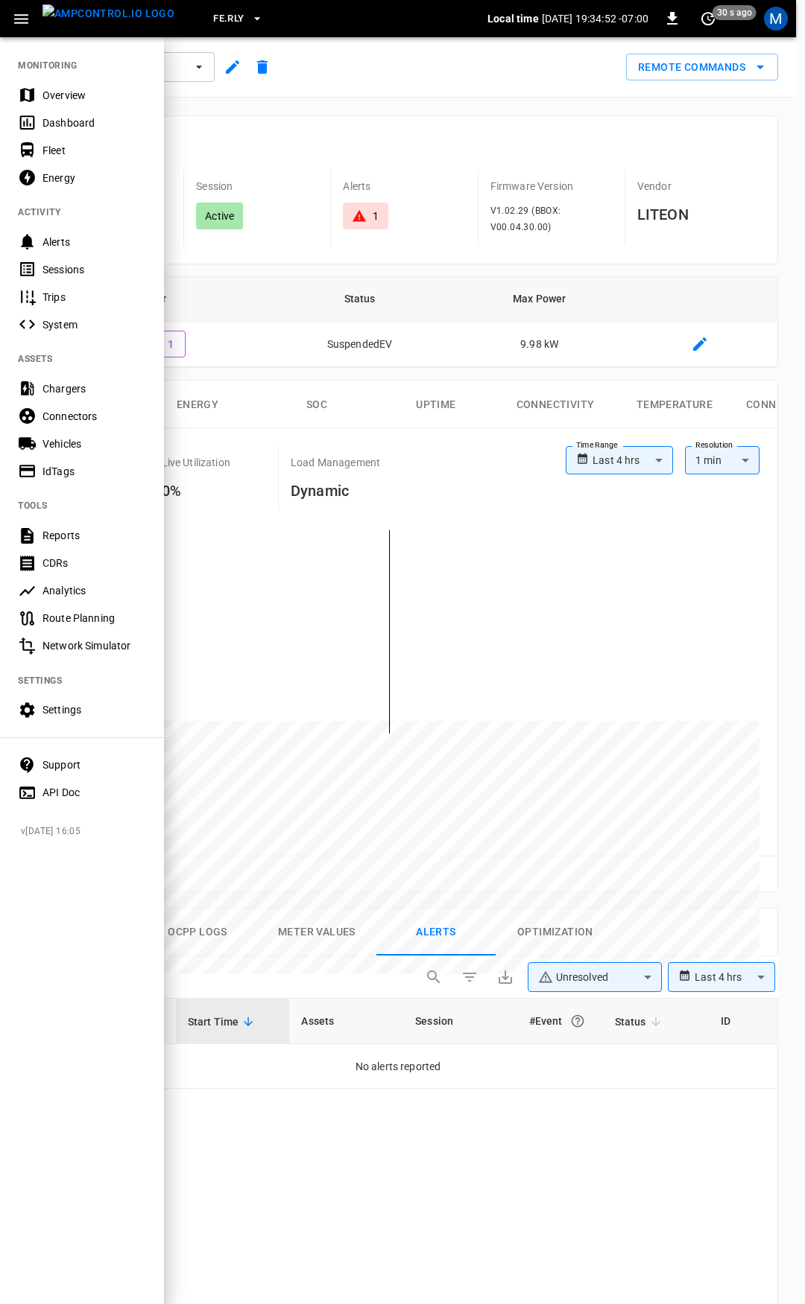
click at [73, 98] on div "Overview" at bounding box center [94, 95] width 104 height 15
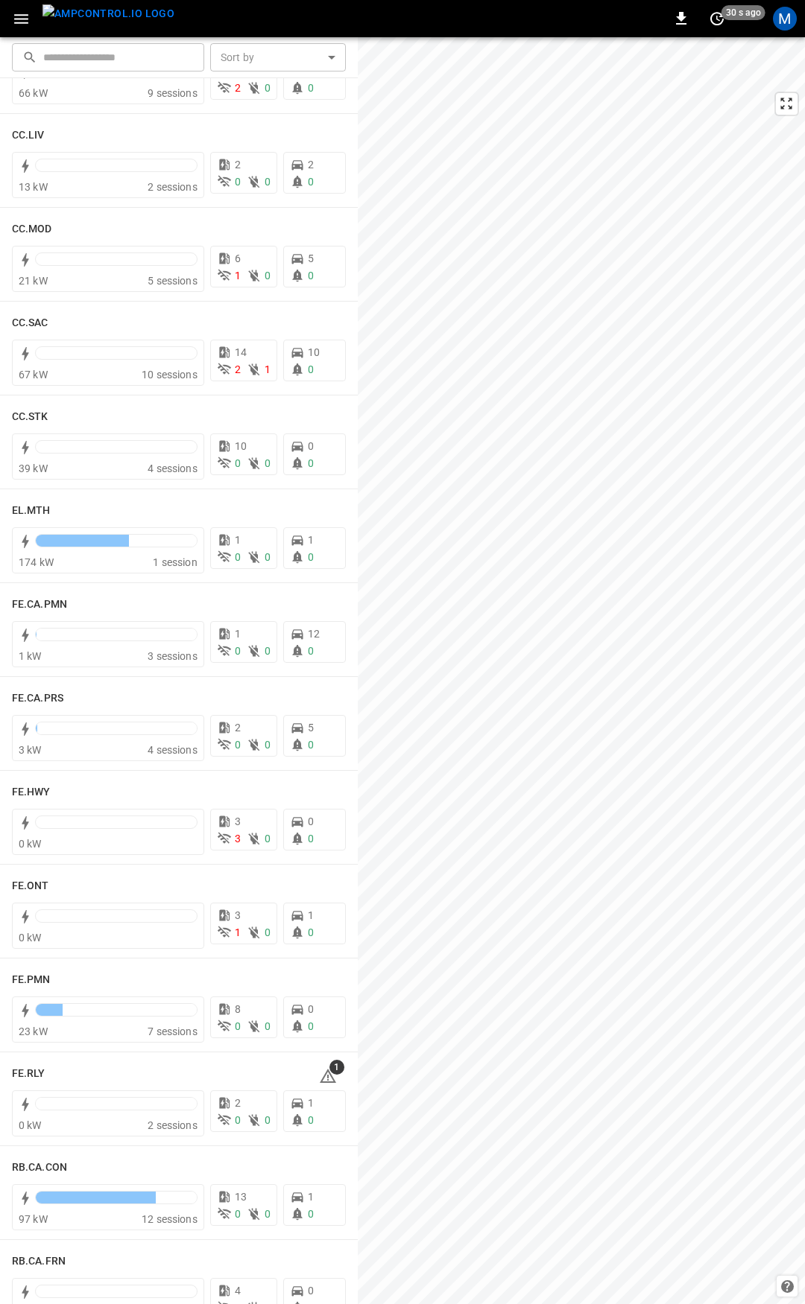
scroll to position [974, 0]
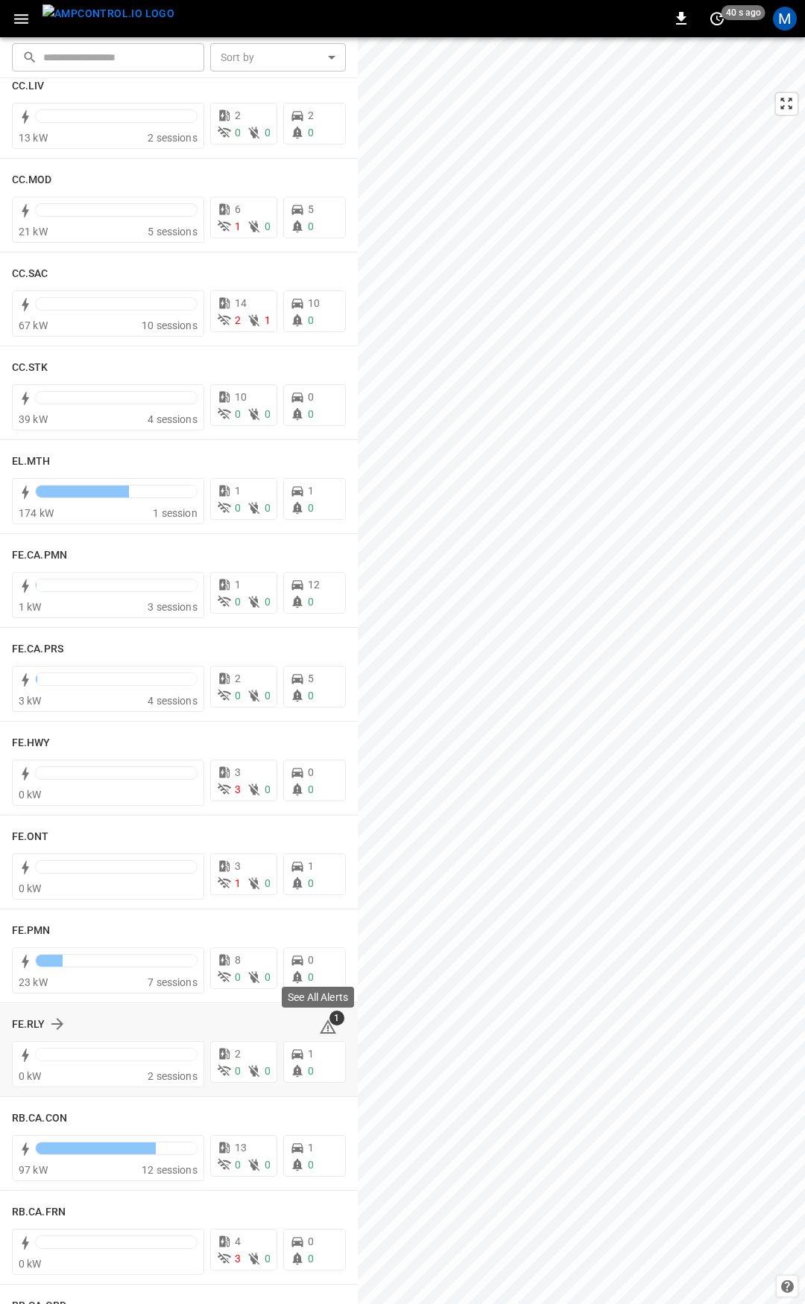
click at [320, 1021] on span "1" at bounding box center [328, 1027] width 18 height 18
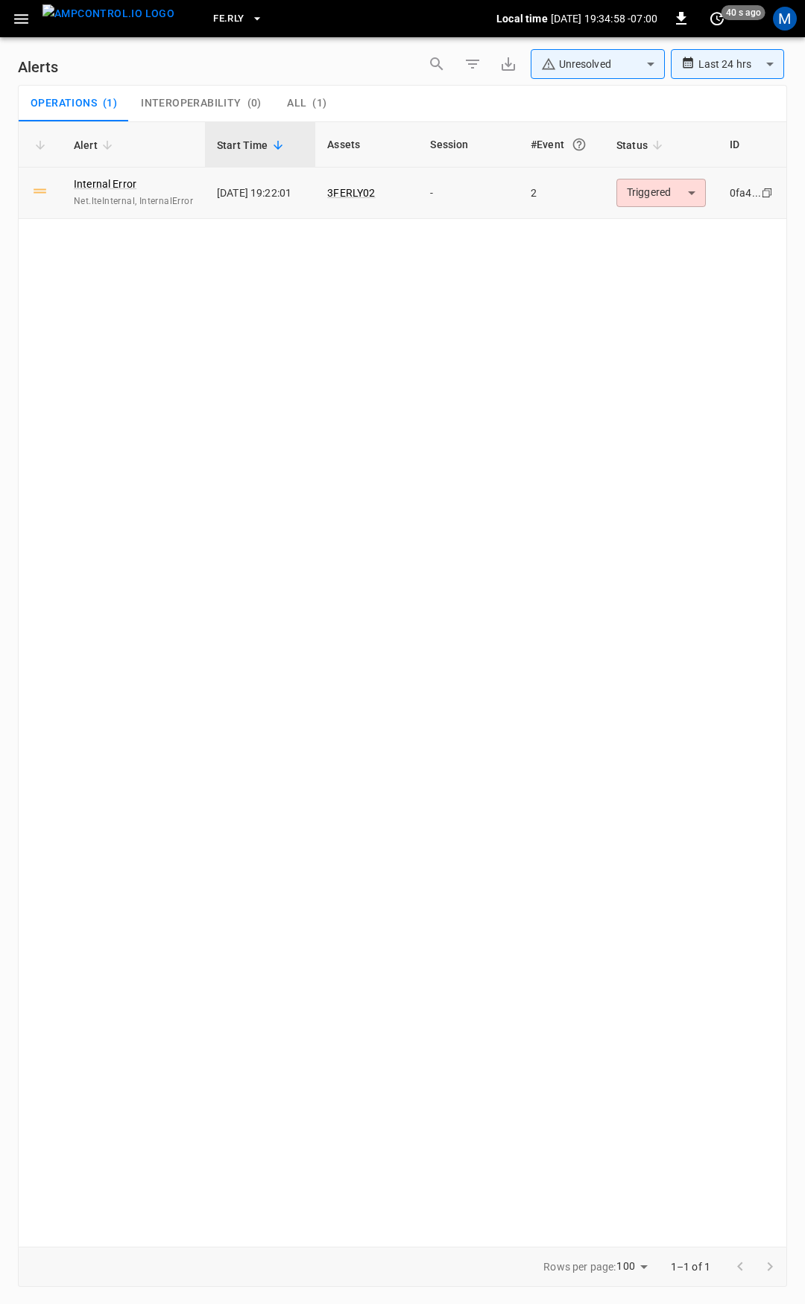
click at [659, 197] on body "**********" at bounding box center [402, 649] width 805 height 1299
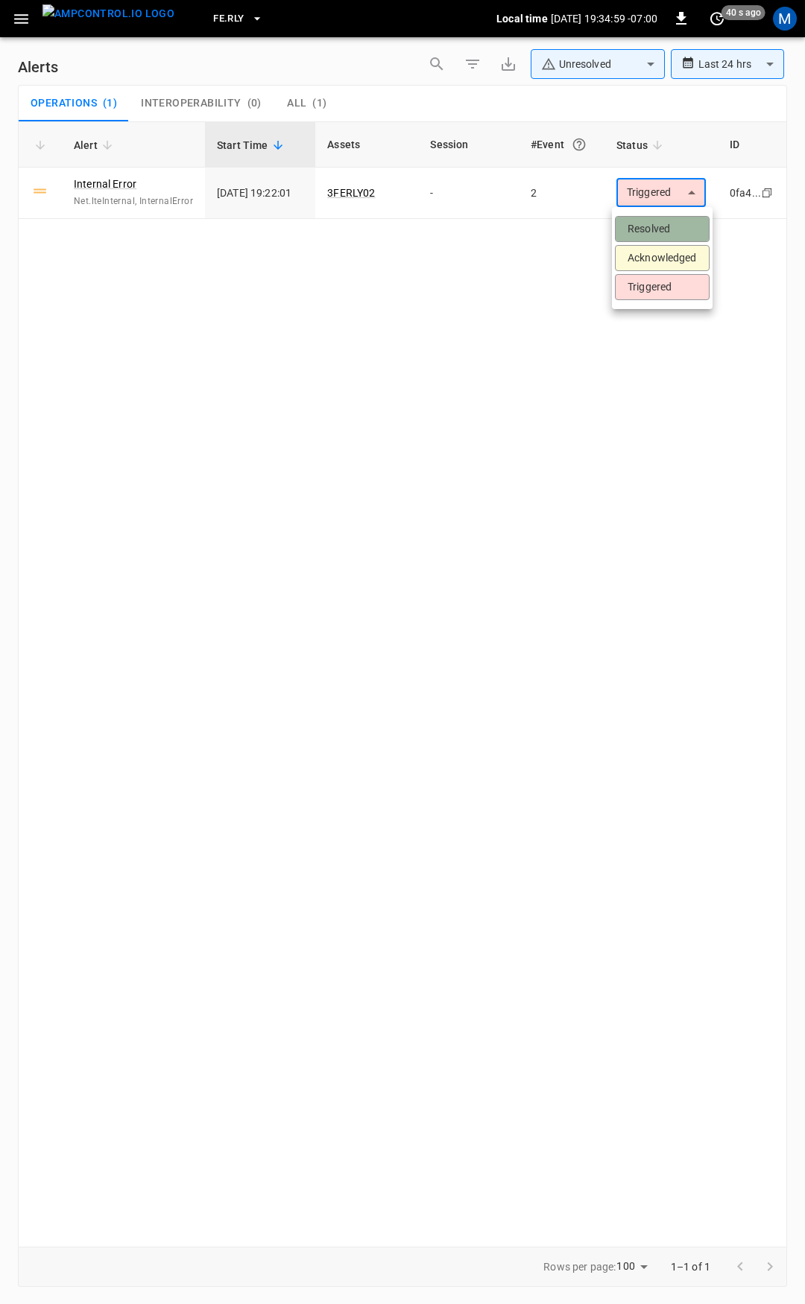
click at [646, 234] on li "Resolved" at bounding box center [662, 229] width 95 height 26
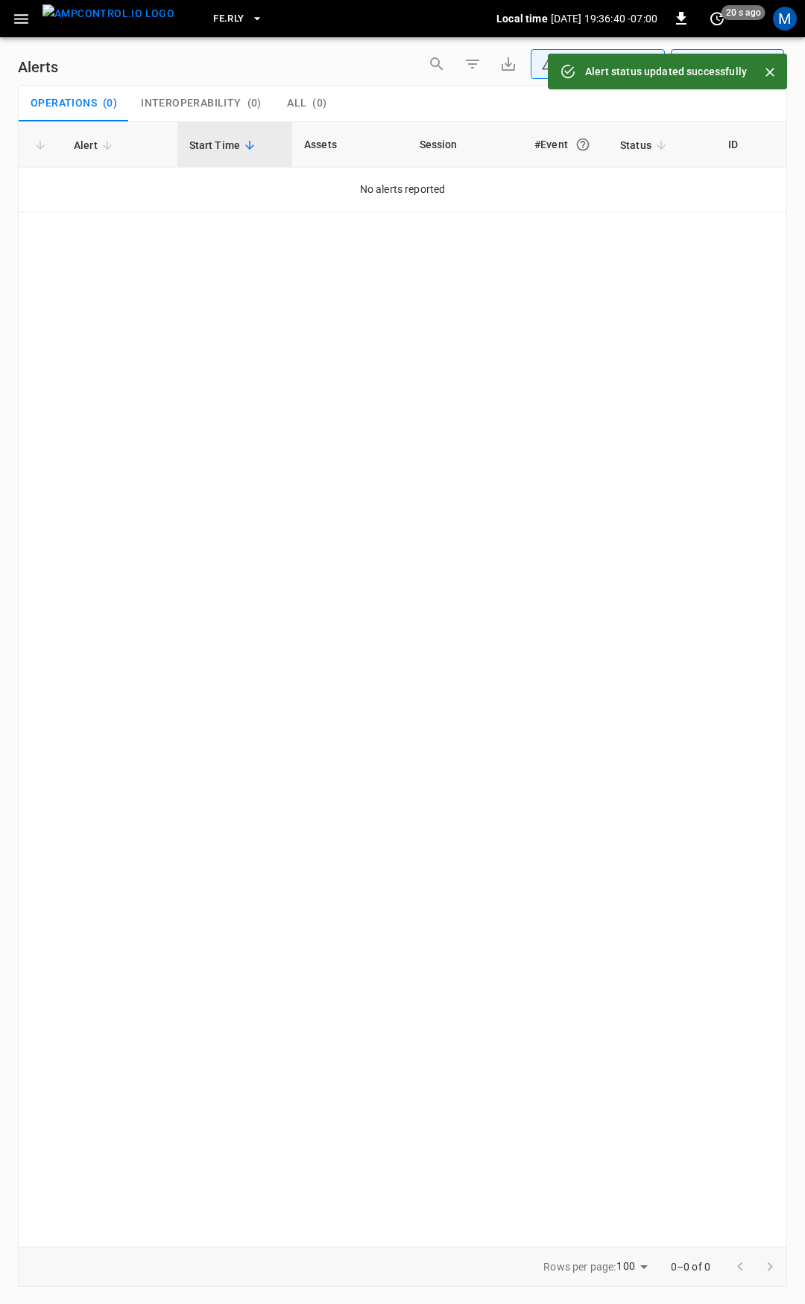
click at [8, 25] on button "button" at bounding box center [21, 19] width 31 height 28
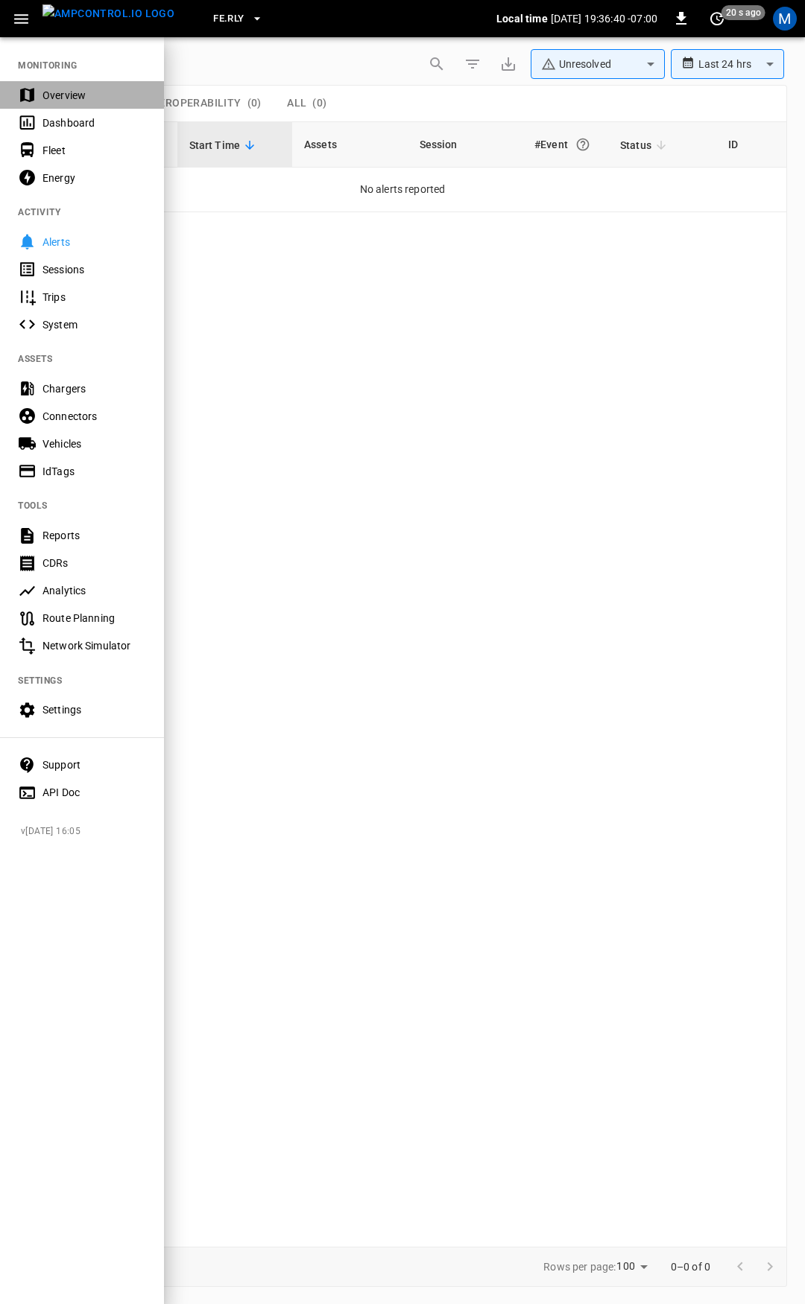
click at [68, 99] on div "Overview" at bounding box center [94, 95] width 104 height 15
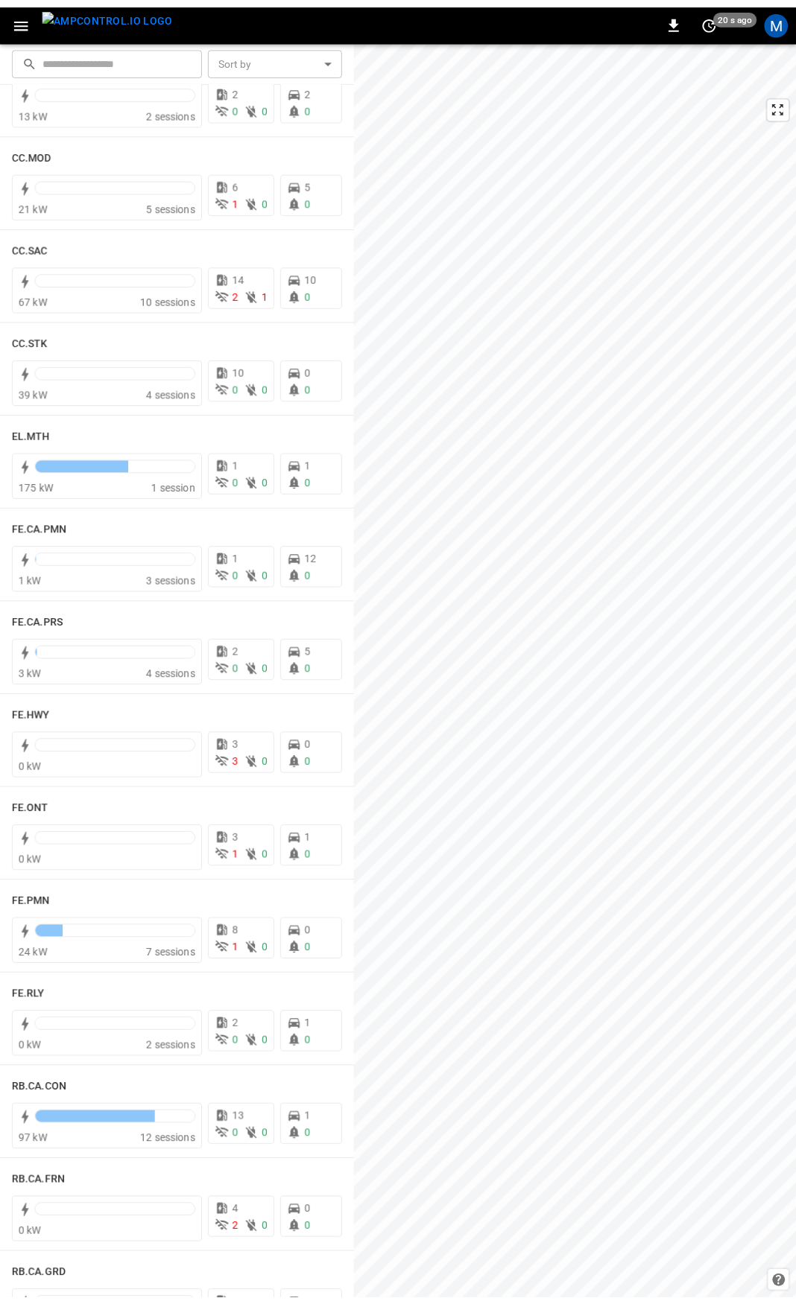
scroll to position [1072, 0]
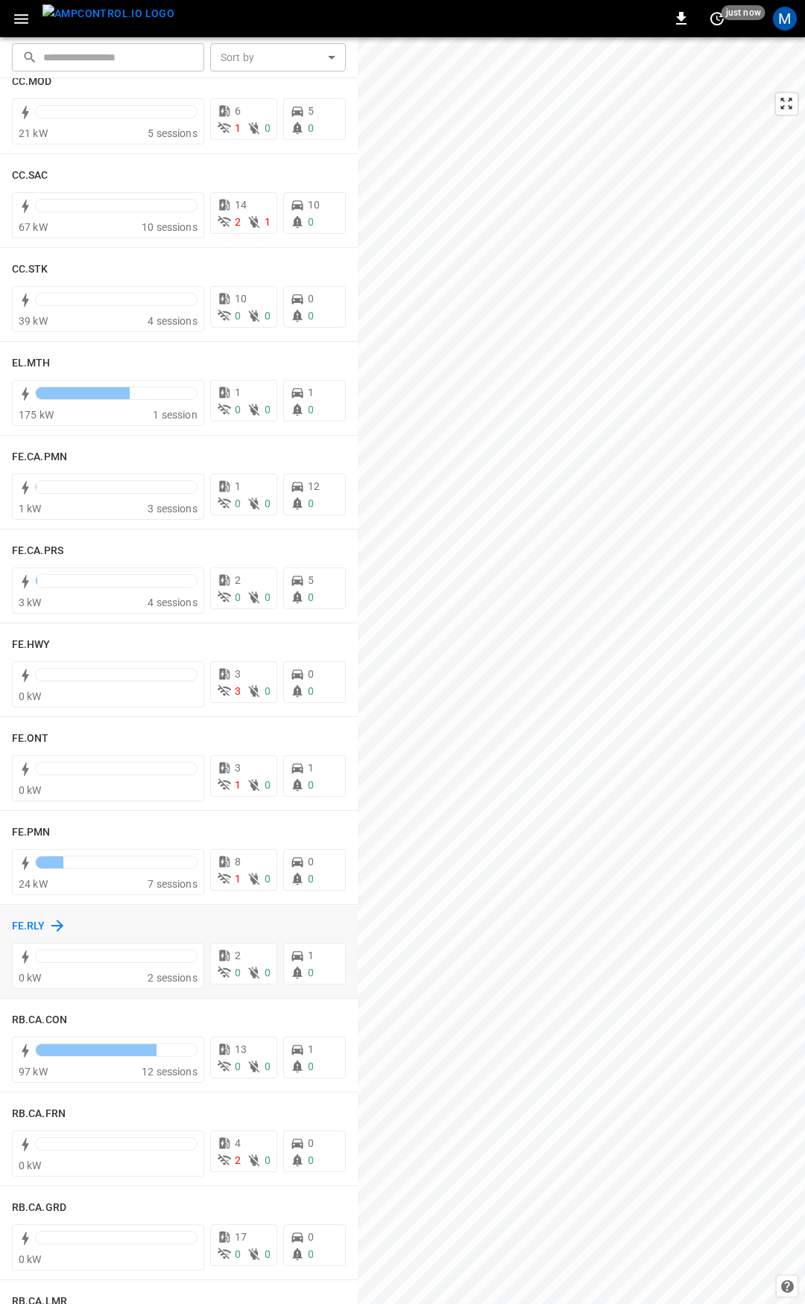
click at [29, 925] on h6 "FE.RLY" at bounding box center [29, 926] width 34 height 16
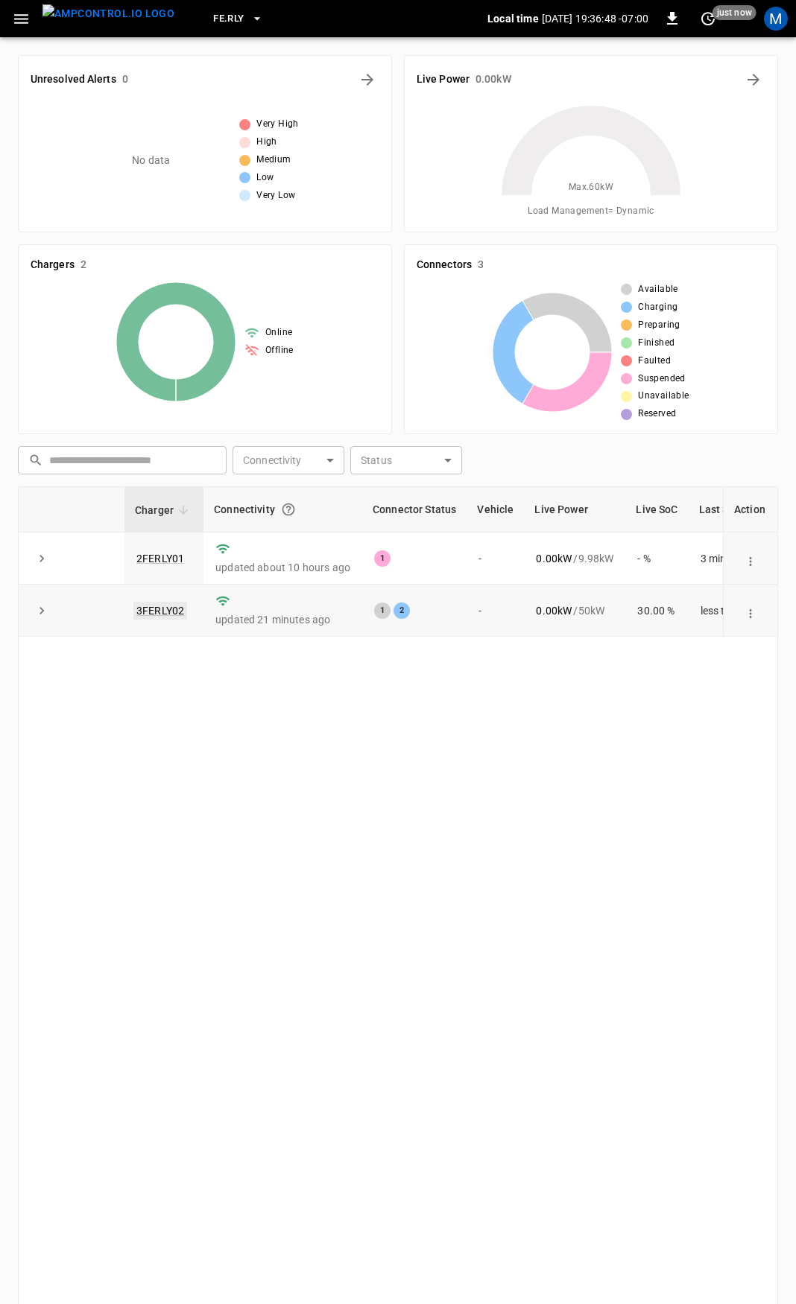
click at [165, 613] on link "3FERLY02" at bounding box center [160, 611] width 54 height 18
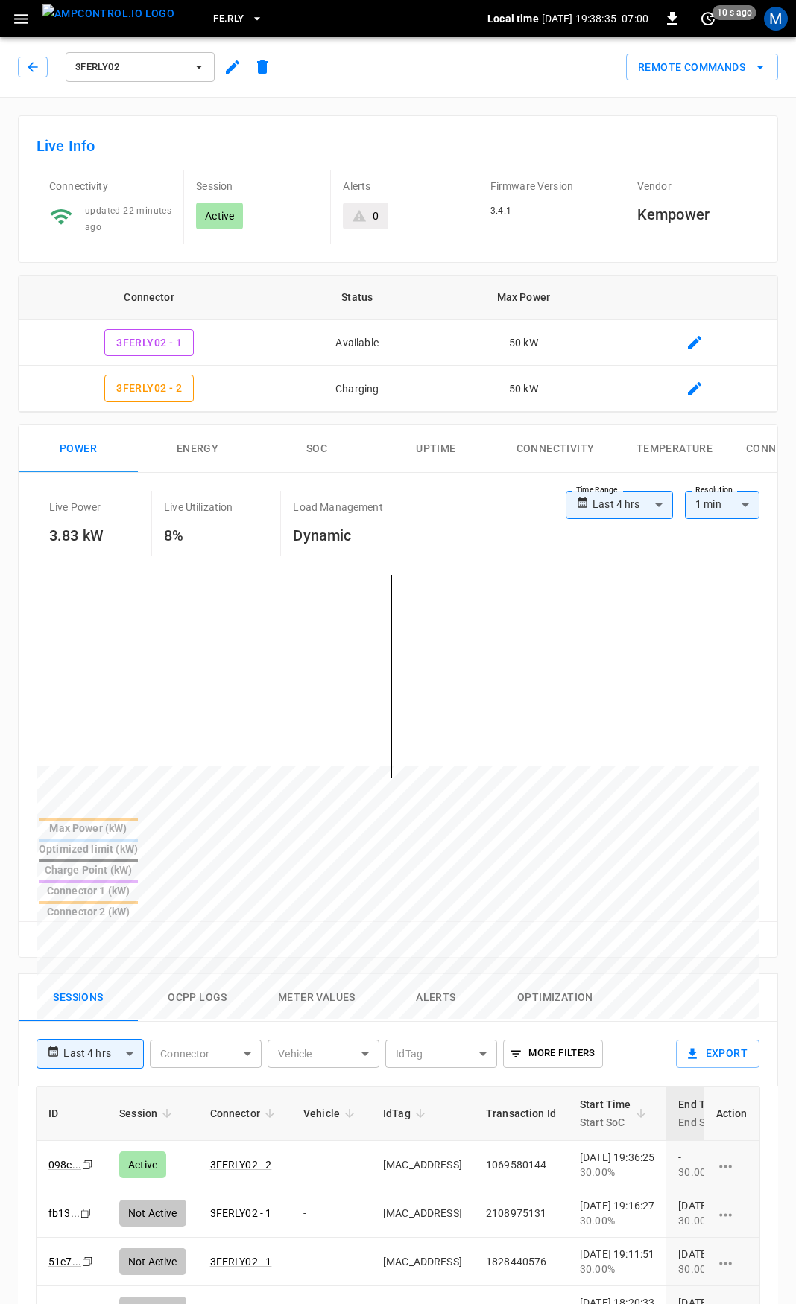
click at [44, 68] on button "button" at bounding box center [33, 67] width 30 height 21
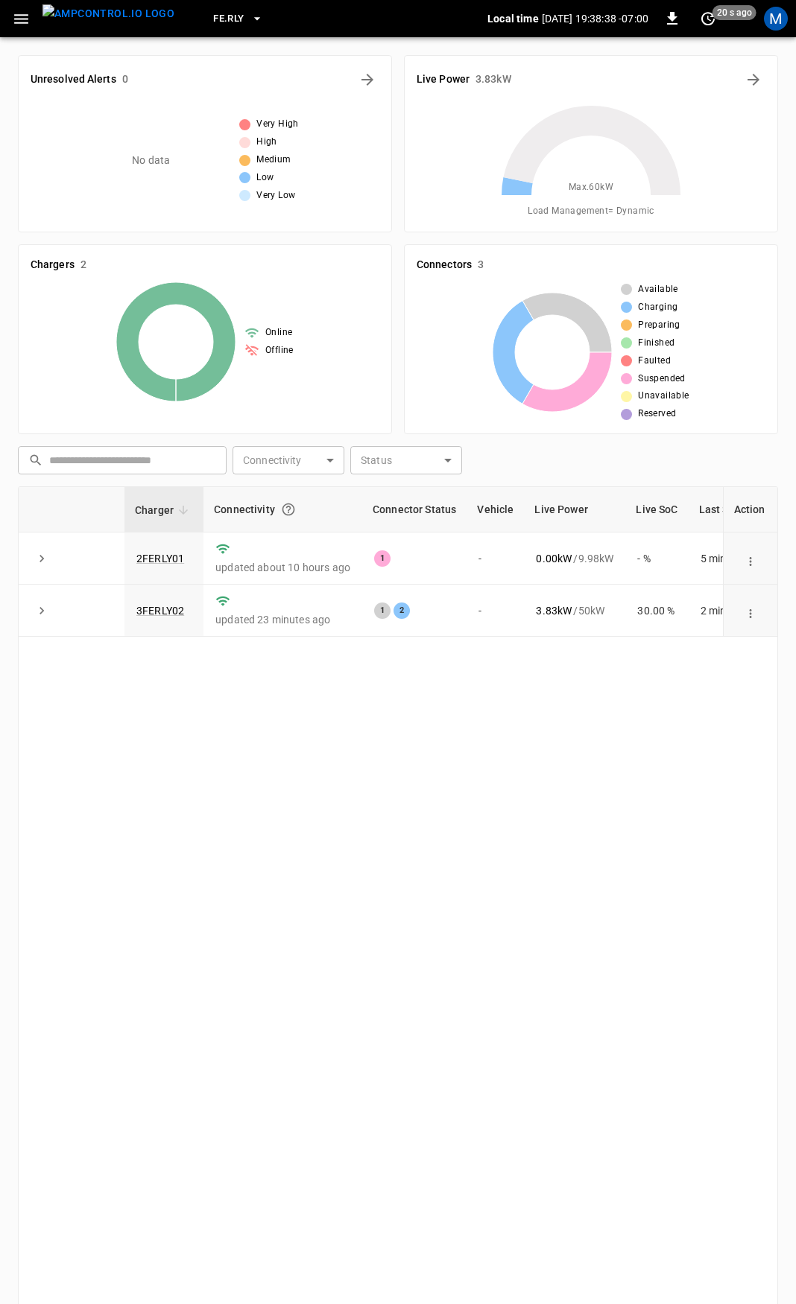
click at [17, 19] on icon "button" at bounding box center [21, 19] width 14 height 10
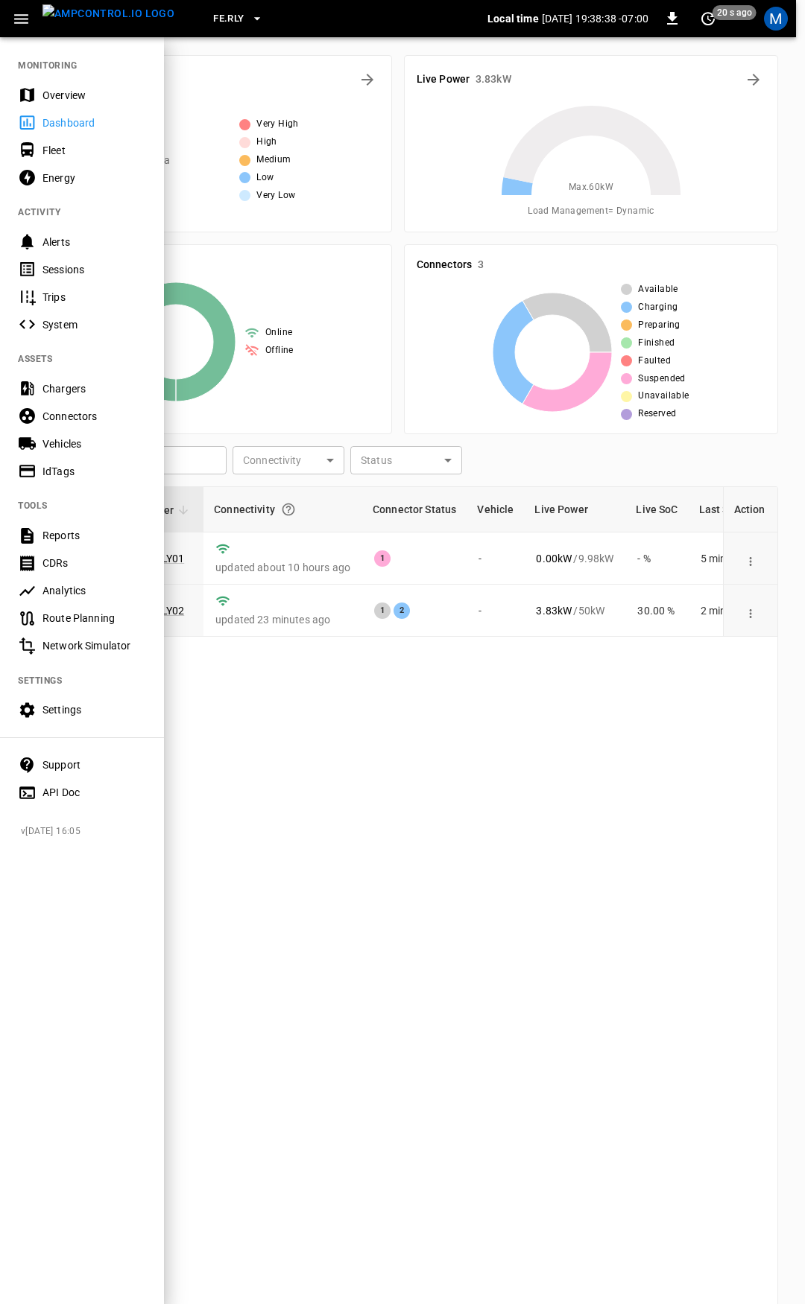
drag, startPoint x: 69, startPoint y: 88, endPoint x: 249, endPoint y: 336, distance: 306.2
click at [69, 88] on div "Overview" at bounding box center [94, 95] width 104 height 15
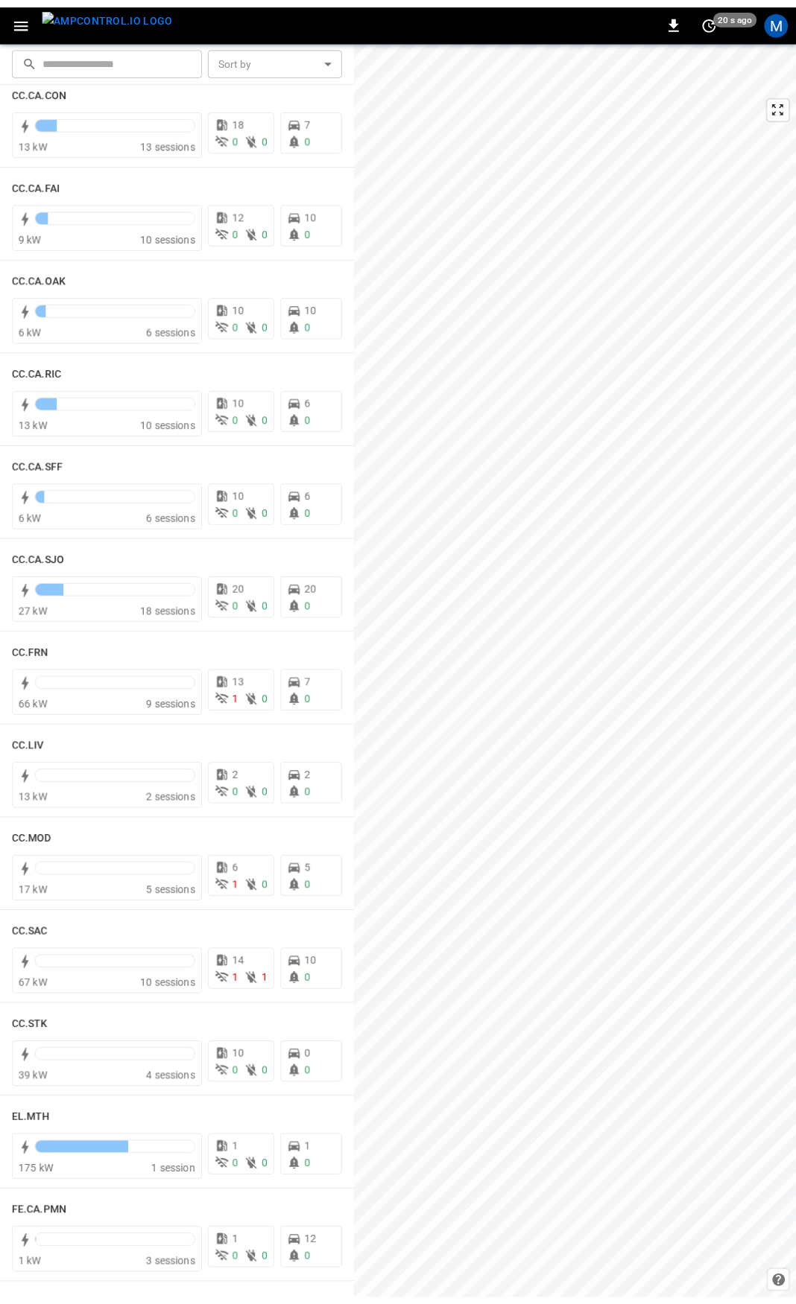
scroll to position [329, 0]
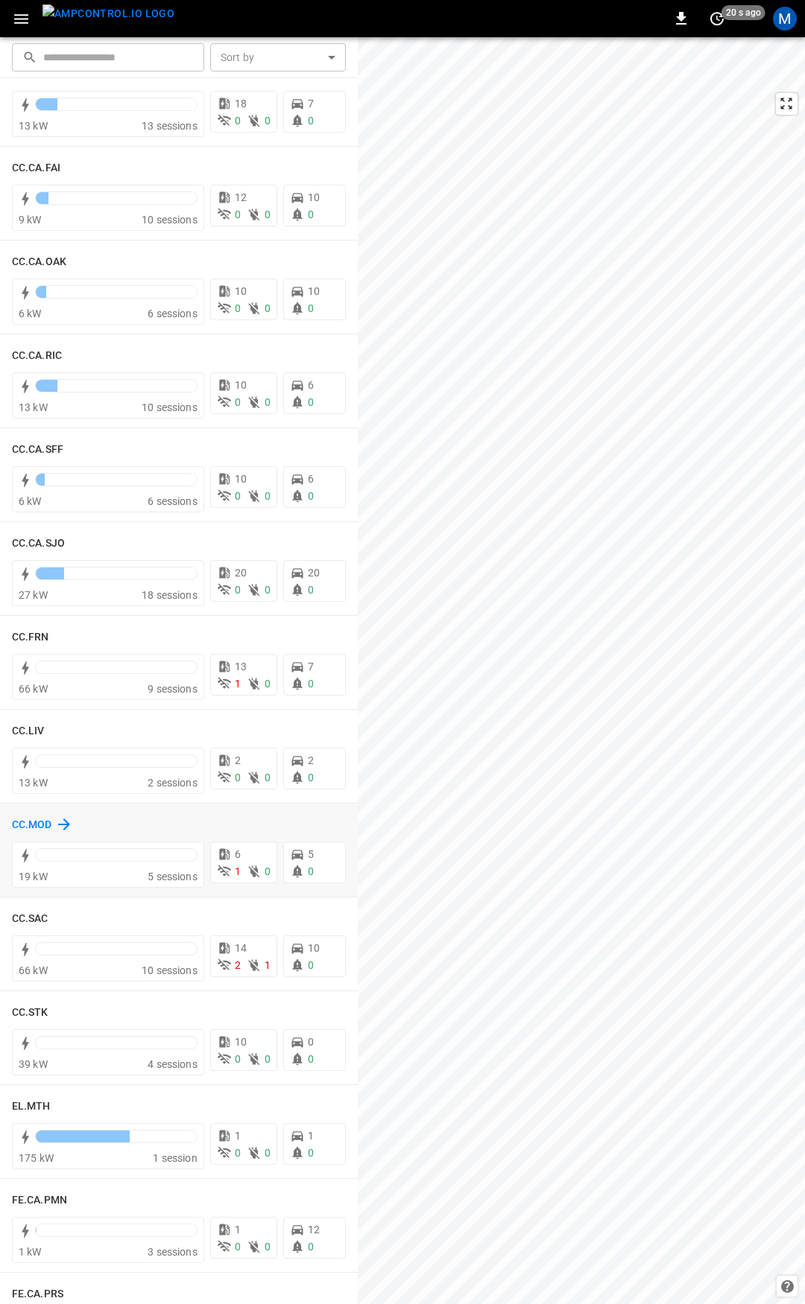
click at [22, 821] on h6 "CC.MOD" at bounding box center [32, 825] width 40 height 16
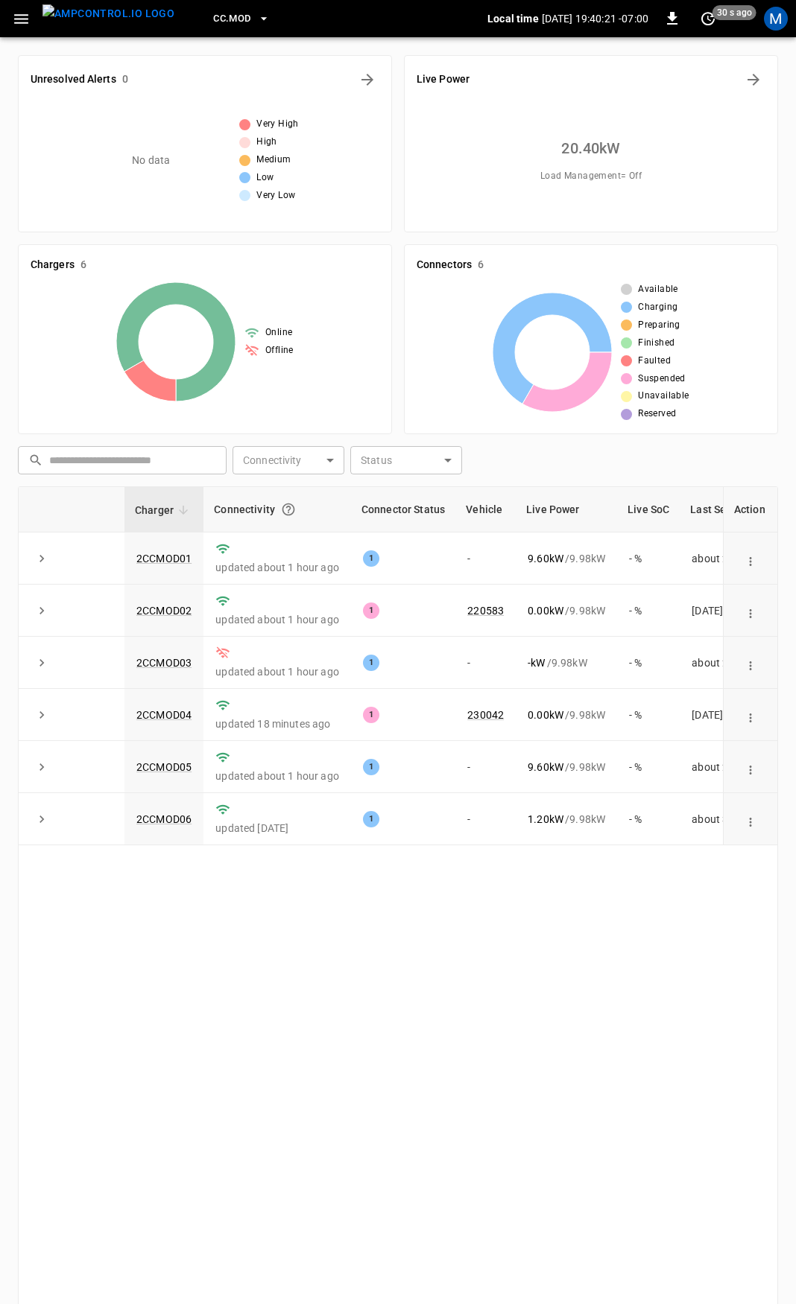
click at [238, 870] on div "Charger Connectivity Connector Status Vehicle Live Power Live SoC Last Session …" at bounding box center [398, 942] width 760 height 913
click at [195, 666] on td "2CCMOD03" at bounding box center [163, 663] width 79 height 52
click at [154, 664] on link "2CCMOD03" at bounding box center [163, 663] width 61 height 18
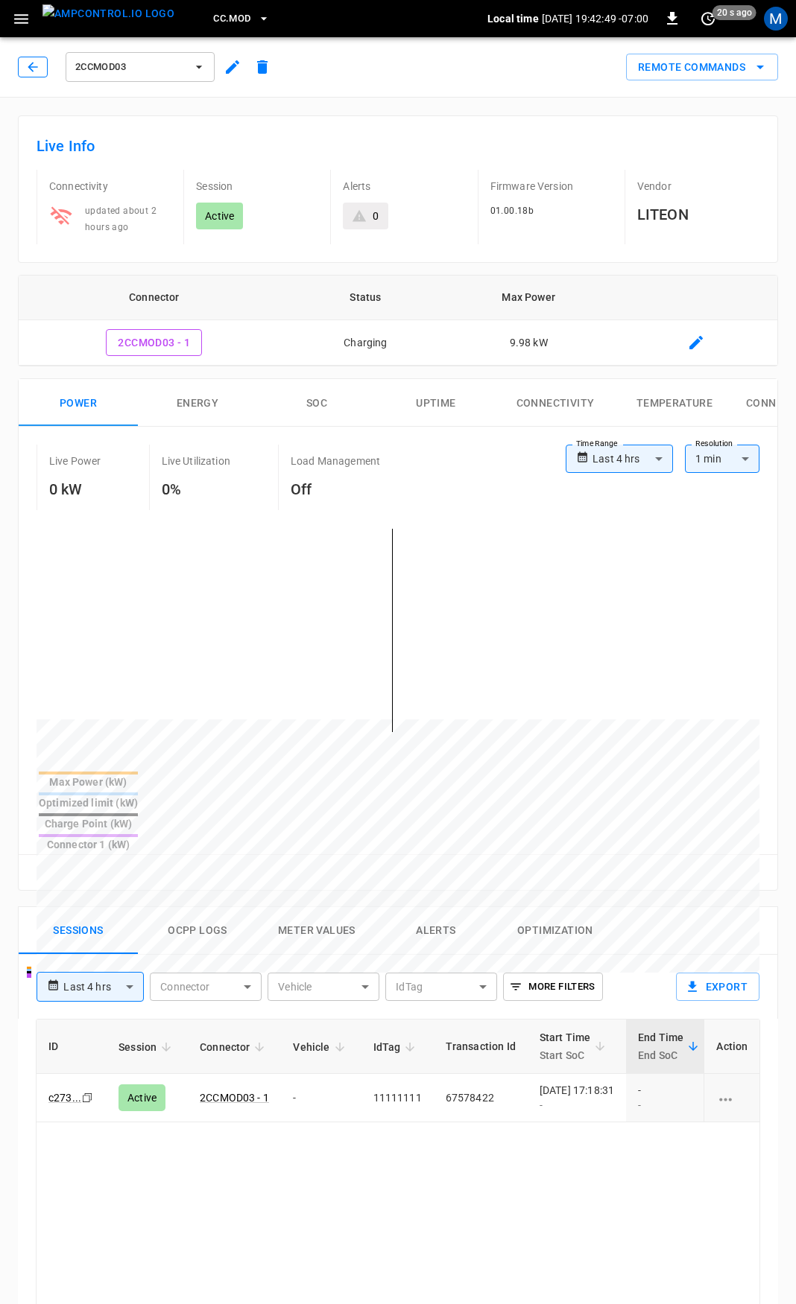
click at [39, 69] on icon "button" at bounding box center [32, 67] width 15 height 15
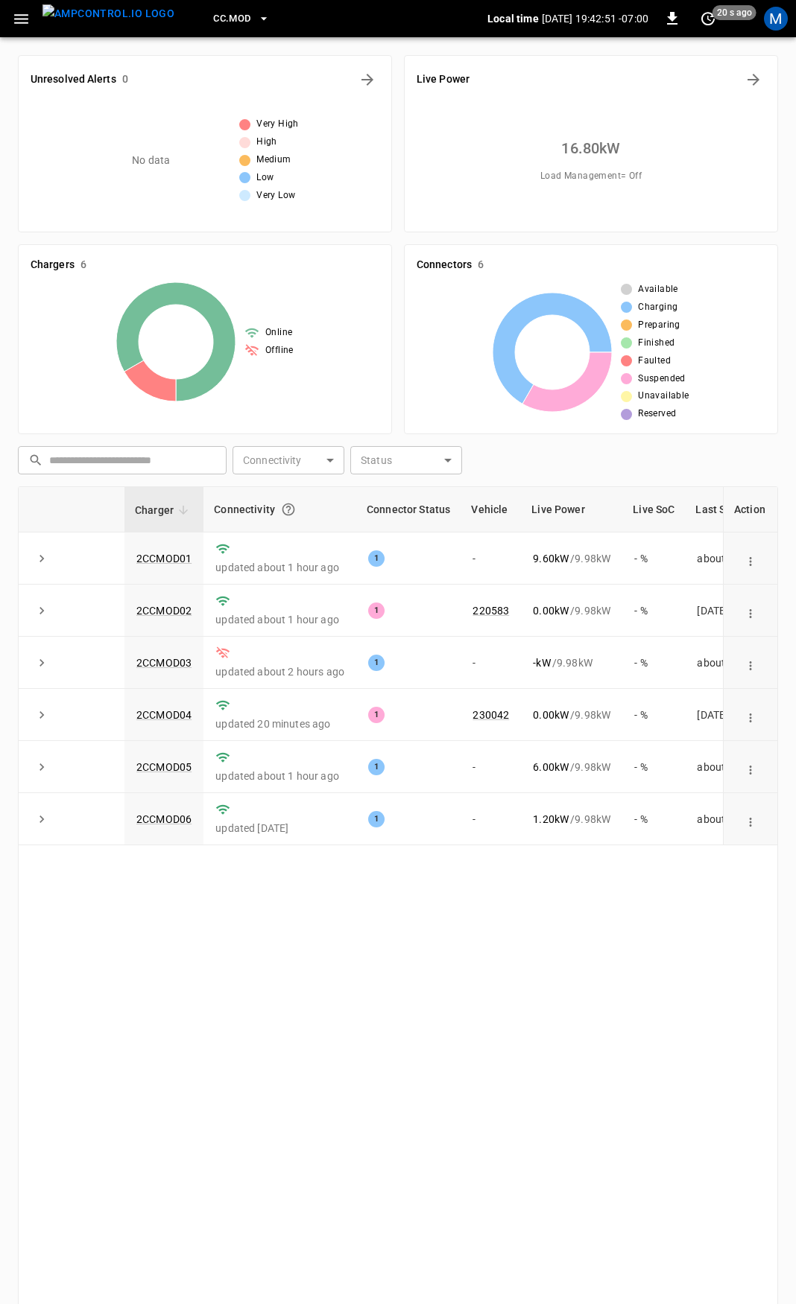
click at [22, 16] on icon "button" at bounding box center [21, 19] width 19 height 19
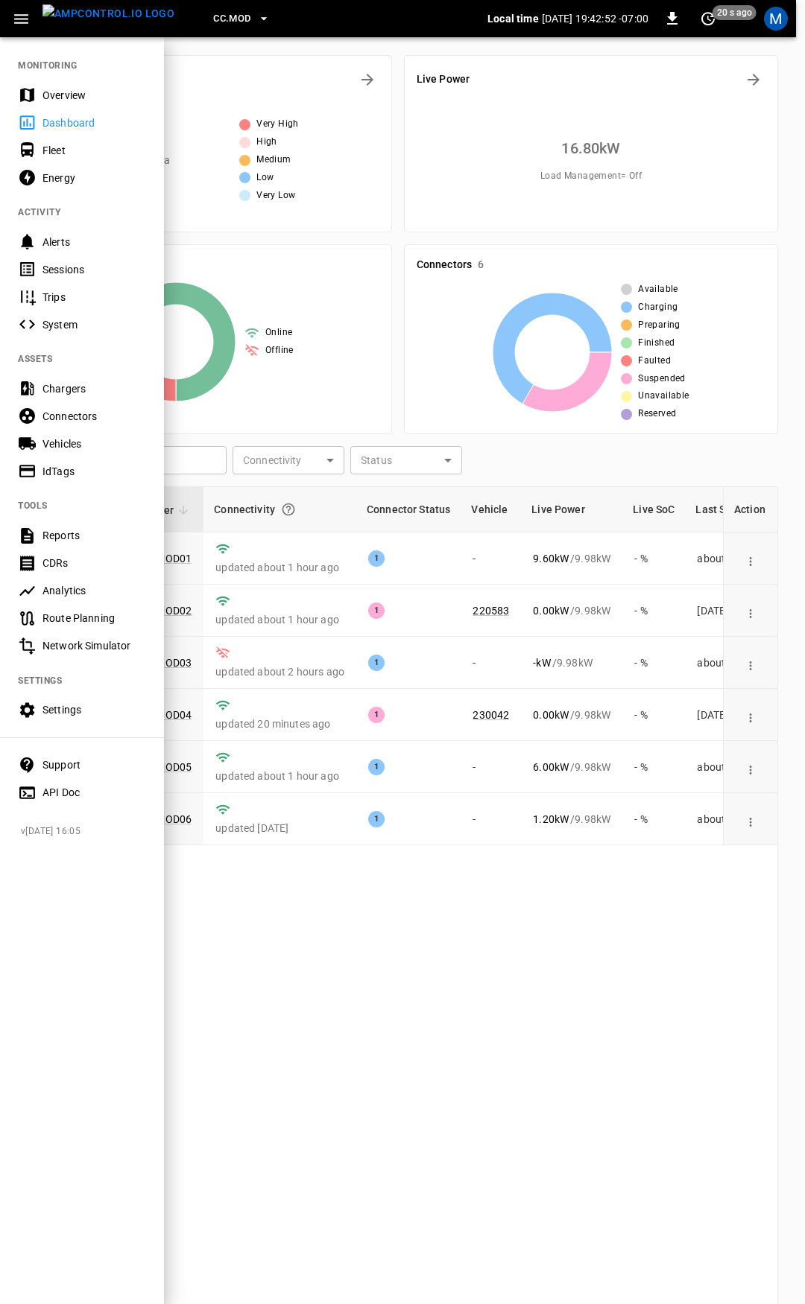
click at [71, 90] on div "Overview" at bounding box center [94, 95] width 104 height 15
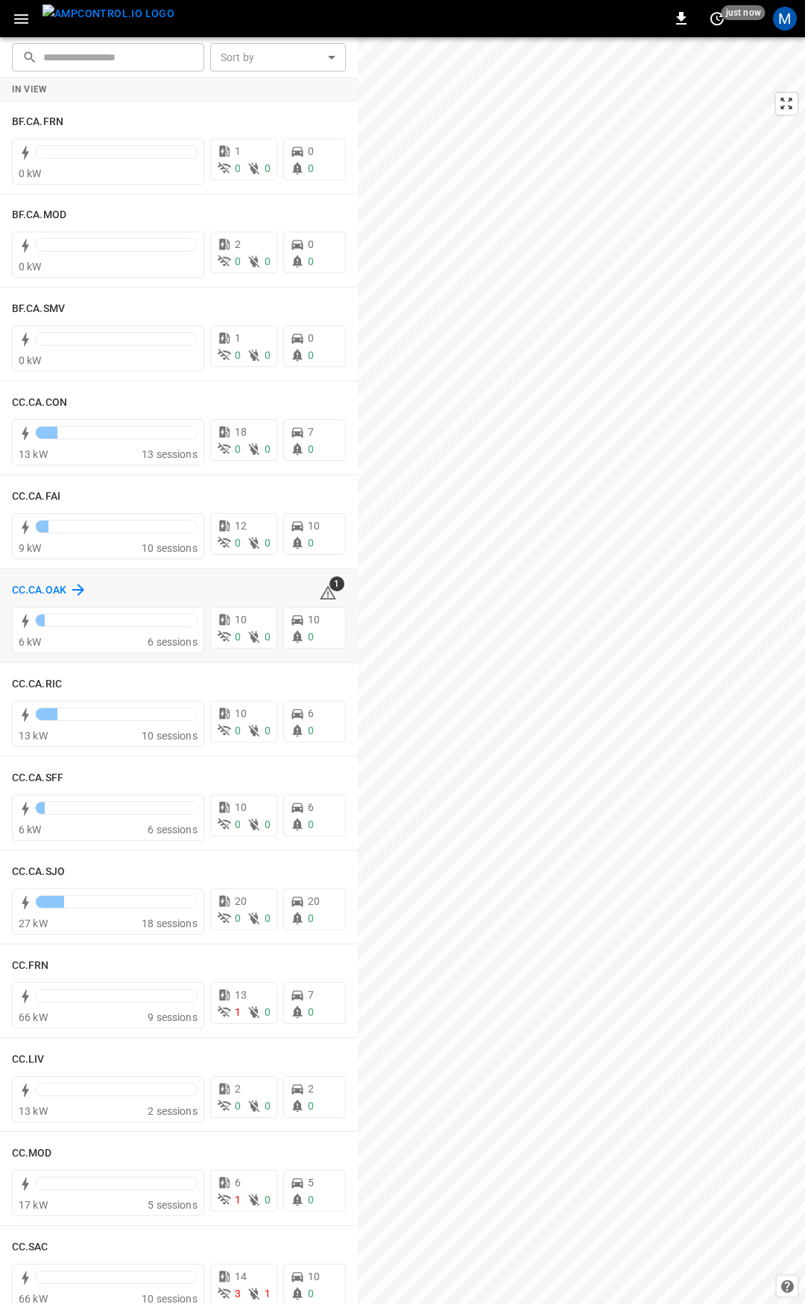
click at [25, 590] on h6 "CC.CA.OAK" at bounding box center [39, 591] width 54 height 16
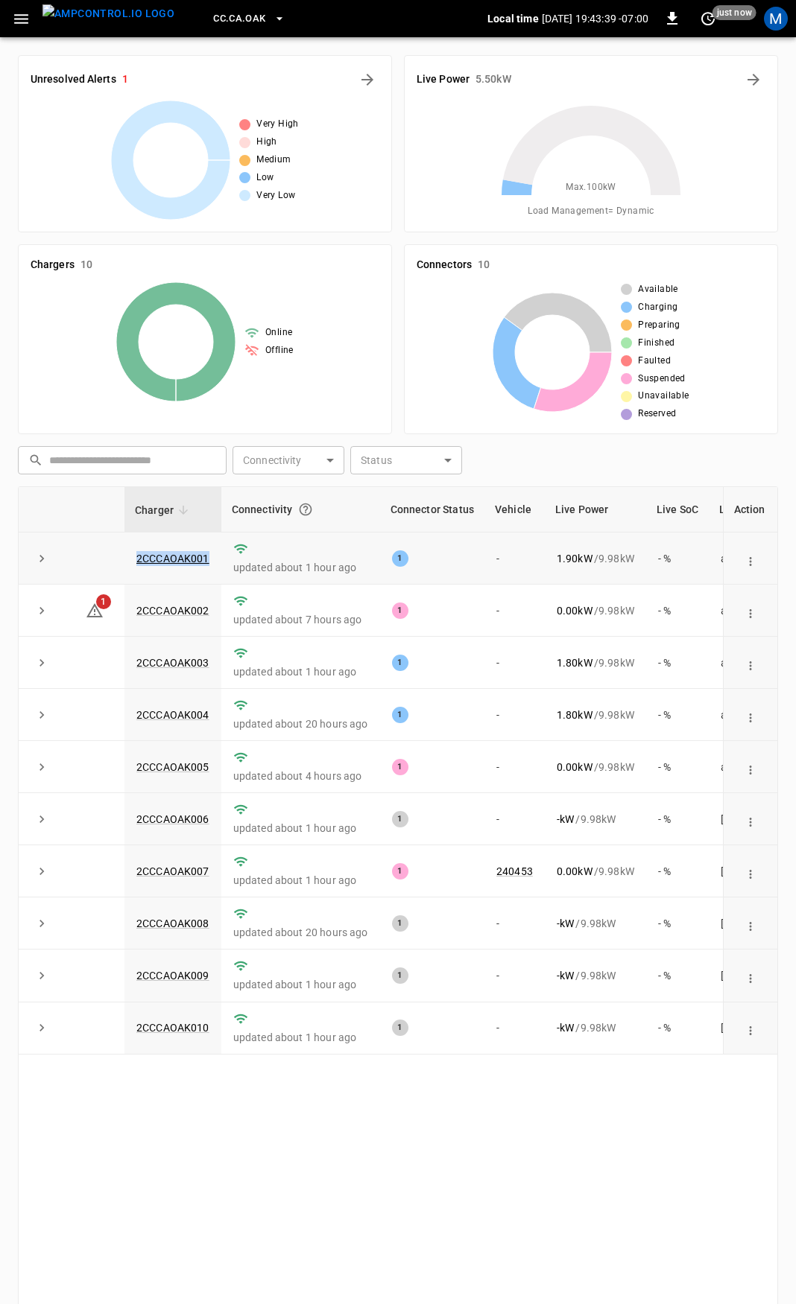
drag, startPoint x: 212, startPoint y: 558, endPoint x: 103, endPoint y: 560, distance: 109.5
click at [104, 560] on tr "2CCCAOAK001 updated about 1 hour ago 1 - 1.90 kW / 9.98 kW - % about 1 hour ago" at bounding box center [446, 559] width 855 height 52
click at [180, 558] on link "2CCCAOAK001" at bounding box center [172, 559] width 79 height 18
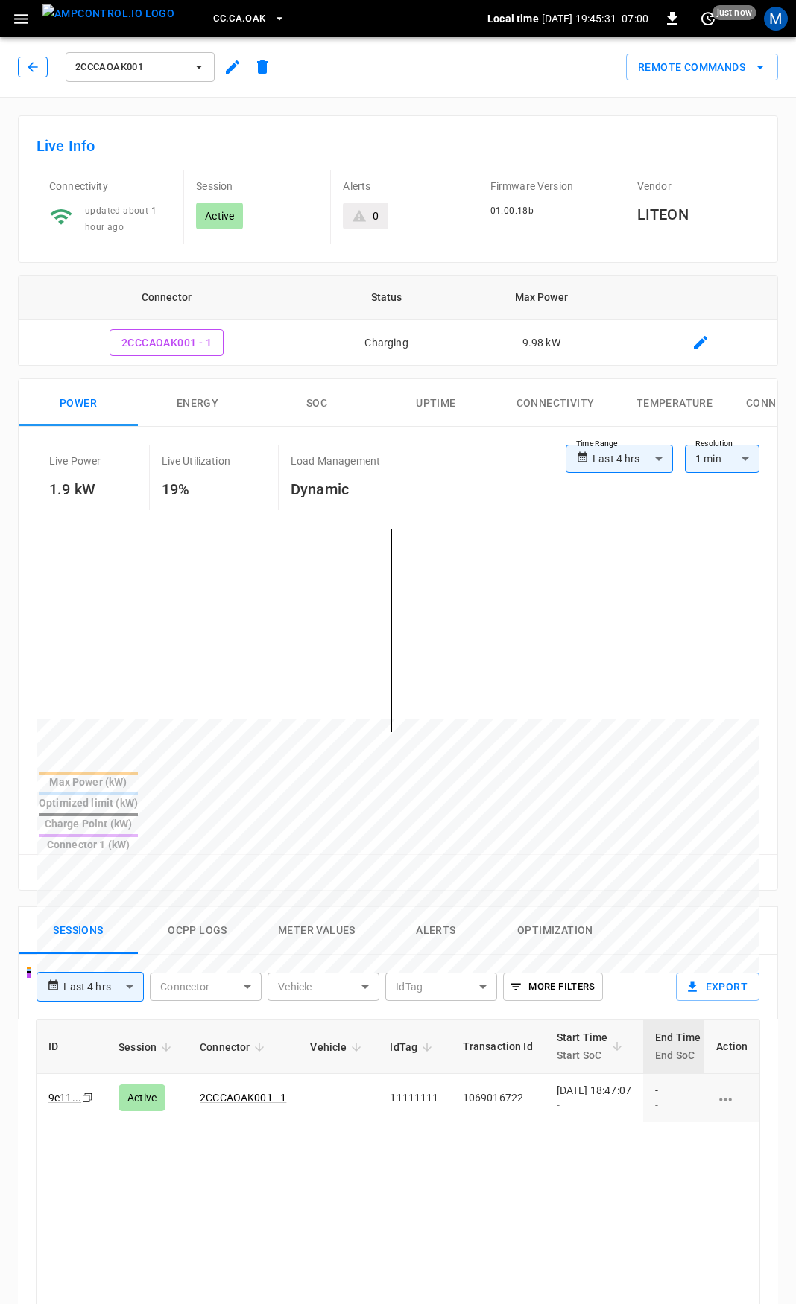
click at [29, 71] on icon "button" at bounding box center [32, 67] width 15 height 15
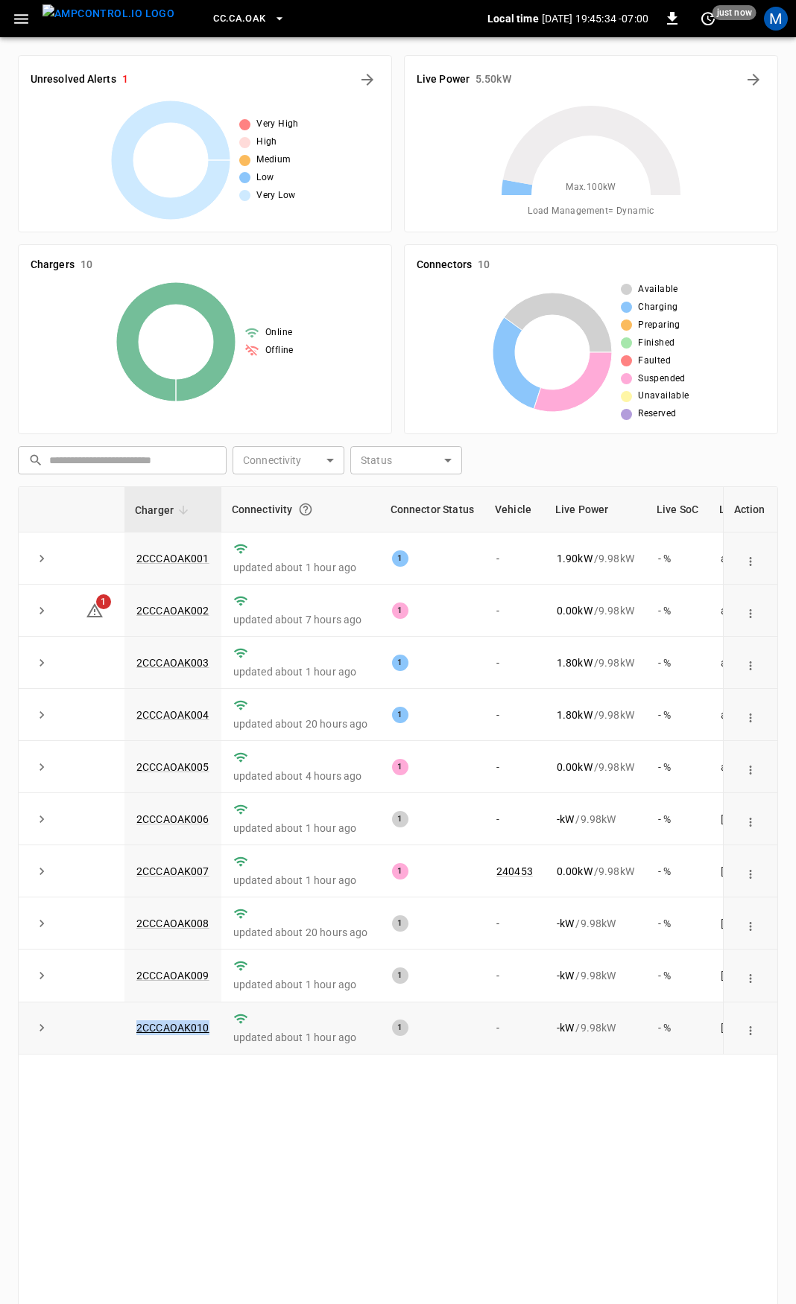
drag, startPoint x: 209, startPoint y: 1037, endPoint x: 125, endPoint y: 1037, distance: 83.4
click at [125, 1037] on td "2CCCAOAK010" at bounding box center [172, 1029] width 97 height 52
copy link "2CCCAOAK010"
click at [188, 1036] on link "2CCCAOAK010" at bounding box center [172, 1028] width 79 height 18
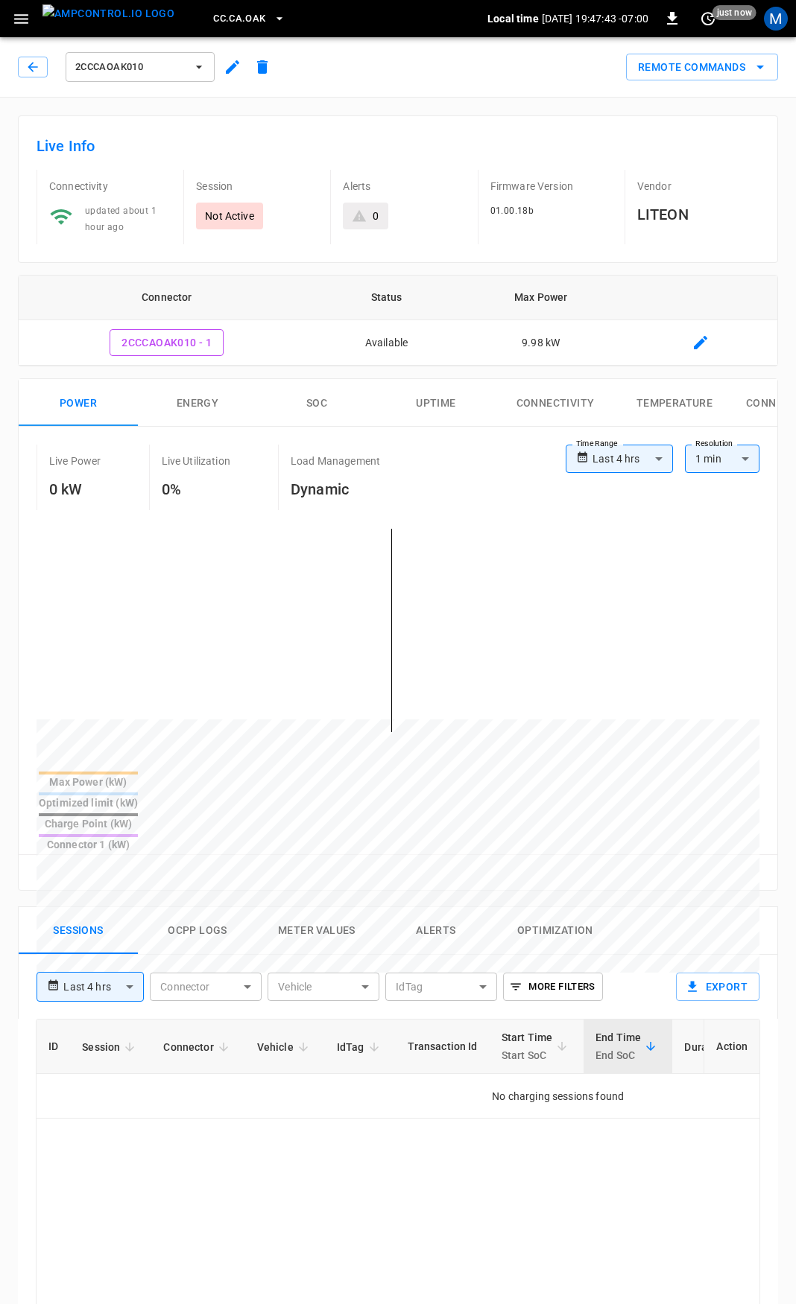
click at [43, 76] on button "button" at bounding box center [33, 67] width 30 height 21
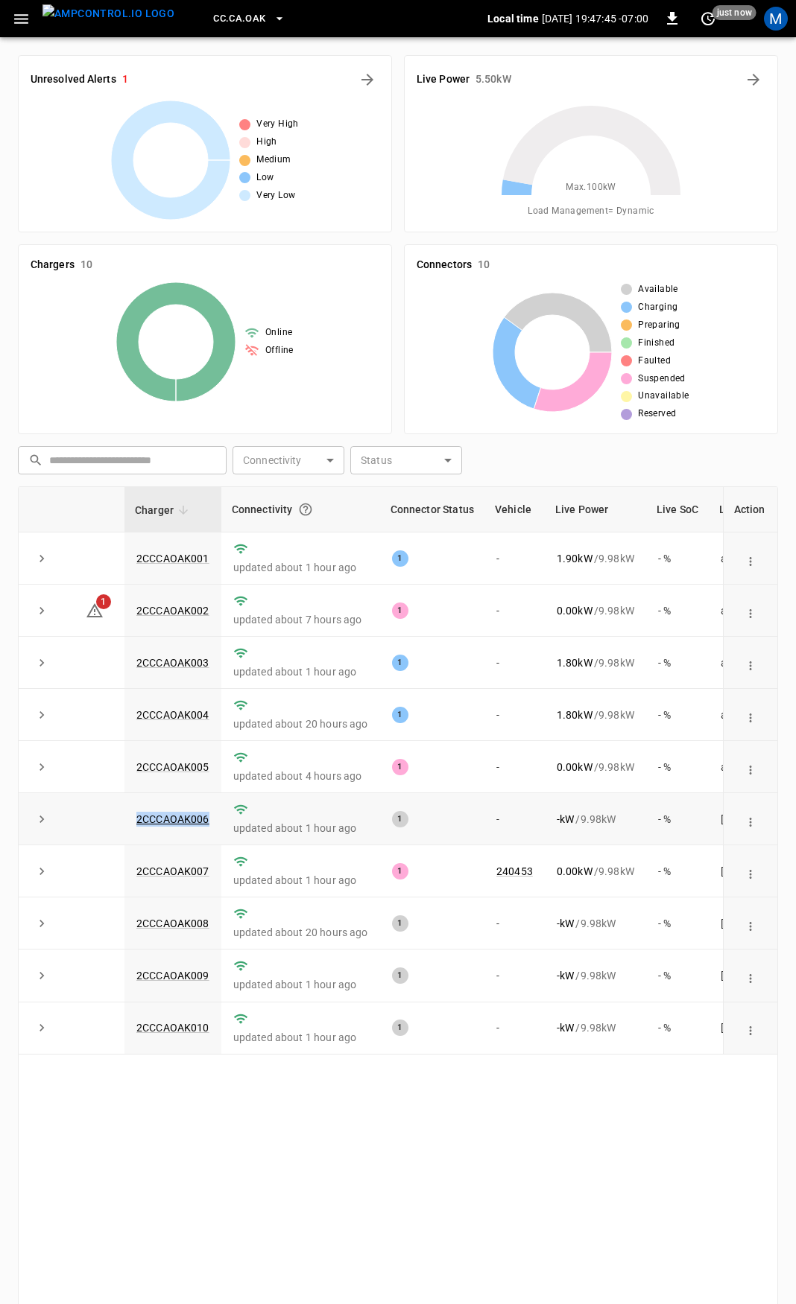
drag, startPoint x: 212, startPoint y: 822, endPoint x: 131, endPoint y: 825, distance: 80.5
click at [131, 825] on td "2CCCAOAK006" at bounding box center [172, 819] width 97 height 52
copy link "2CCCAOAK006"
click at [194, 827] on link "2CCCAOAK006" at bounding box center [172, 819] width 79 height 18
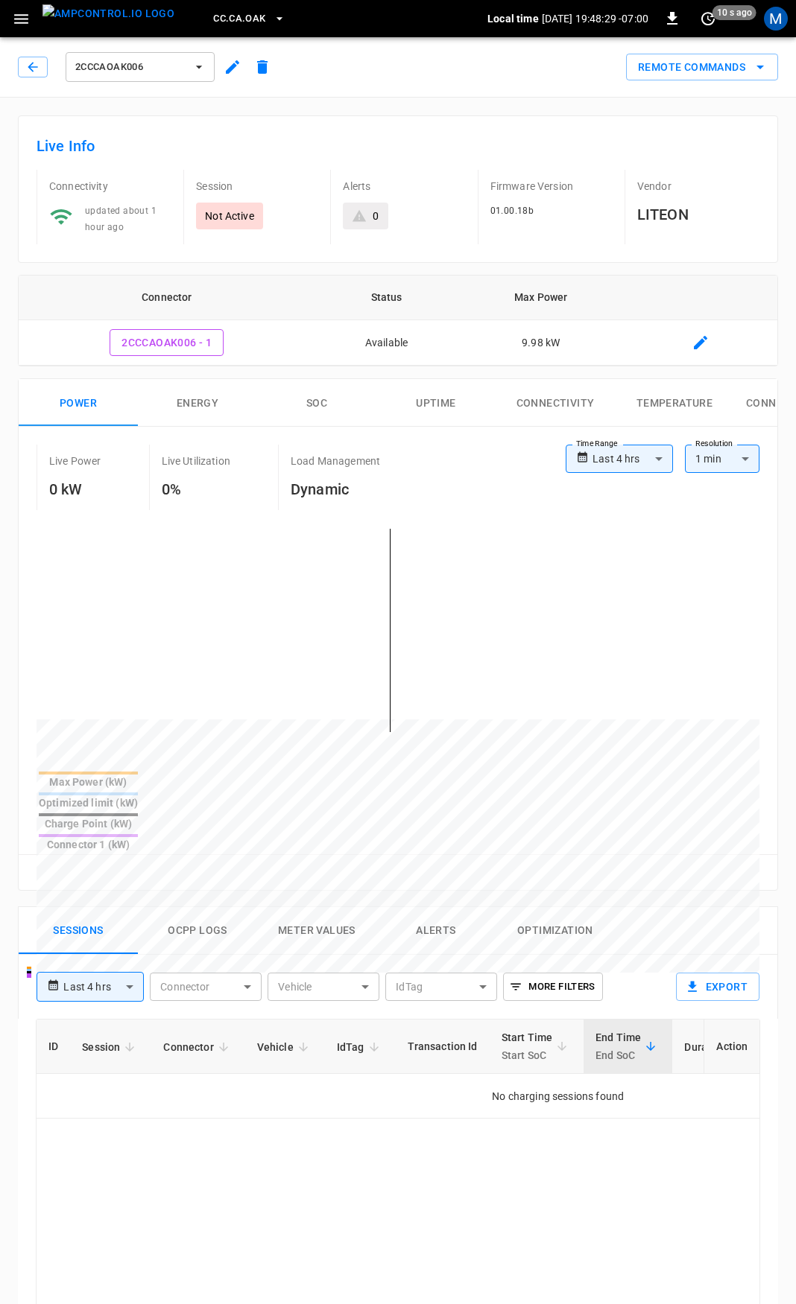
click at [460, 431] on div "**********" at bounding box center [398, 658] width 758 height 463
click at [29, 69] on icon "button" at bounding box center [32, 67] width 15 height 15
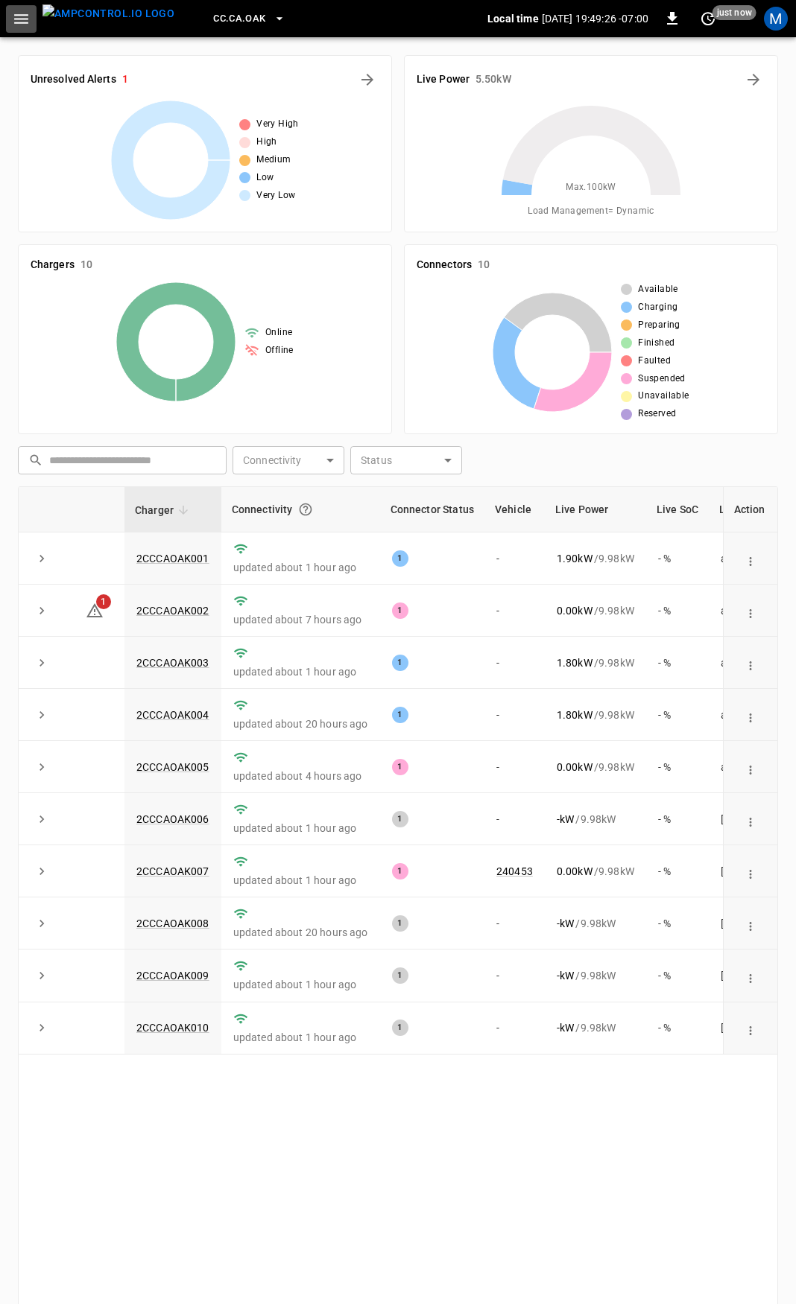
click at [19, 21] on icon "button" at bounding box center [21, 19] width 19 height 19
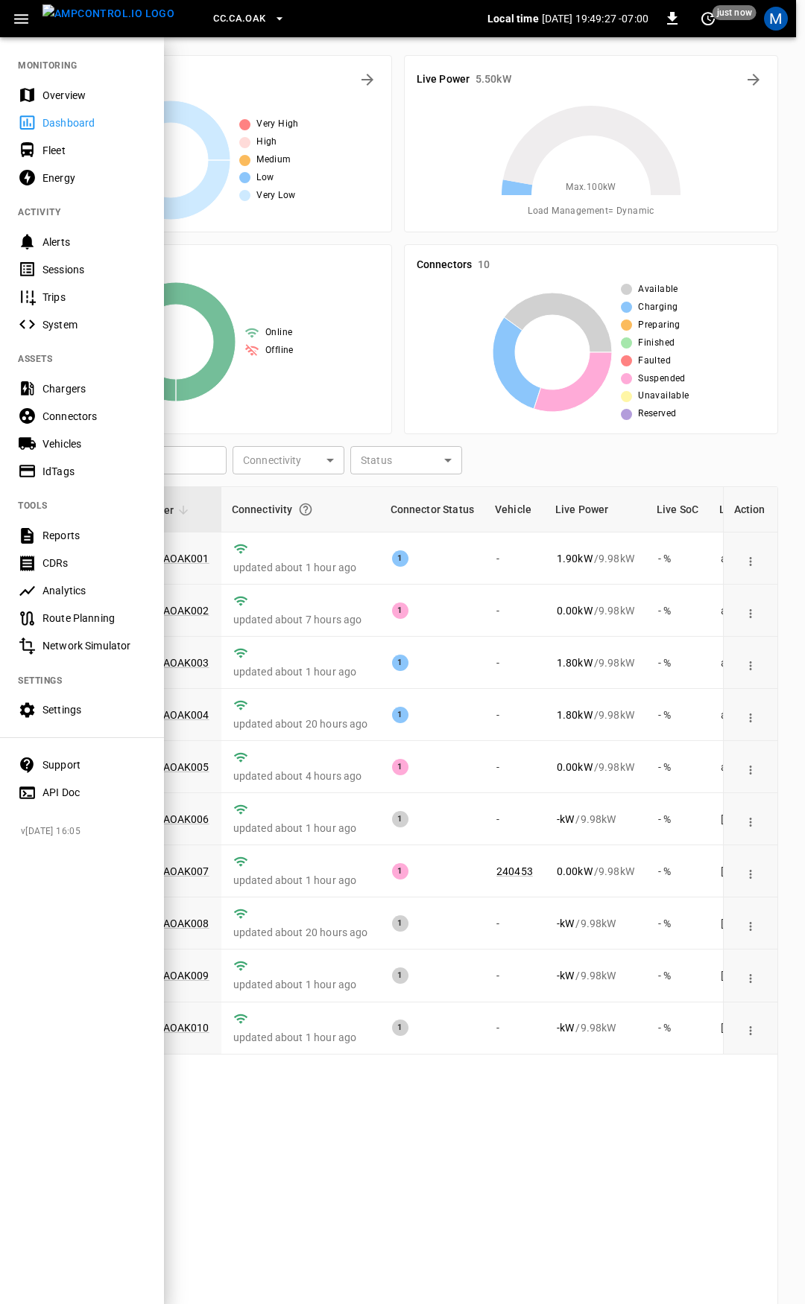
click at [62, 84] on div "Overview" at bounding box center [82, 95] width 164 height 28
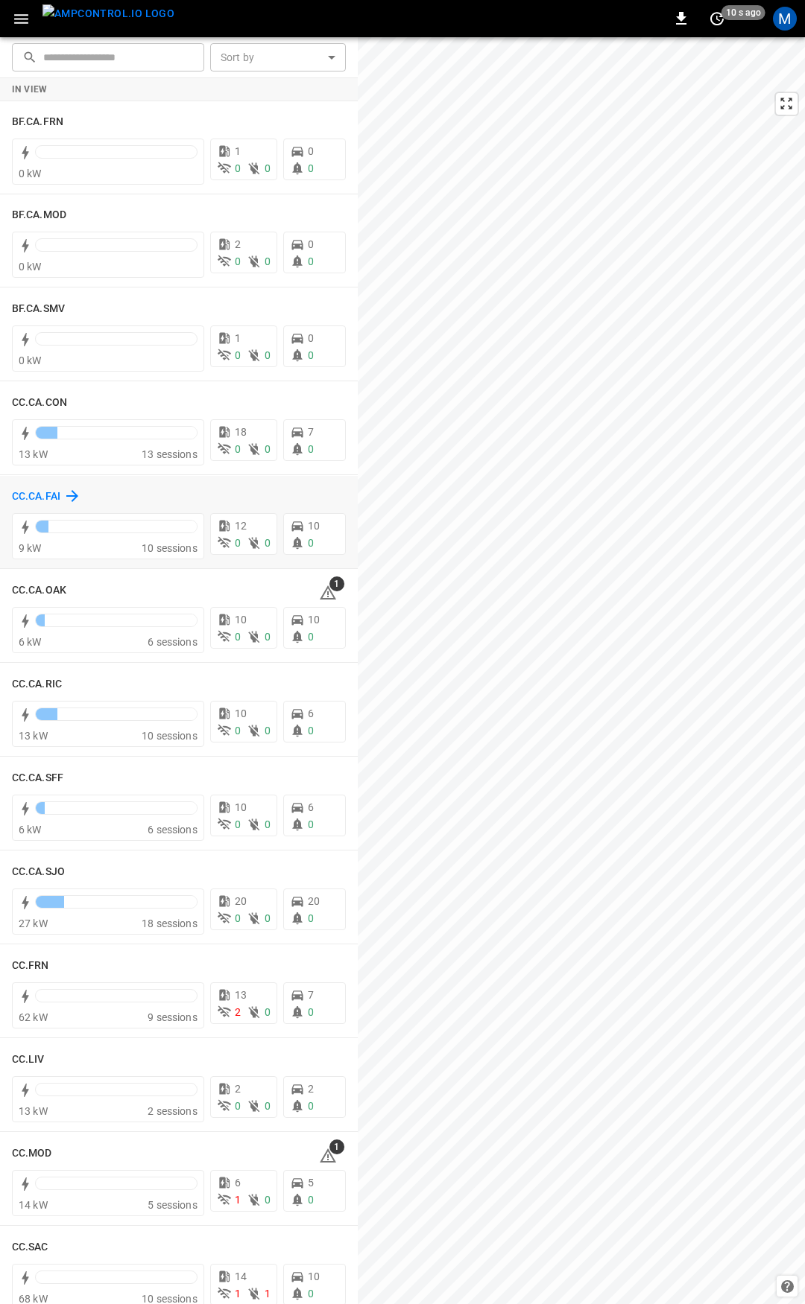
click at [33, 501] on h6 "CC.CA.FAI" at bounding box center [36, 497] width 48 height 16
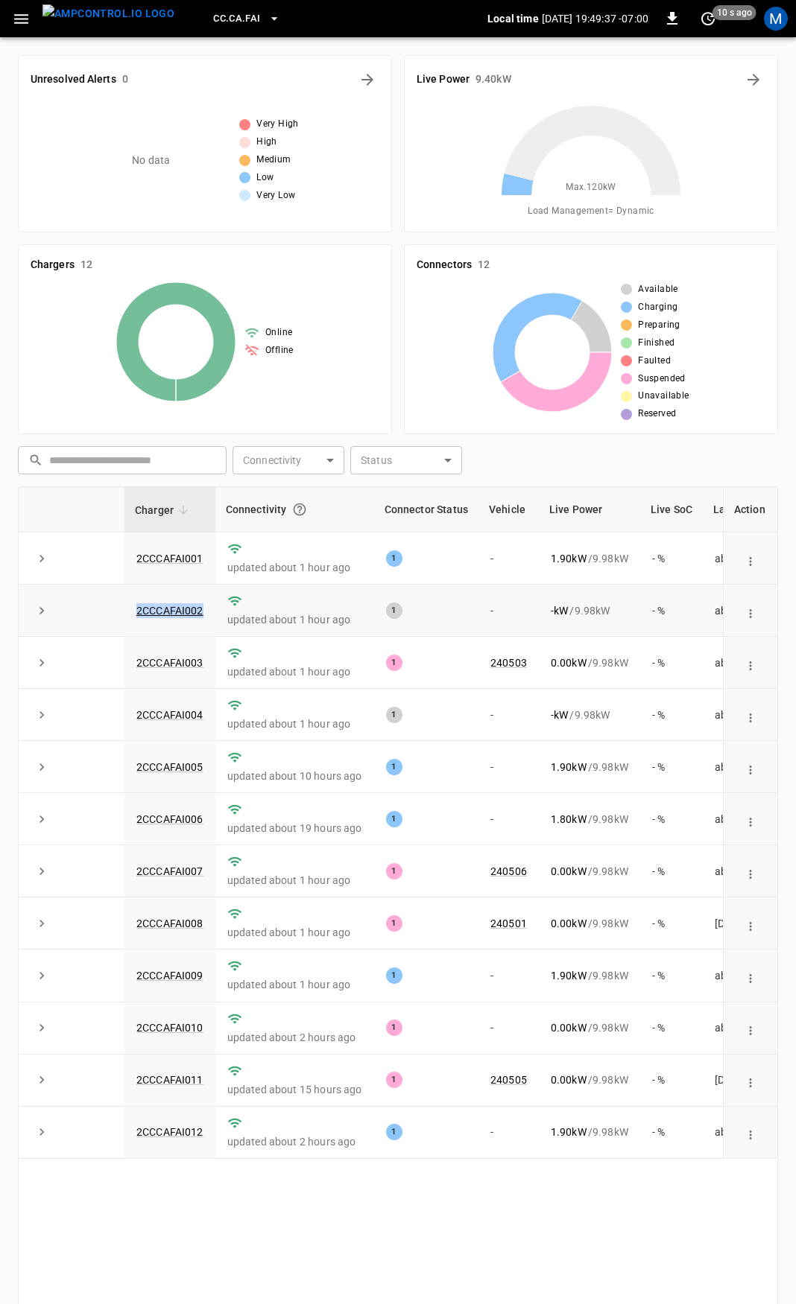
drag, startPoint x: 212, startPoint y: 611, endPoint x: 127, endPoint y: 614, distance: 85.0
click at [127, 614] on td "2CCCAFAI002" at bounding box center [169, 611] width 91 height 52
copy link "2CCCAFAI002"
click at [178, 615] on link "2CCCAFAI002" at bounding box center [169, 611] width 73 height 18
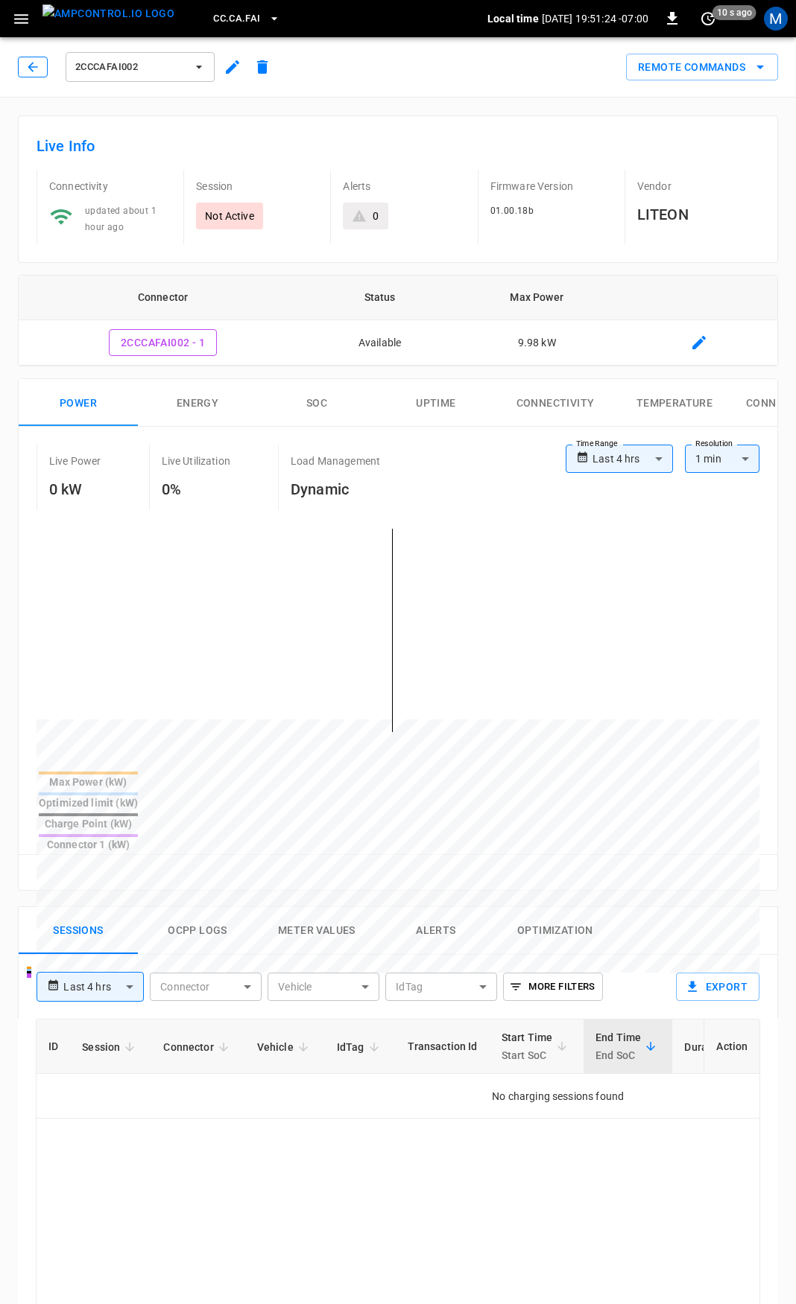
click at [24, 66] on button "button" at bounding box center [33, 67] width 30 height 21
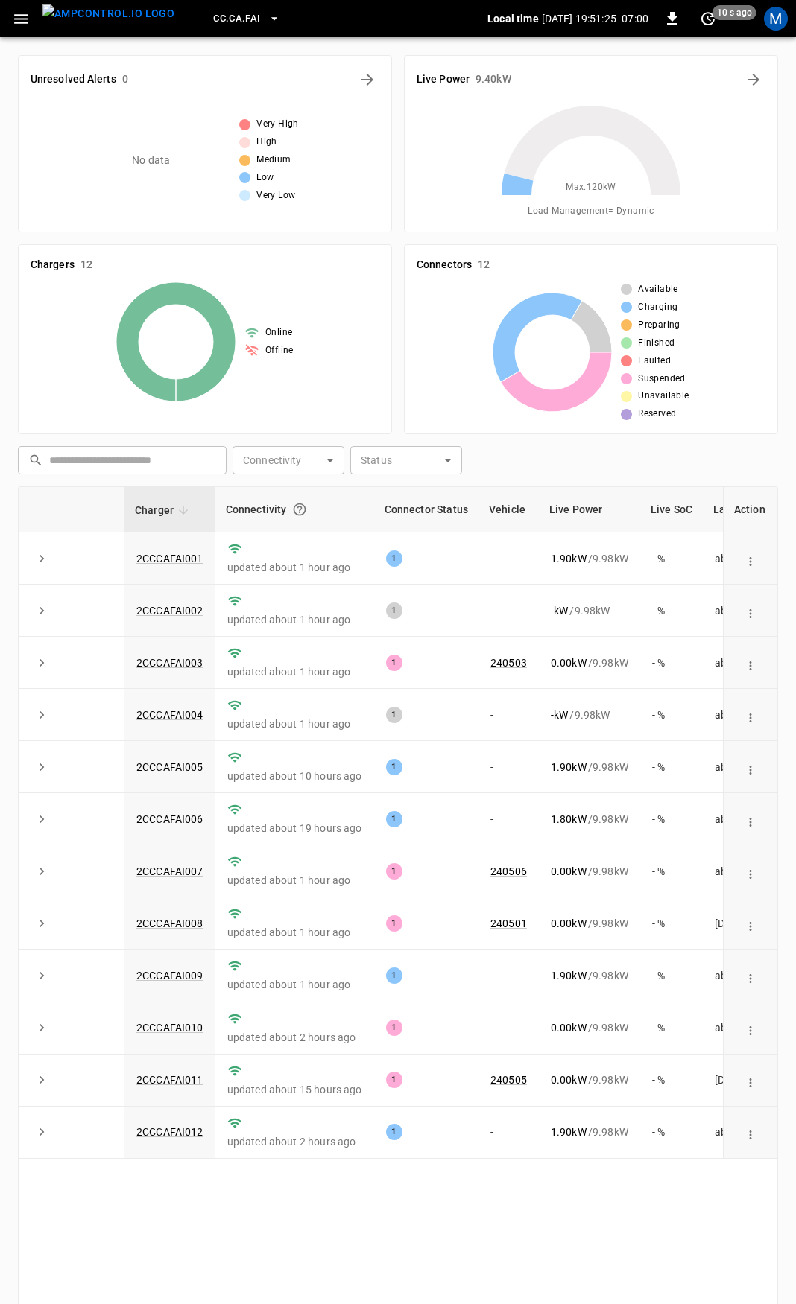
click at [22, 4] on div "CC.CA.FAI Local time [DATE] 19:51:25 -07:00 0 10 s ago M" at bounding box center [398, 18] width 796 height 37
click at [24, 20] on icon "button" at bounding box center [21, 19] width 19 height 19
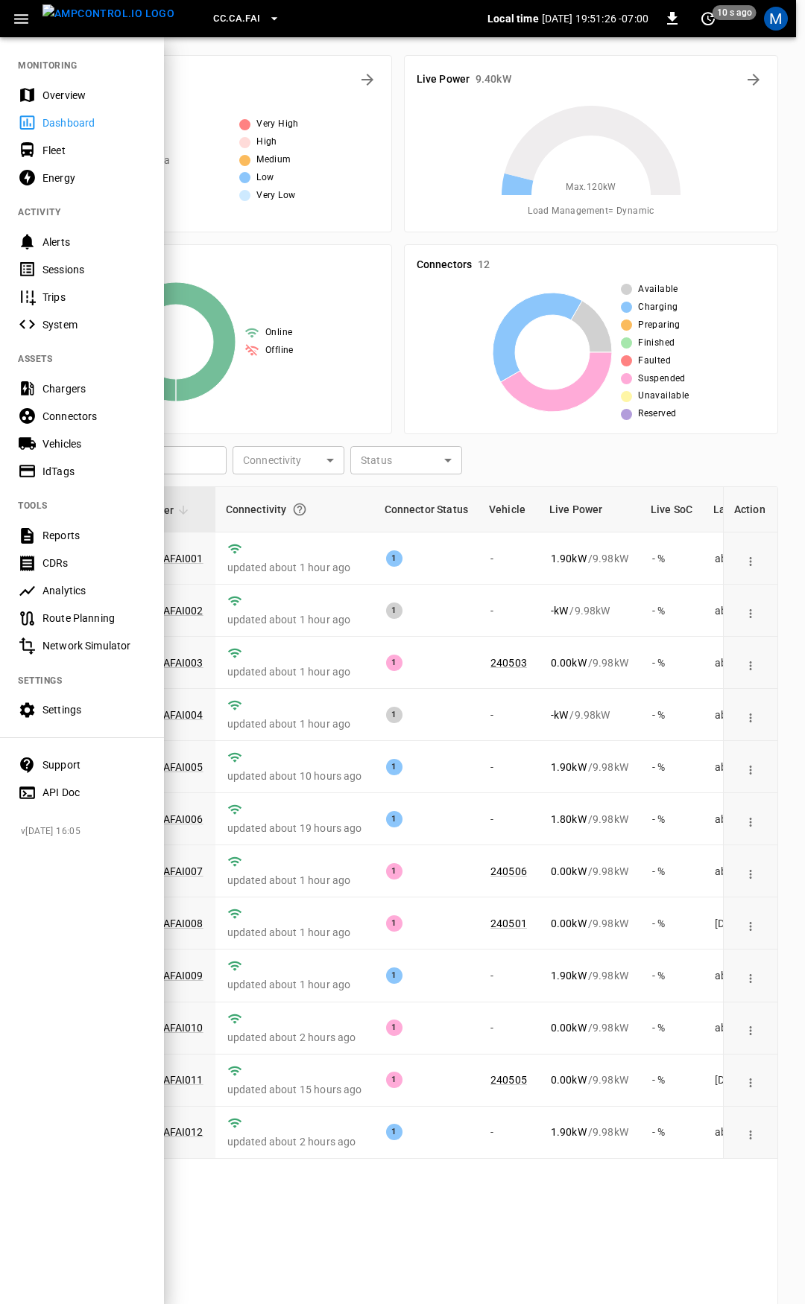
click at [72, 92] on div "Overview" at bounding box center [94, 95] width 104 height 15
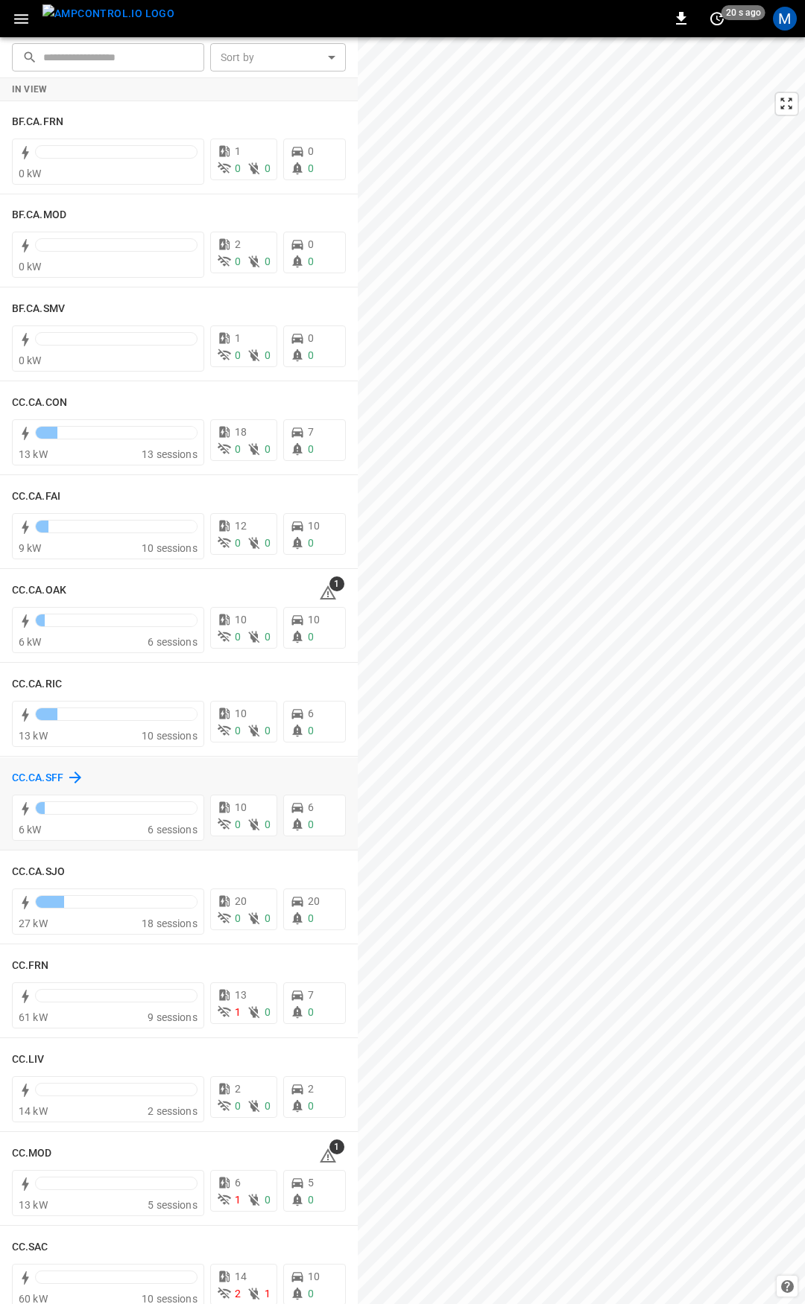
click at [28, 781] on h6 "CC.CA.SFF" at bounding box center [37, 778] width 51 height 16
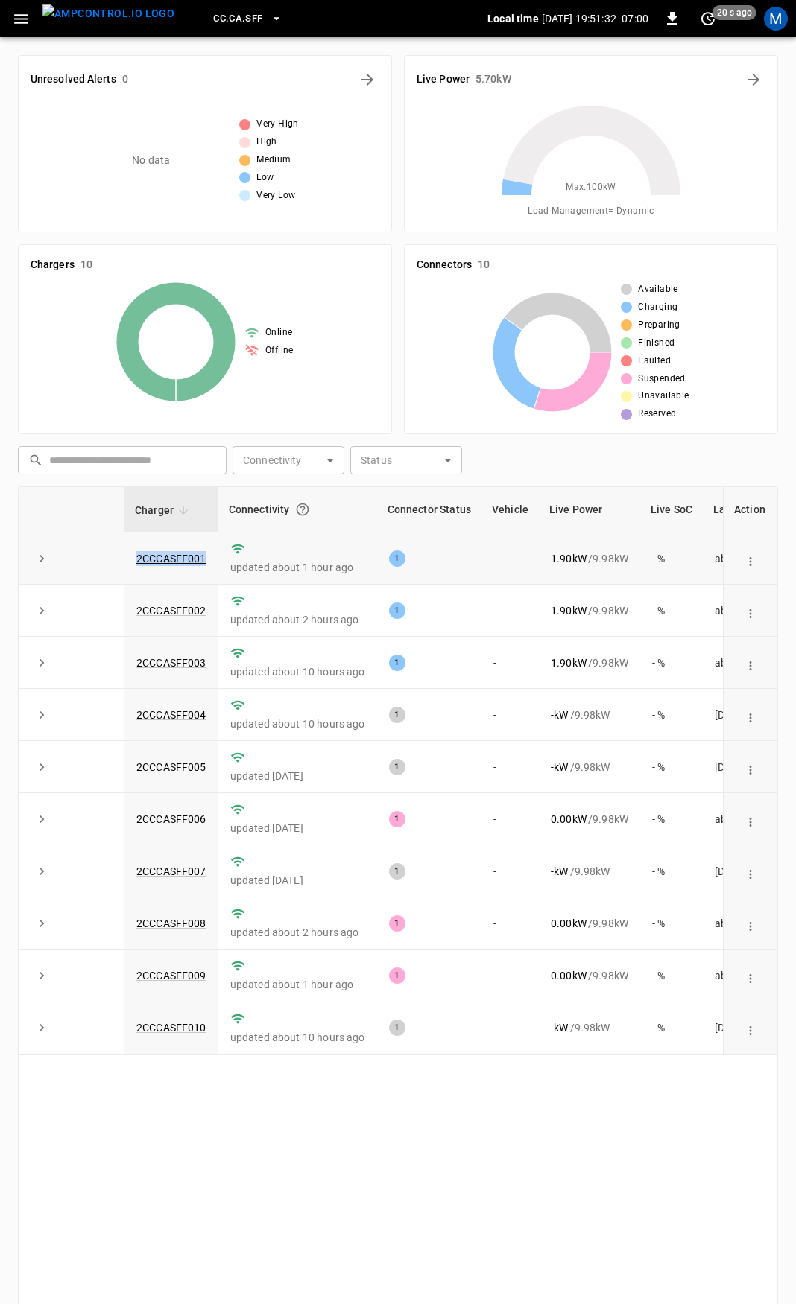
drag, startPoint x: 209, startPoint y: 560, endPoint x: 115, endPoint y: 562, distance: 93.9
click at [115, 562] on tr "2CCCASFF001 updated about 1 hour ago 1 - 1.90 kW / 9.98 kW - % about 1 hour ago" at bounding box center [446, 559] width 855 height 52
copy tr "2CCCASFF001"
click at [188, 561] on link "2CCCASFF001" at bounding box center [171, 559] width 76 height 18
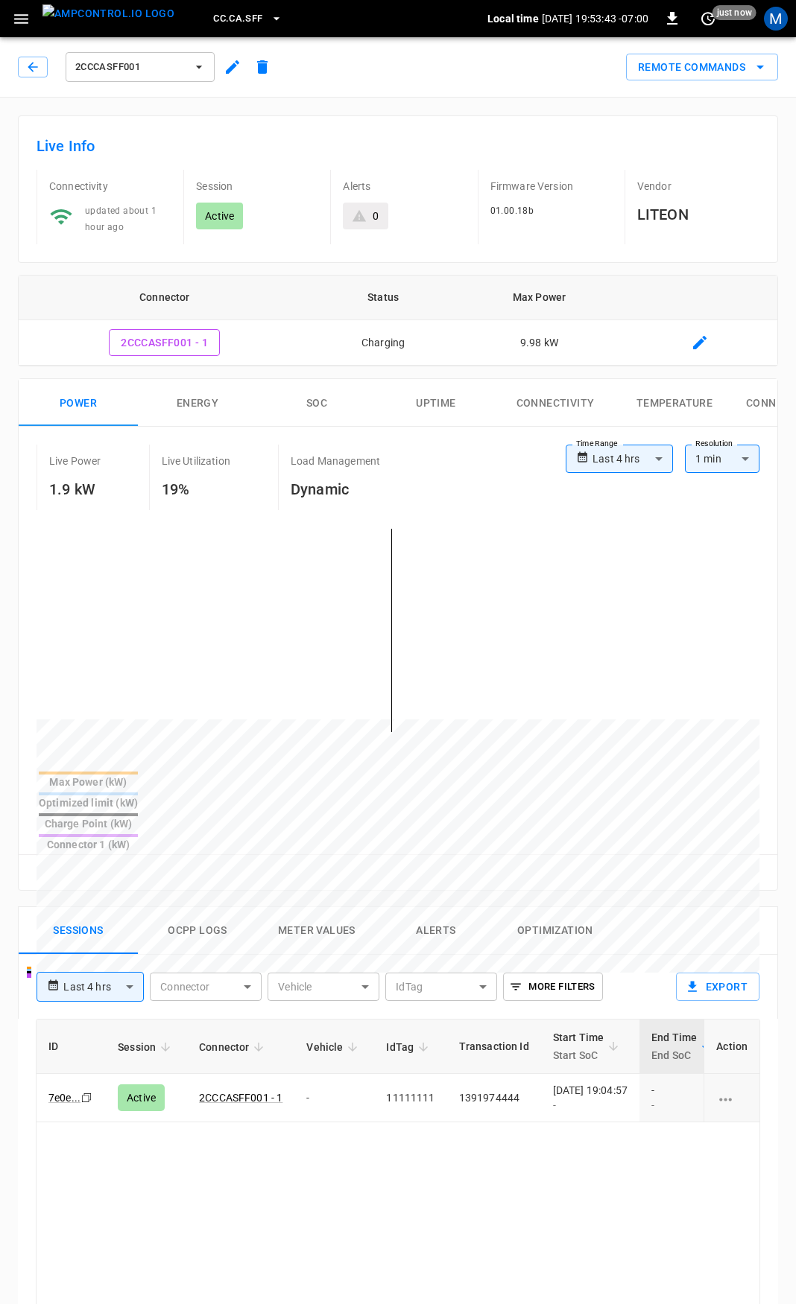
click at [38, 66] on icon "button" at bounding box center [32, 67] width 15 height 15
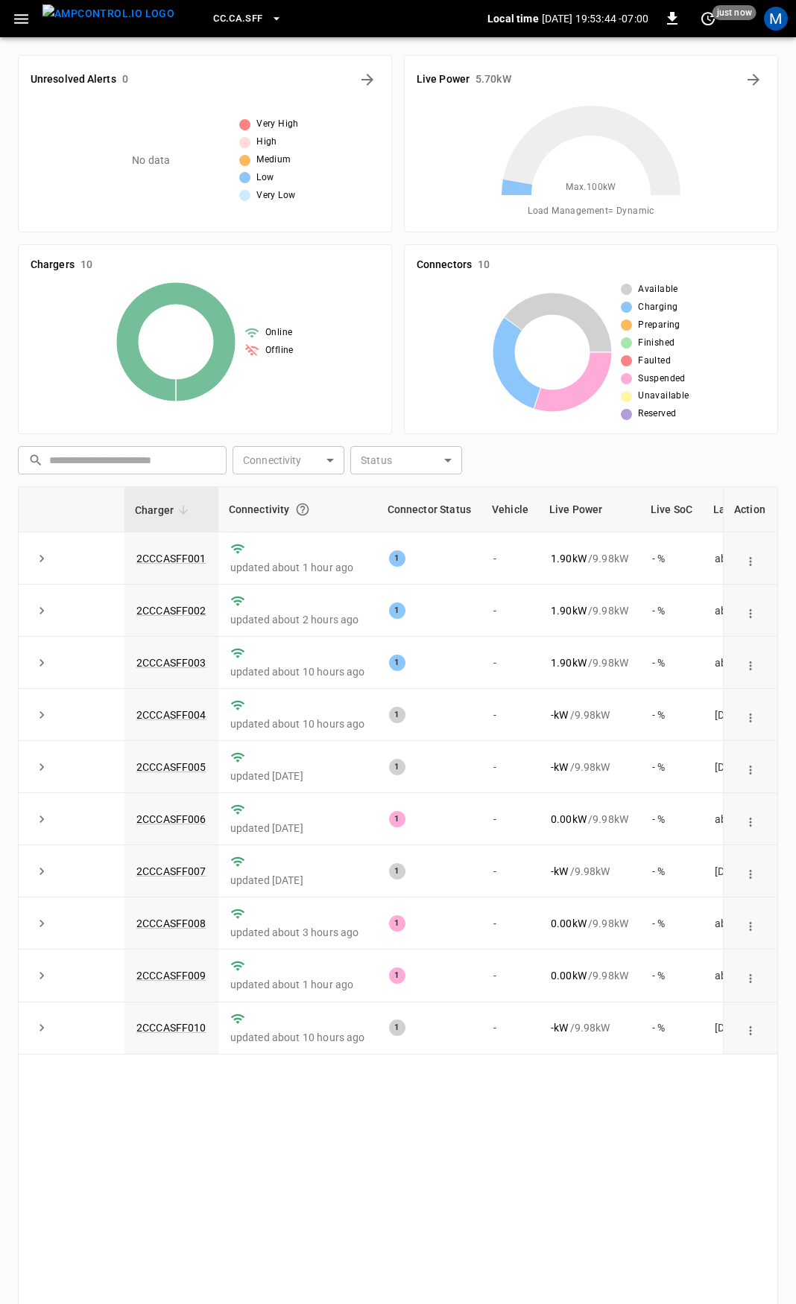
click at [30, 21] on icon "button" at bounding box center [21, 19] width 19 height 19
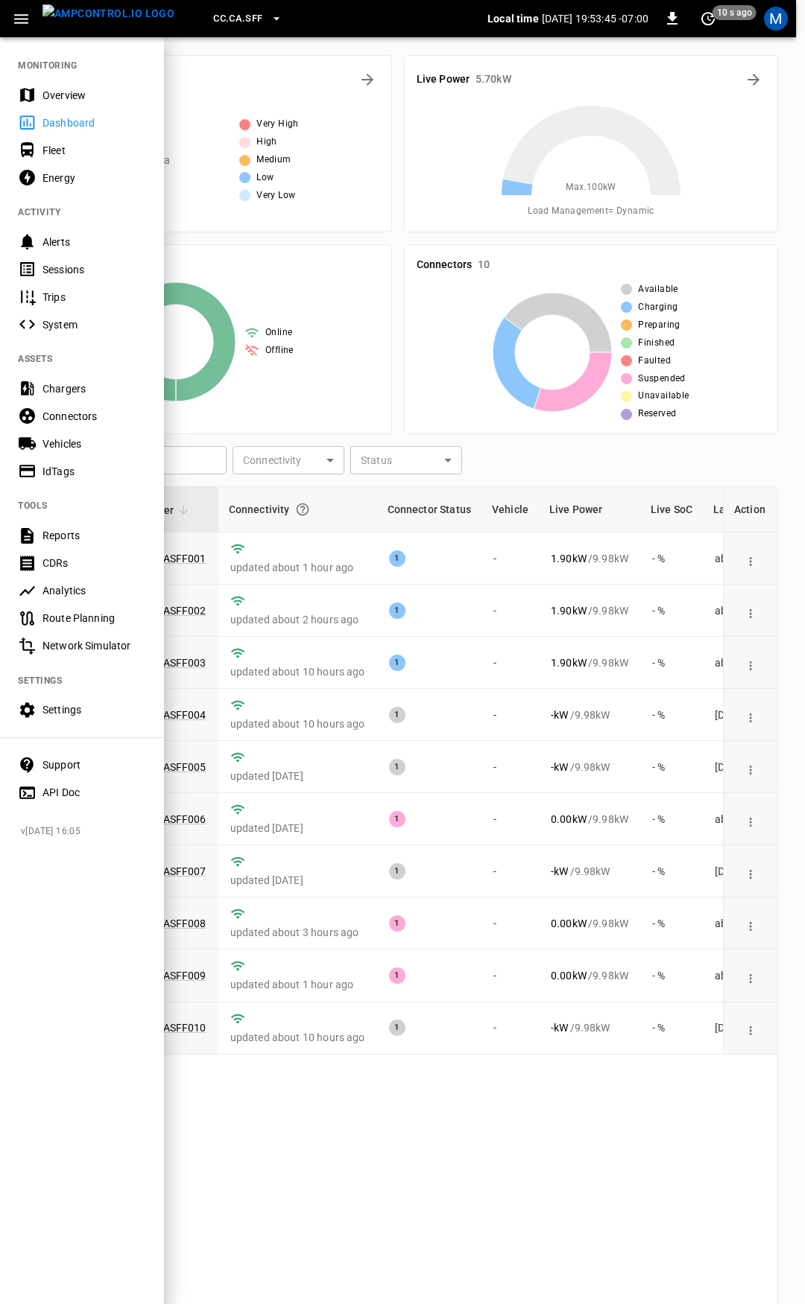
drag, startPoint x: 78, startPoint y: 101, endPoint x: 218, endPoint y: 398, distance: 328.6
click at [78, 101] on div "Overview" at bounding box center [94, 95] width 104 height 15
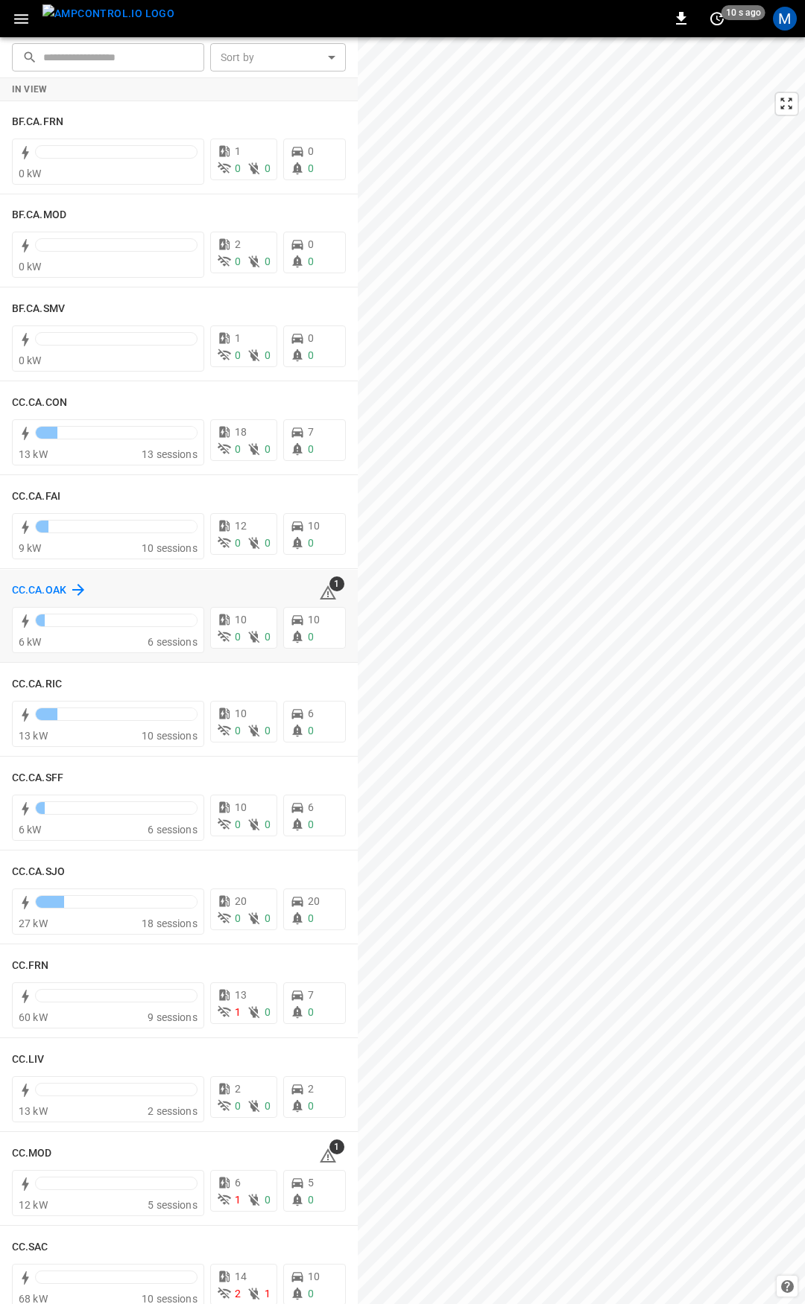
click at [34, 591] on h6 "CC.CA.OAK" at bounding box center [39, 591] width 54 height 16
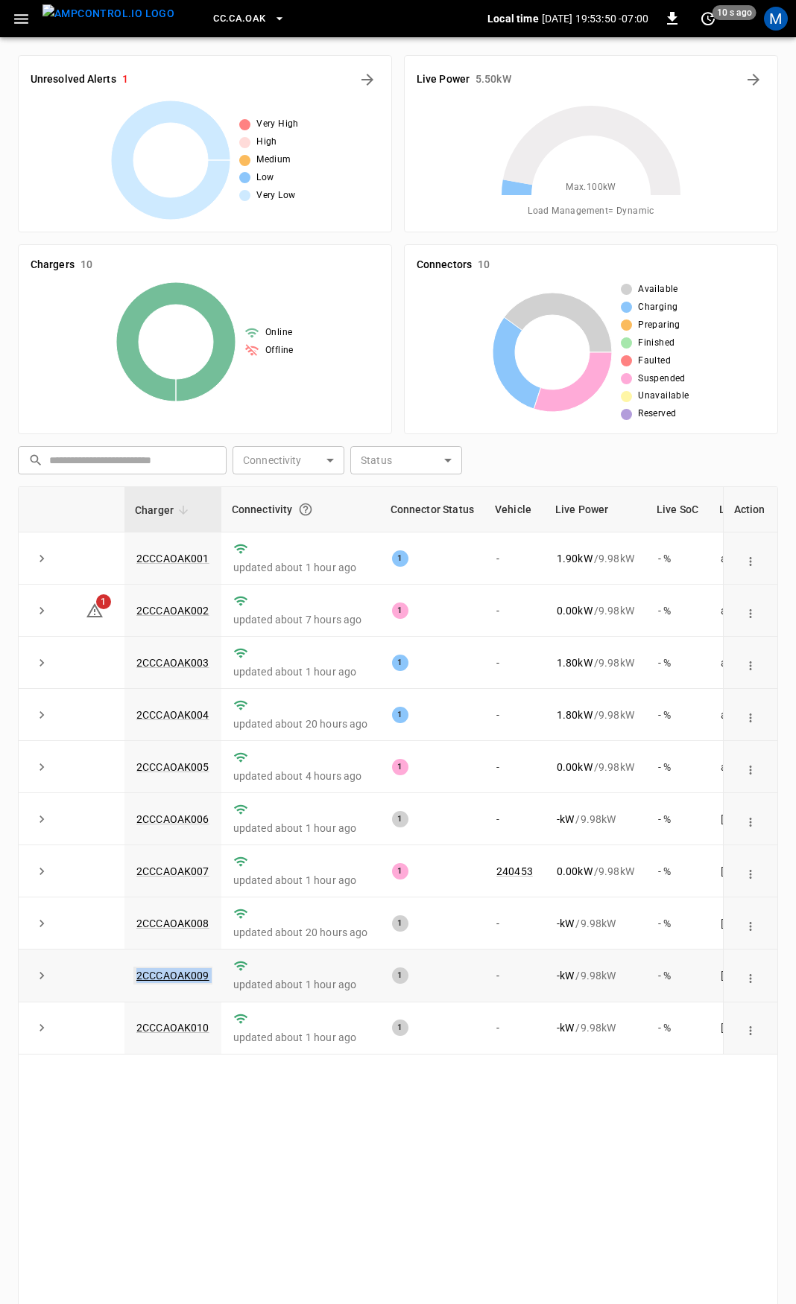
drag, startPoint x: 223, startPoint y: 980, endPoint x: 133, endPoint y: 986, distance: 89.6
click at [133, 986] on tr "2CCCAOAK009 updated about 1 hour ago 1 - - kW / 9.98 kW - % [DATE]" at bounding box center [446, 976] width 855 height 52
copy tr "2CCCAOAK009"
click at [170, 985] on link "2CCCAOAK009" at bounding box center [172, 976] width 79 height 18
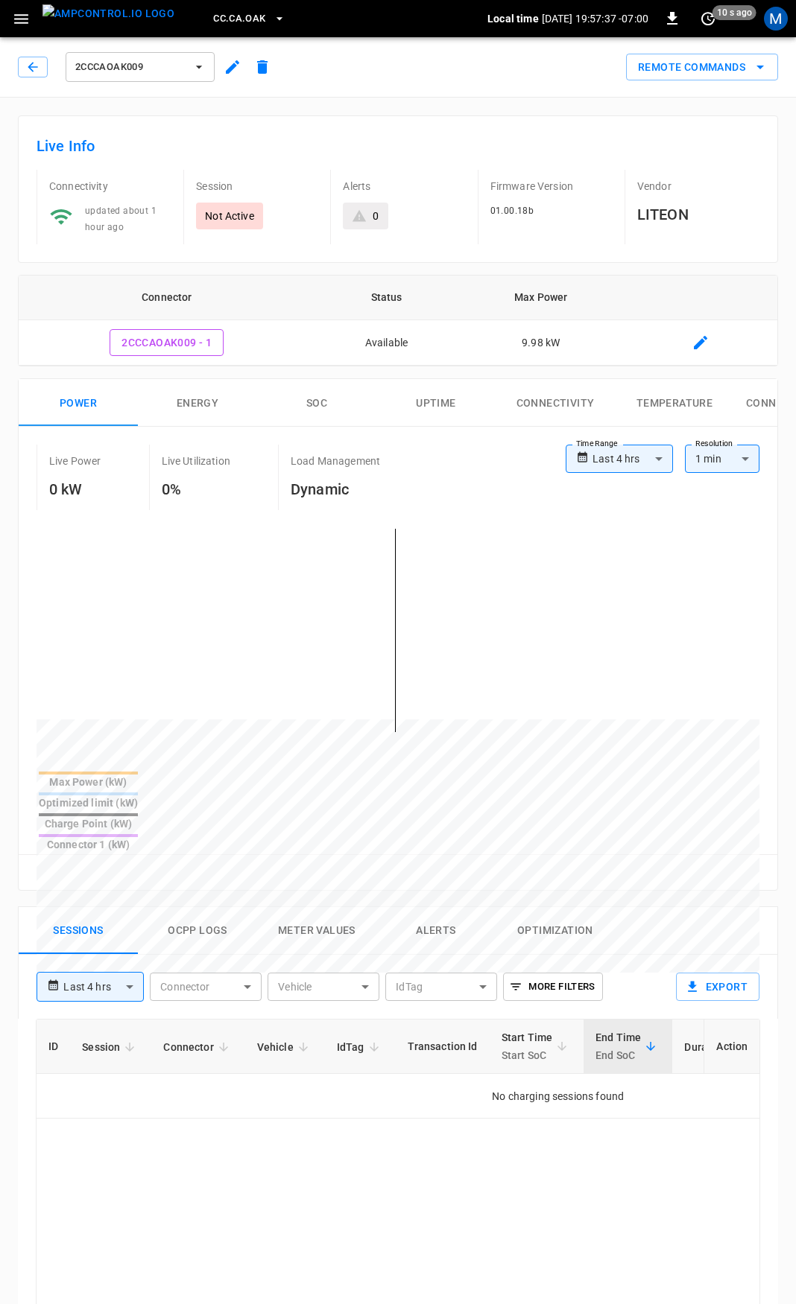
click at [28, 70] on icon "button" at bounding box center [32, 67] width 15 height 15
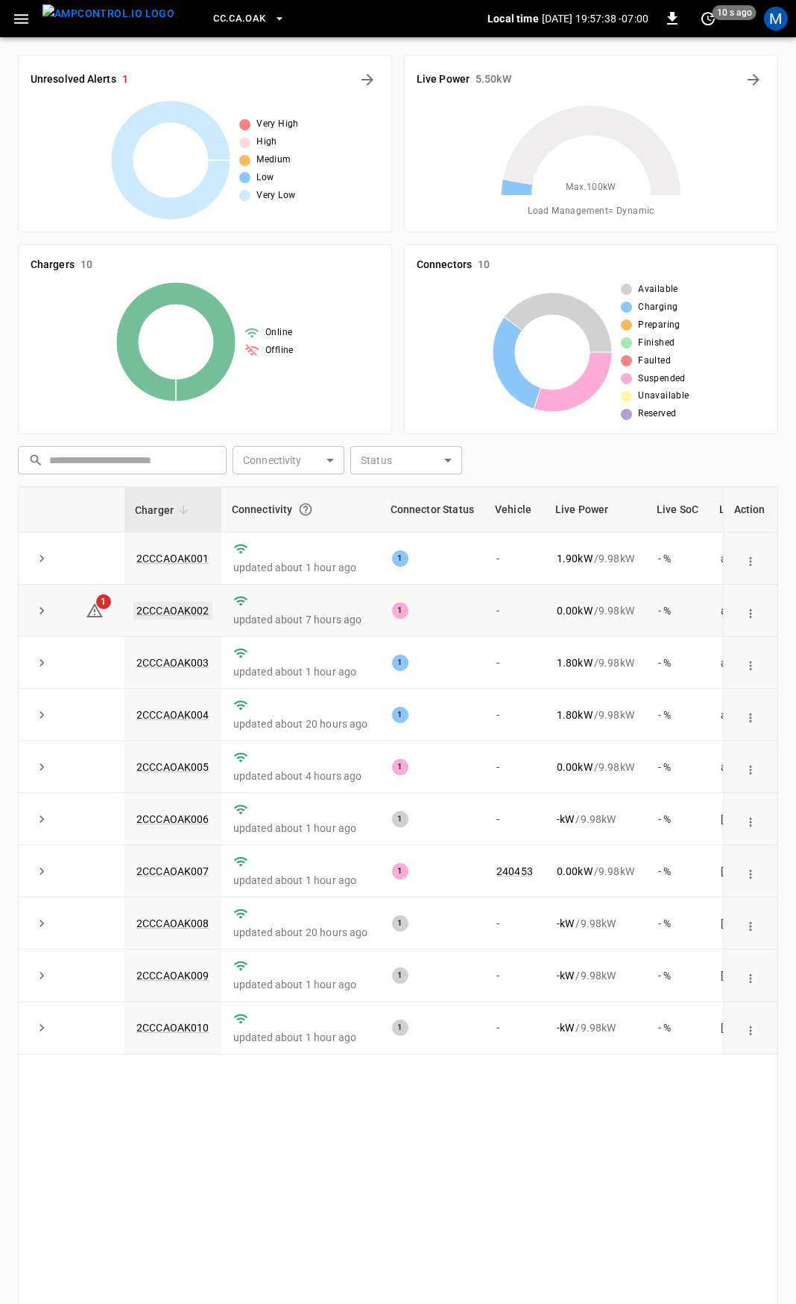
click at [169, 615] on link "2CCCAOAK002" at bounding box center [172, 611] width 79 height 18
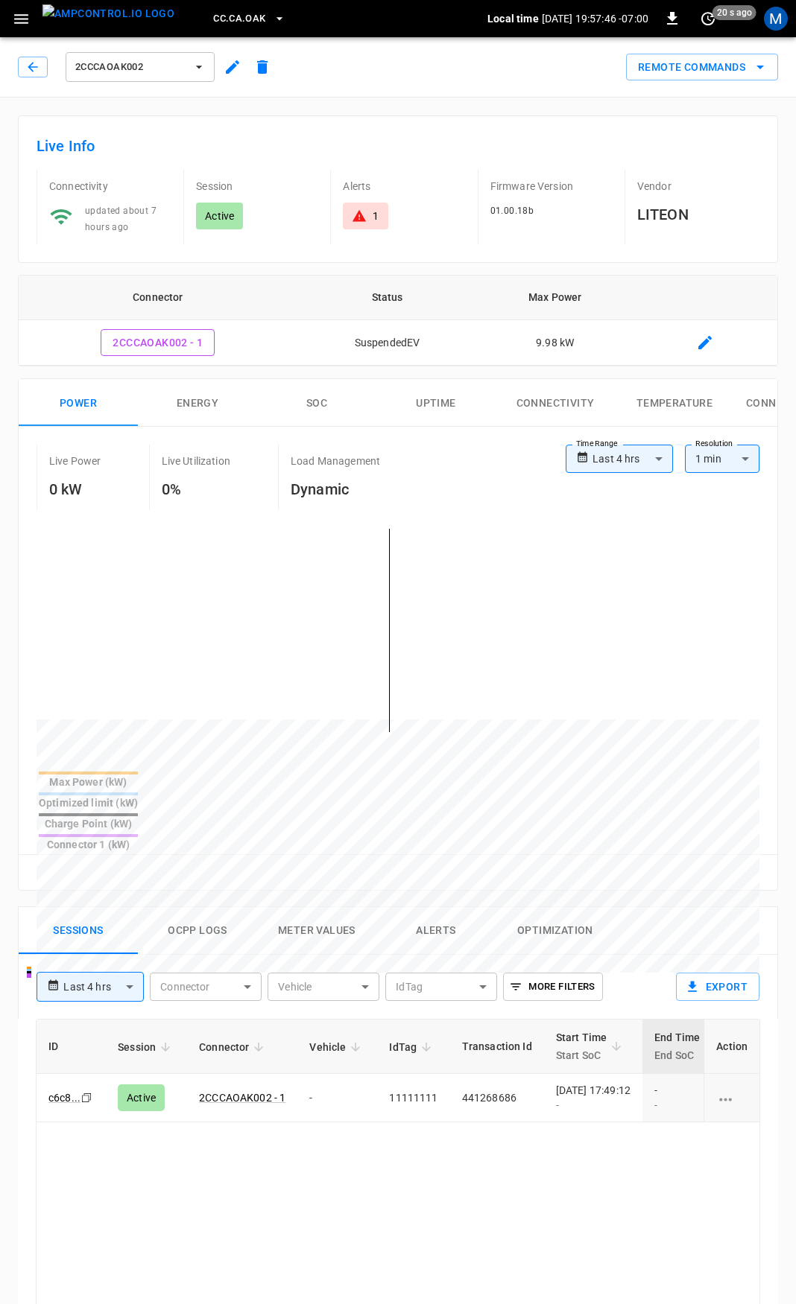
click at [364, 226] on div "1" at bounding box center [365, 216] width 45 height 27
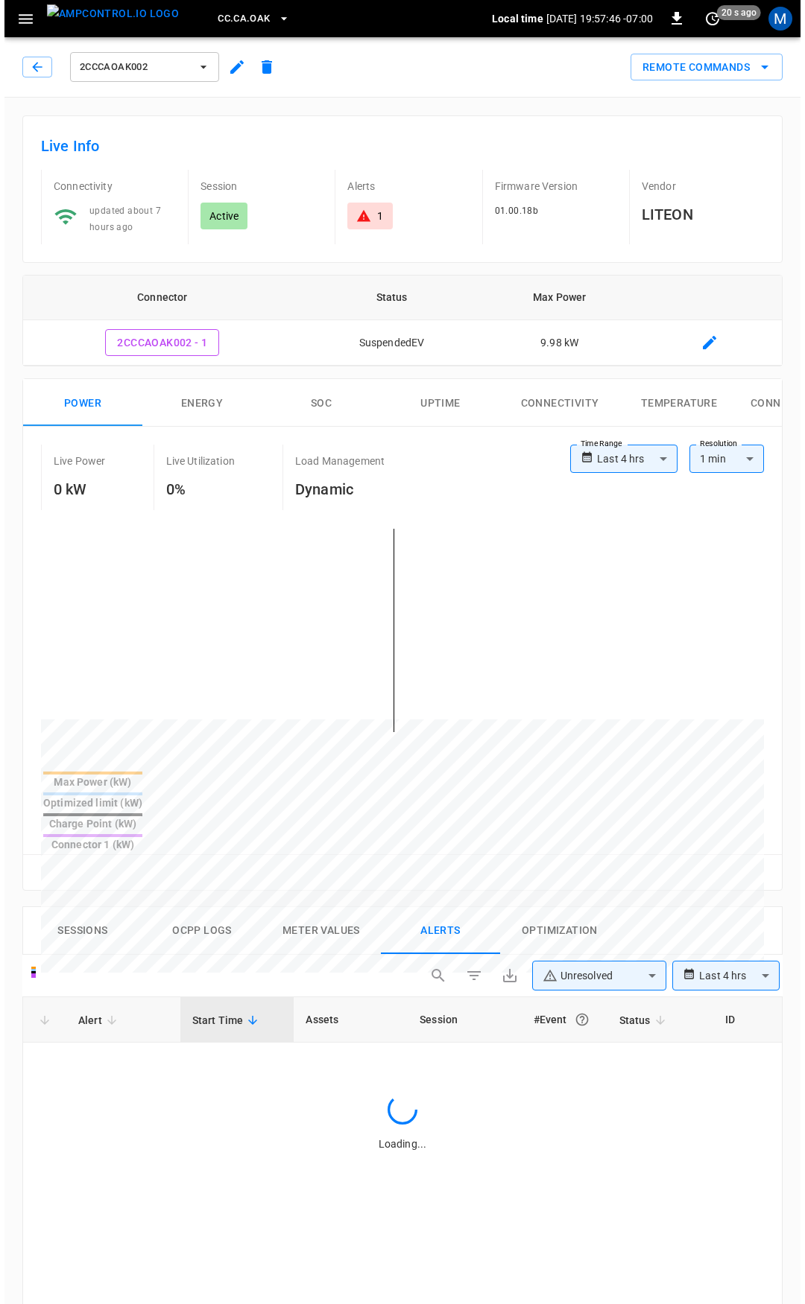
scroll to position [634, 0]
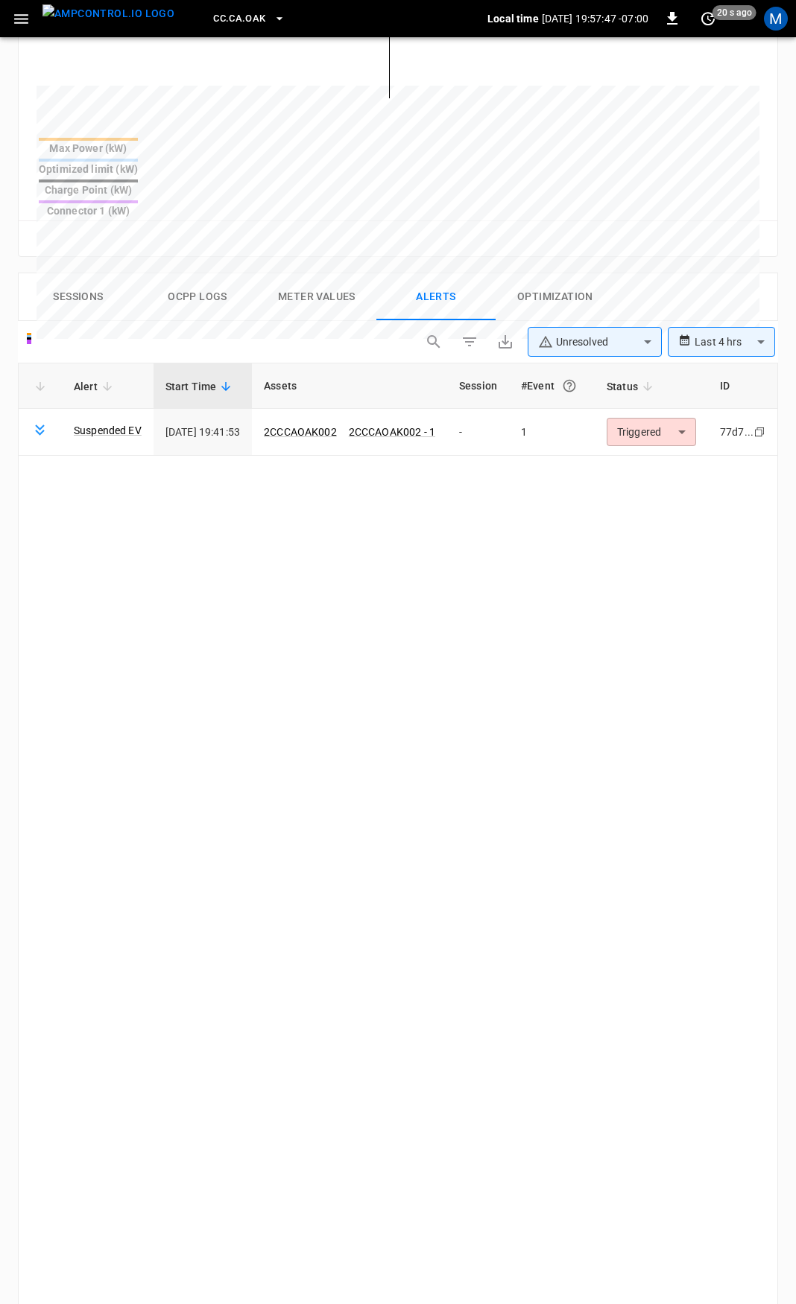
click at [658, 380] on body "**********" at bounding box center [398, 462] width 796 height 2192
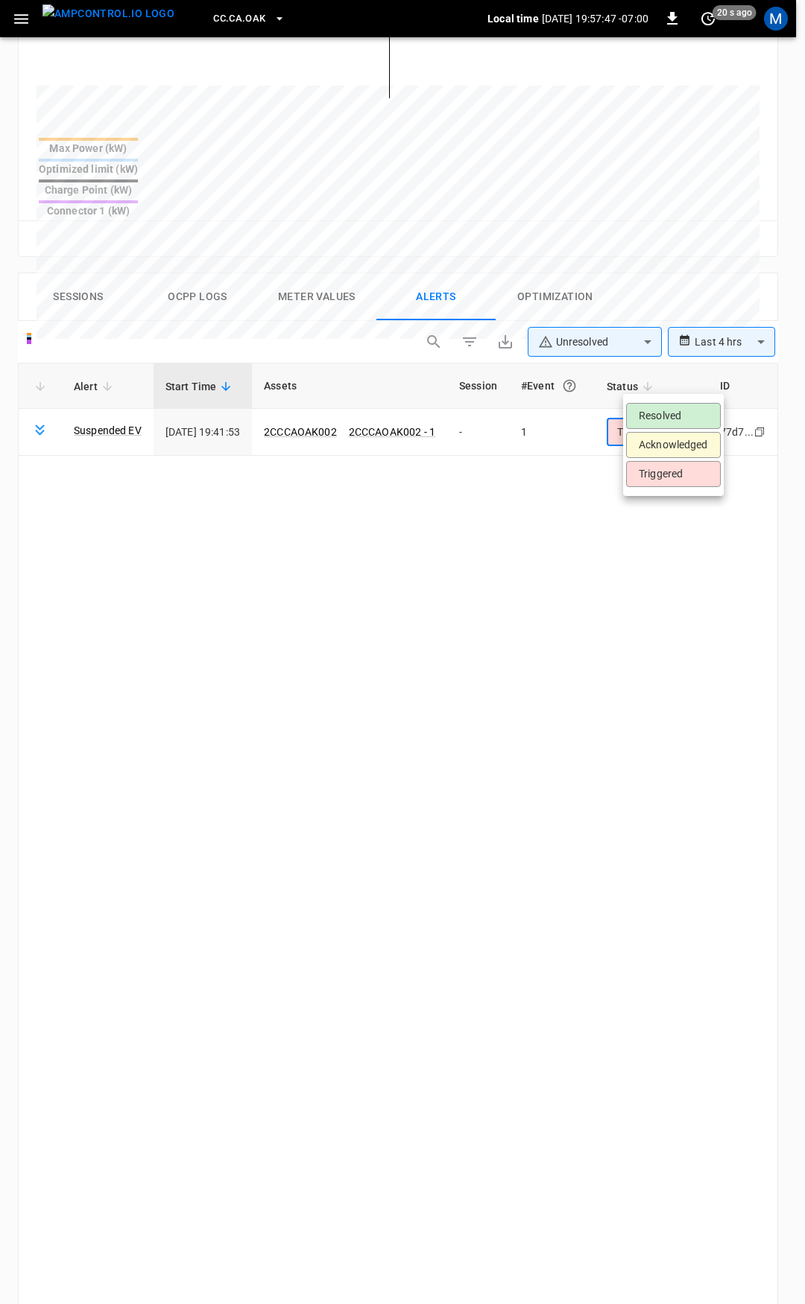
click at [670, 413] on li "Resolved" at bounding box center [673, 416] width 95 height 26
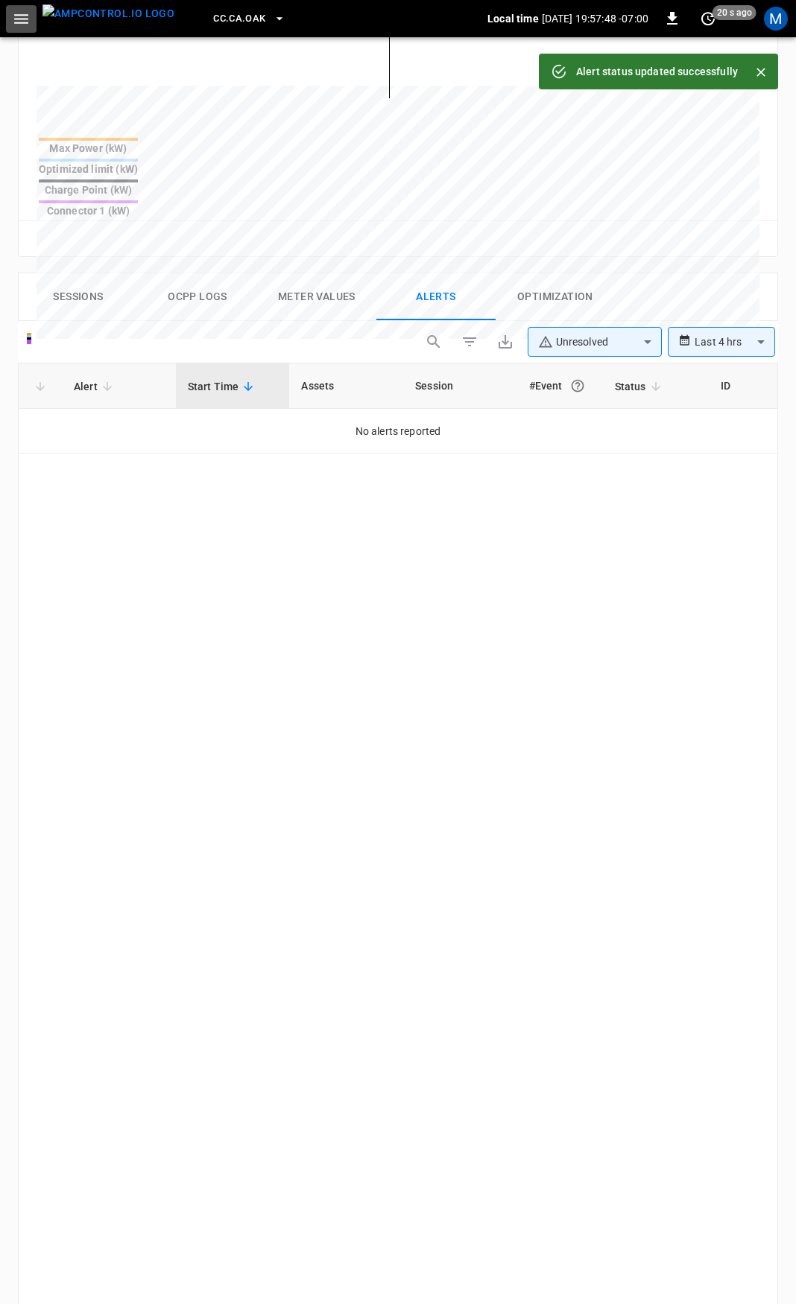
click at [28, 28] on button "button" at bounding box center [21, 19] width 31 height 28
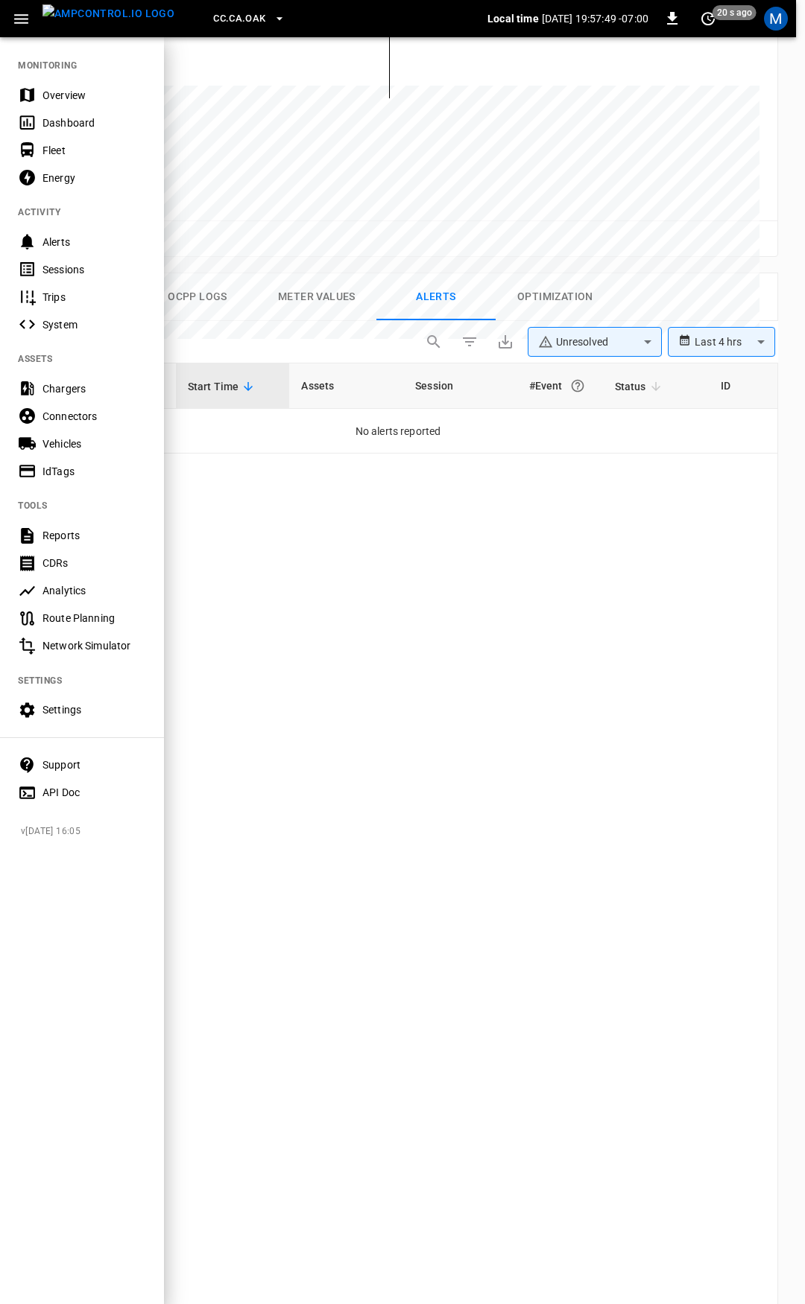
click at [54, 96] on div "Overview" at bounding box center [94, 95] width 104 height 15
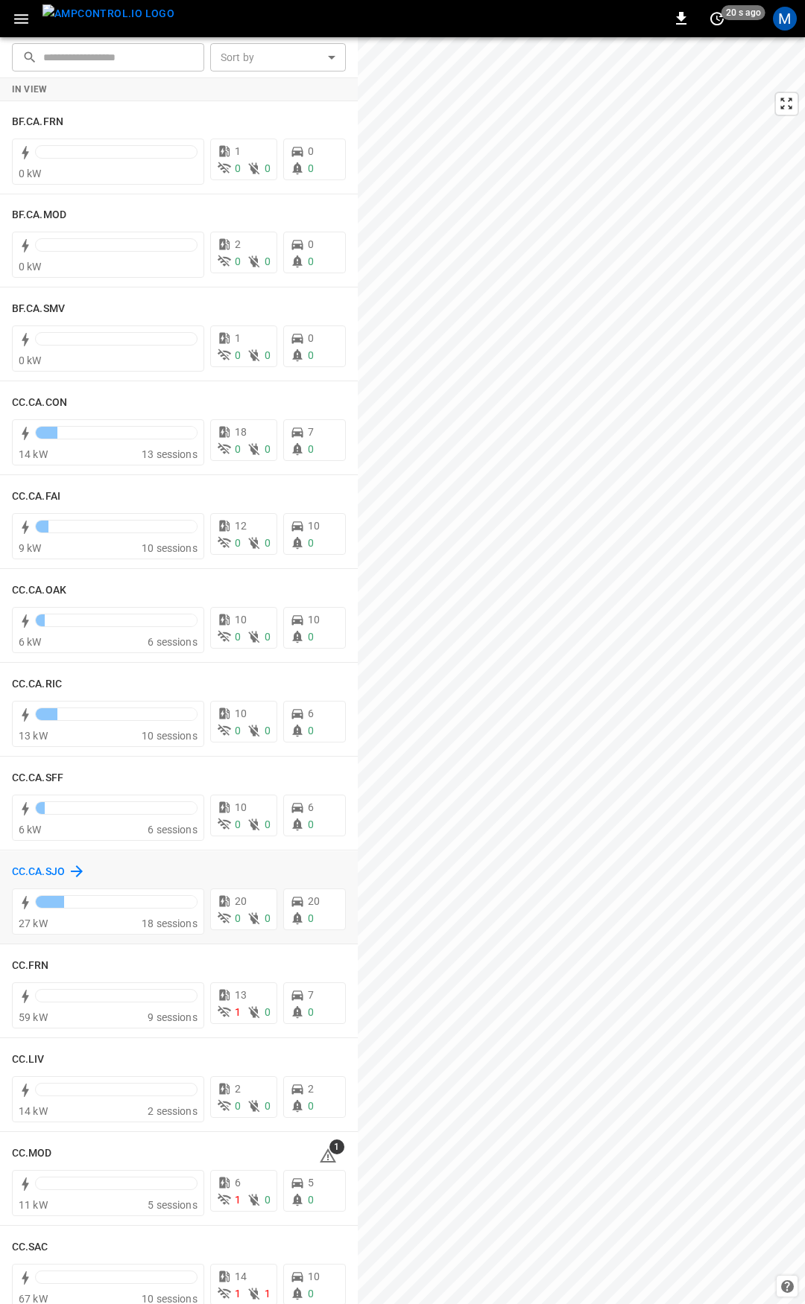
click at [35, 869] on h6 "CC.CA.SJO" at bounding box center [38, 872] width 53 height 16
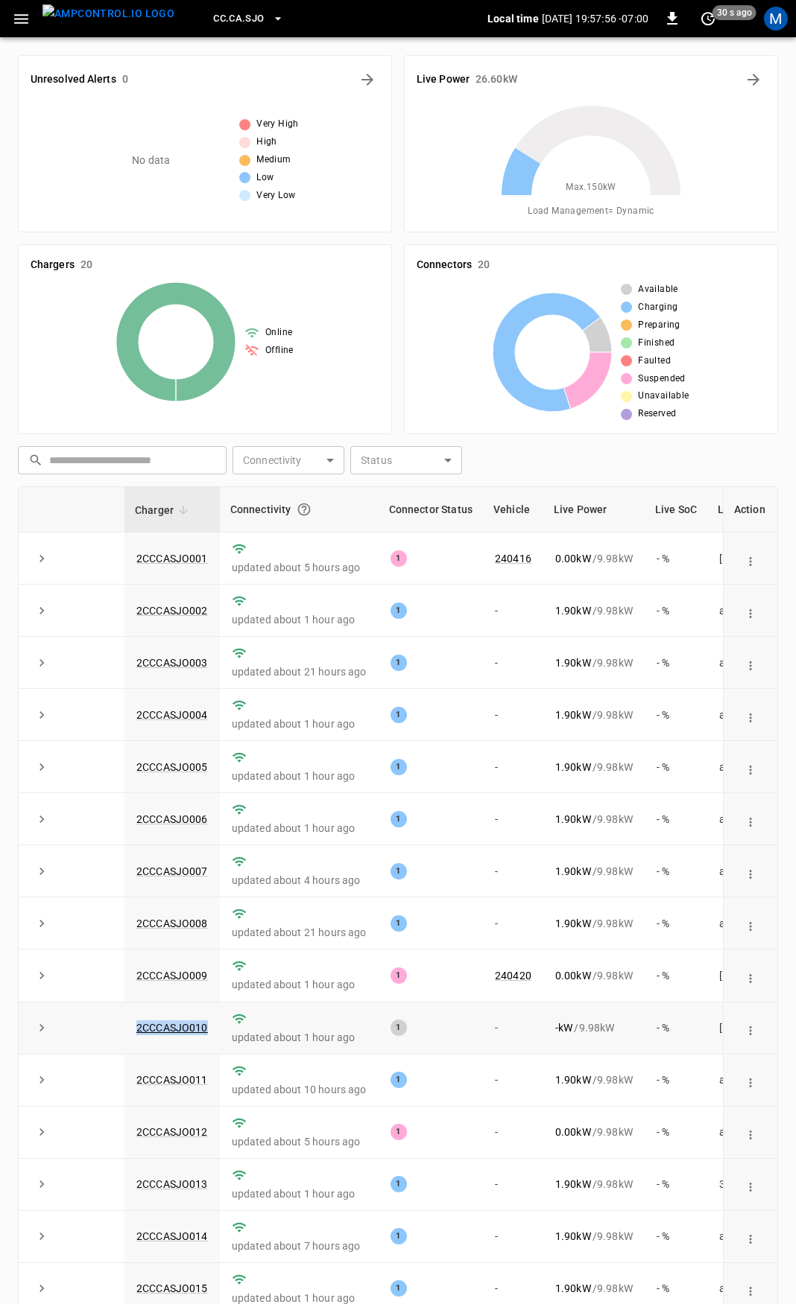
drag, startPoint x: 217, startPoint y: 1037, endPoint x: 117, endPoint y: 1035, distance: 99.8
click at [117, 1035] on tr "2CCCASJO010 updated about 1 hour ago 1 - - kW / 9.98 kW - % [DATE]" at bounding box center [449, 1029] width 860 height 52
copy tr "2CCCASJO010"
click at [201, 1035] on link "2CCCASJO010" at bounding box center [171, 1028] width 77 height 18
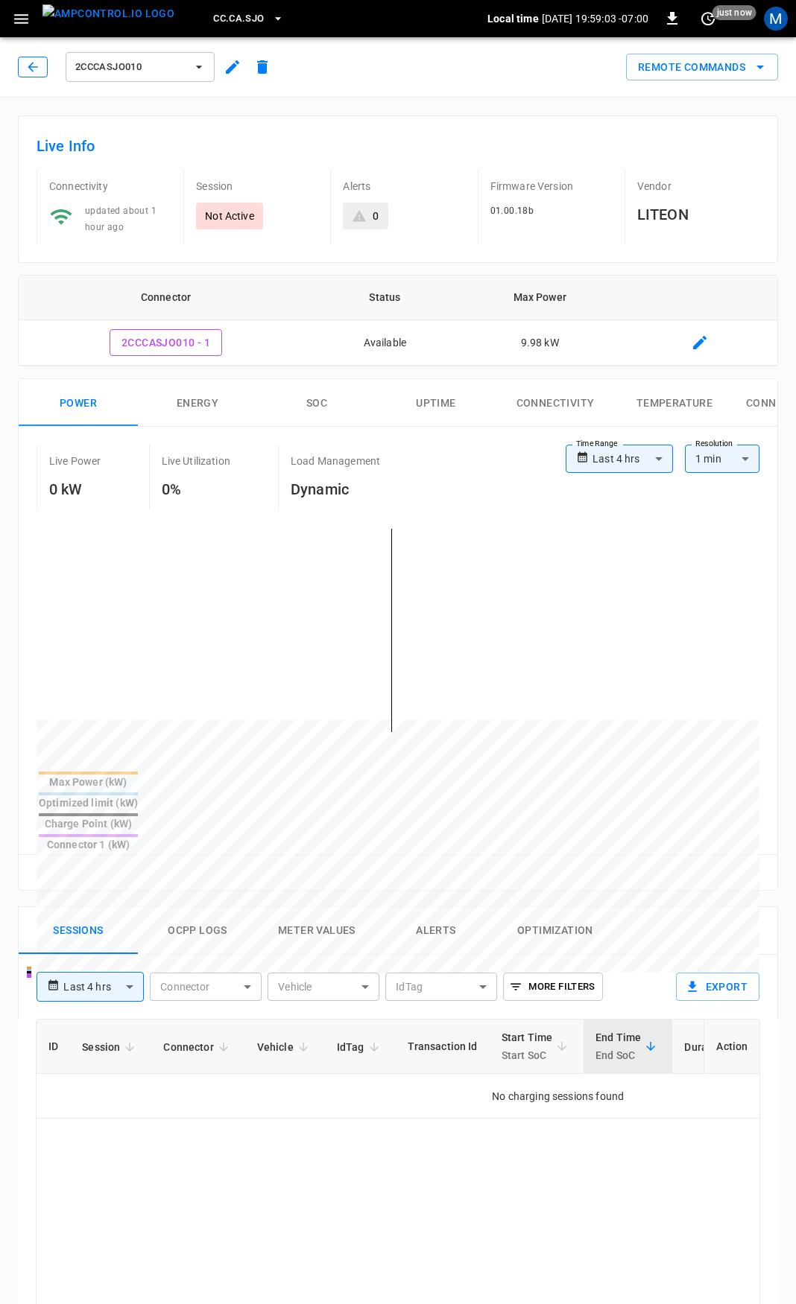
click at [28, 57] on button "button" at bounding box center [33, 67] width 30 height 21
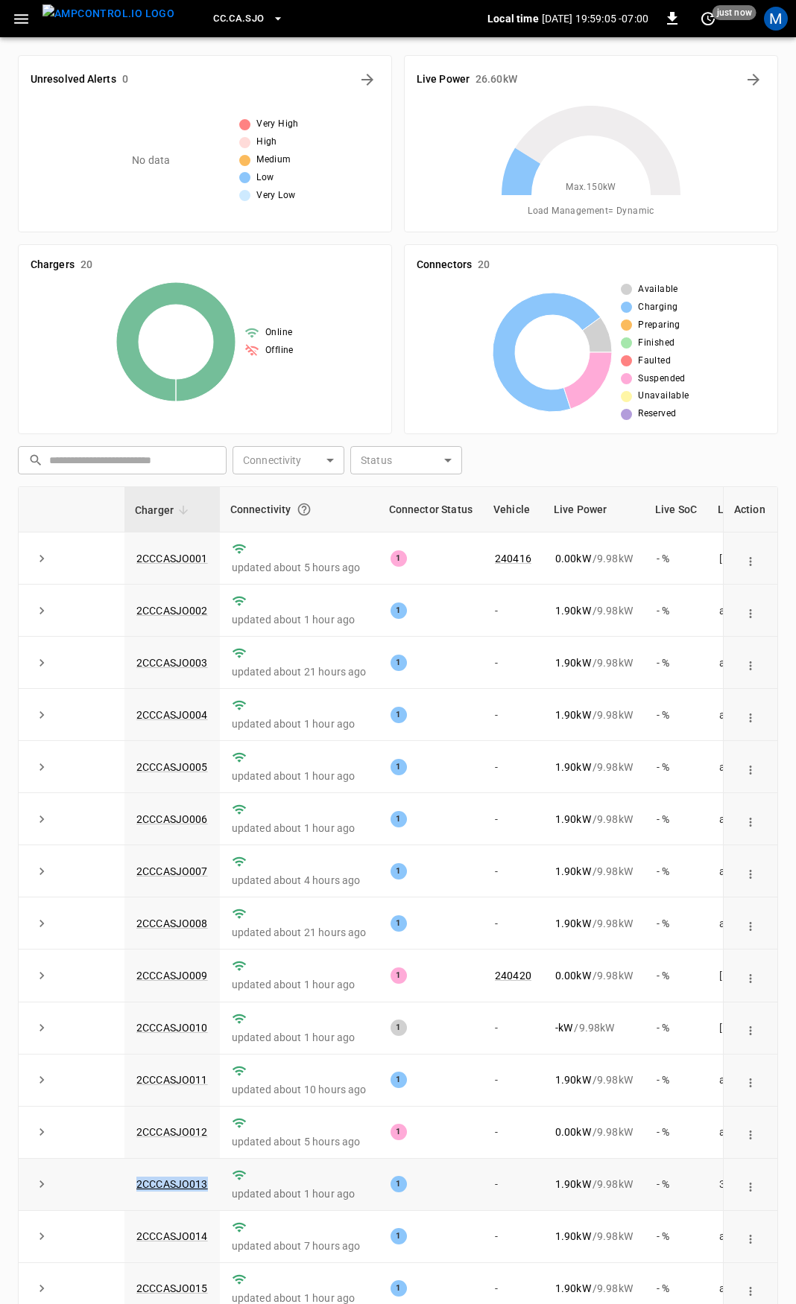
drag, startPoint x: 210, startPoint y: 1196, endPoint x: 110, endPoint y: 1201, distance: 99.9
click at [110, 1201] on tr "2CCCASJO013 updated about 1 hour ago 1 - 1.90 kW / 9.98 kW - % 37 minutes ago" at bounding box center [449, 1185] width 860 height 52
copy tr "2CCCASJO013"
click at [194, 1193] on link "2CCCASJO013" at bounding box center [171, 1184] width 77 height 18
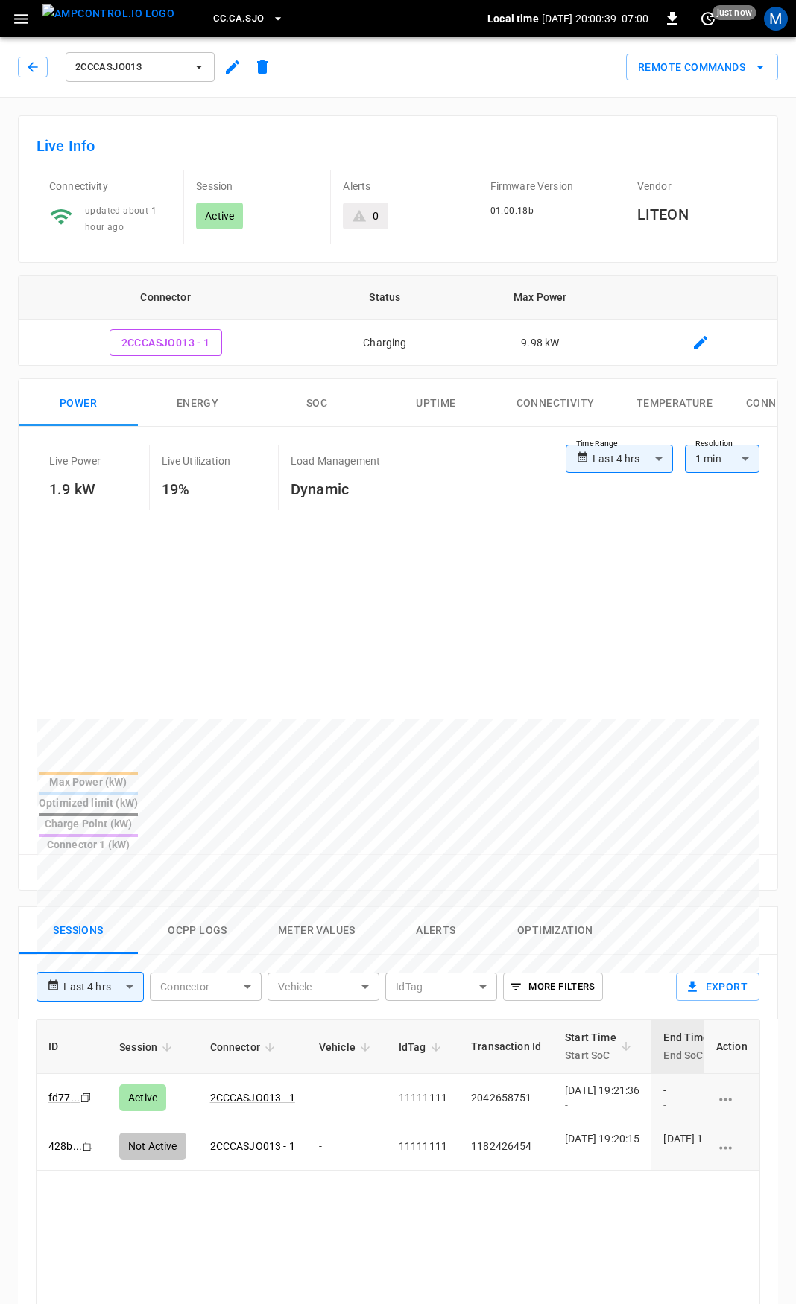
click at [28, 68] on icon "button" at bounding box center [32, 67] width 15 height 15
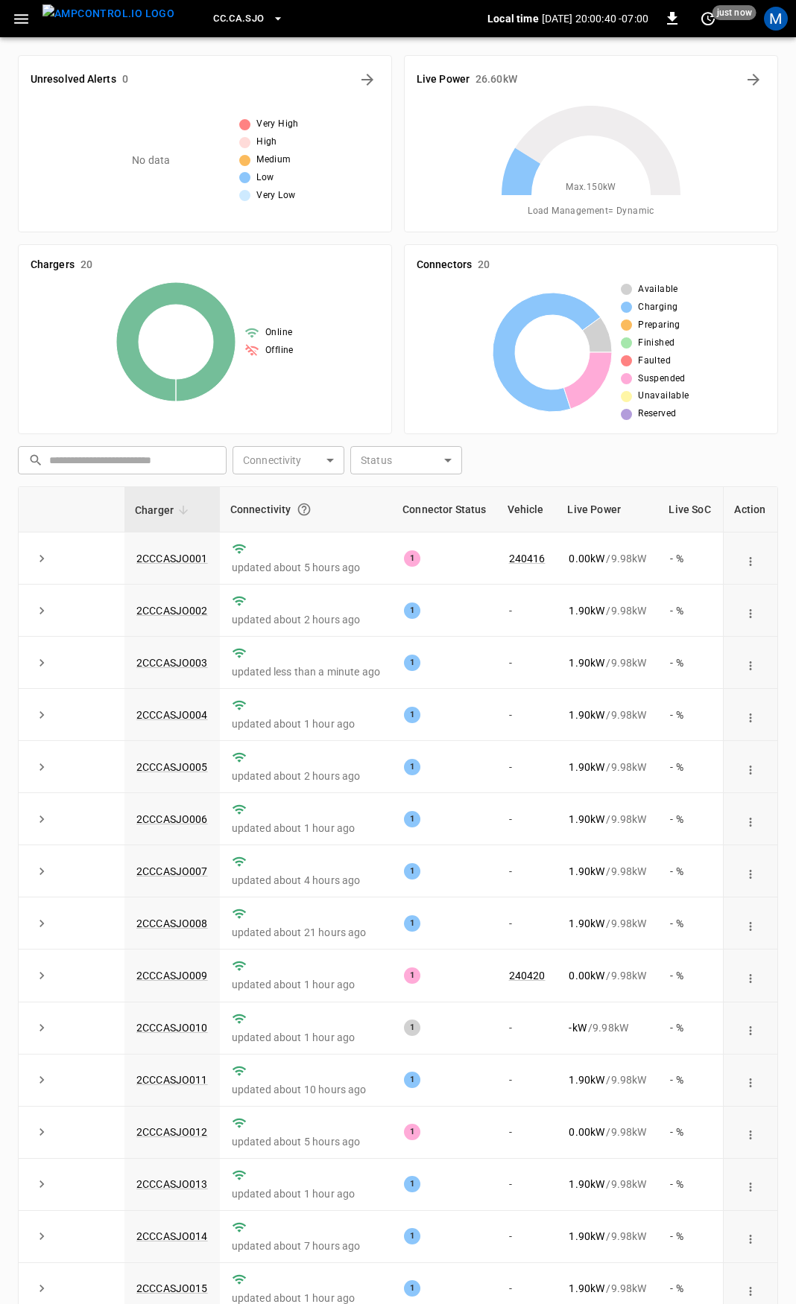
click at [17, 20] on icon "button" at bounding box center [21, 19] width 19 height 19
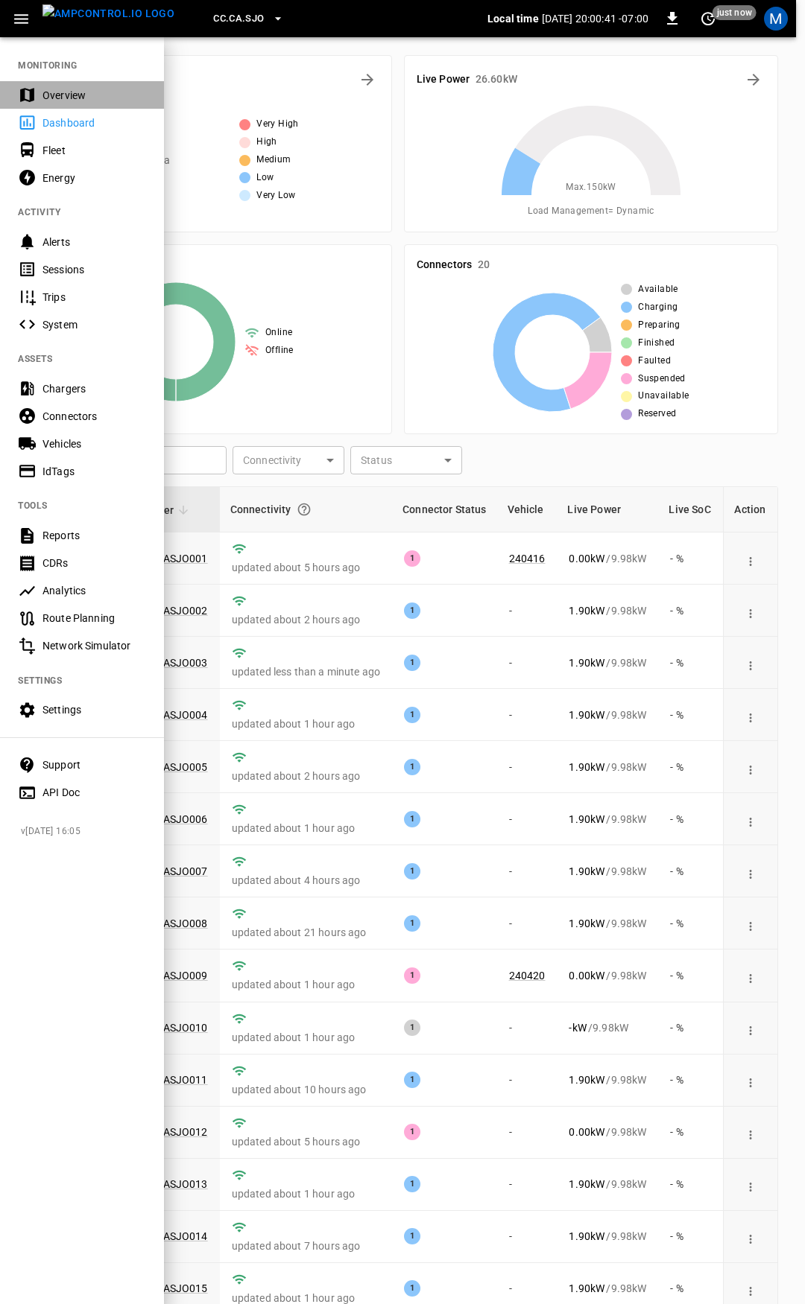
drag, startPoint x: 62, startPoint y: 94, endPoint x: 343, endPoint y: 227, distance: 310.9
click at [63, 94] on div "Overview" at bounding box center [94, 95] width 104 height 15
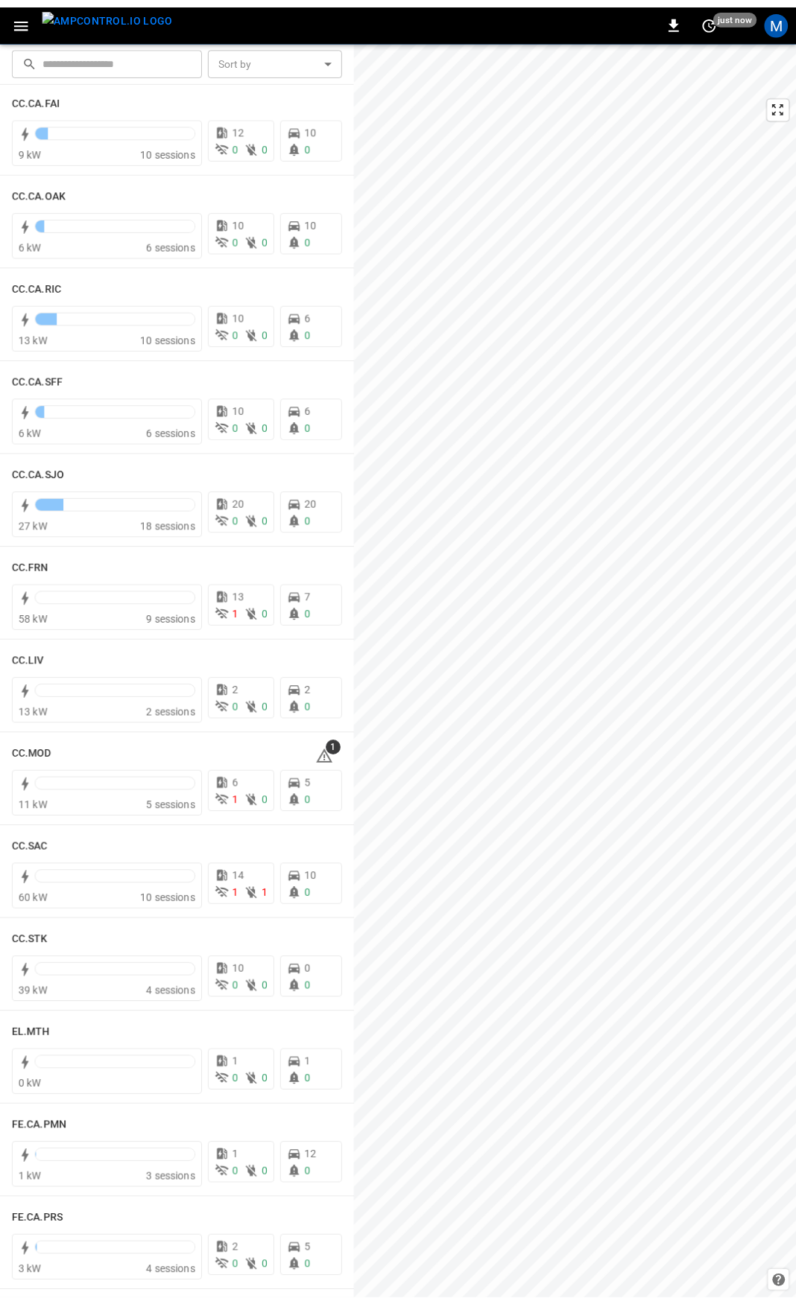
scroll to position [400, 0]
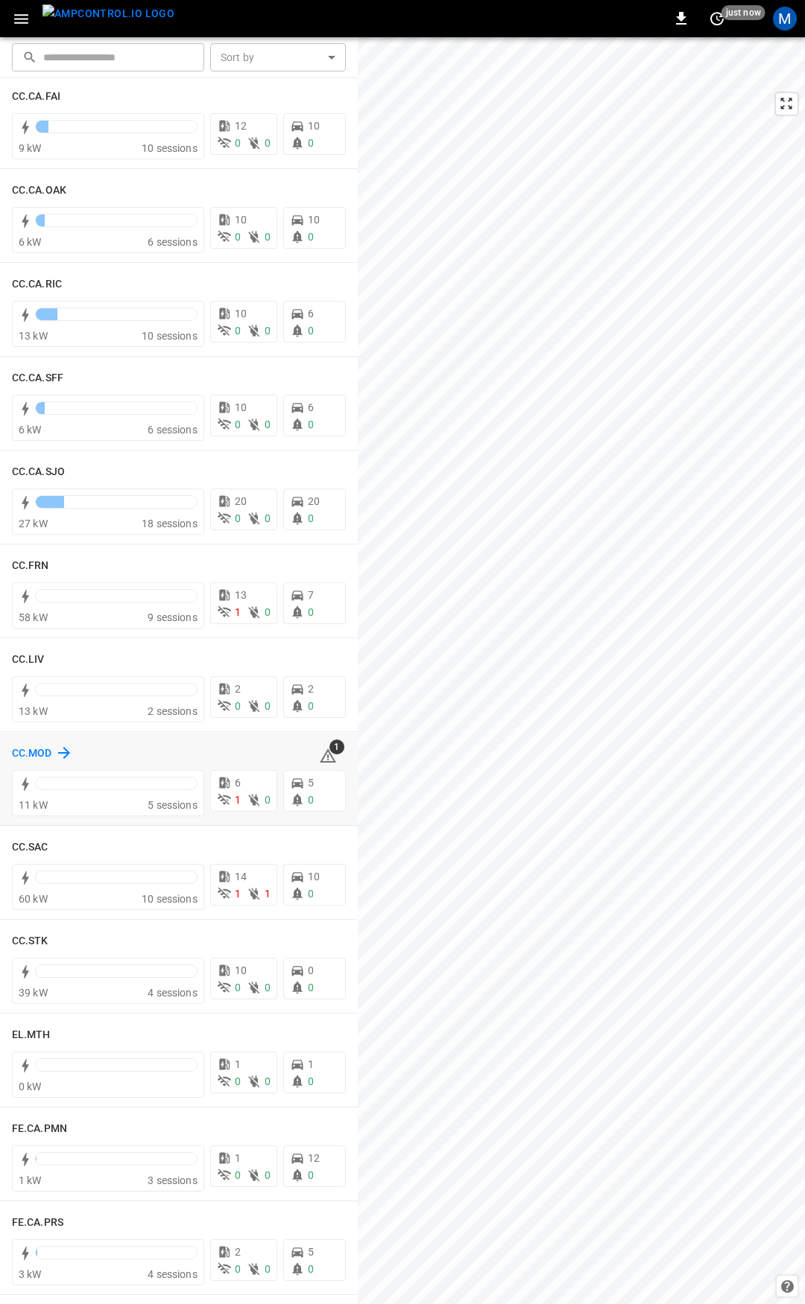
click at [37, 755] on h6 "CC.MOD" at bounding box center [32, 754] width 40 height 16
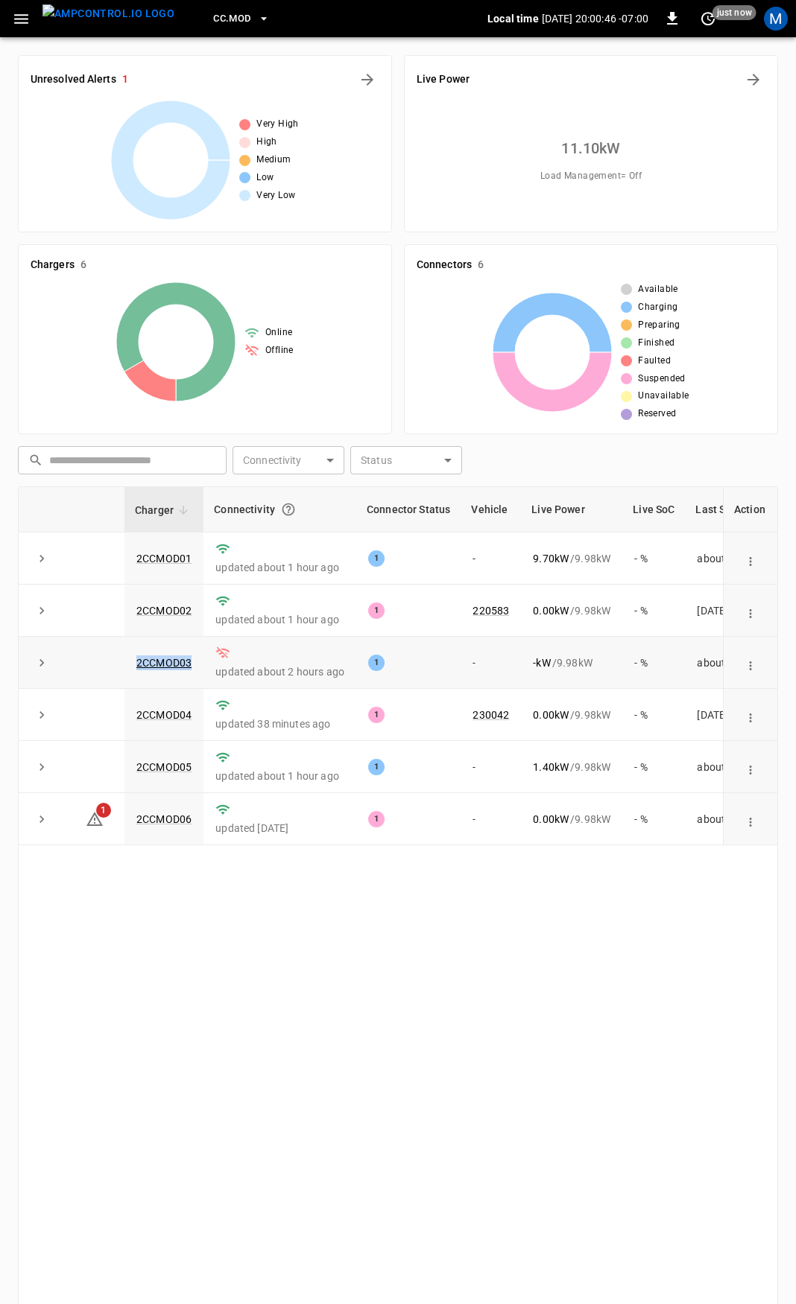
drag, startPoint x: 163, startPoint y: 666, endPoint x: 52, endPoint y: 672, distance: 111.2
click at [52, 672] on tr "2CCMOD03 updated about 2 hours ago 1 - - kW / 9.98 kW - % about 3 hours ago" at bounding box center [434, 663] width 831 height 52
copy tr "2CCMOD03"
click at [167, 825] on link "2CCMOD06" at bounding box center [163, 819] width 61 height 18
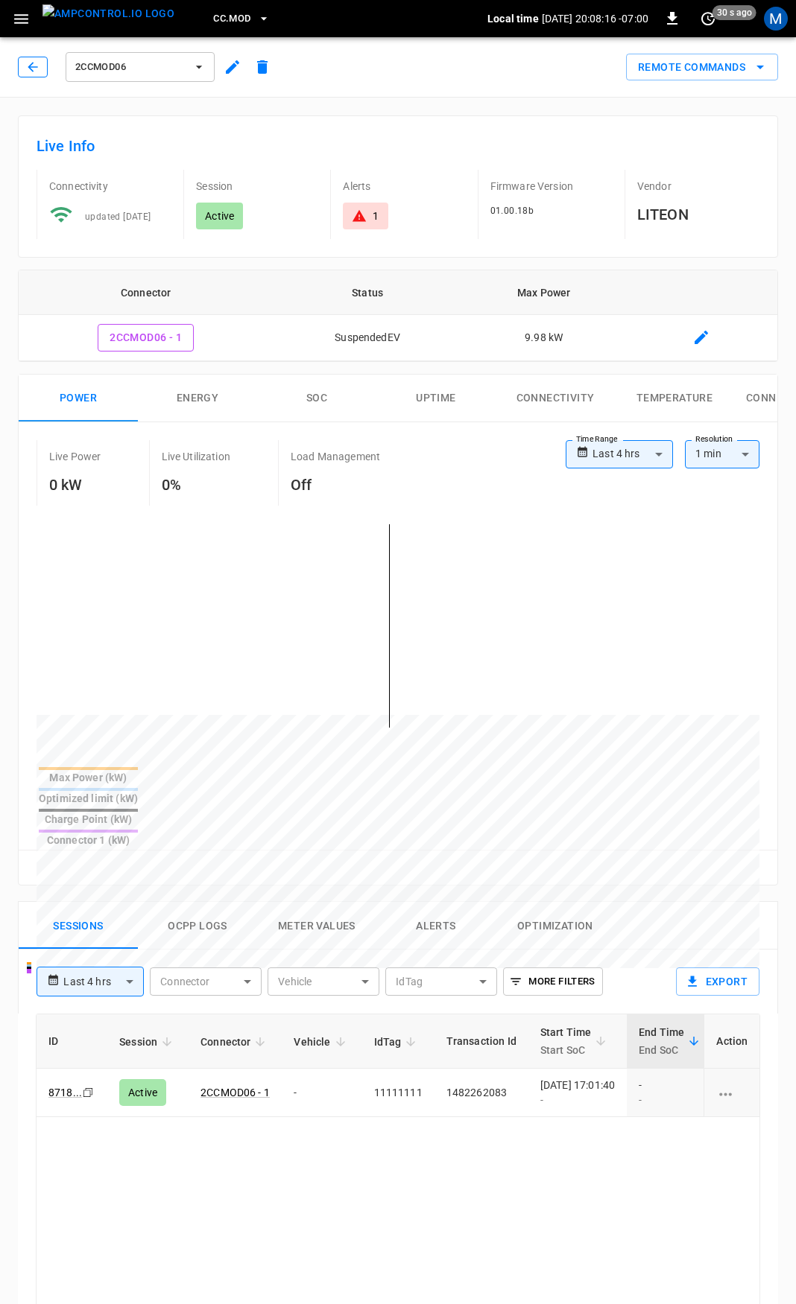
click at [32, 68] on icon "button" at bounding box center [32, 67] width 15 height 15
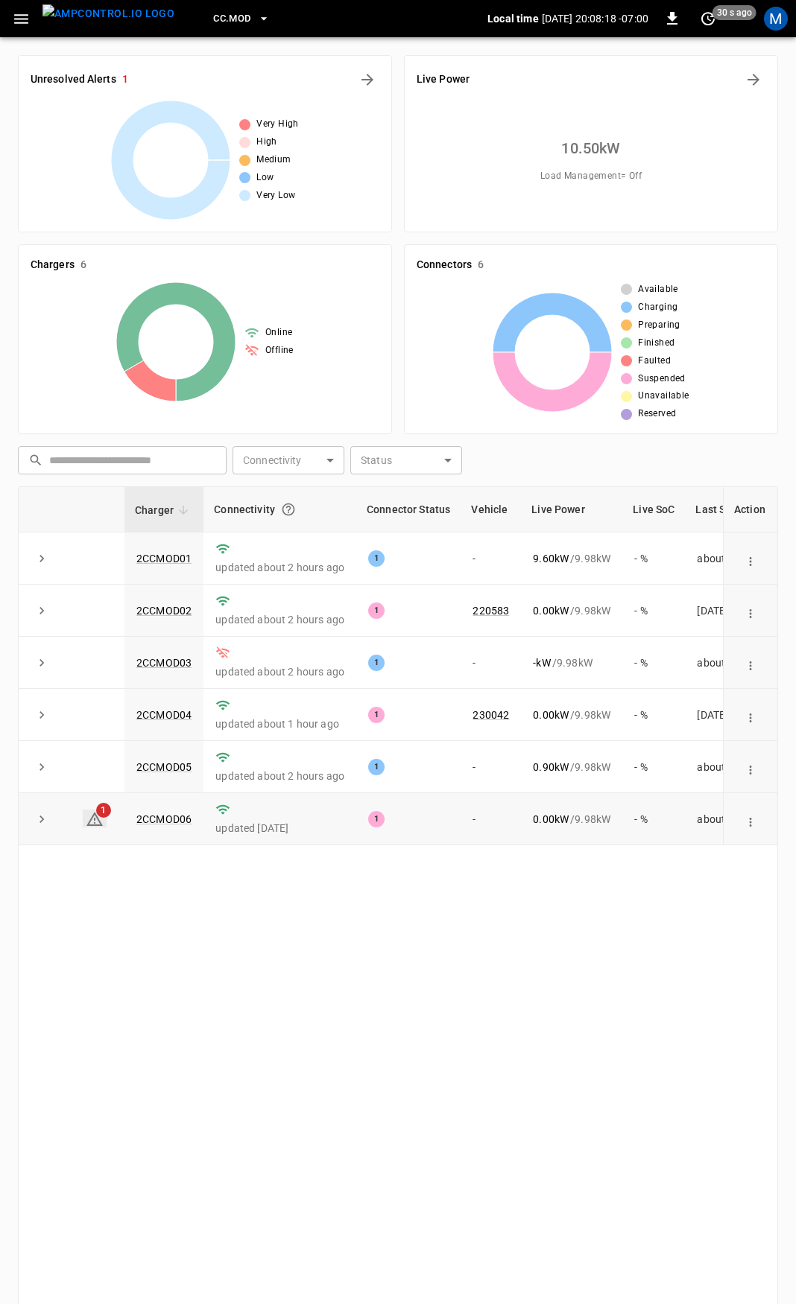
click at [104, 818] on span "1" at bounding box center [103, 810] width 15 height 15
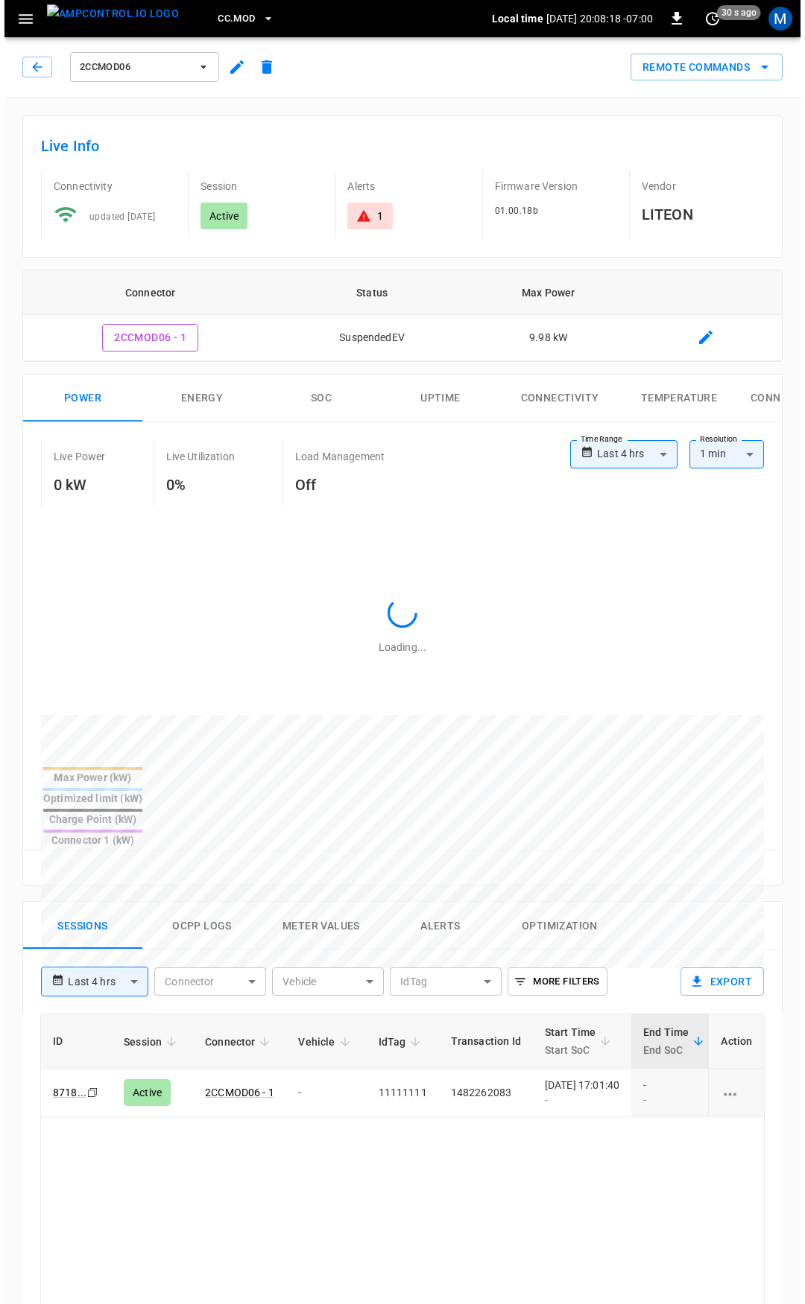
scroll to position [631, 0]
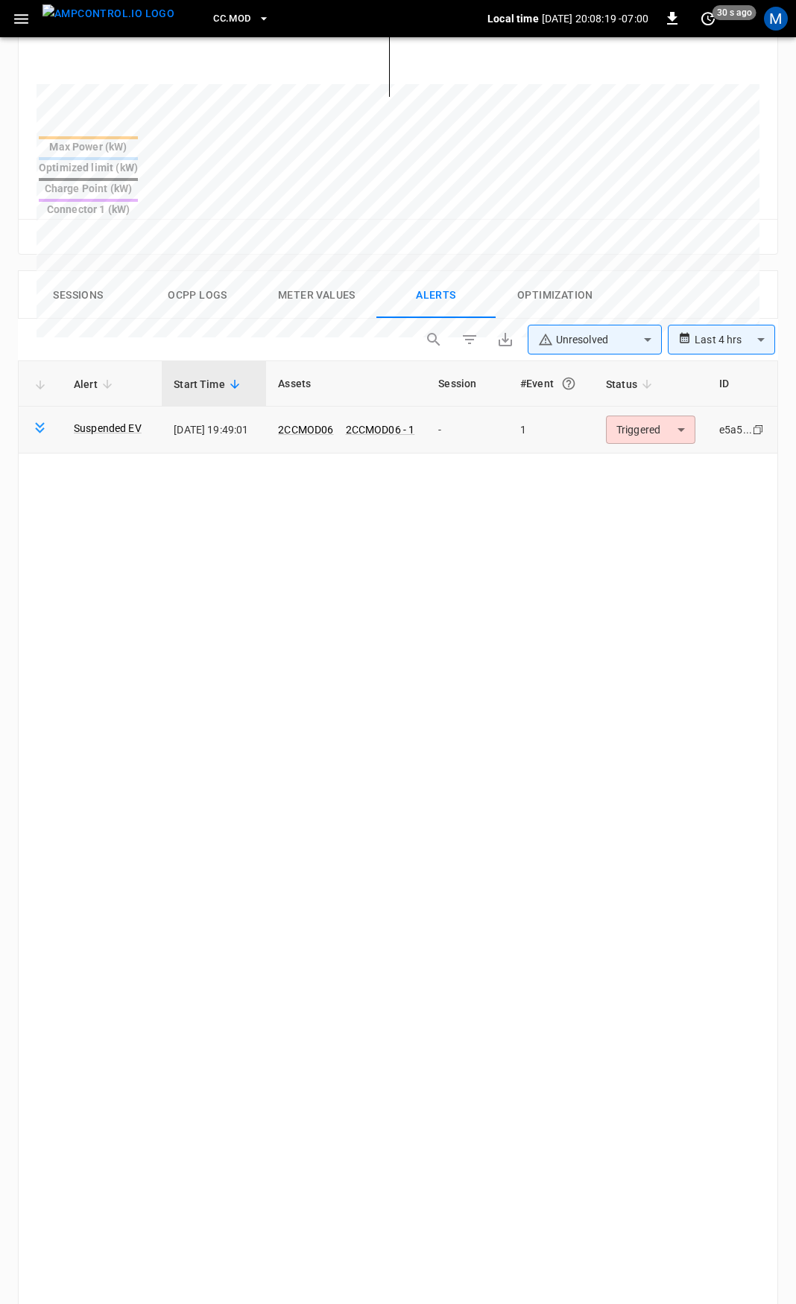
click at [649, 385] on body "**********" at bounding box center [398, 462] width 796 height 2187
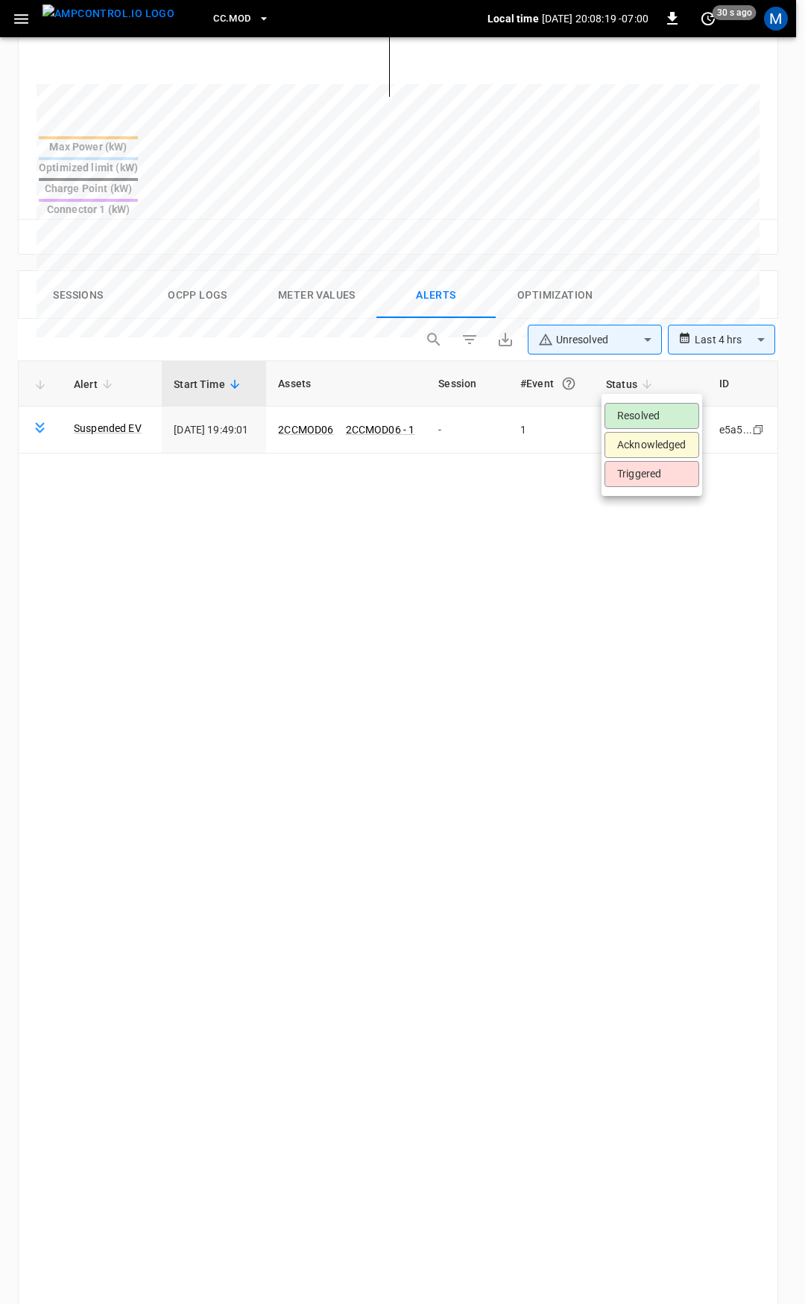
click at [652, 411] on li "Resolved" at bounding box center [651, 416] width 95 height 26
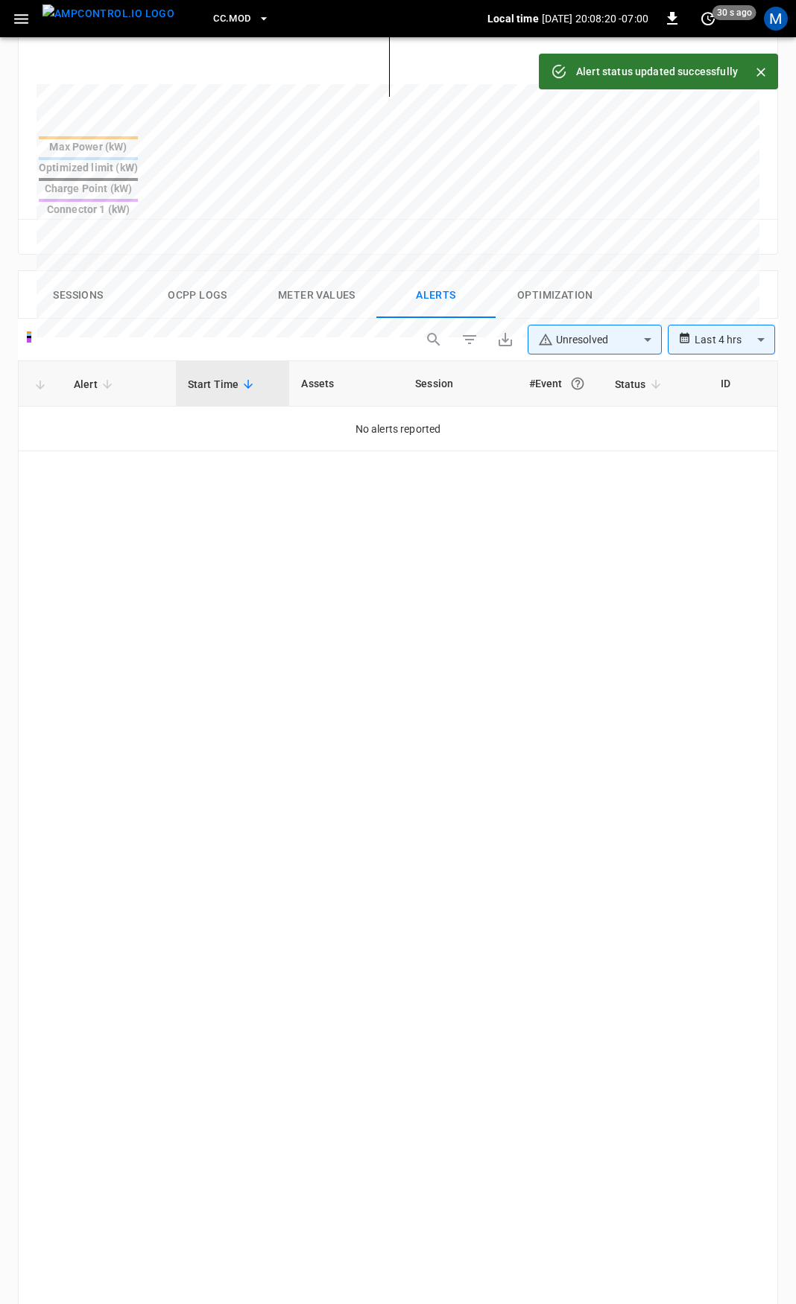
click at [21, 19] on icon "button" at bounding box center [21, 19] width 14 height 10
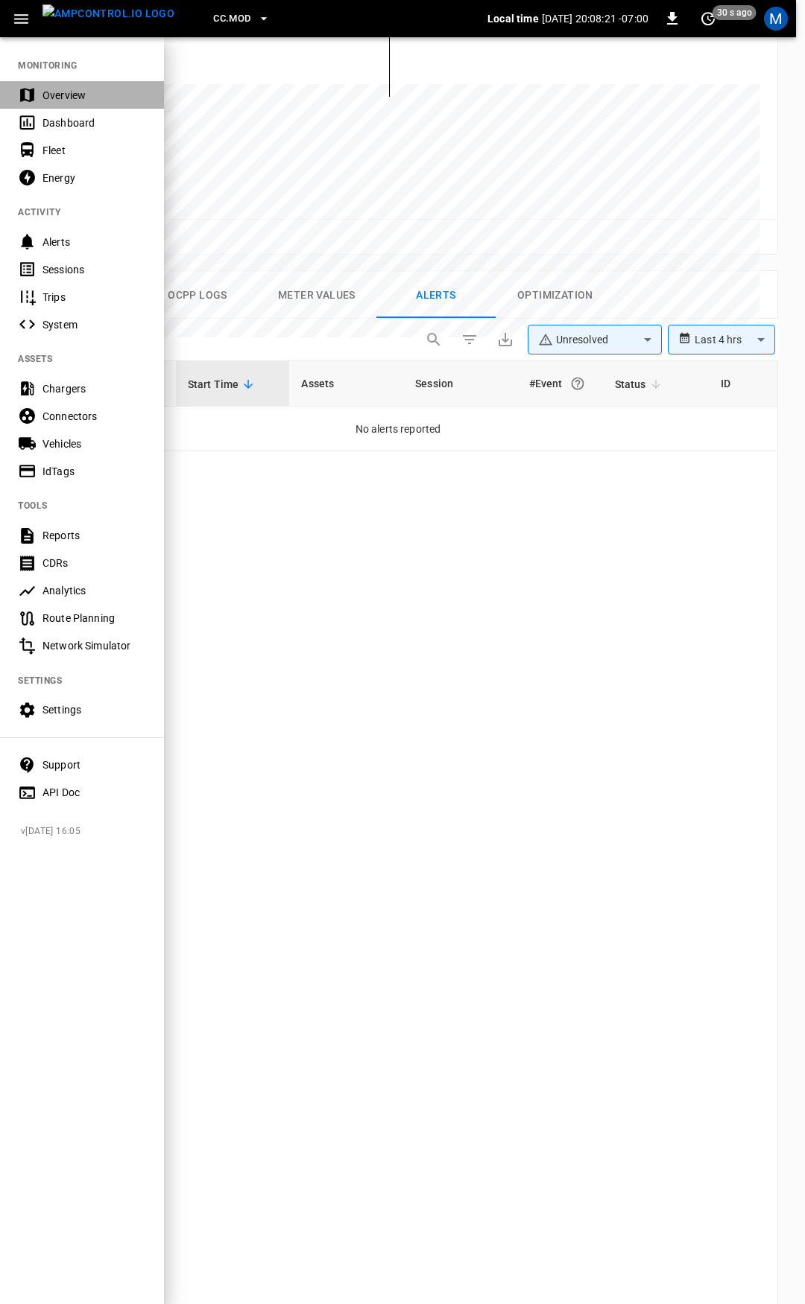
click at [74, 93] on div "Overview" at bounding box center [94, 95] width 104 height 15
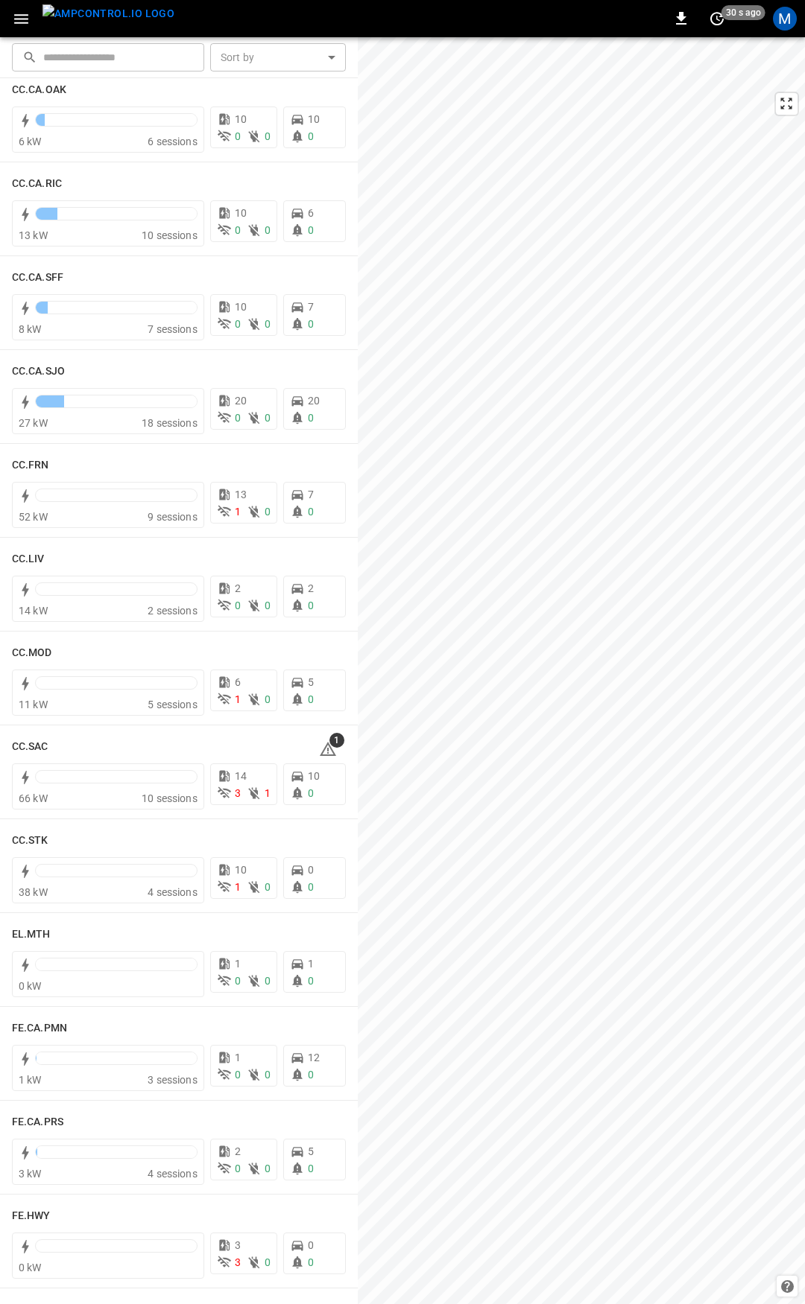
scroll to position [566, 0]
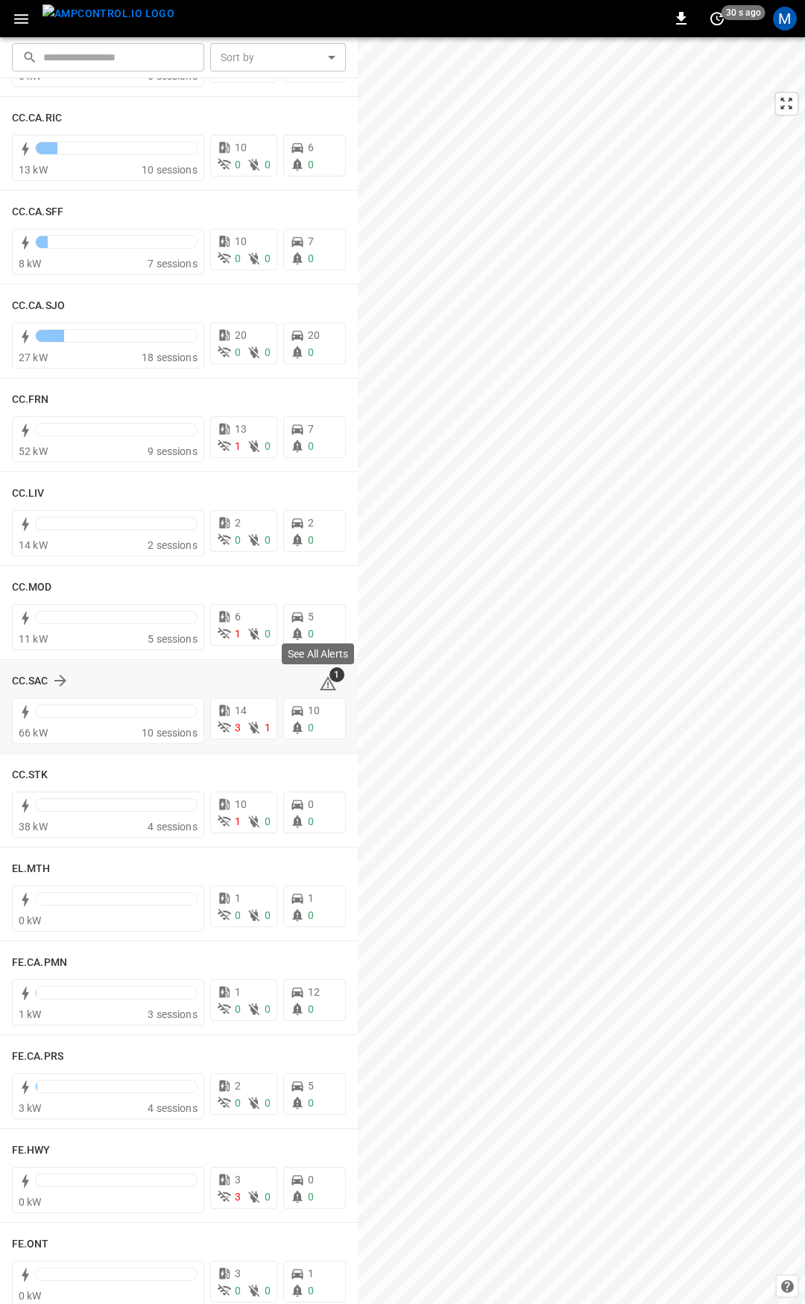
click at [320, 679] on icon at bounding box center [328, 684] width 18 height 18
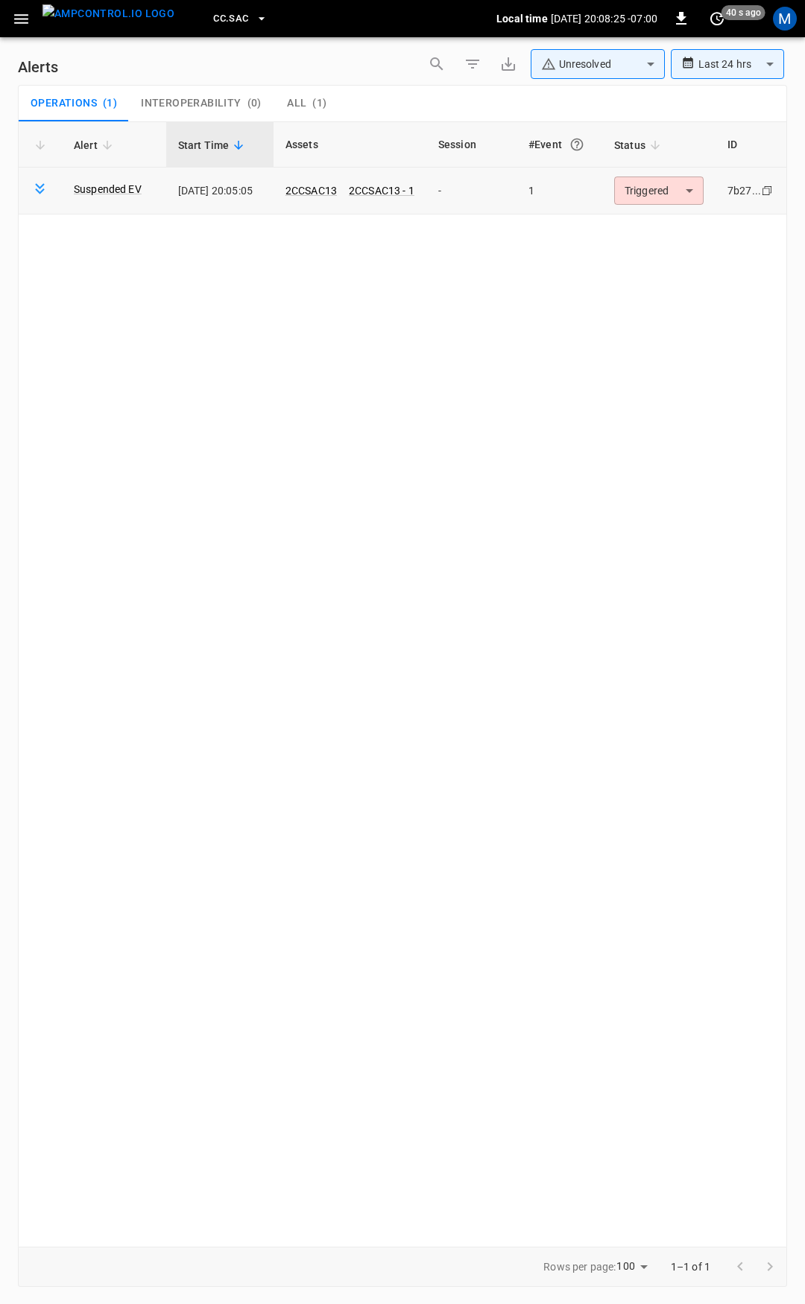
click at [650, 200] on body "**********" at bounding box center [402, 649] width 805 height 1299
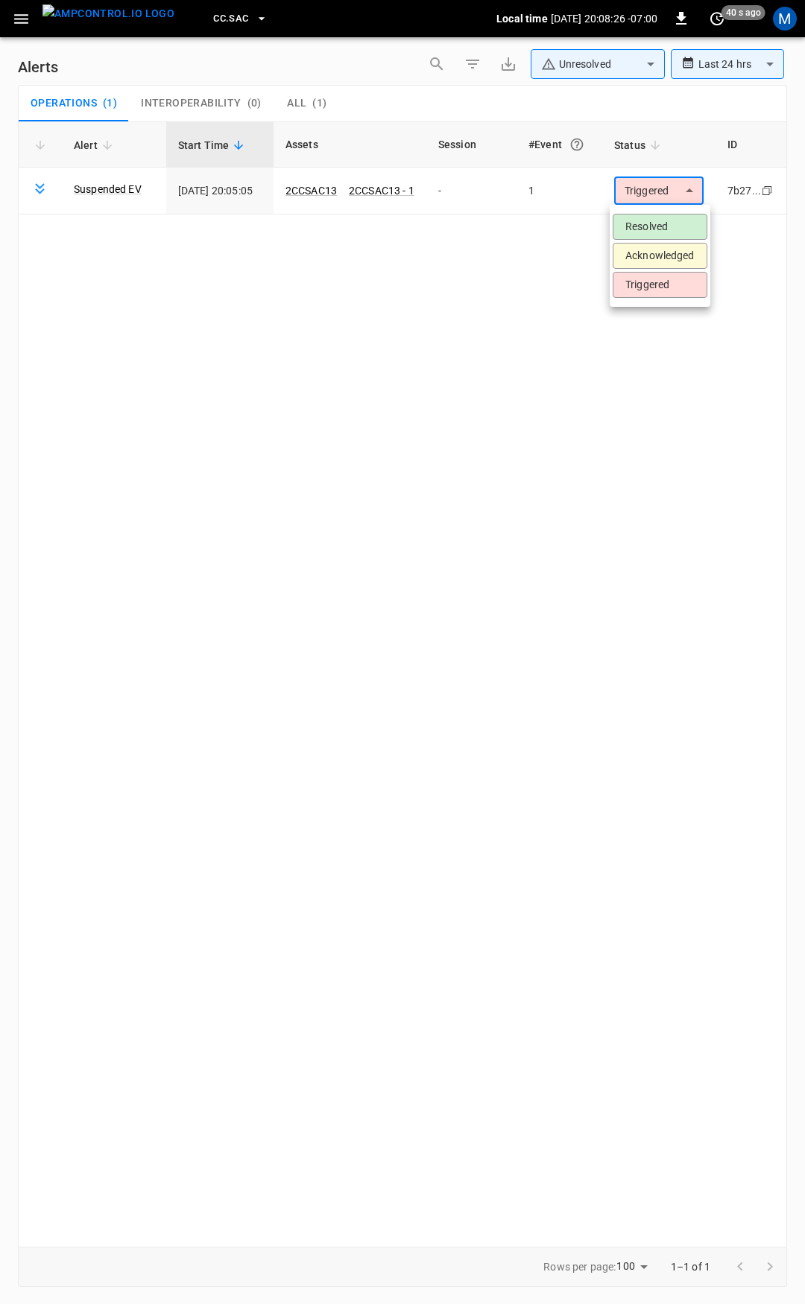
click at [654, 226] on li "Resolved" at bounding box center [659, 227] width 95 height 26
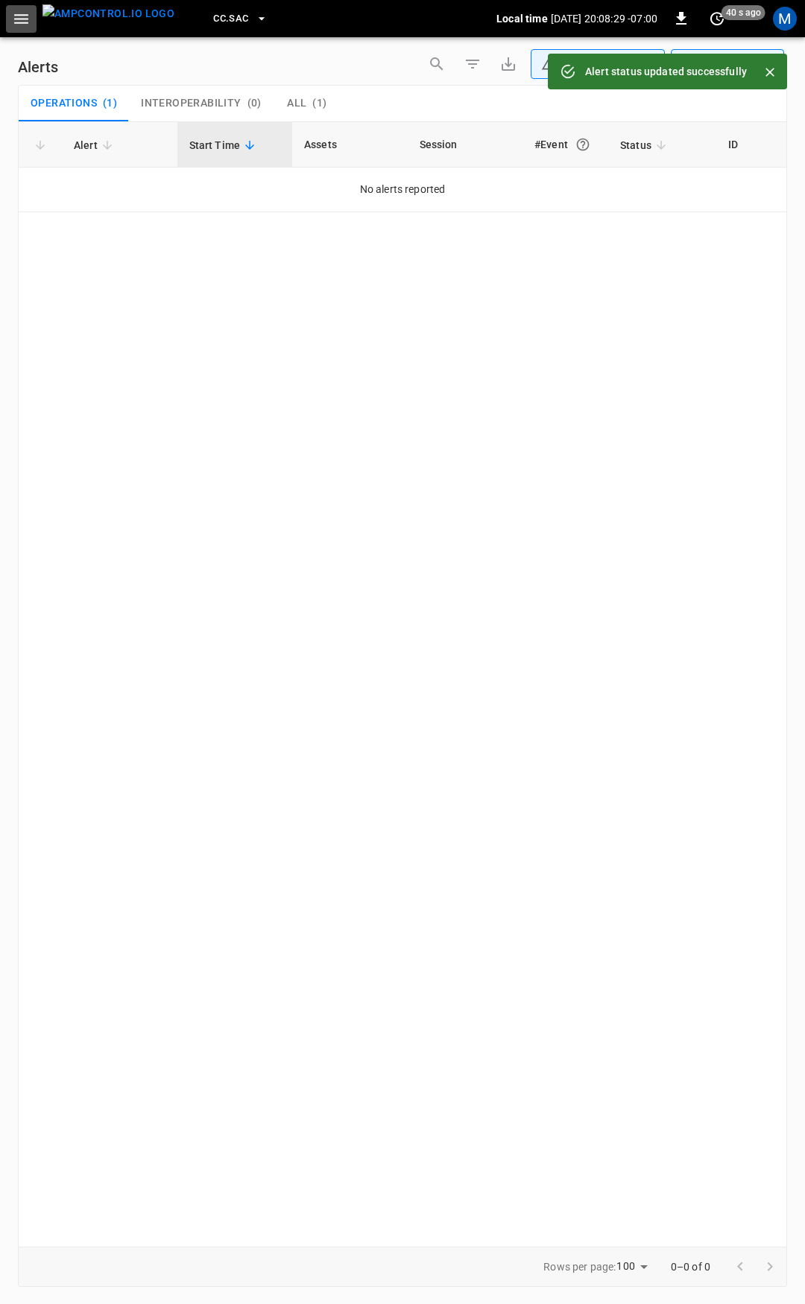
click at [25, 21] on icon "button" at bounding box center [21, 19] width 19 height 19
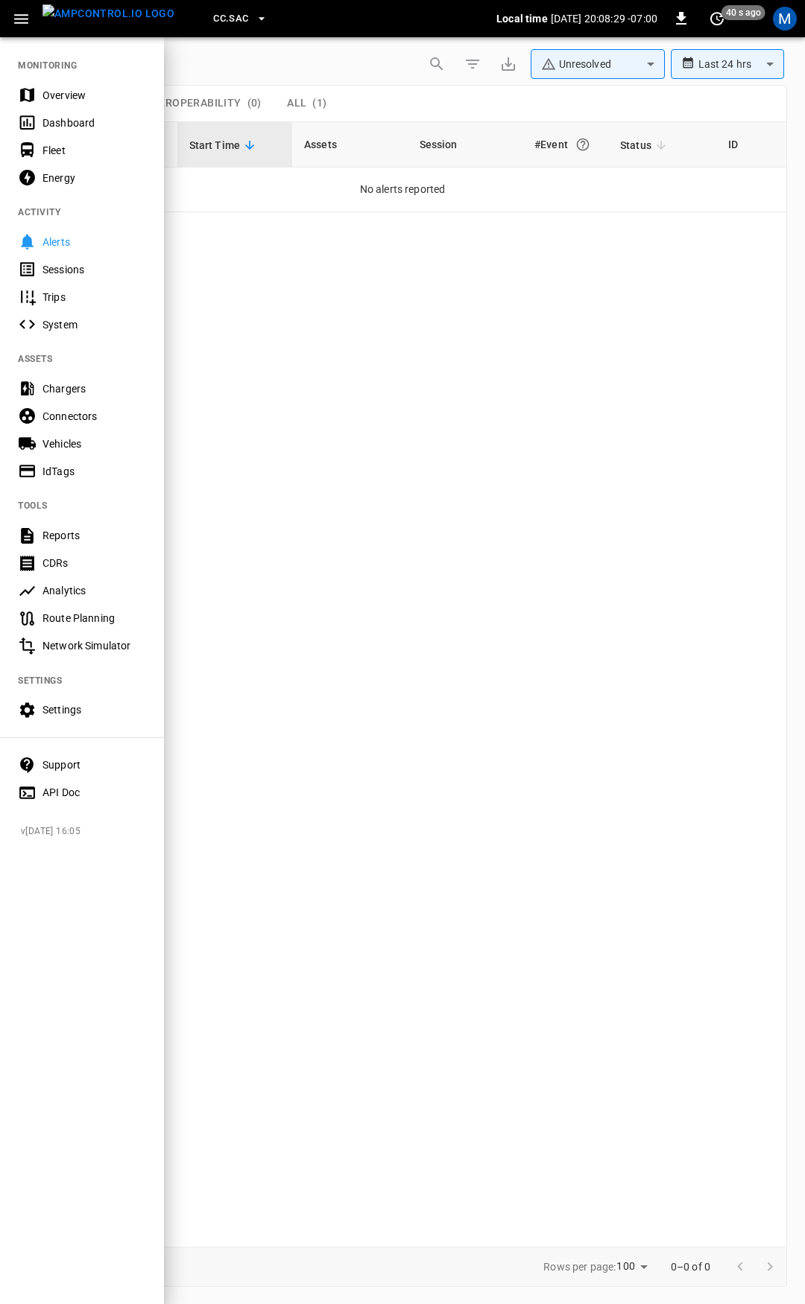
drag, startPoint x: 80, startPoint y: 89, endPoint x: 16, endPoint y: 123, distance: 72.3
click at [81, 89] on div "Overview" at bounding box center [94, 95] width 104 height 15
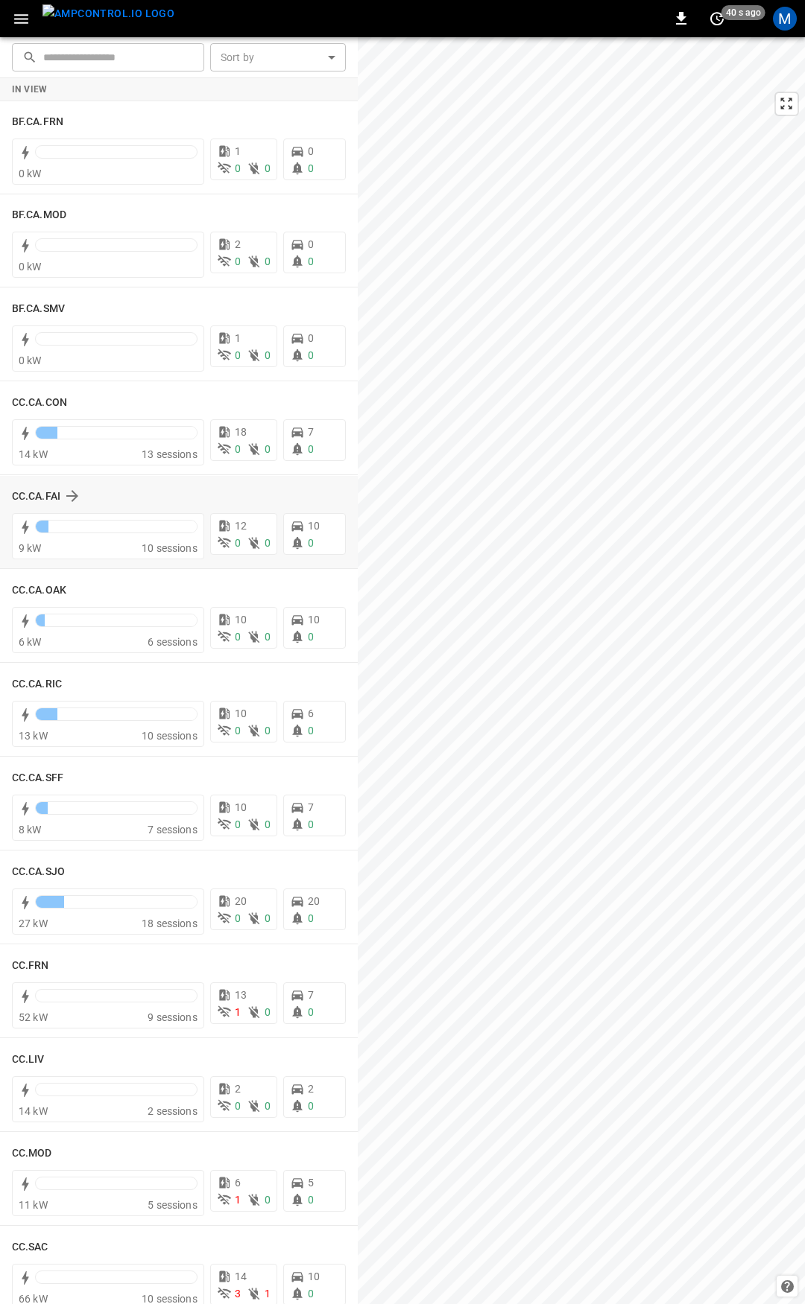
click at [346, 522] on div "CC.CA.FAI 9 kW 10 sessions 12 0 0 10 0" at bounding box center [179, 522] width 358 height 93
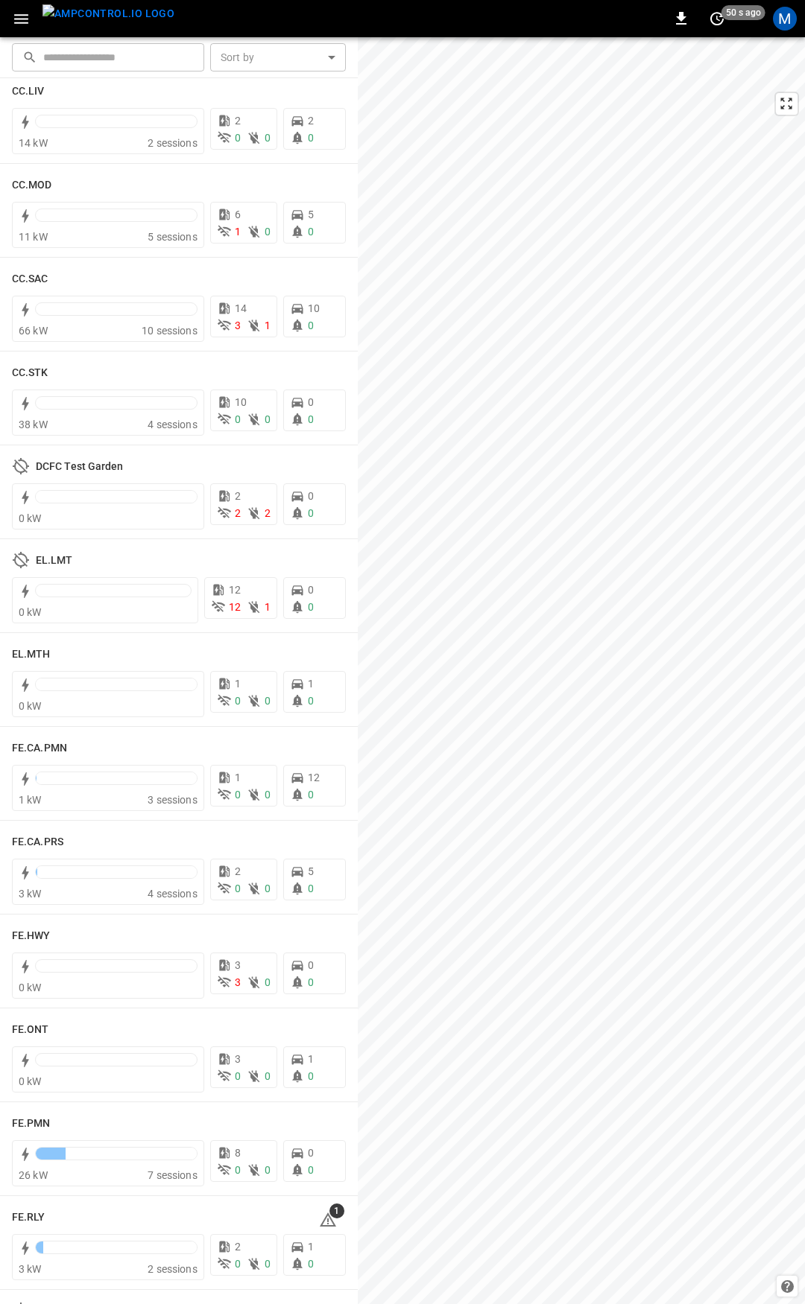
scroll to position [1343, 0]
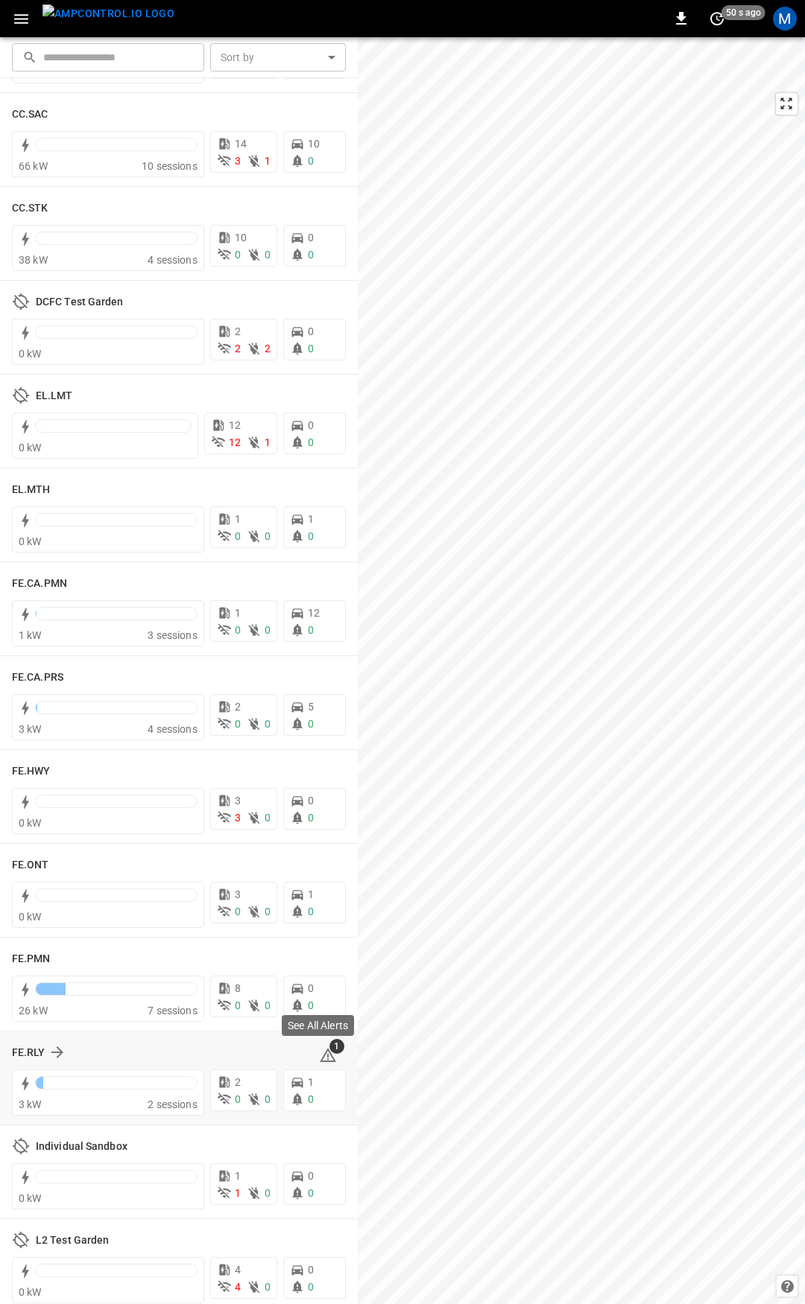
click at [320, 1052] on icon at bounding box center [328, 1055] width 16 height 14
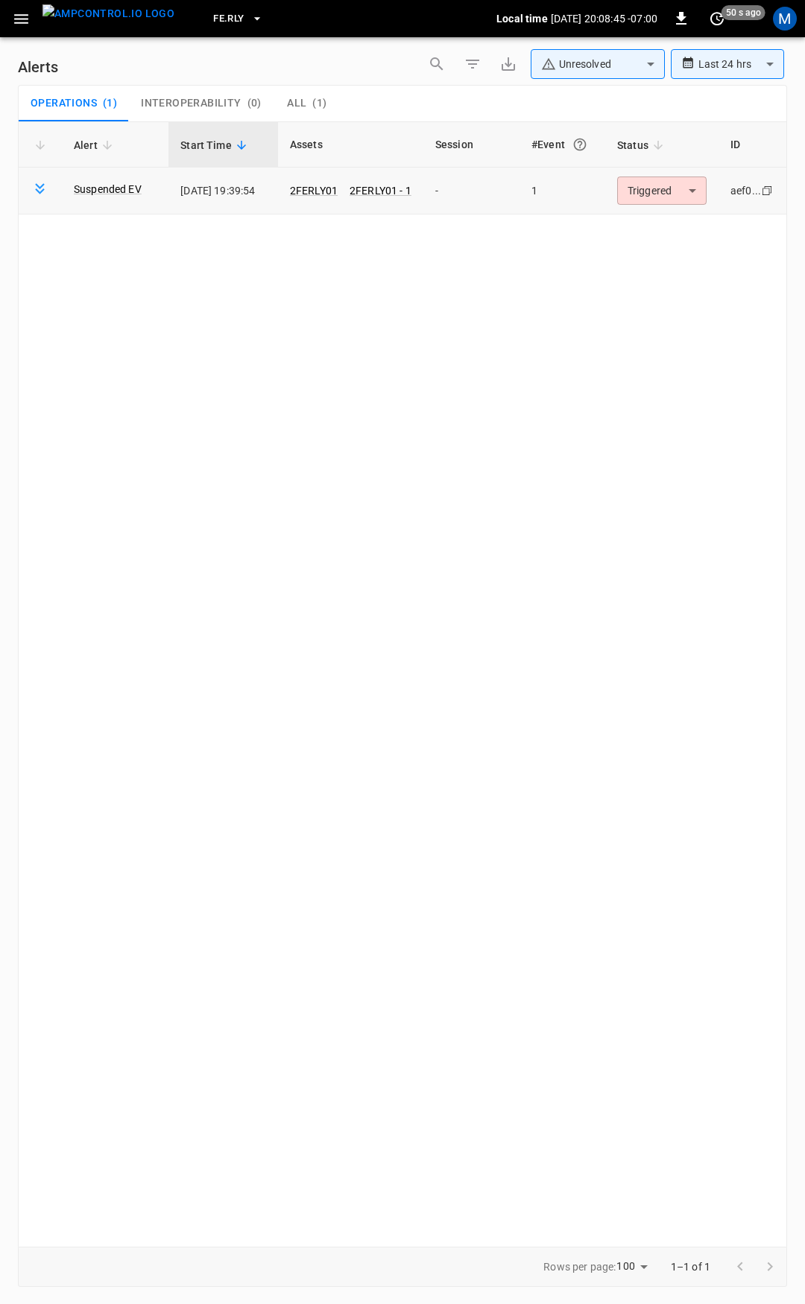
click at [664, 193] on body "**********" at bounding box center [402, 649] width 805 height 1299
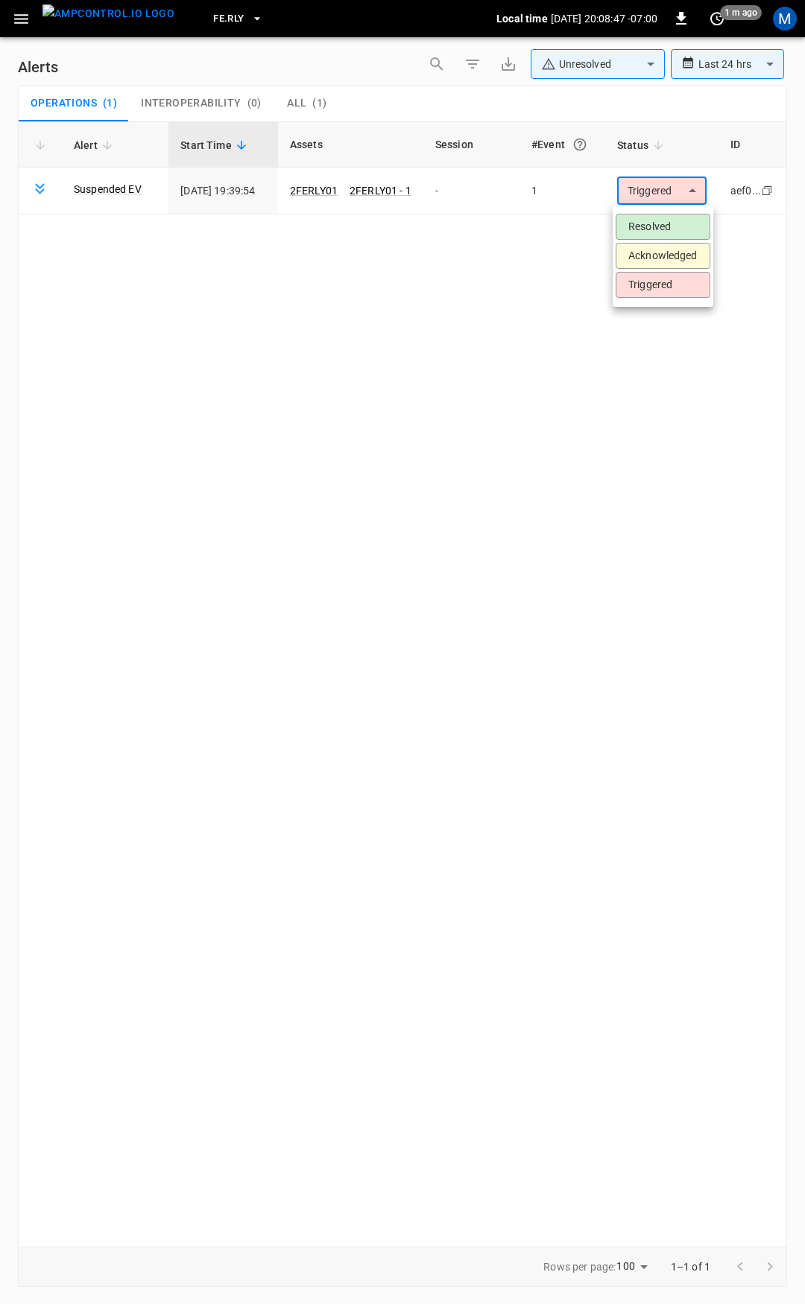
click at [324, 188] on div at bounding box center [402, 652] width 805 height 1304
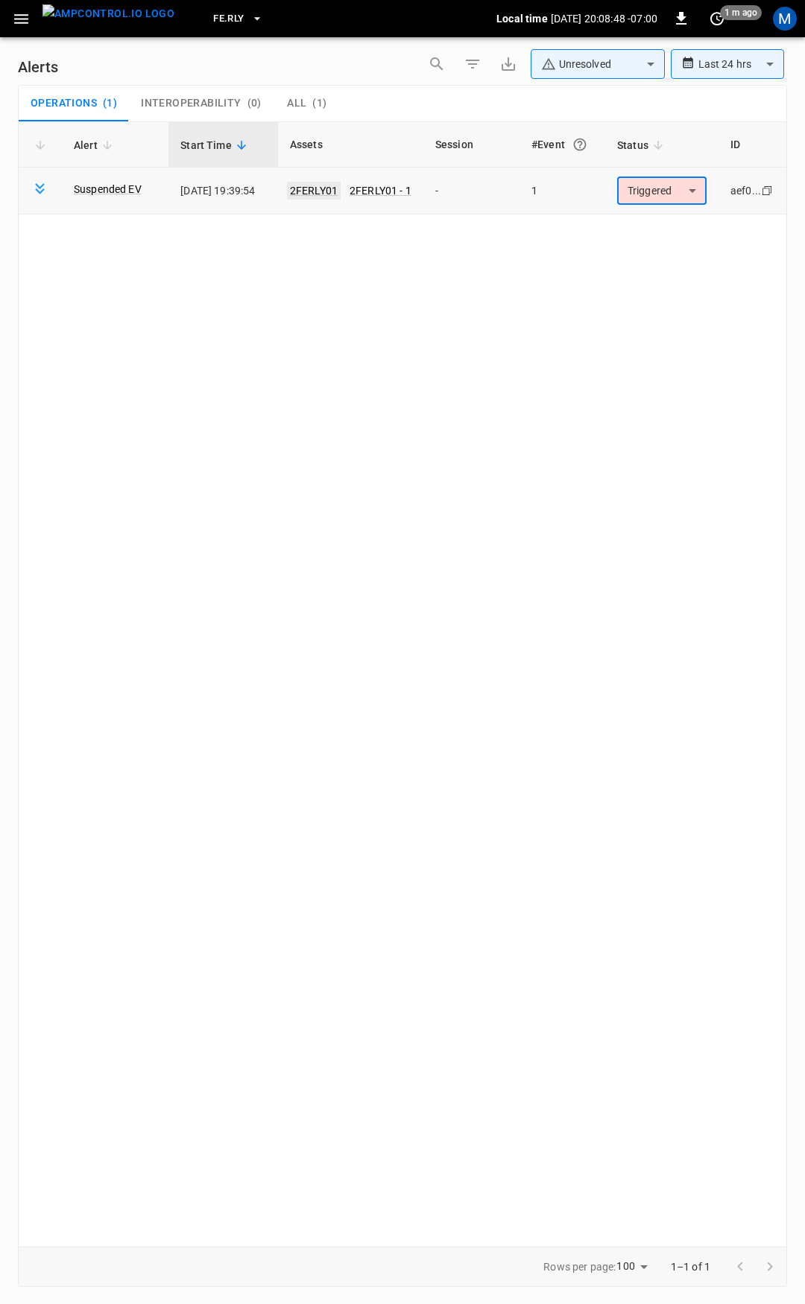
click at [333, 186] on link "2FERLY01" at bounding box center [314, 191] width 54 height 18
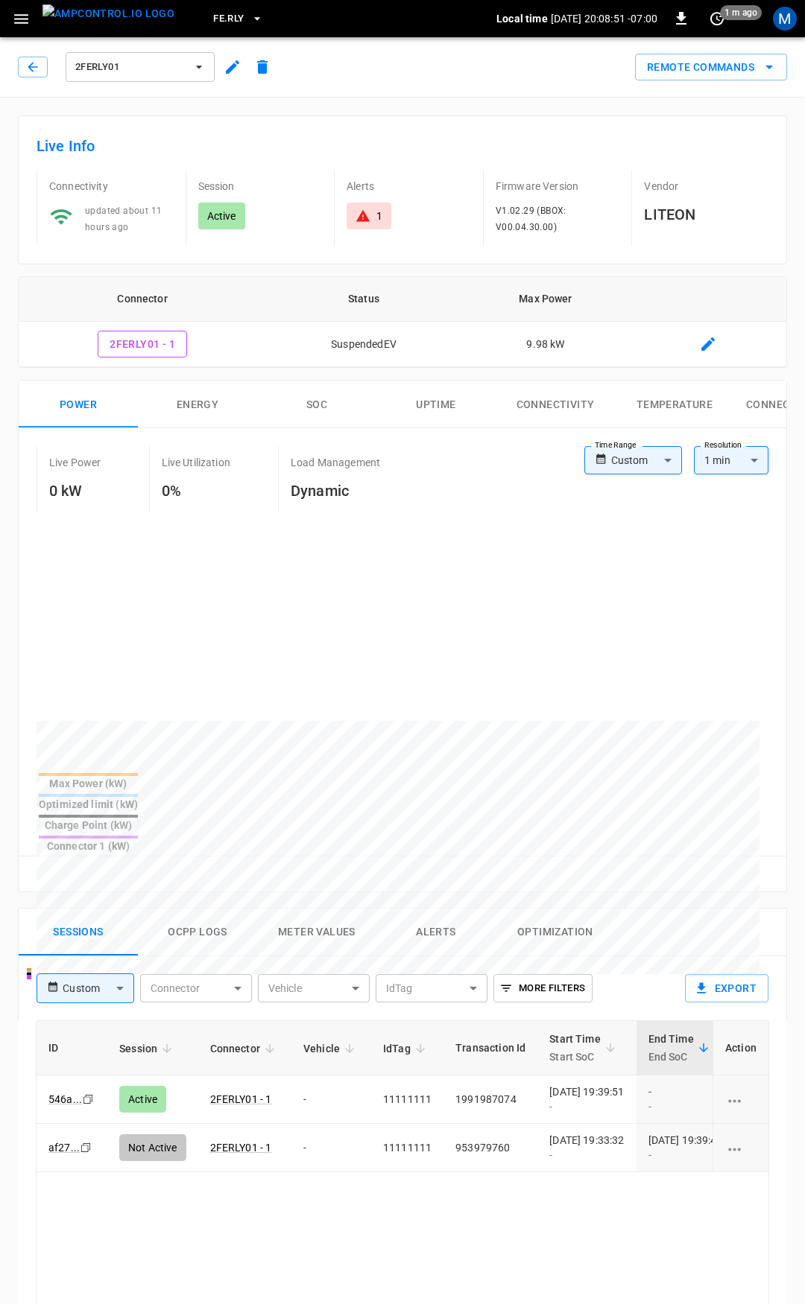
click at [604, 454] on body "FE.RLY Local time [DATE] 20:08:51 -07:00 0 1 m ago M 2FERLY01 Remote Commands L…" at bounding box center [402, 996] width 805 height 1992
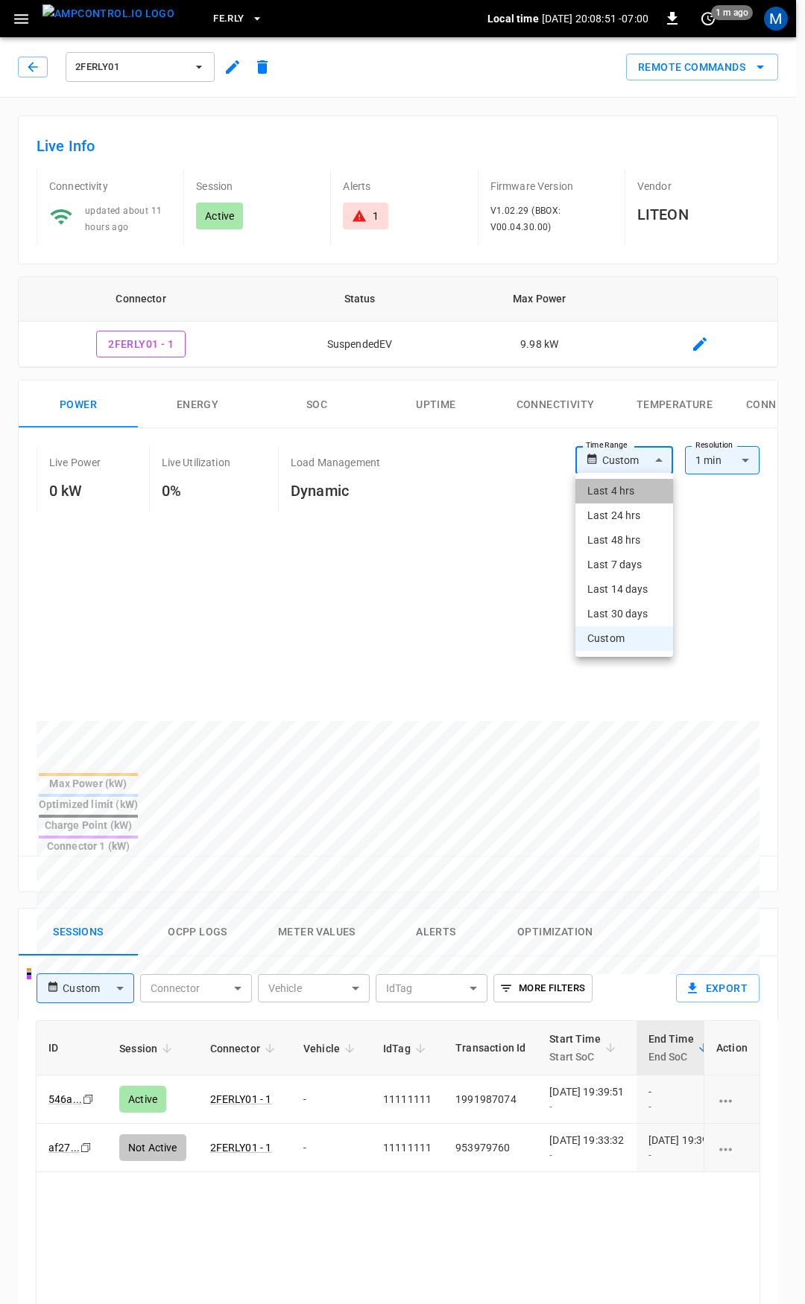
click at [613, 483] on li "Last 4 hrs" at bounding box center [624, 491] width 98 height 25
type input "**********"
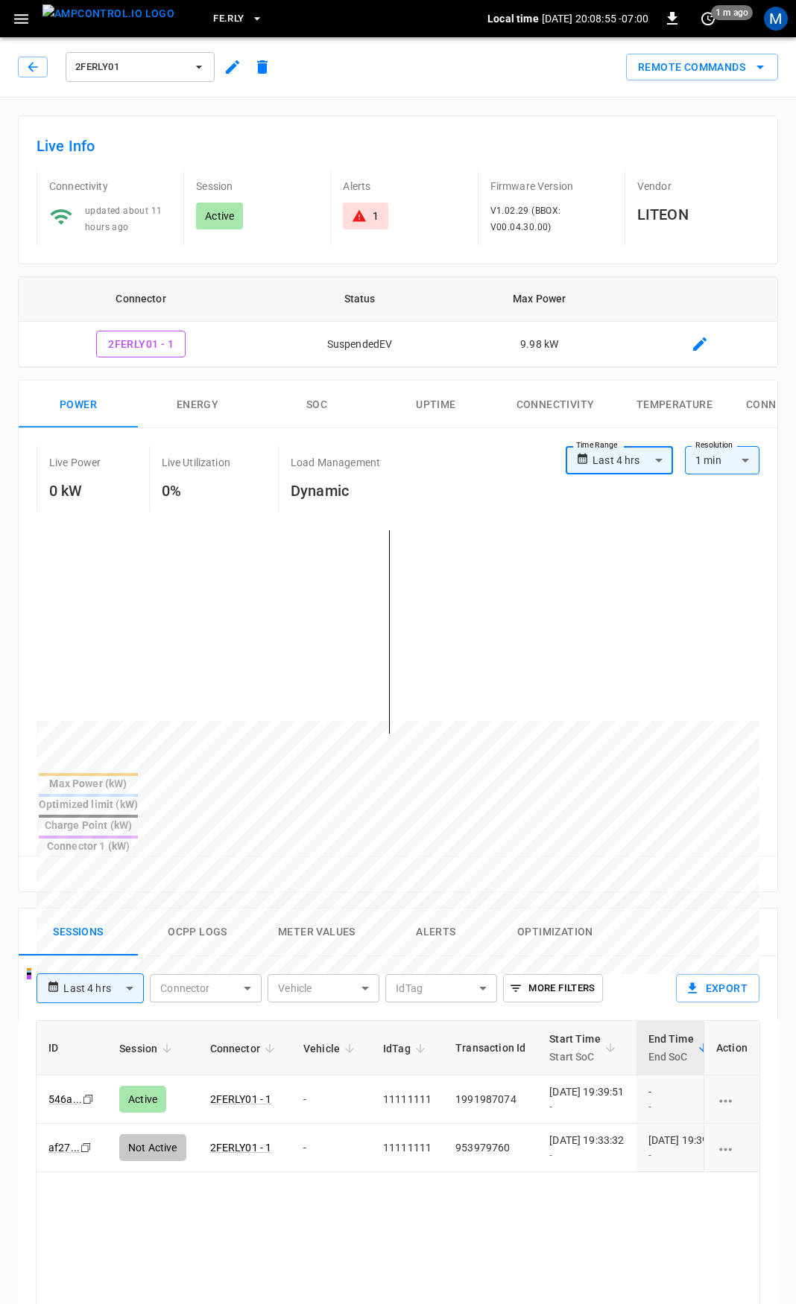
click at [18, 17] on icon "button" at bounding box center [21, 19] width 19 height 19
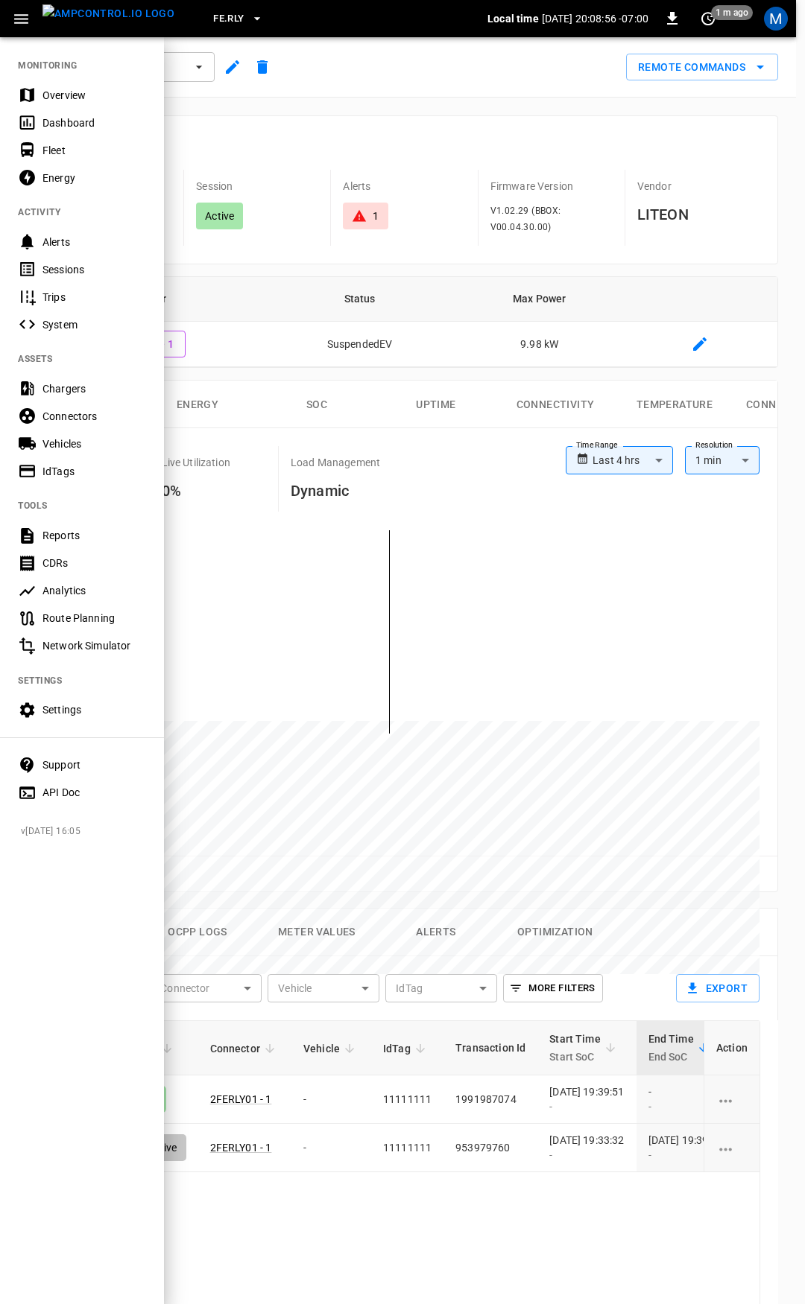
click at [64, 150] on div "Fleet" at bounding box center [94, 150] width 104 height 15
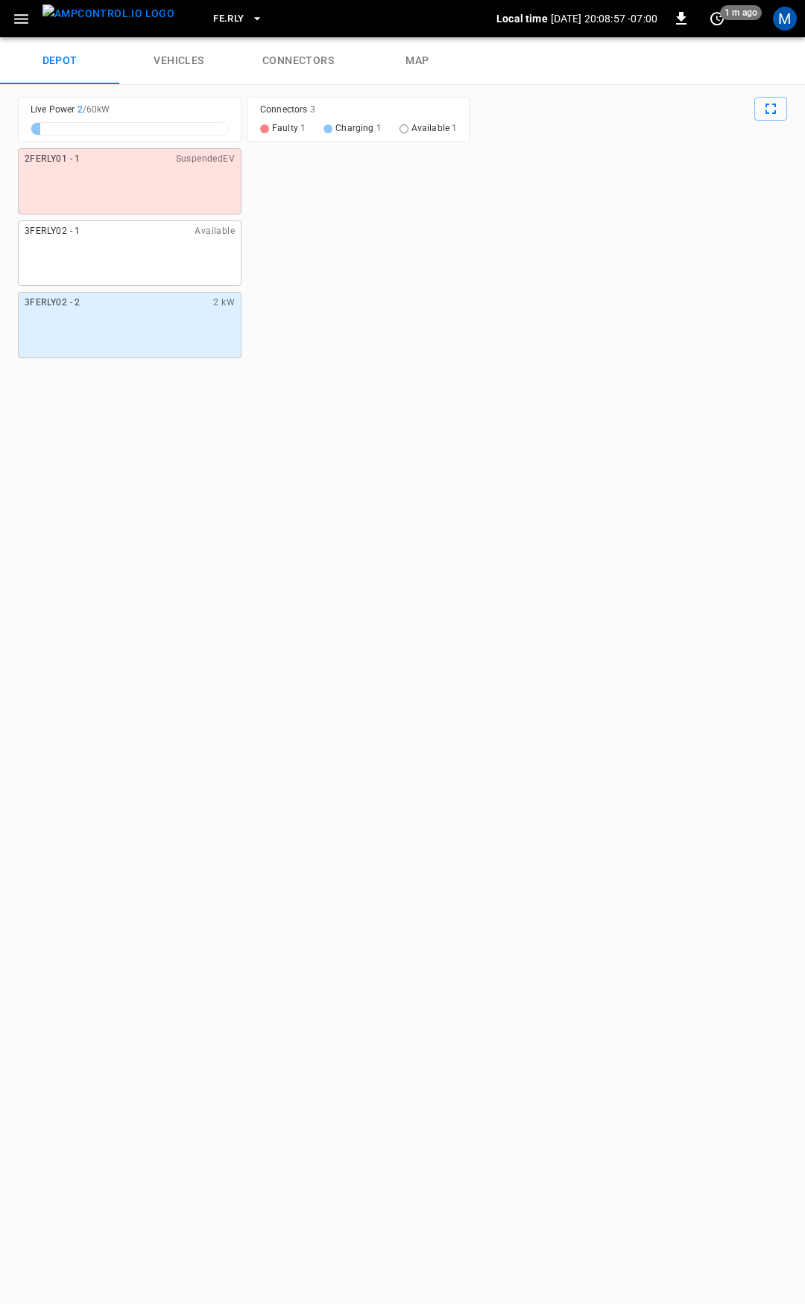
click at [304, 45] on link "connectors" at bounding box center [297, 61] width 119 height 48
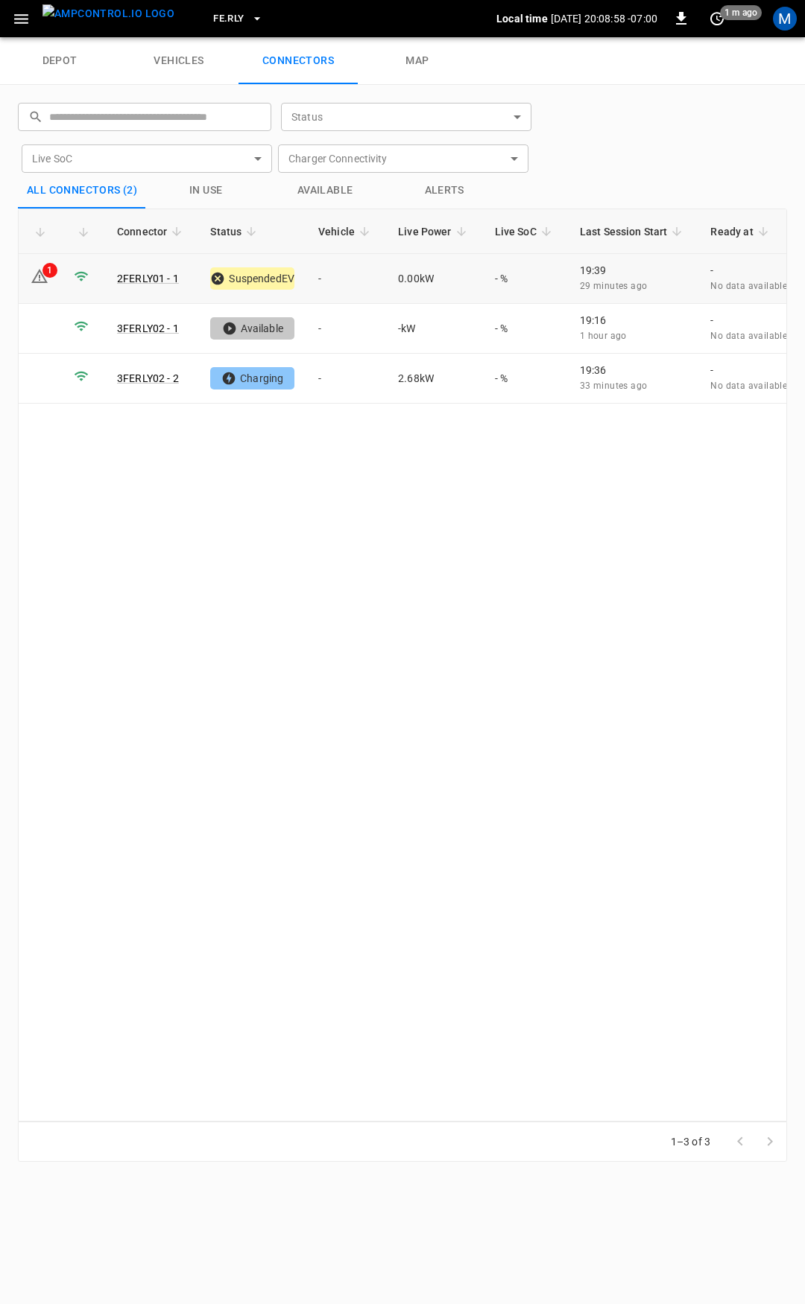
click at [344, 289] on td "-" at bounding box center [346, 279] width 80 height 50
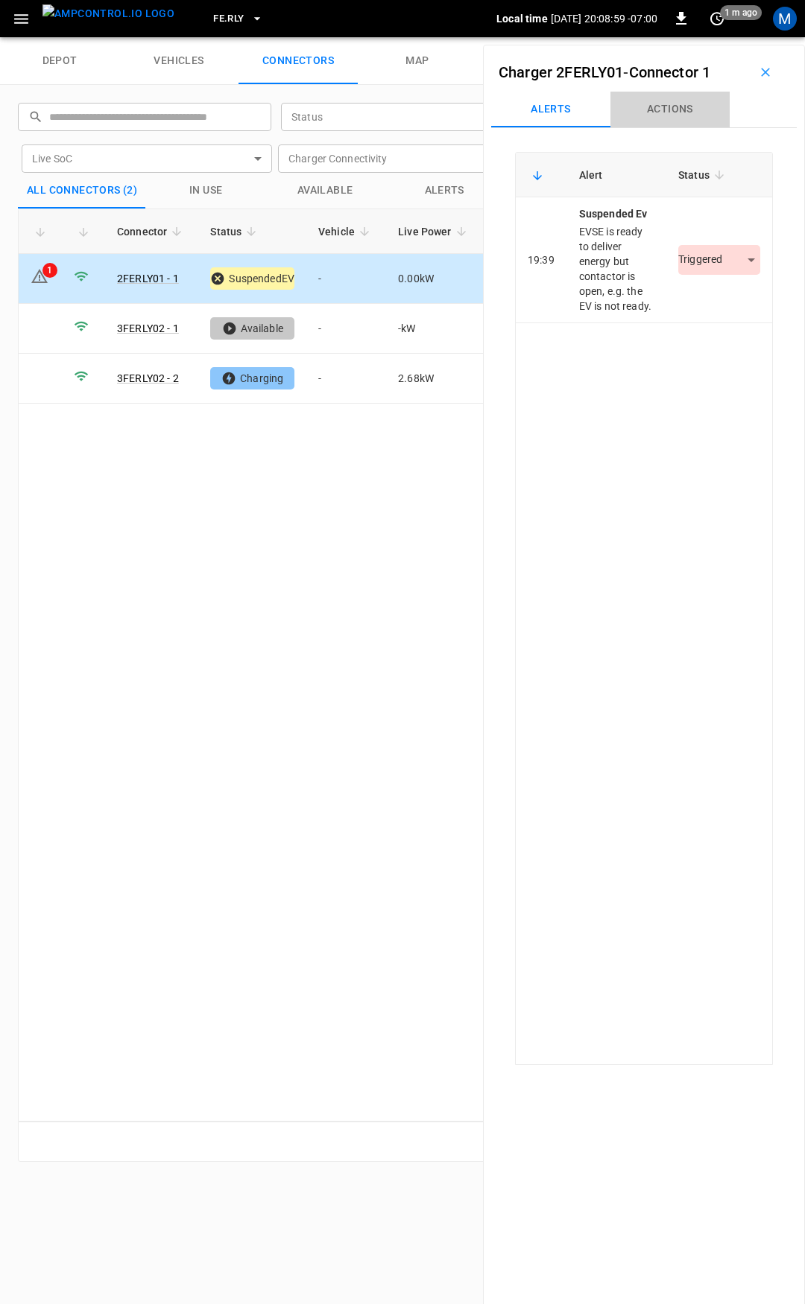
click at [679, 123] on button "Actions" at bounding box center [669, 110] width 119 height 36
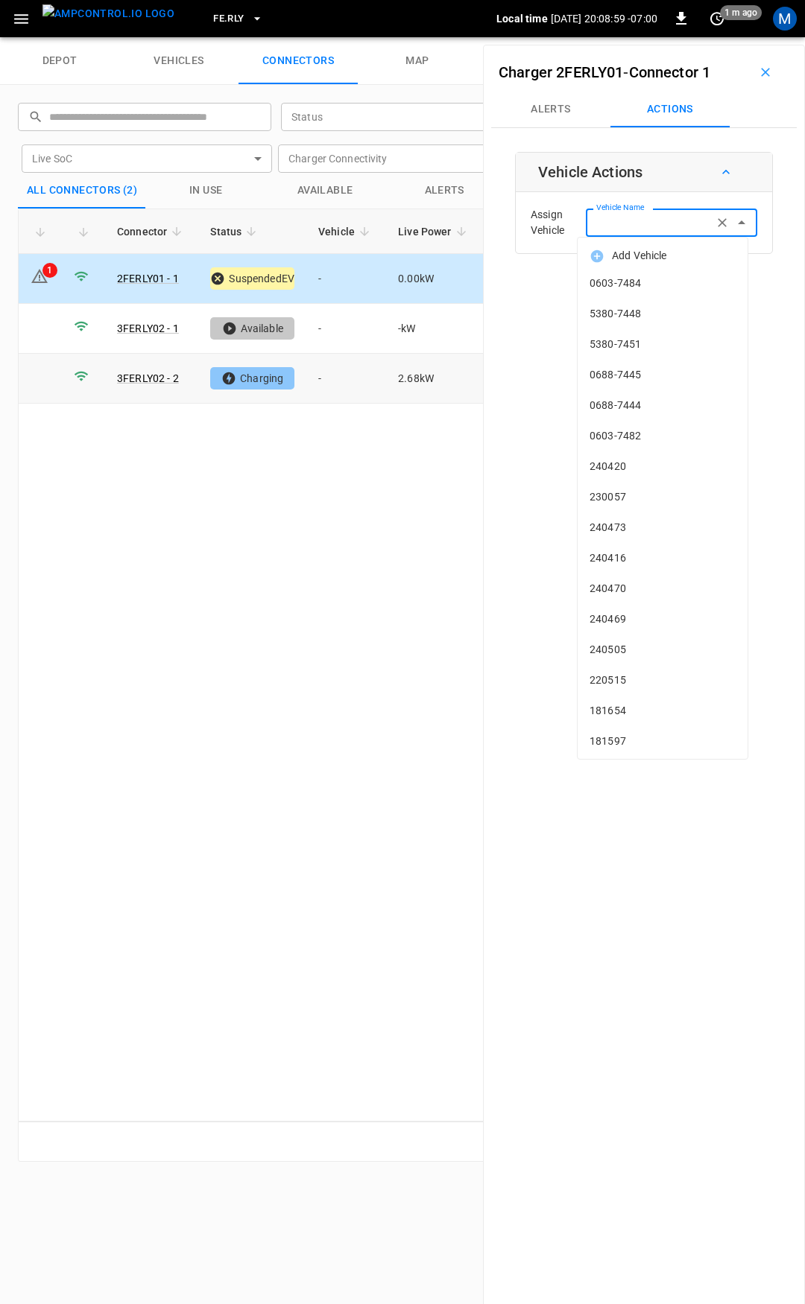
drag, startPoint x: 638, startPoint y: 228, endPoint x: 77, endPoint y: 371, distance: 578.1
click at [637, 228] on input "Vehicle Name" at bounding box center [649, 222] width 118 height 19
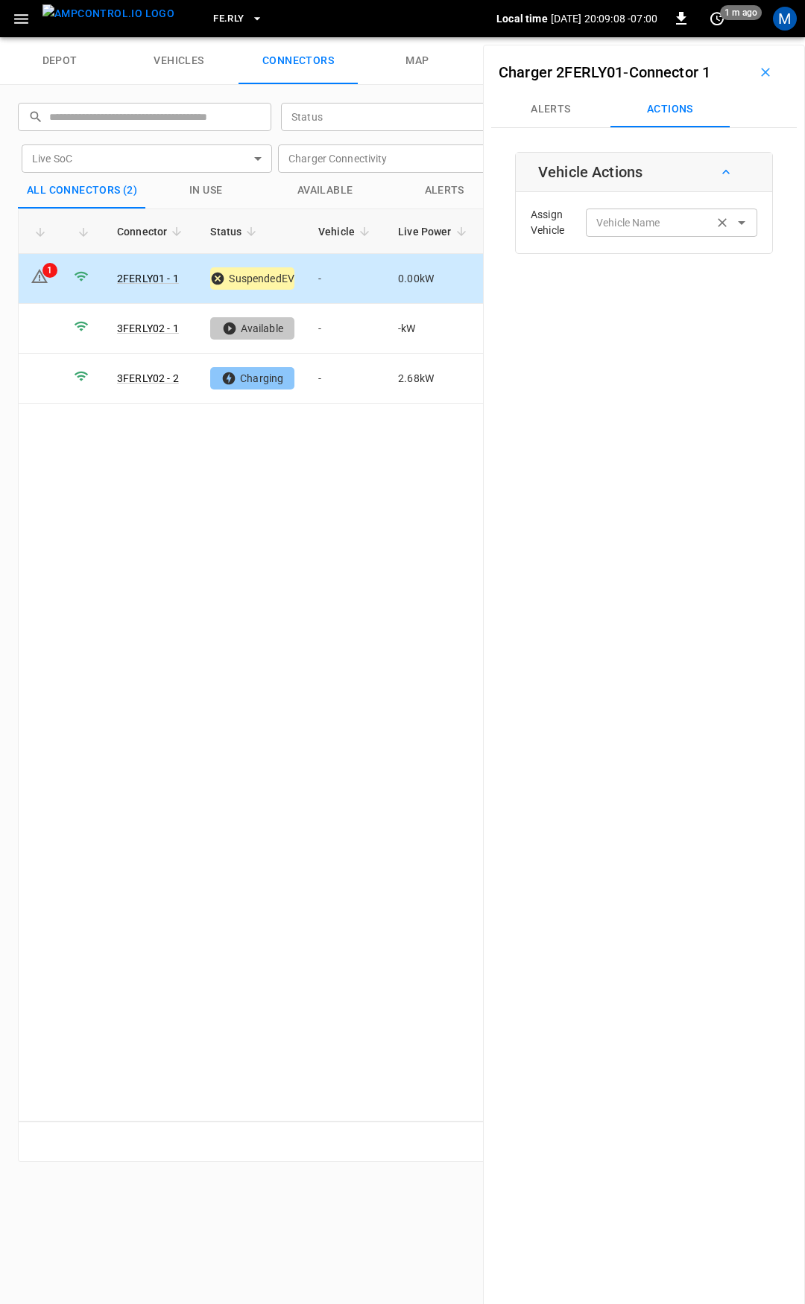
click at [613, 219] on label "Vehicle Name" at bounding box center [628, 223] width 64 height 16
click at [613, 219] on input "Vehicle Name" at bounding box center [649, 222] width 118 height 19
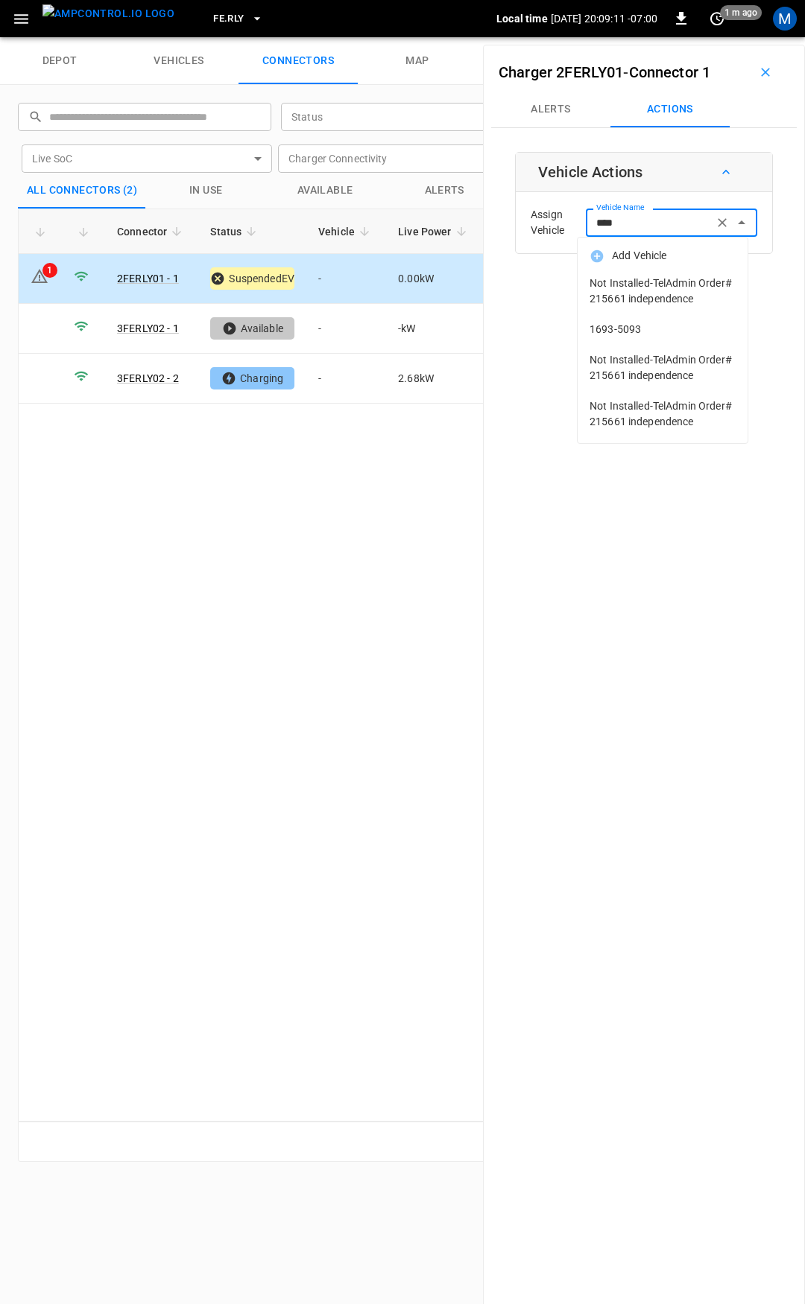
drag, startPoint x: 634, startPoint y: 318, endPoint x: 688, endPoint y: 315, distance: 53.7
click at [635, 318] on li "1693-5093" at bounding box center [662, 329] width 170 height 31
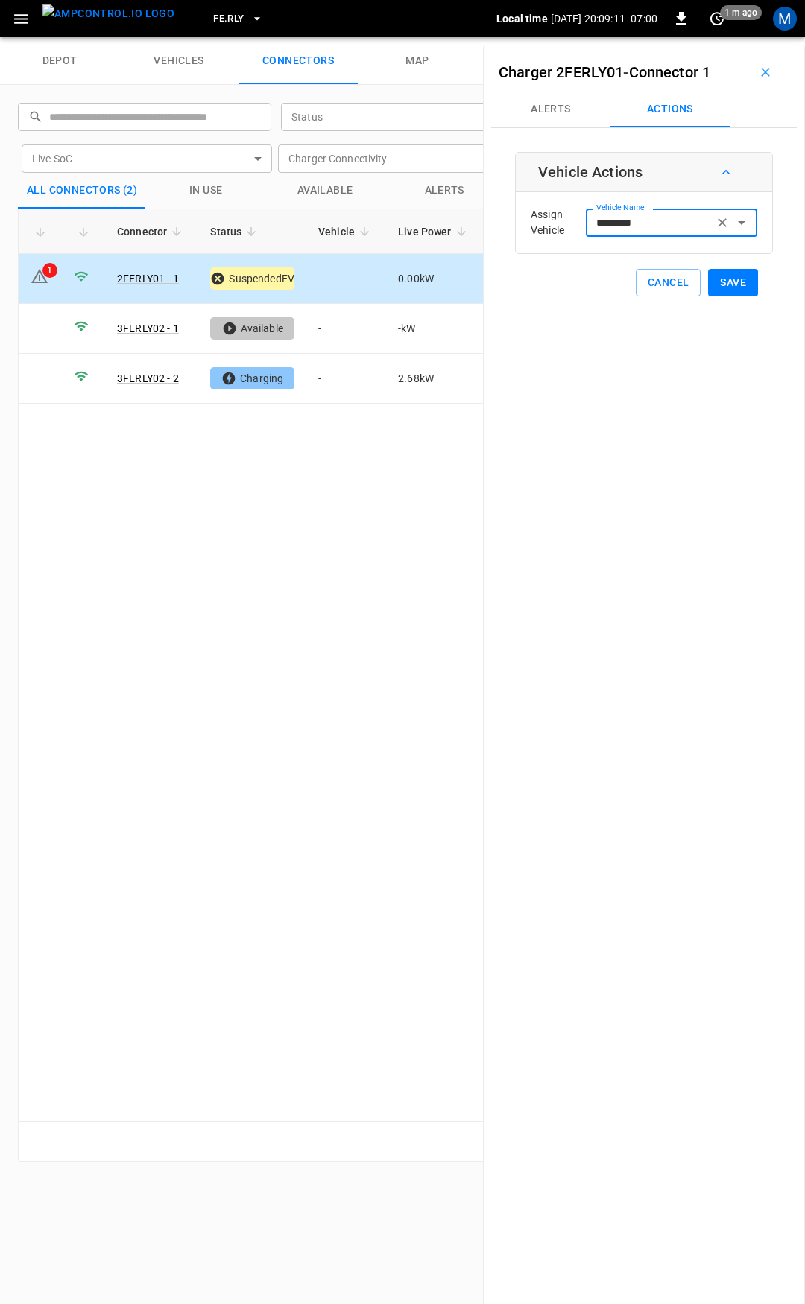
type input "*********"
drag, startPoint x: 748, startPoint y: 285, endPoint x: 717, endPoint y: 303, distance: 35.8
click at [748, 285] on button "Save" at bounding box center [733, 283] width 50 height 28
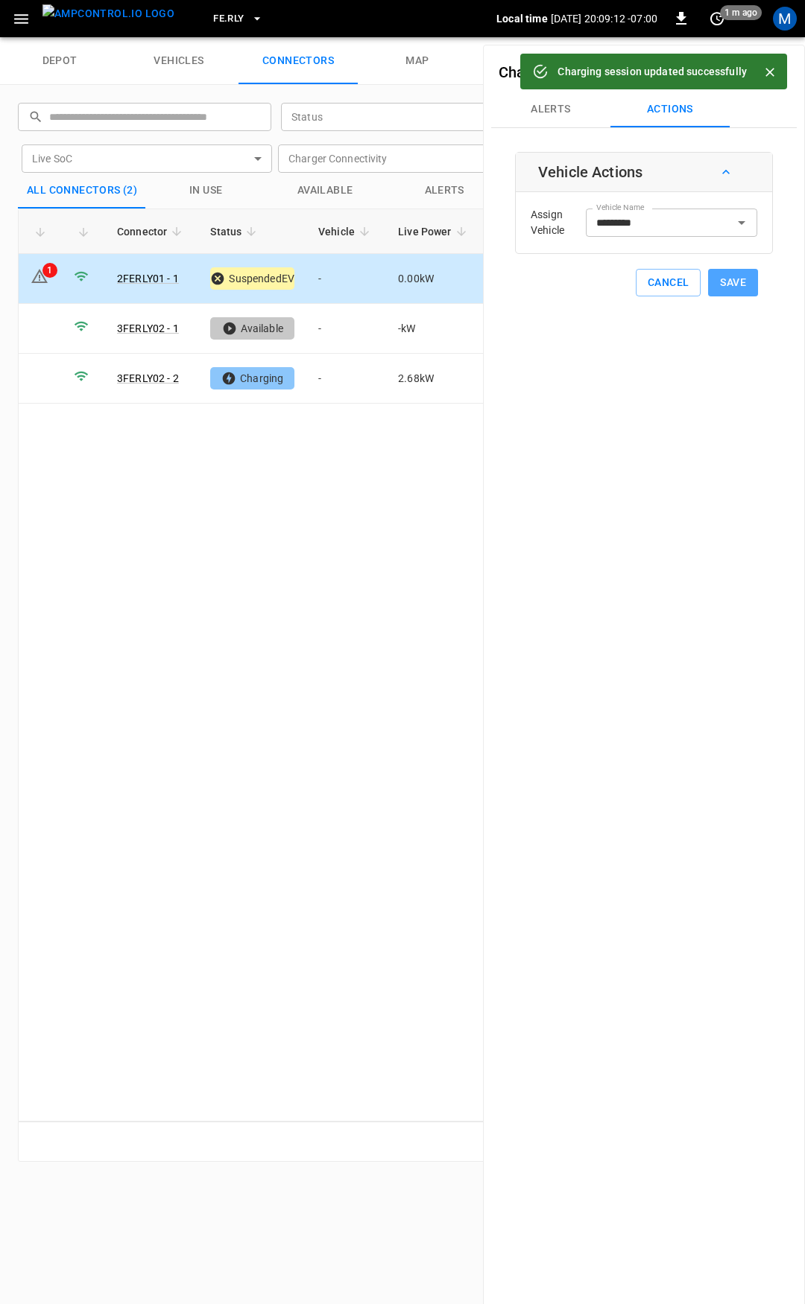
click at [719, 273] on button "Save" at bounding box center [733, 283] width 50 height 28
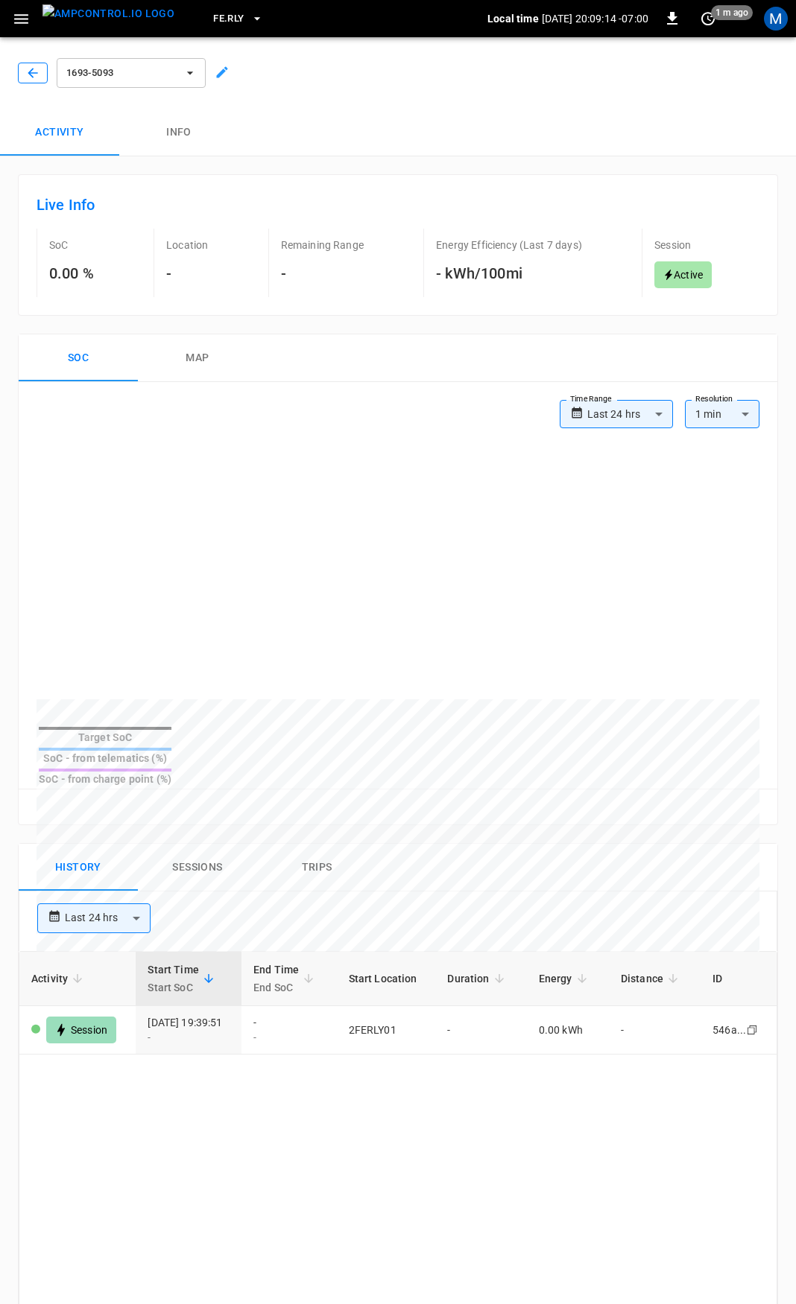
click at [32, 72] on icon "button" at bounding box center [32, 73] width 15 height 15
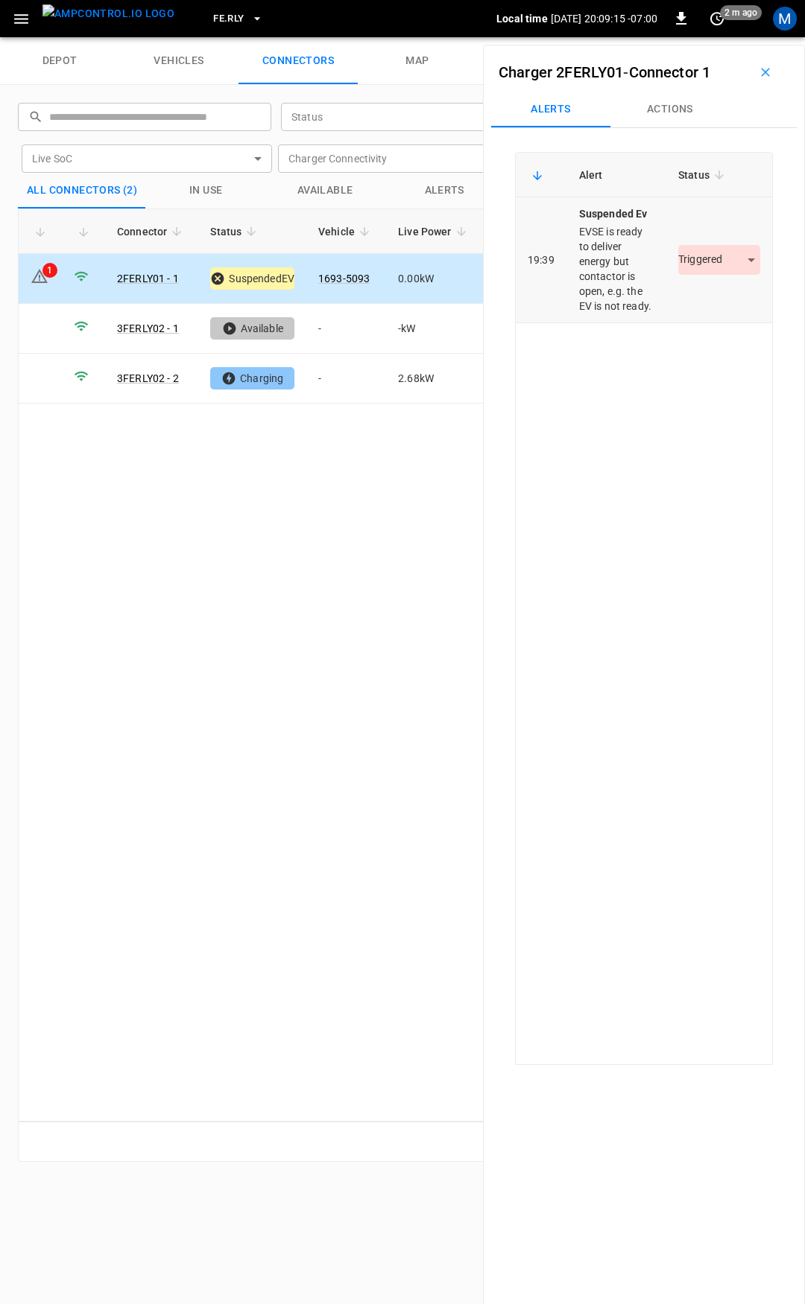
click at [706, 37] on body "FE.RLY Local time [DATE] 20:09:15 -07:00 0 2 m ago M depot vehicles connectors …" at bounding box center [402, 18] width 805 height 37
click at [694, 290] on ul "Resolved Acknowledged Triggered" at bounding box center [710, 332] width 101 height 101
click at [692, 296] on li "Resolved" at bounding box center [710, 304] width 93 height 25
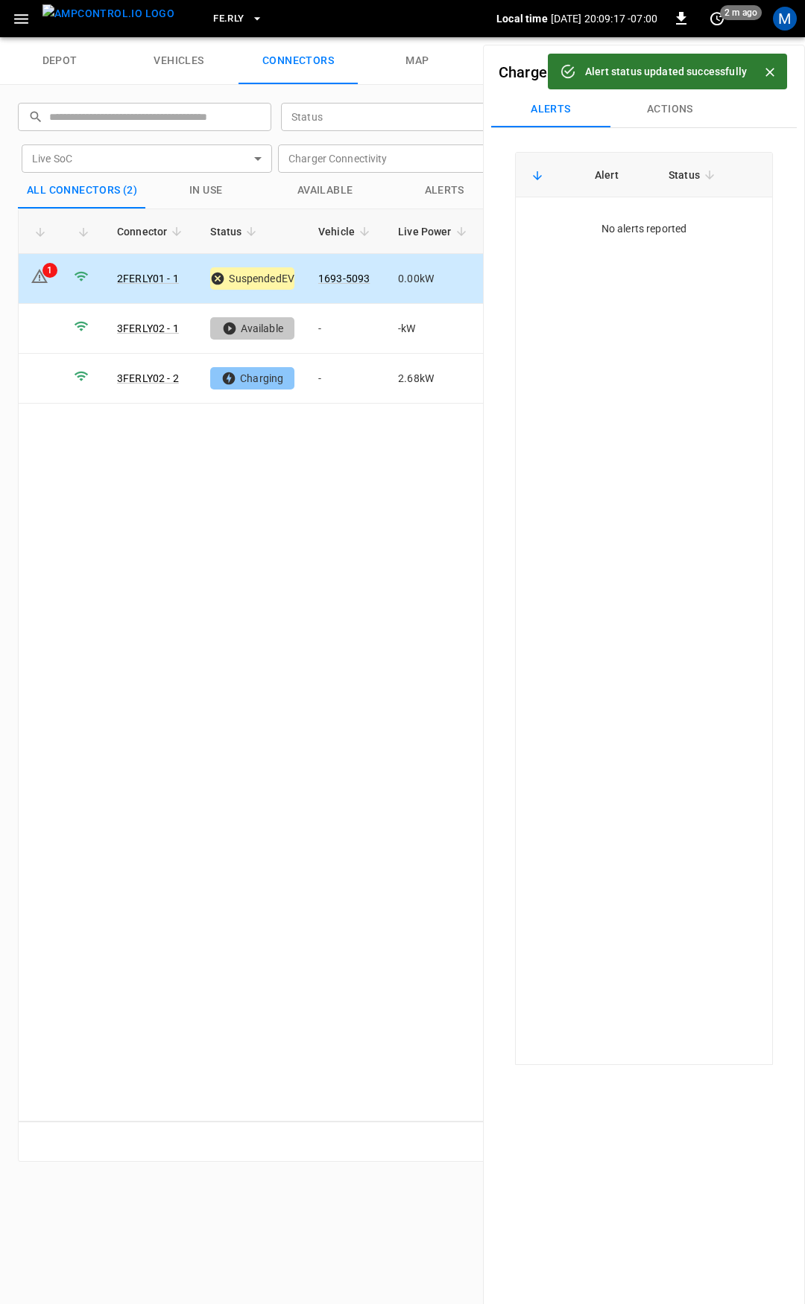
click at [19, 19] on icon "button" at bounding box center [21, 19] width 14 height 10
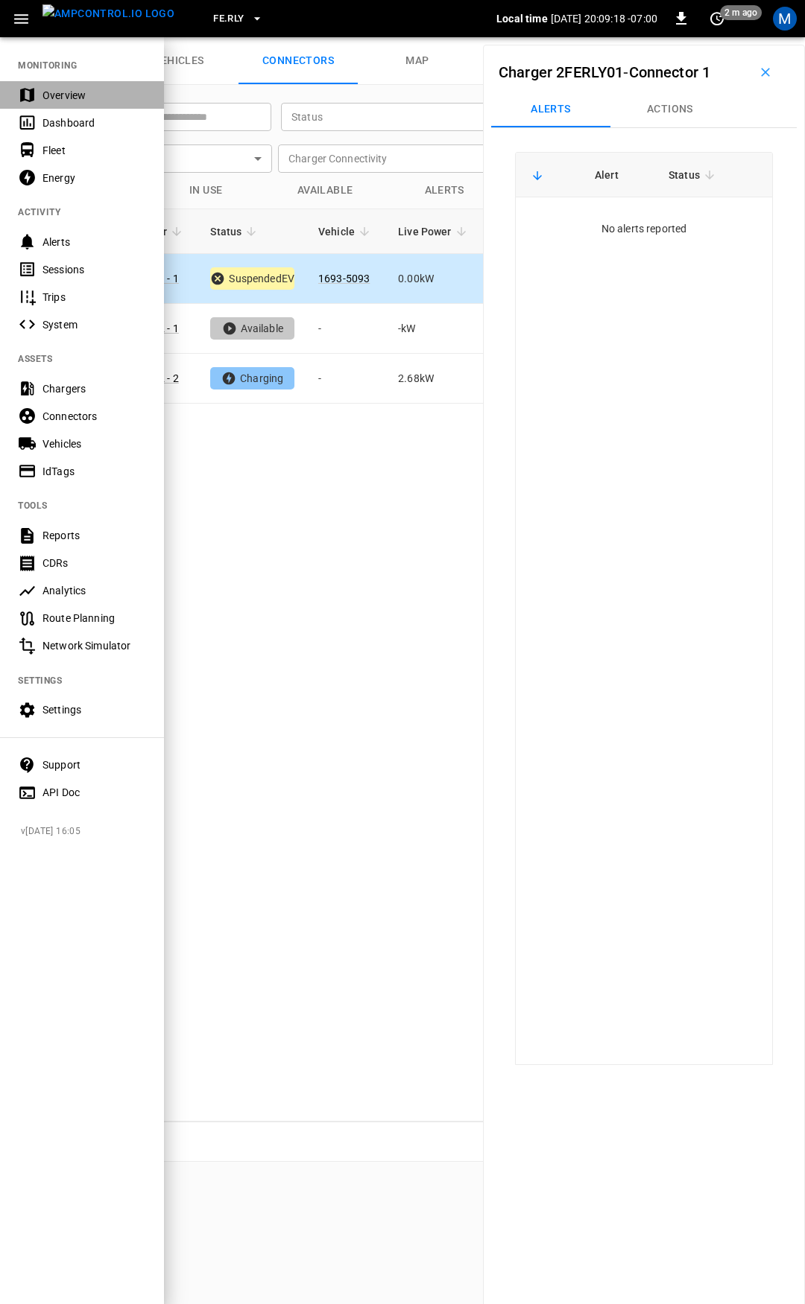
click at [62, 86] on div "Overview" at bounding box center [82, 95] width 164 height 28
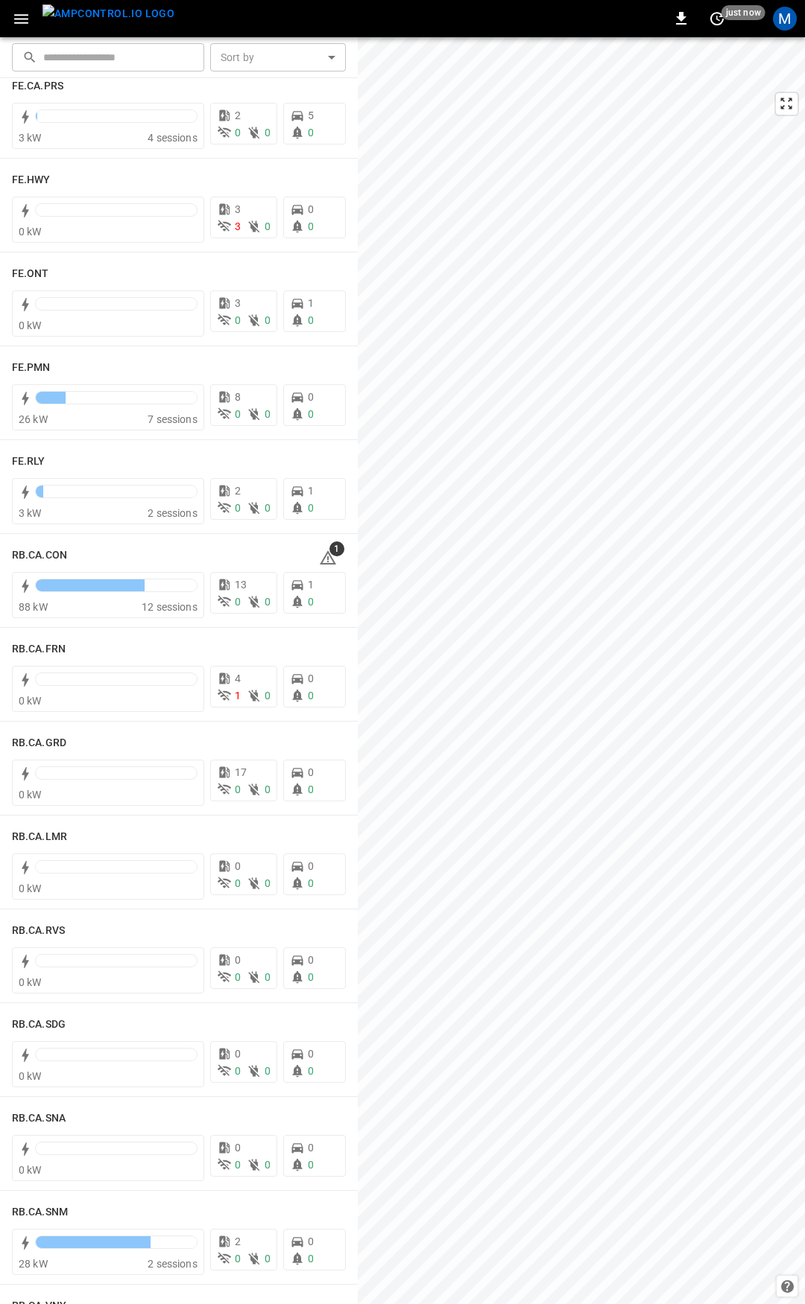
scroll to position [1649, 0]
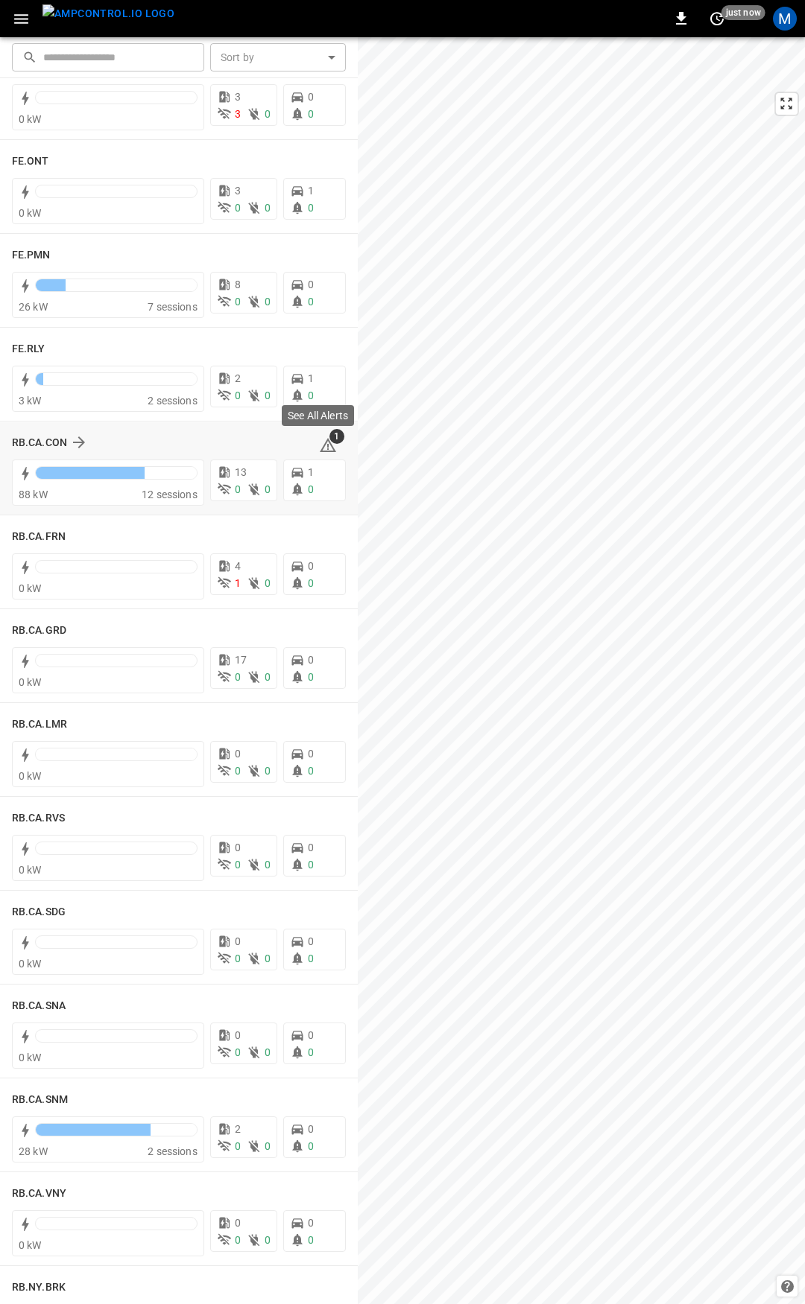
click at [323, 445] on icon at bounding box center [328, 445] width 16 height 14
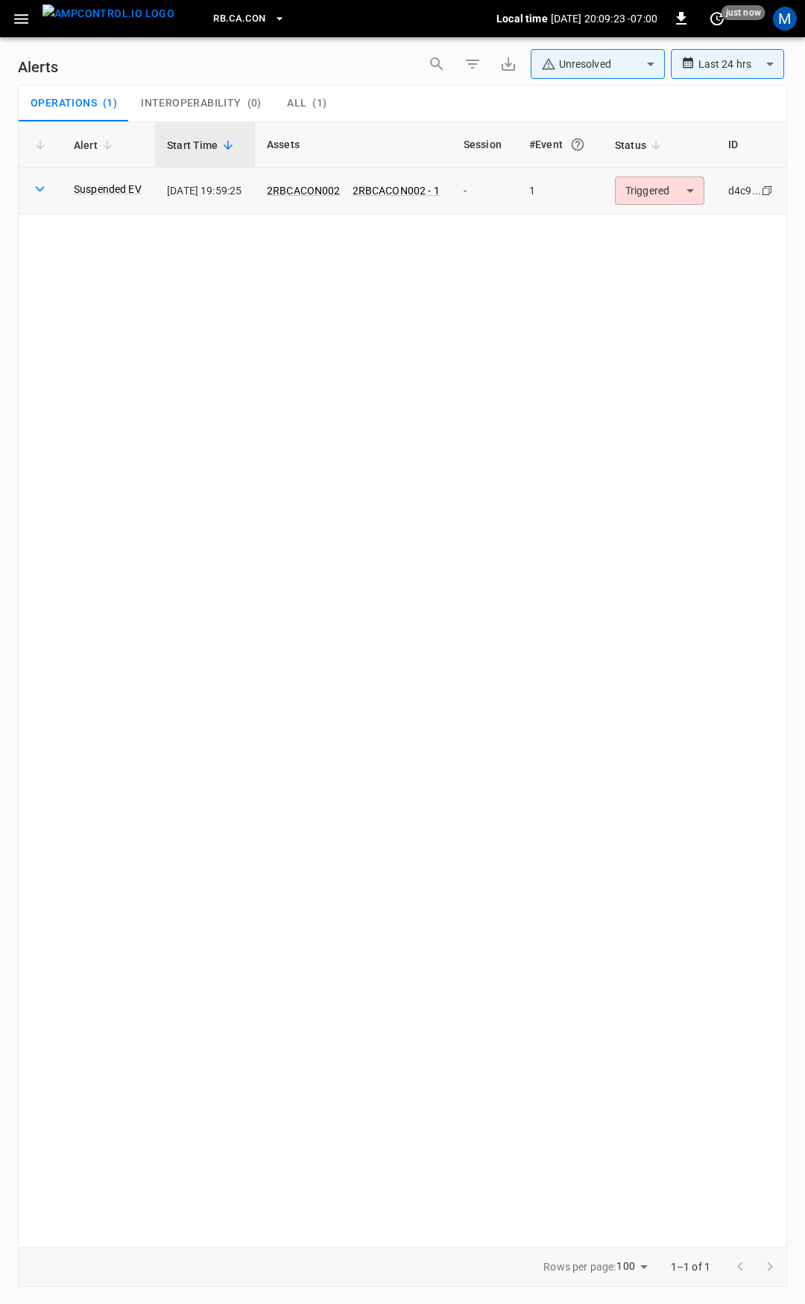
click at [680, 200] on body "**********" at bounding box center [402, 649] width 805 height 1299
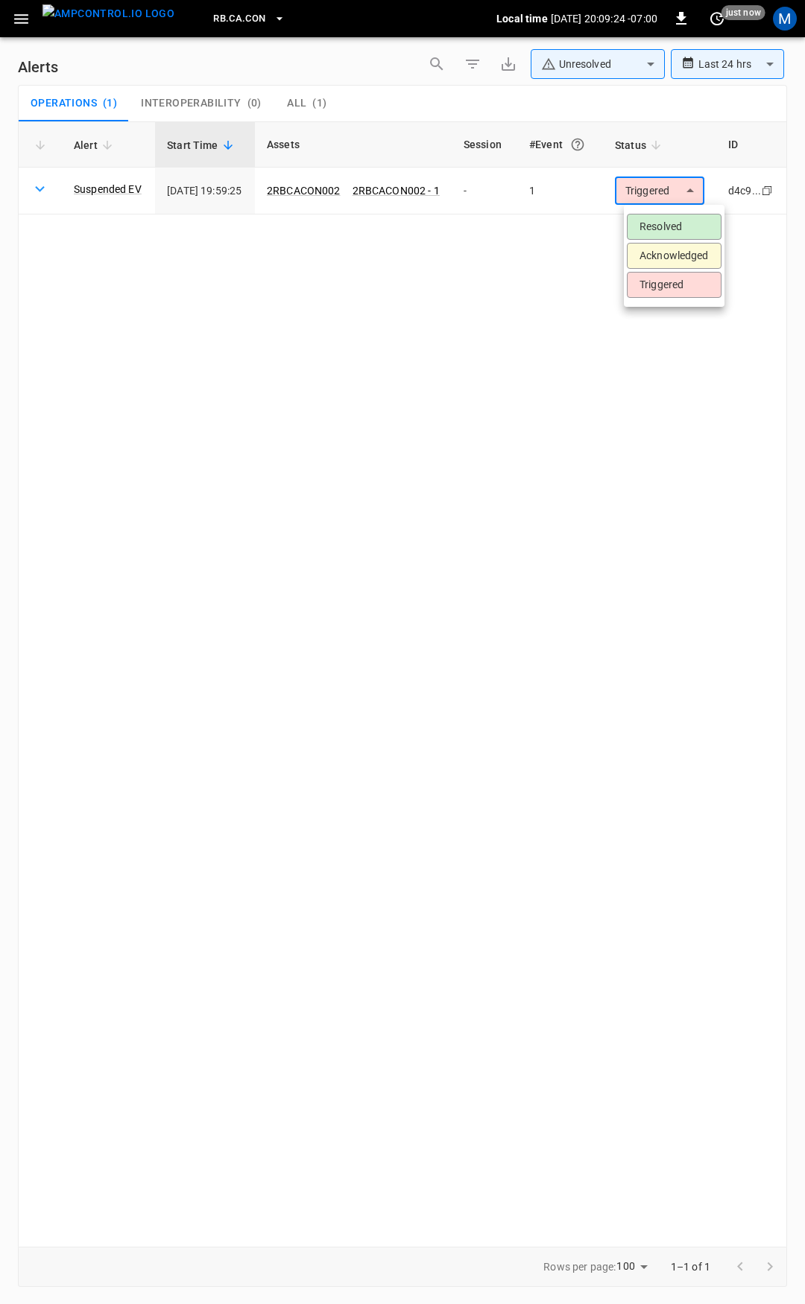
click at [672, 230] on li "Resolved" at bounding box center [673, 227] width 95 height 26
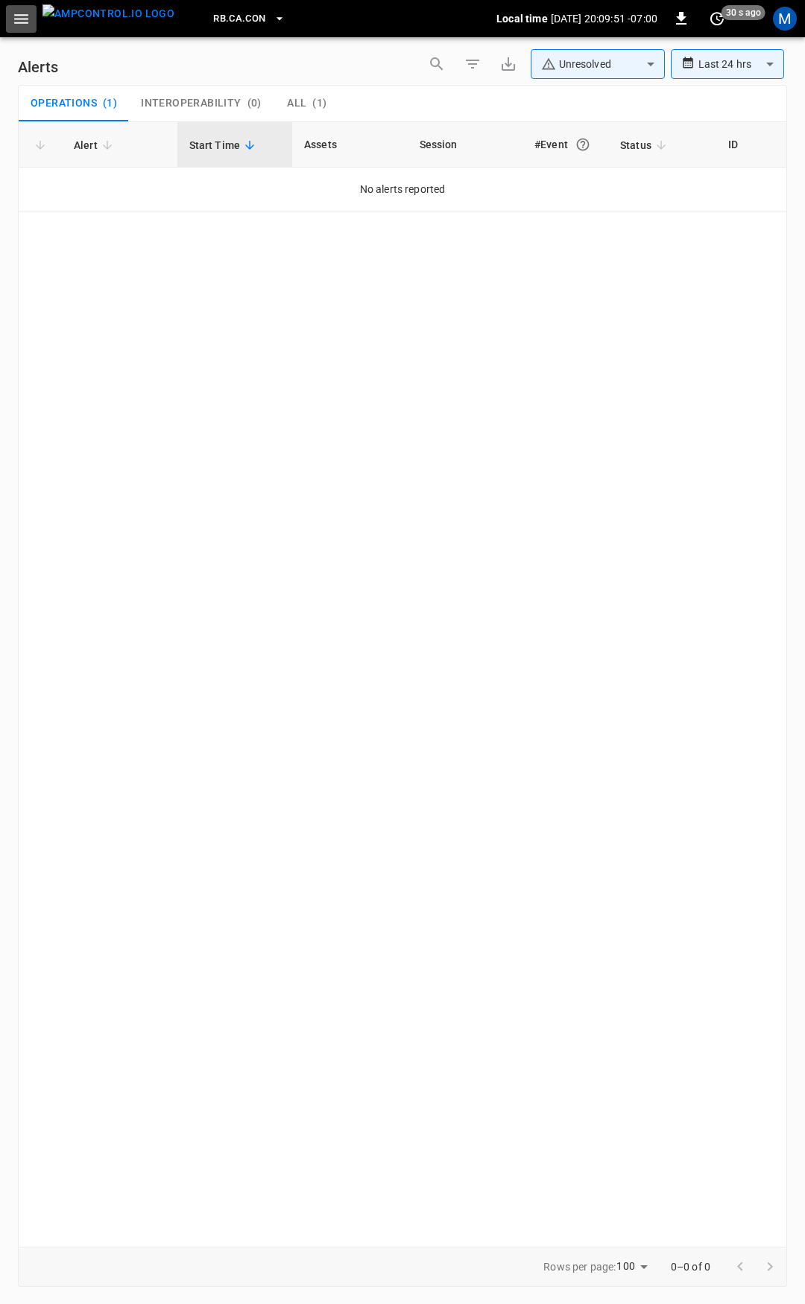
click at [13, 10] on icon "button" at bounding box center [21, 19] width 19 height 19
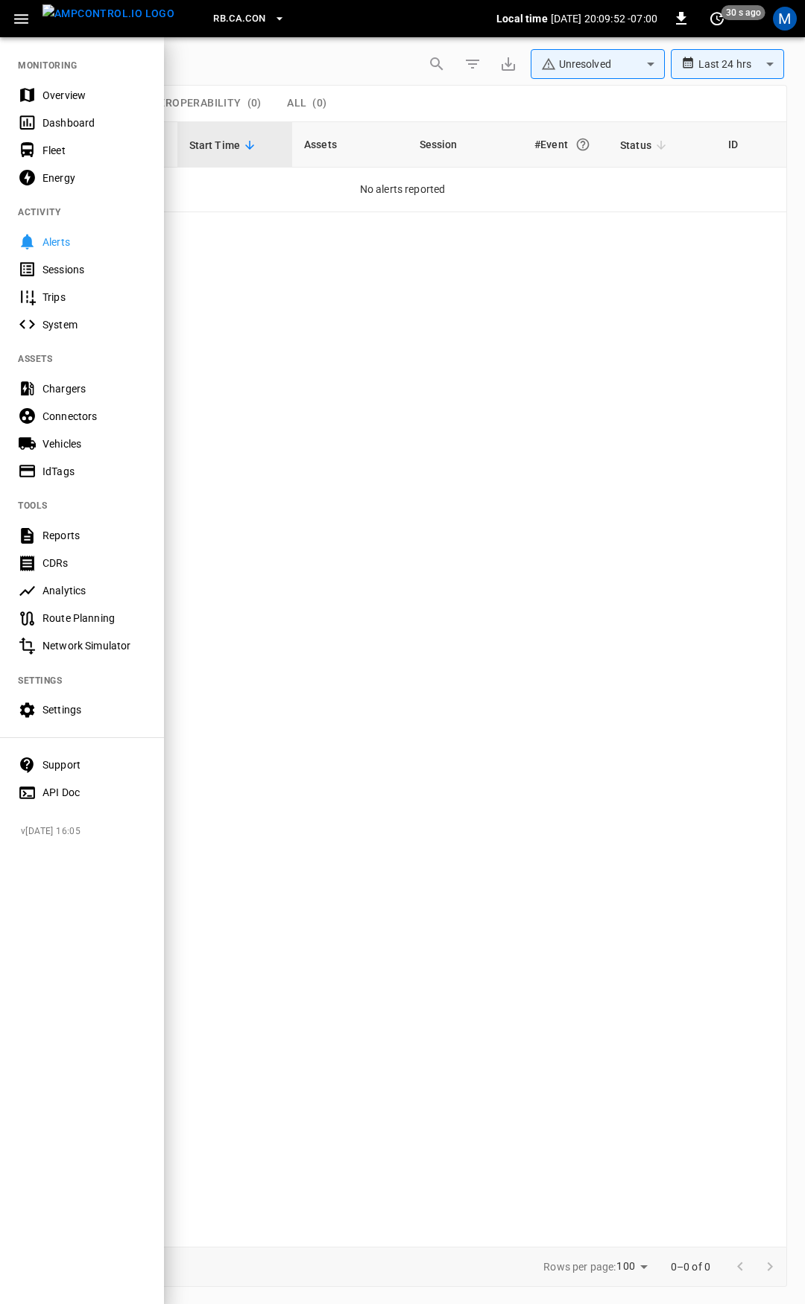
drag, startPoint x: 71, startPoint y: 95, endPoint x: 78, endPoint y: 105, distance: 12.8
click at [71, 95] on div "Overview" at bounding box center [94, 95] width 104 height 15
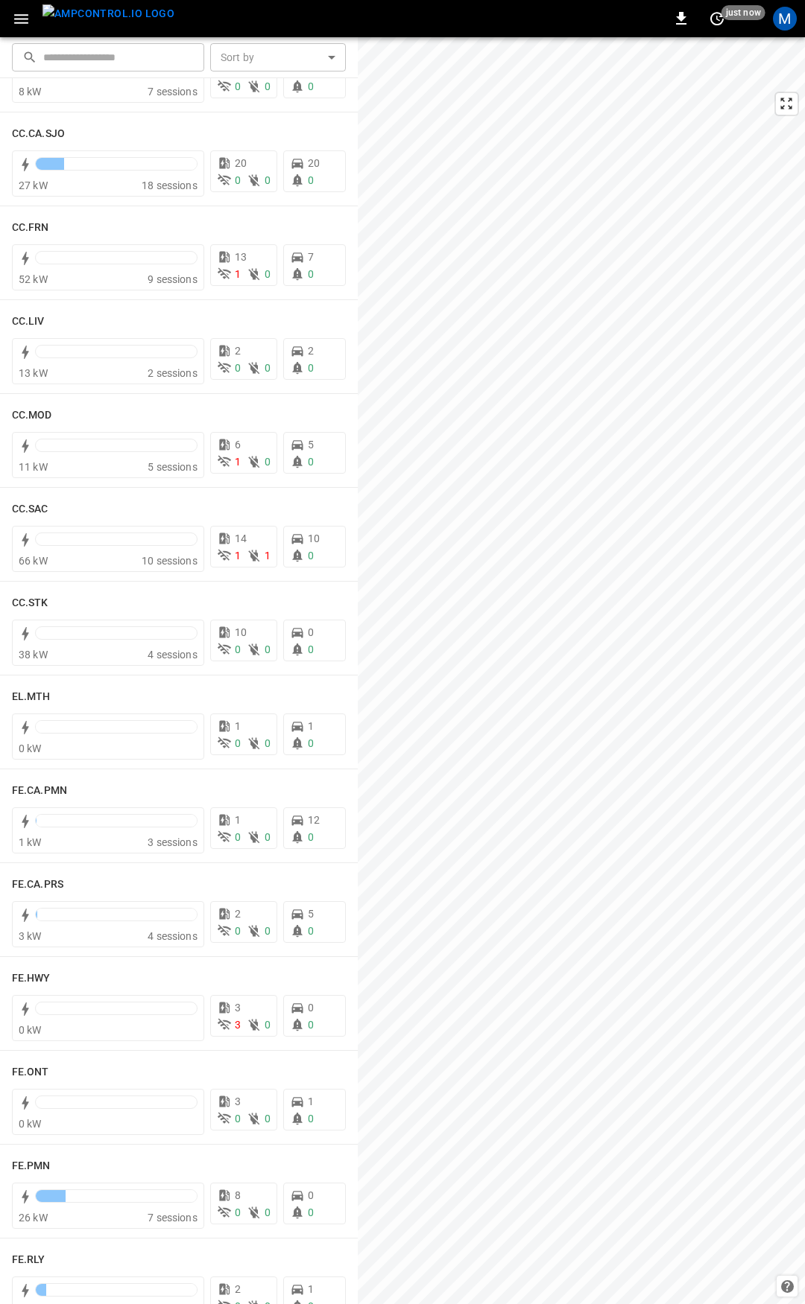
scroll to position [780, 0]
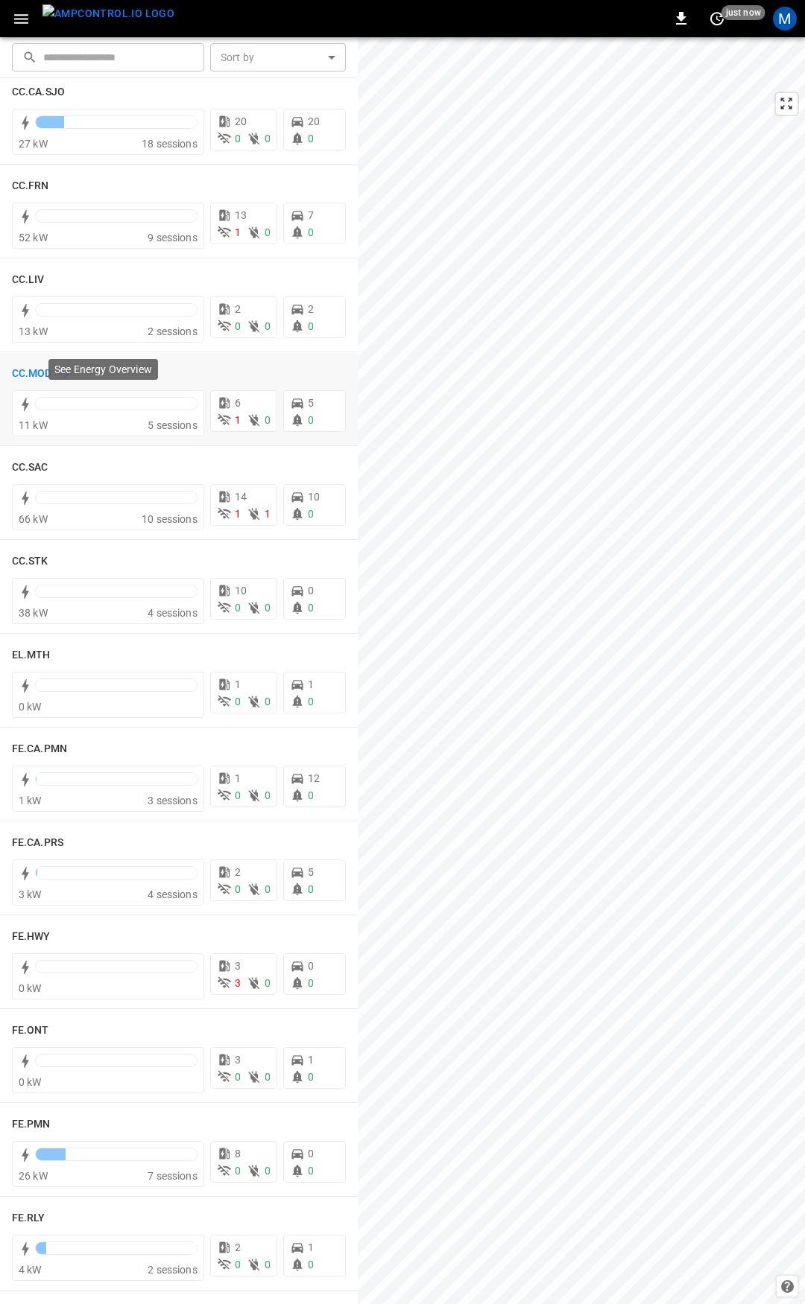
click at [42, 376] on h6 "CC.MOD" at bounding box center [32, 374] width 40 height 16
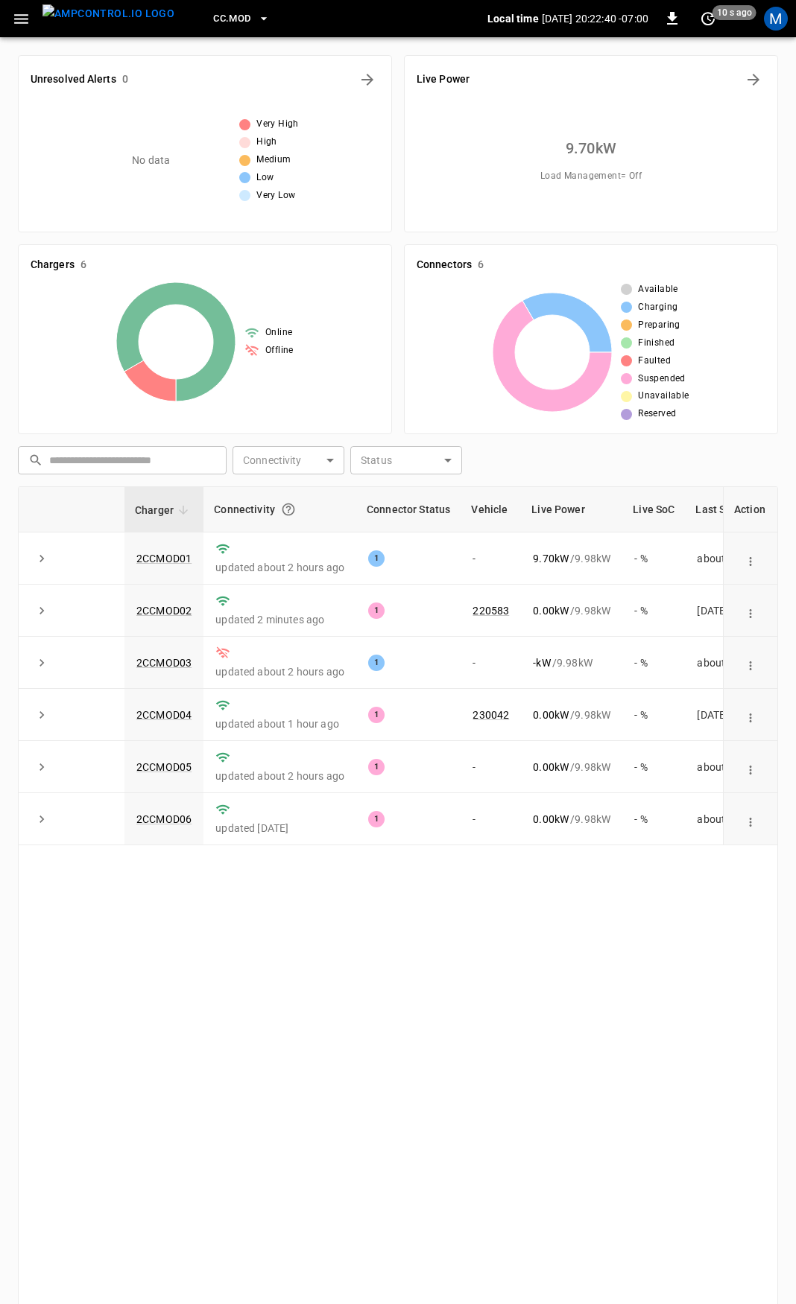
click at [22, 18] on icon "button" at bounding box center [21, 19] width 14 height 10
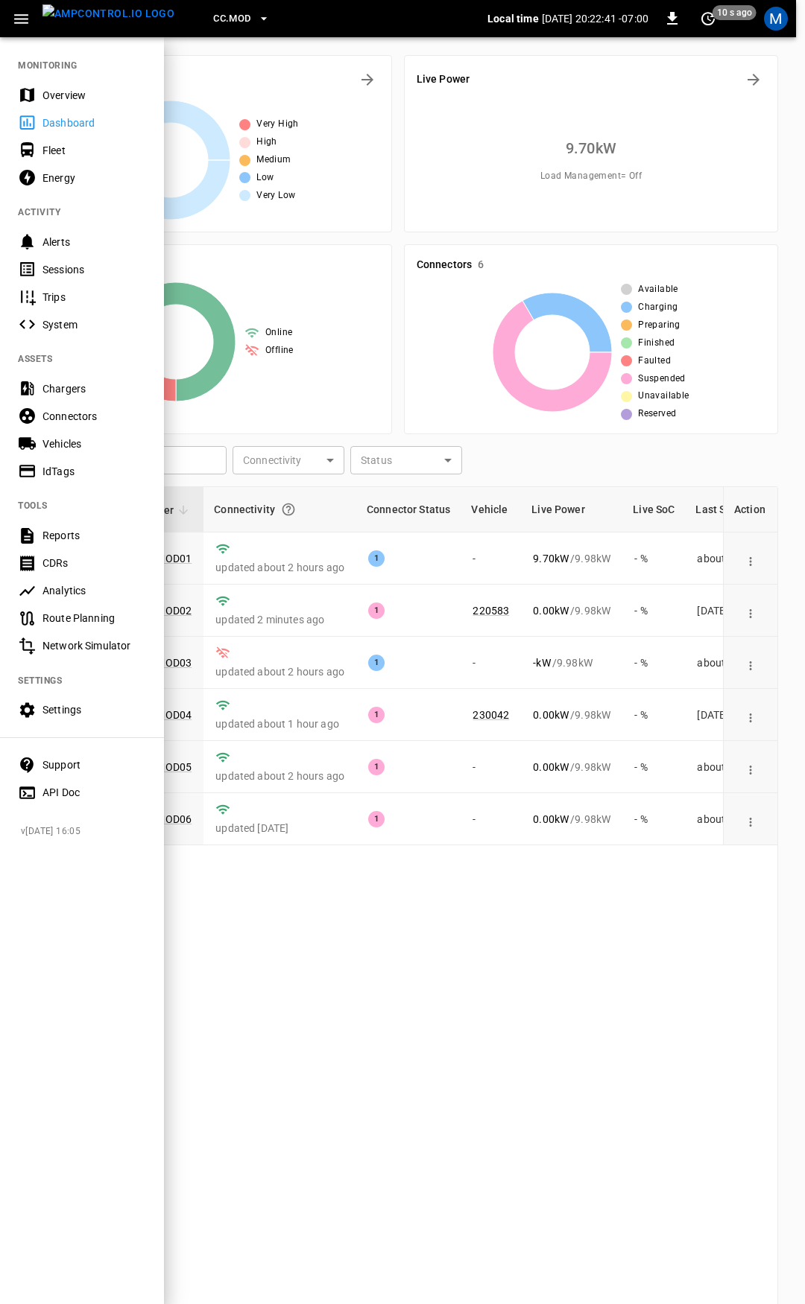
click at [96, 103] on div "Overview" at bounding box center [82, 95] width 164 height 28
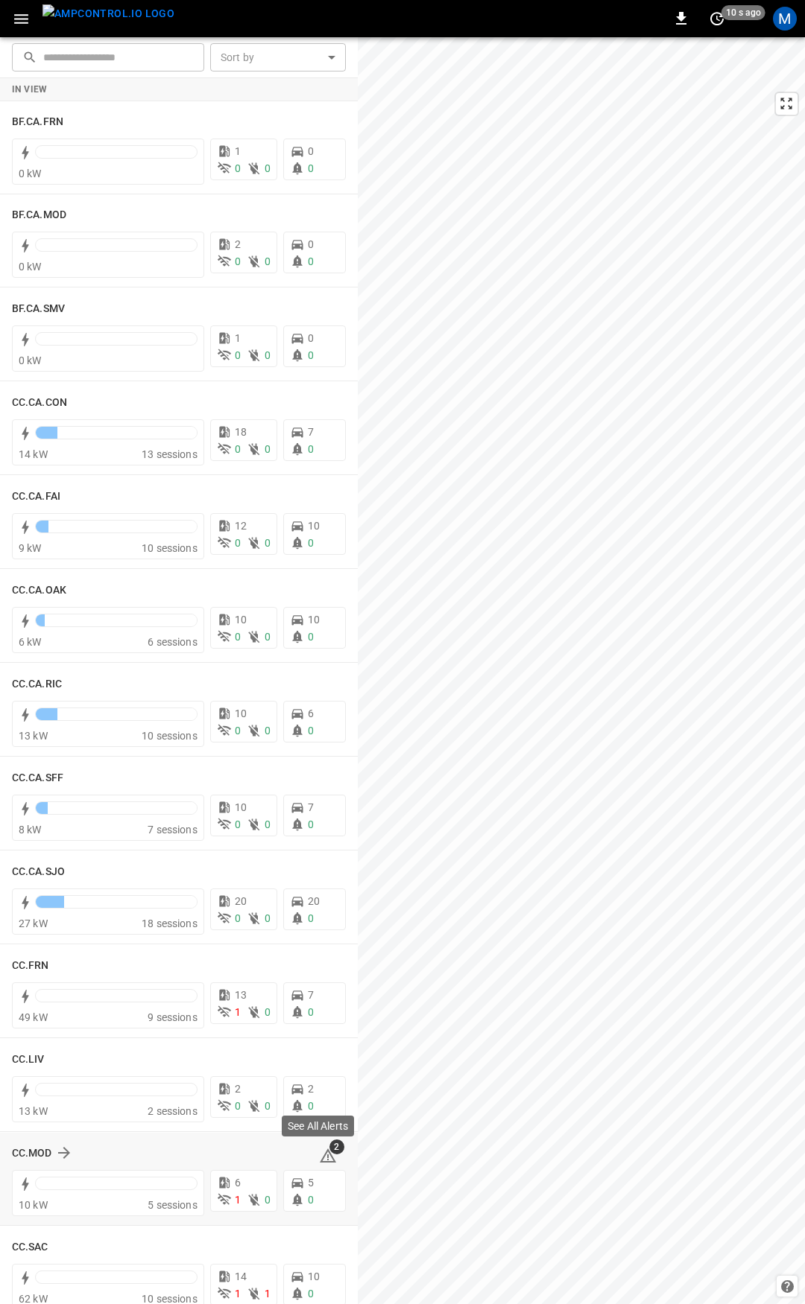
click at [320, 1153] on icon at bounding box center [328, 1156] width 16 height 14
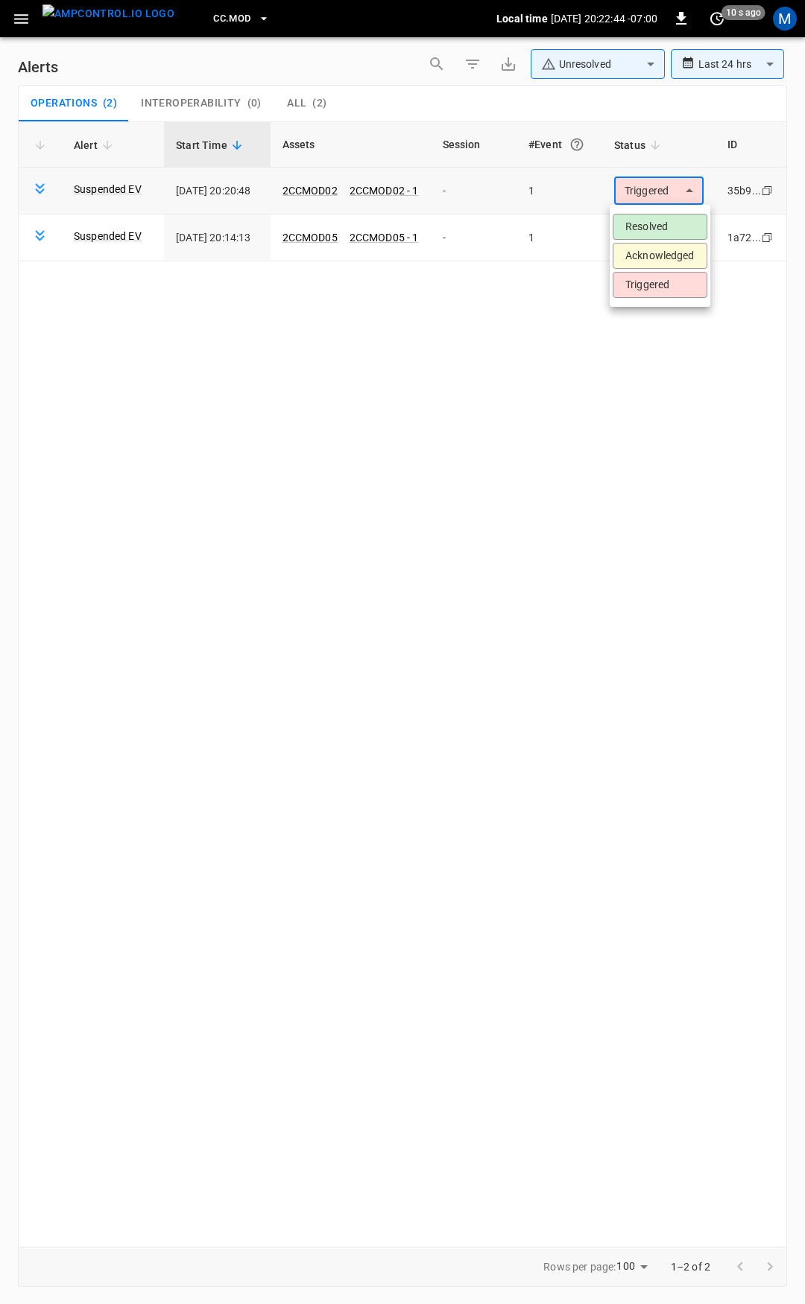
click at [665, 189] on body "**********" at bounding box center [402, 649] width 805 height 1299
click at [667, 221] on li "Resolved" at bounding box center [659, 227] width 95 height 26
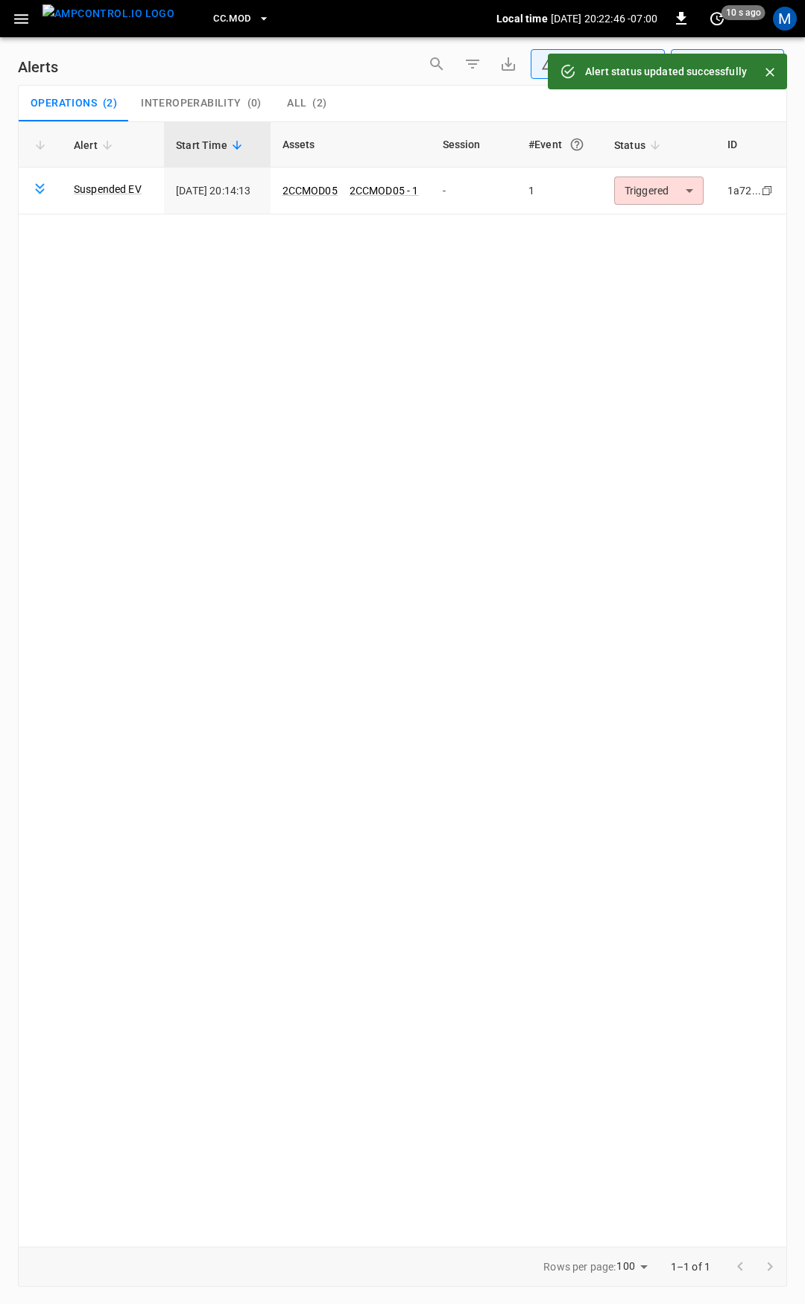
click at [670, 188] on body "**********" at bounding box center [402, 649] width 805 height 1299
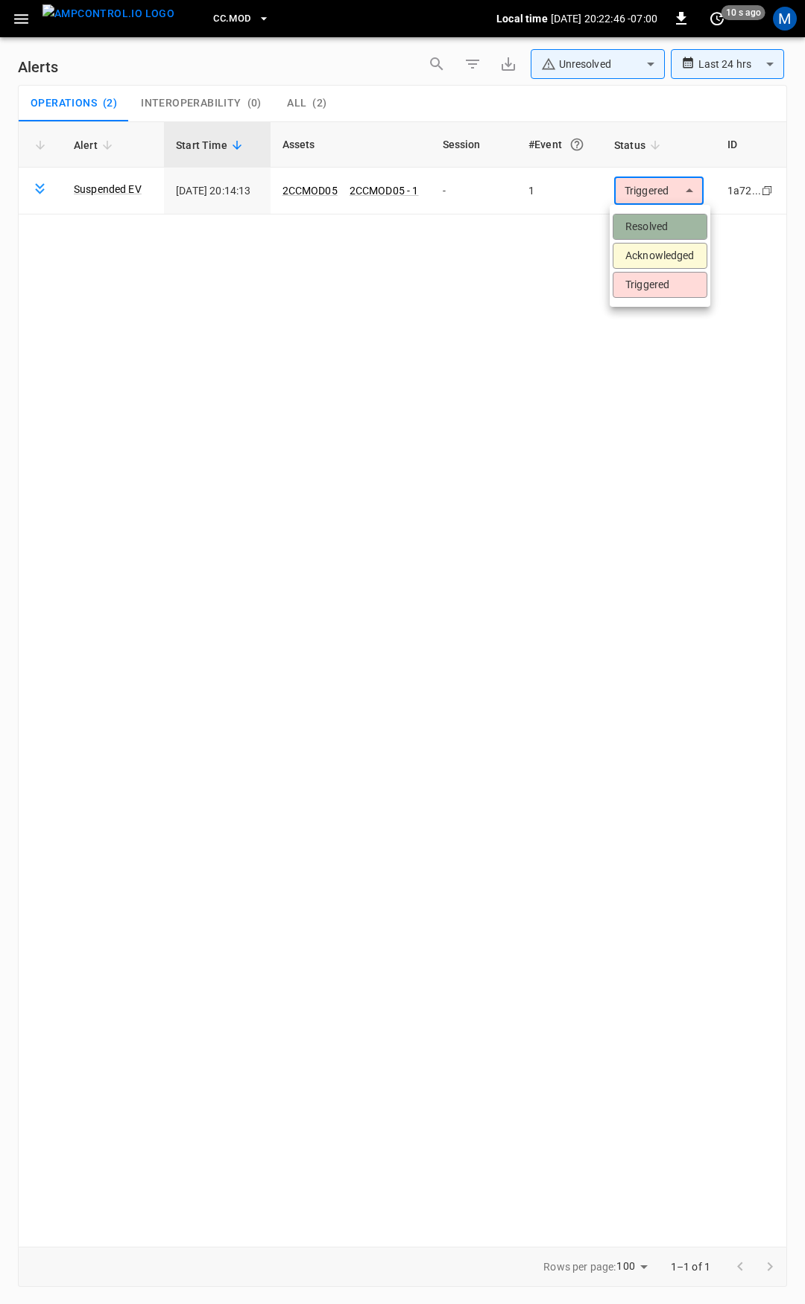
click at [660, 224] on li "Resolved" at bounding box center [659, 227] width 95 height 26
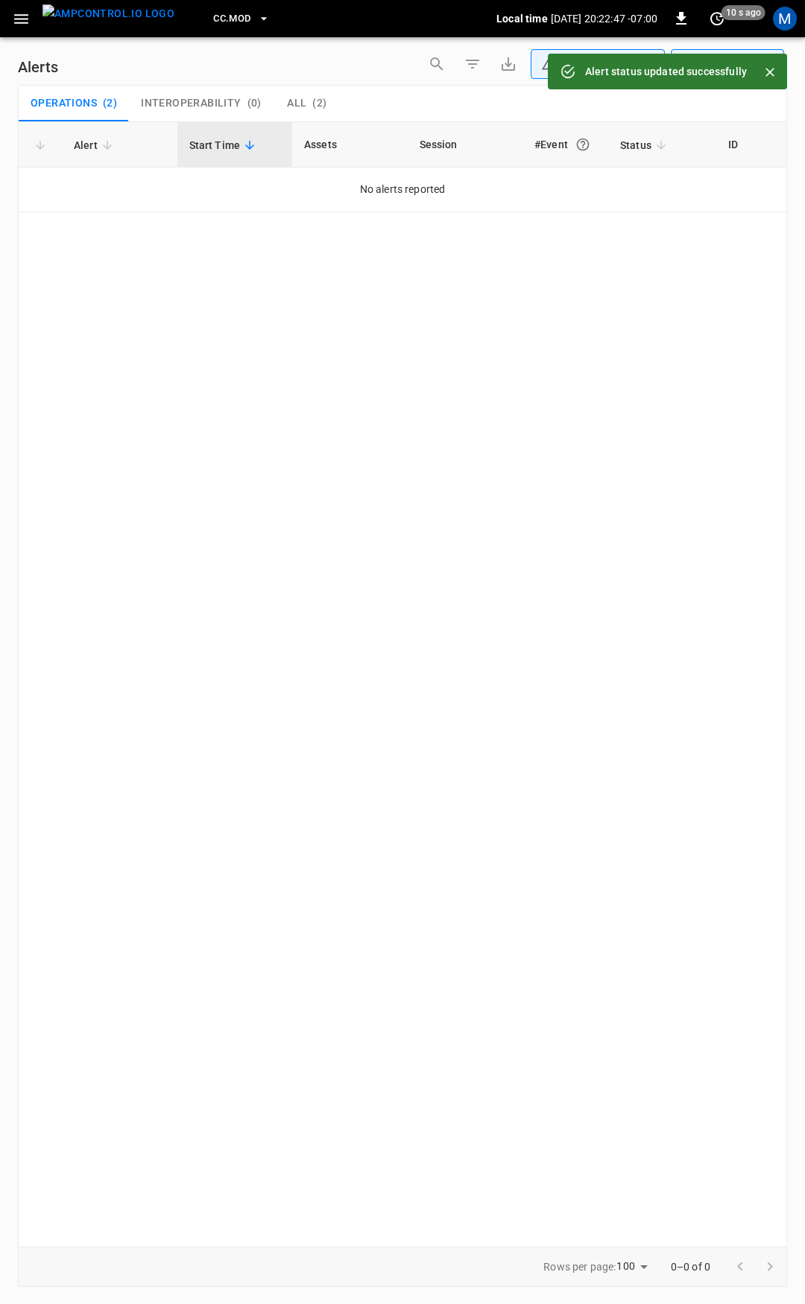
click at [25, 14] on icon "button" at bounding box center [21, 19] width 14 height 10
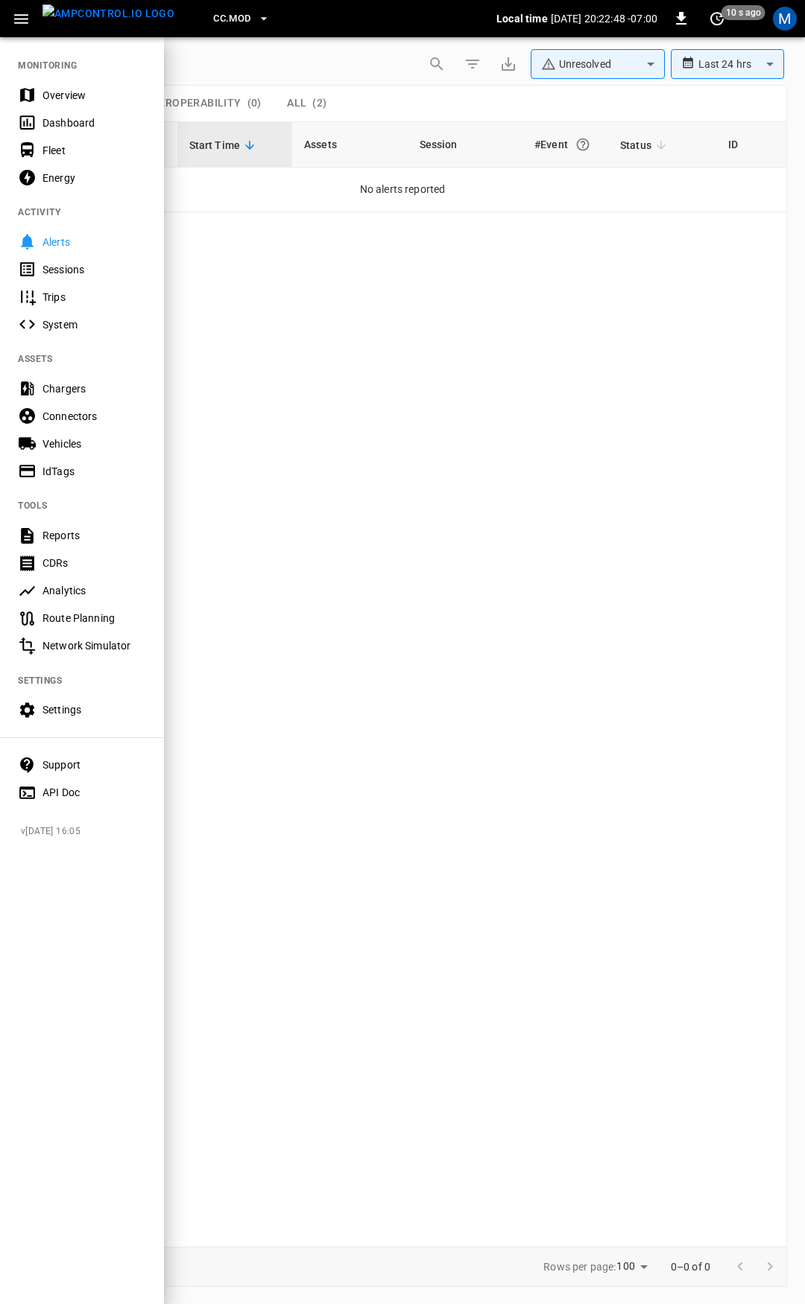
click at [76, 97] on div "Overview" at bounding box center [94, 95] width 104 height 15
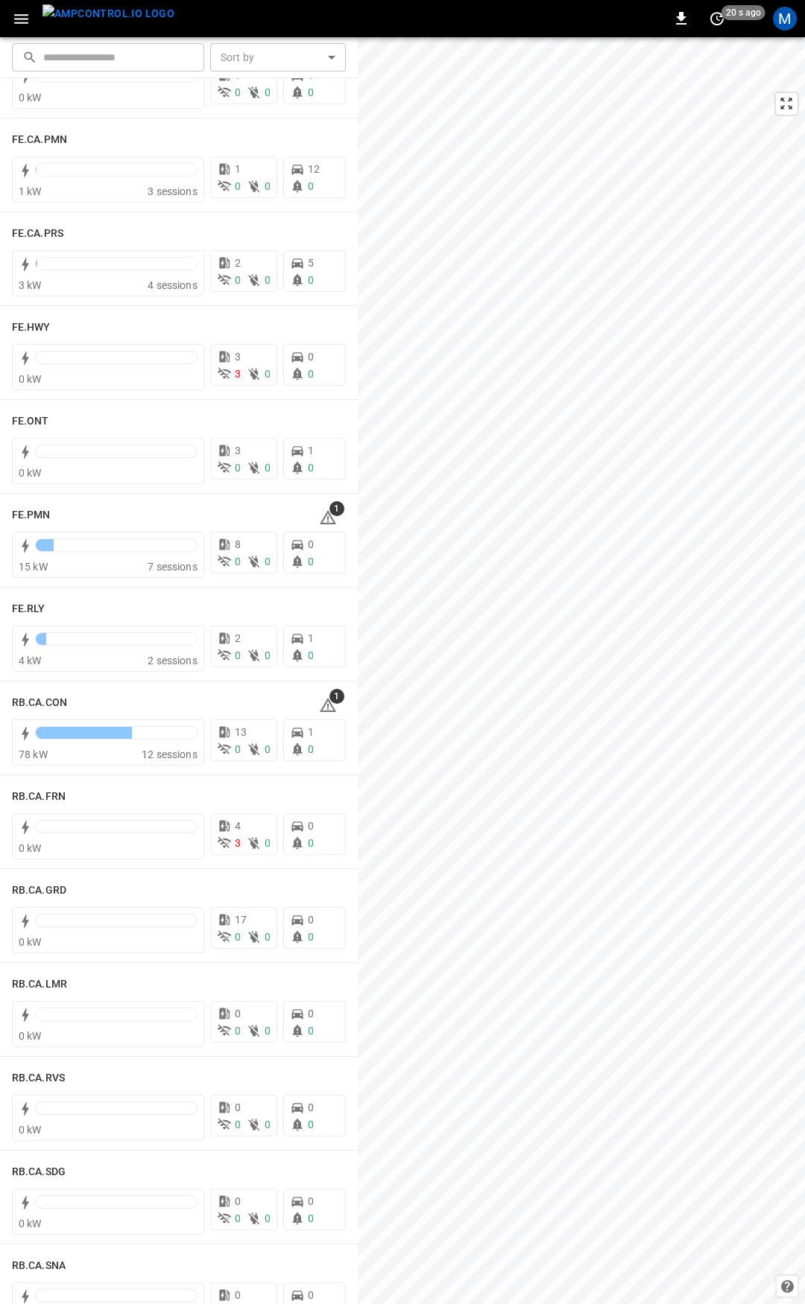
scroll to position [1381, 0]
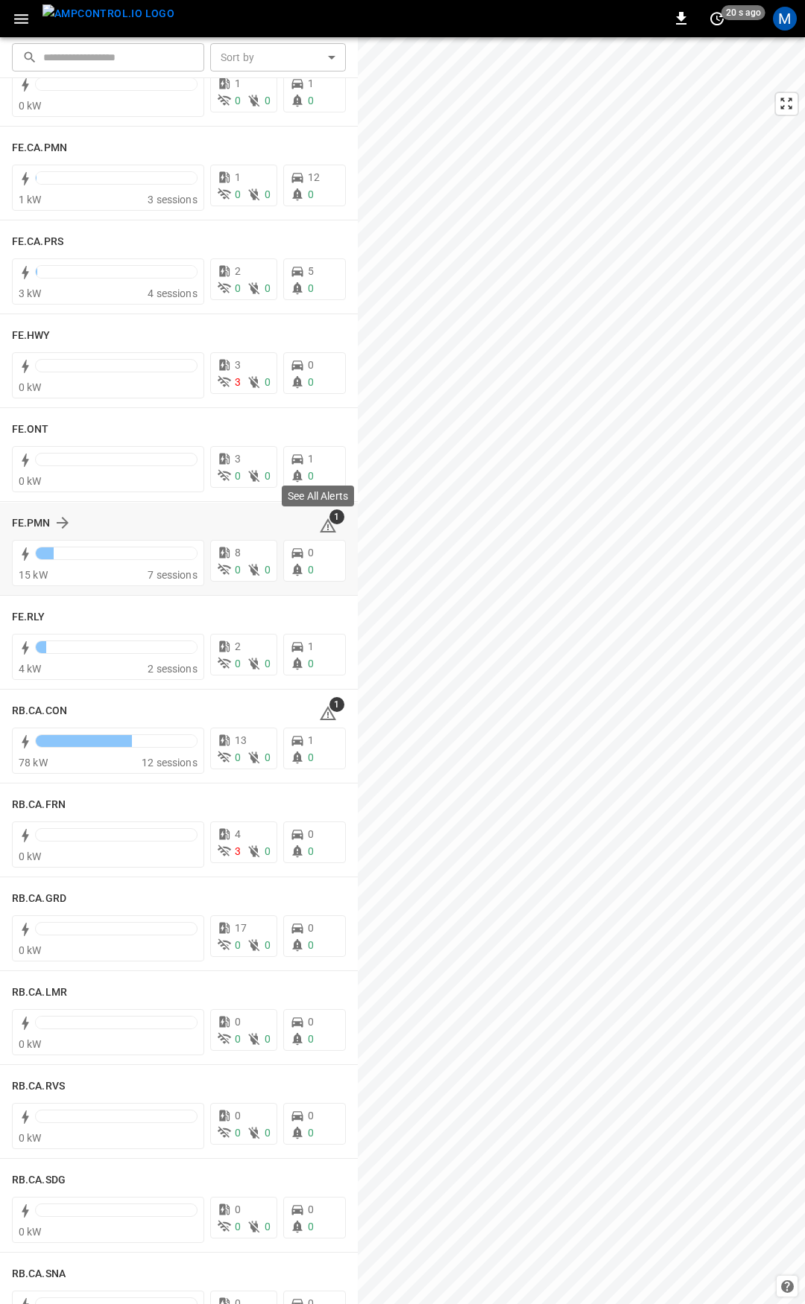
click at [320, 524] on icon at bounding box center [328, 525] width 16 height 14
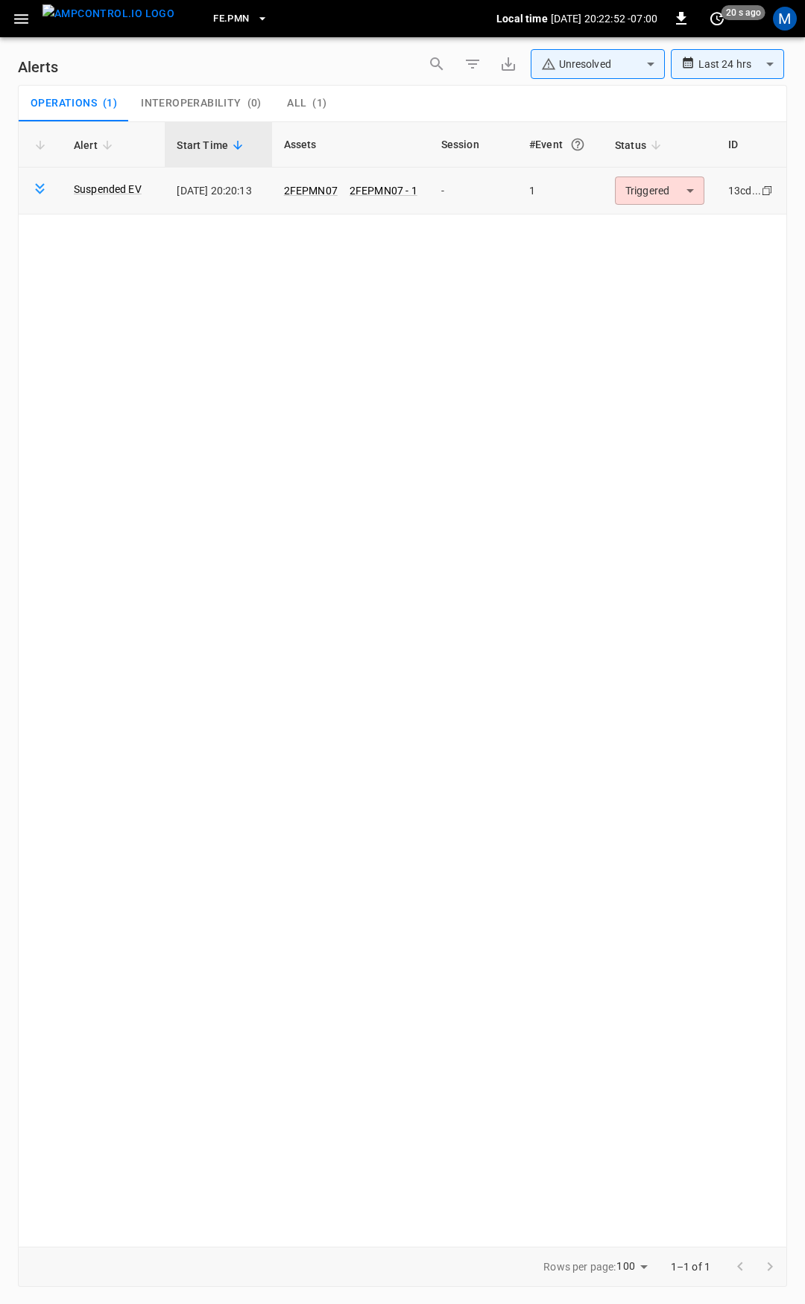
click at [653, 188] on body "**********" at bounding box center [402, 649] width 805 height 1299
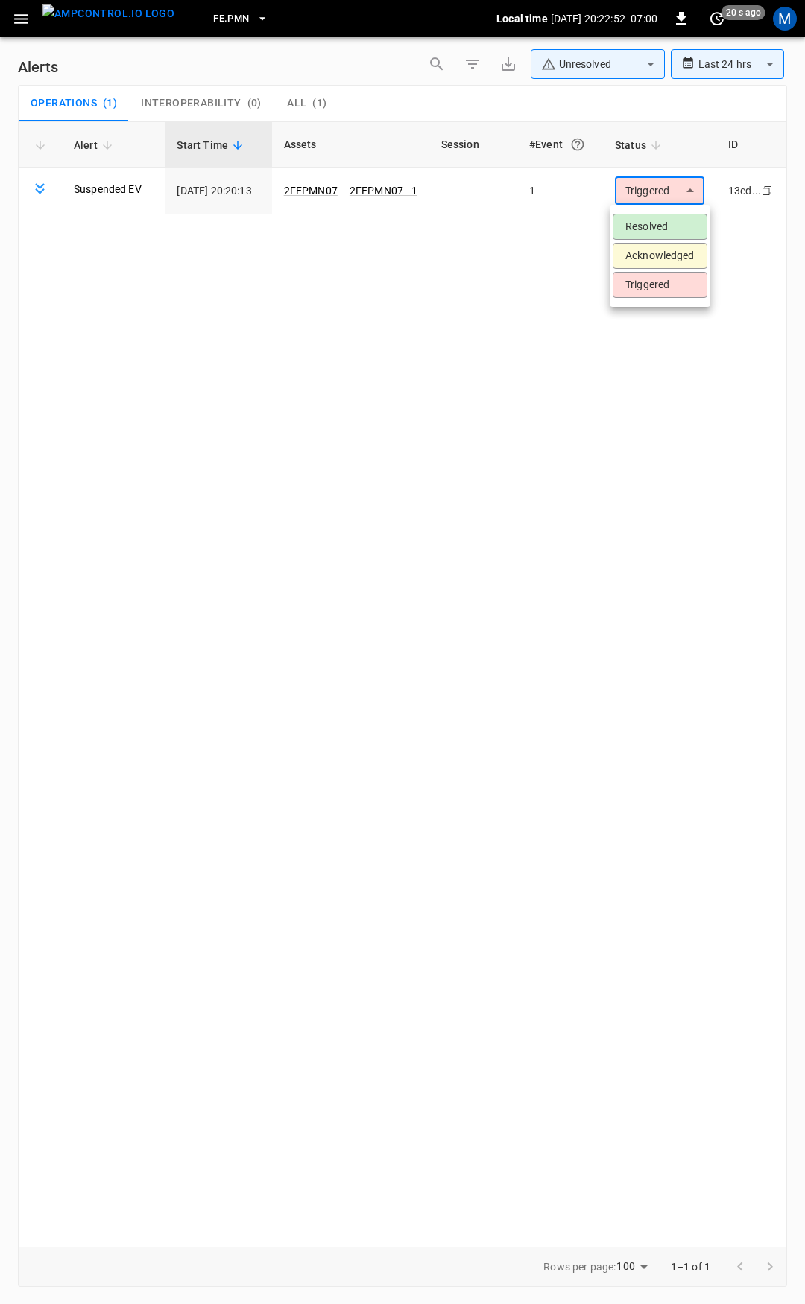
click at [625, 223] on li "Resolved" at bounding box center [659, 227] width 95 height 26
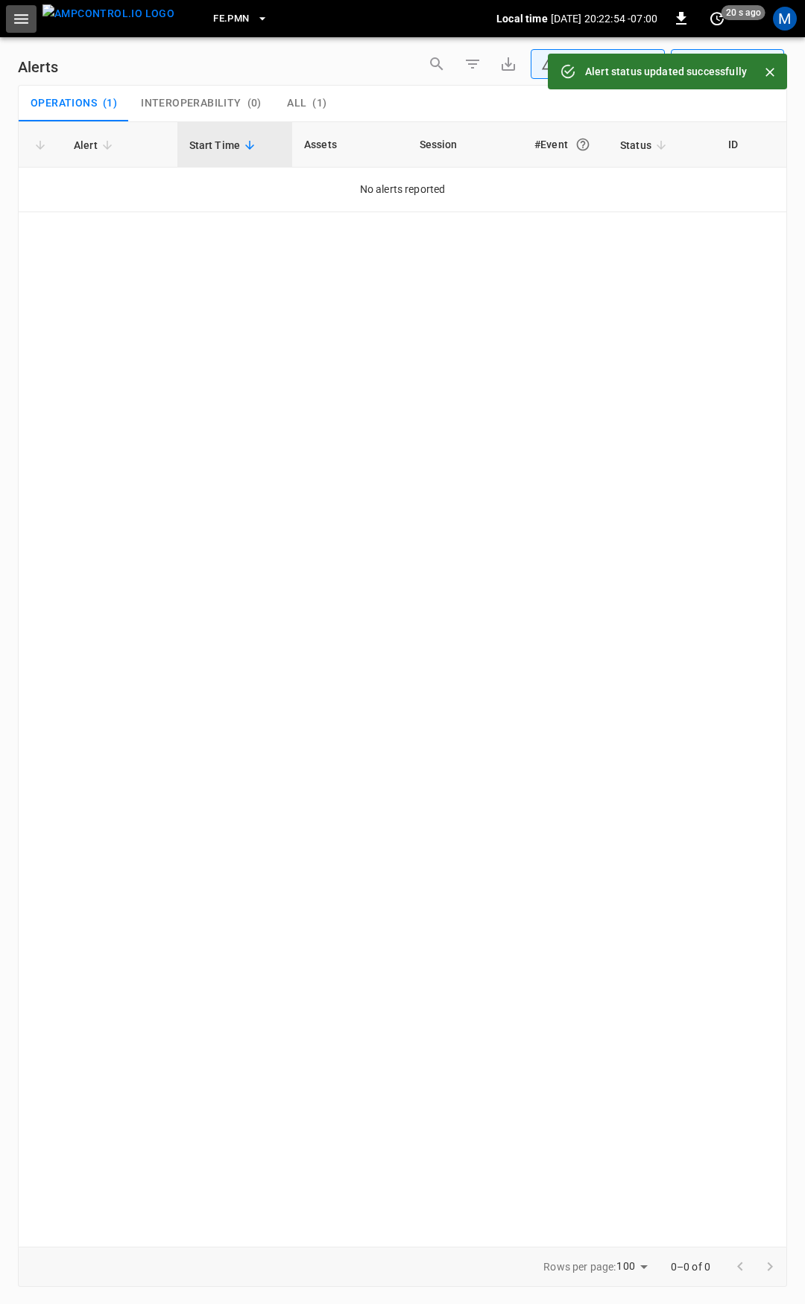
click at [17, 25] on icon "button" at bounding box center [21, 19] width 19 height 19
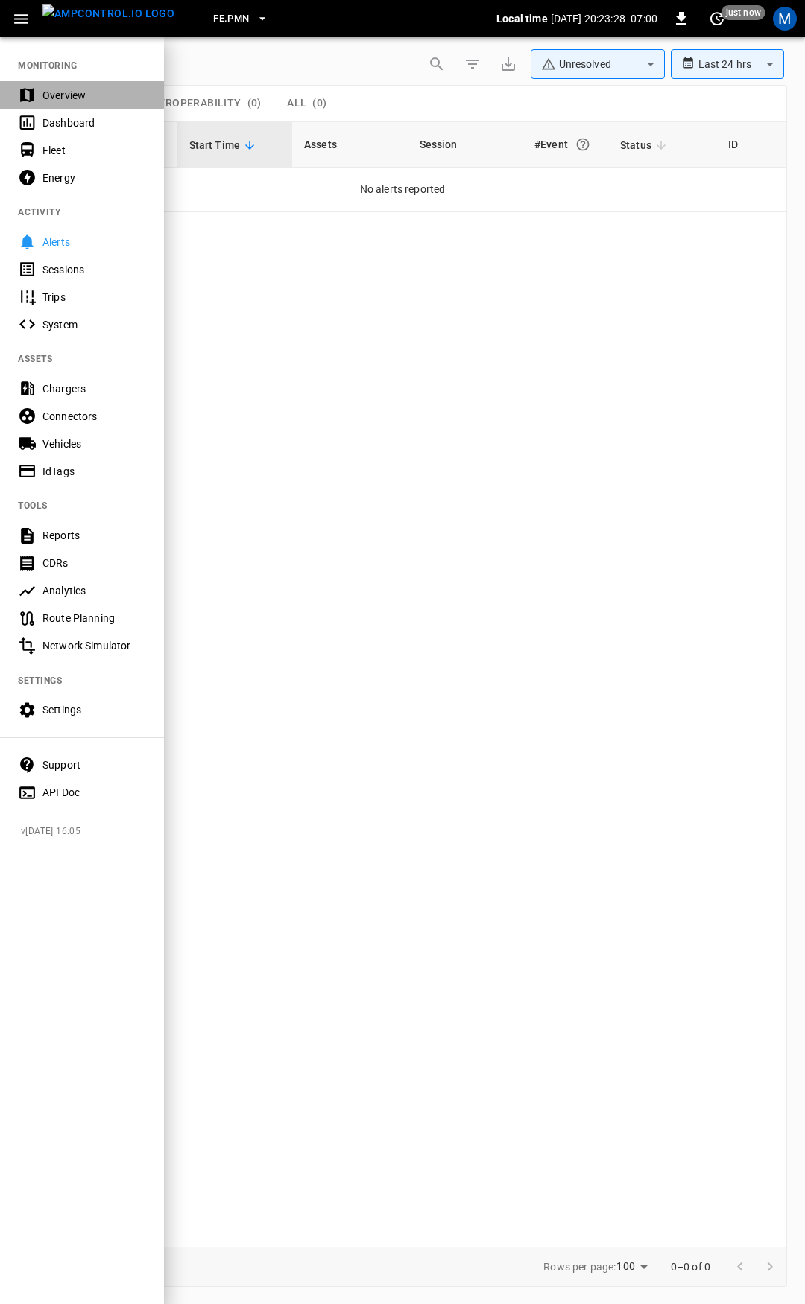
drag, startPoint x: 23, startPoint y: 101, endPoint x: 27, endPoint y: 111, distance: 11.1
click at [23, 101] on icon at bounding box center [27, 95] width 14 height 14
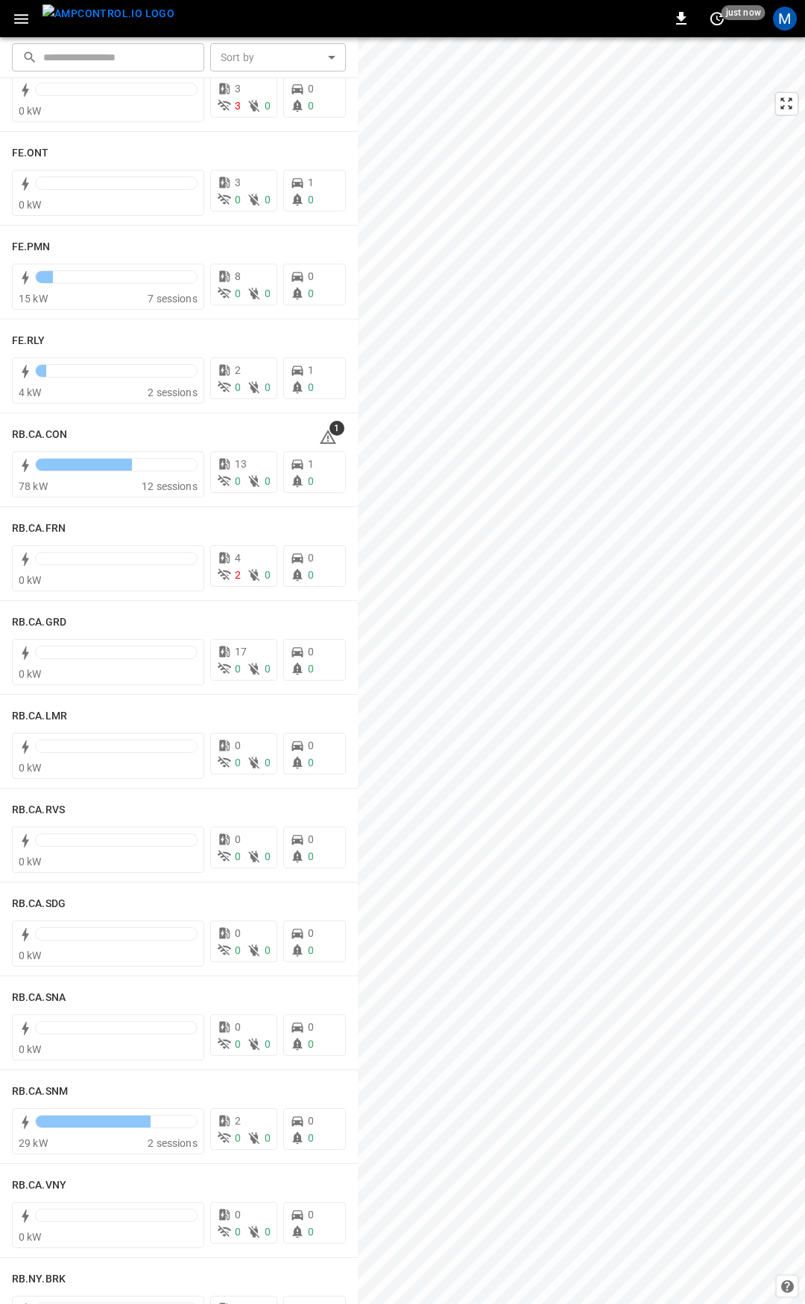
scroll to position [1649, 0]
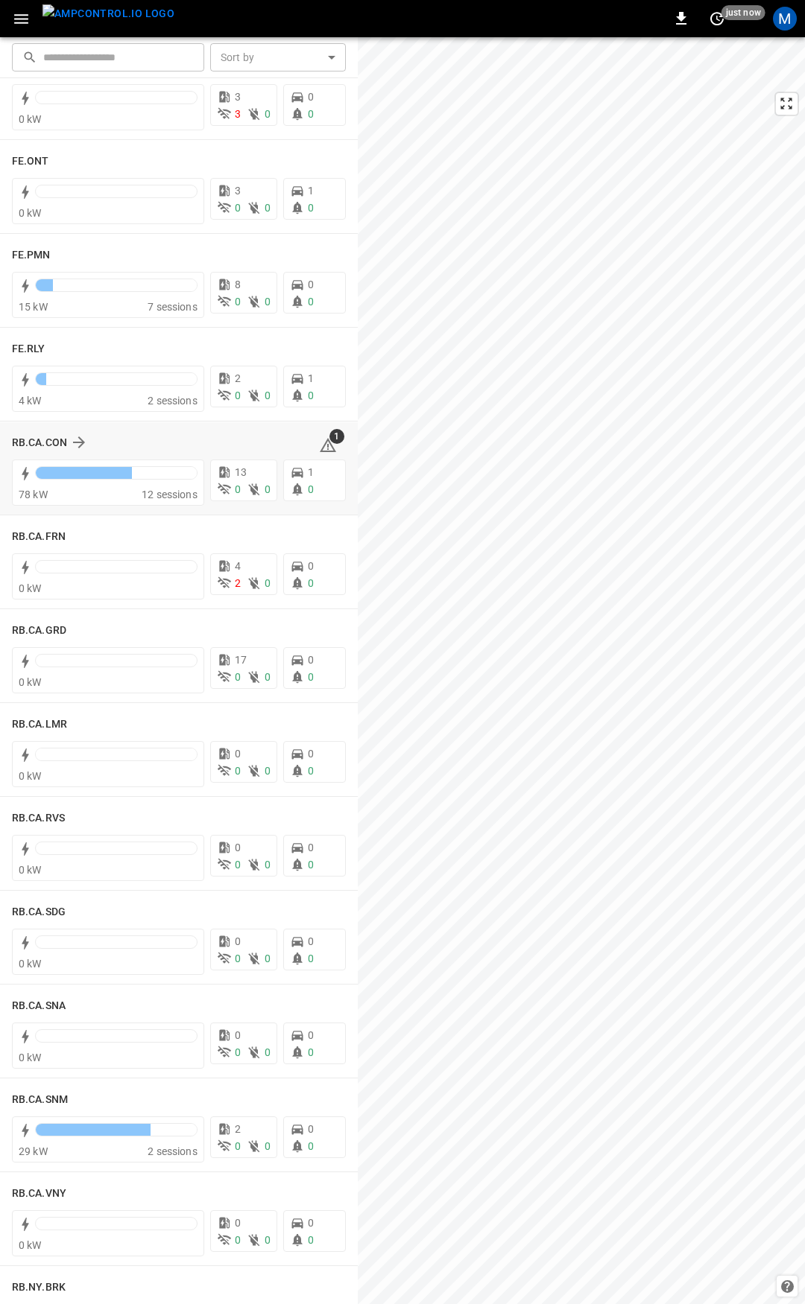
click at [320, 442] on icon at bounding box center [328, 445] width 16 height 14
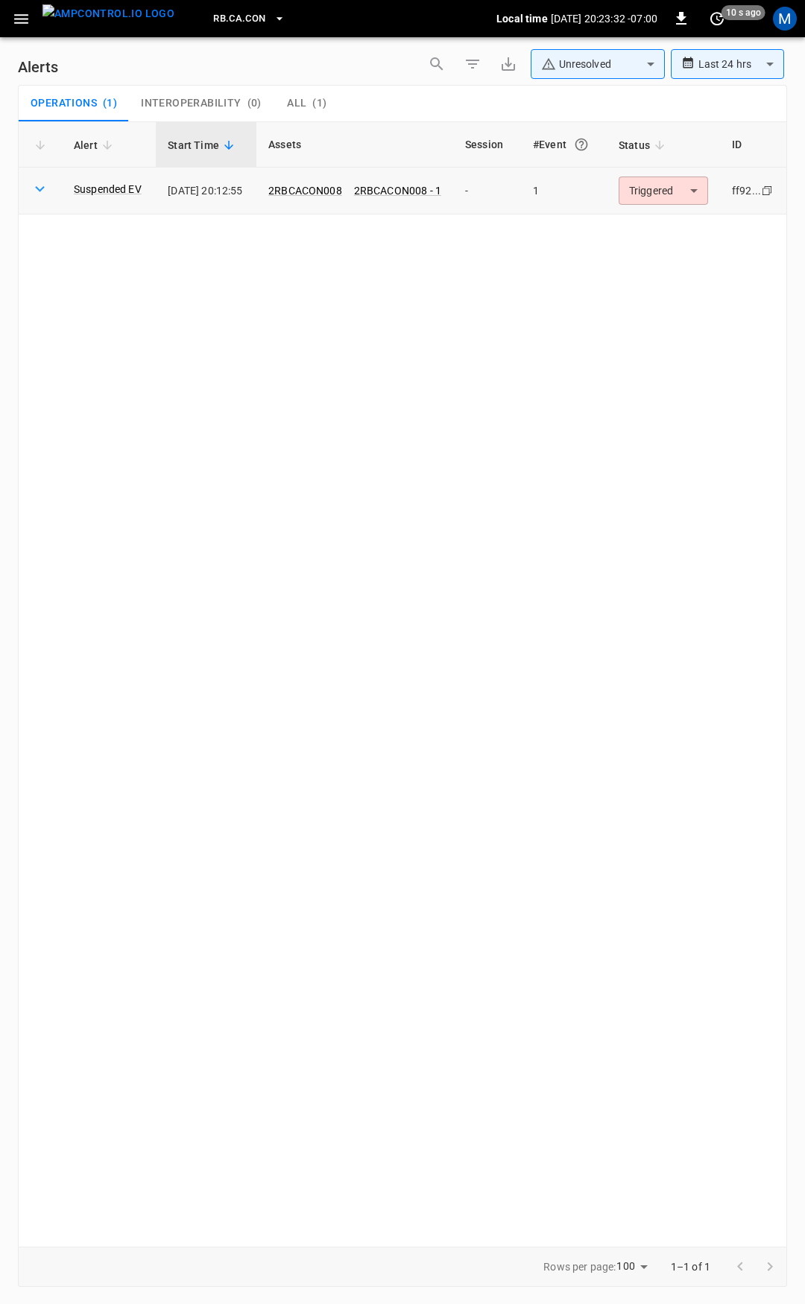
click at [661, 181] on body "**********" at bounding box center [402, 649] width 805 height 1299
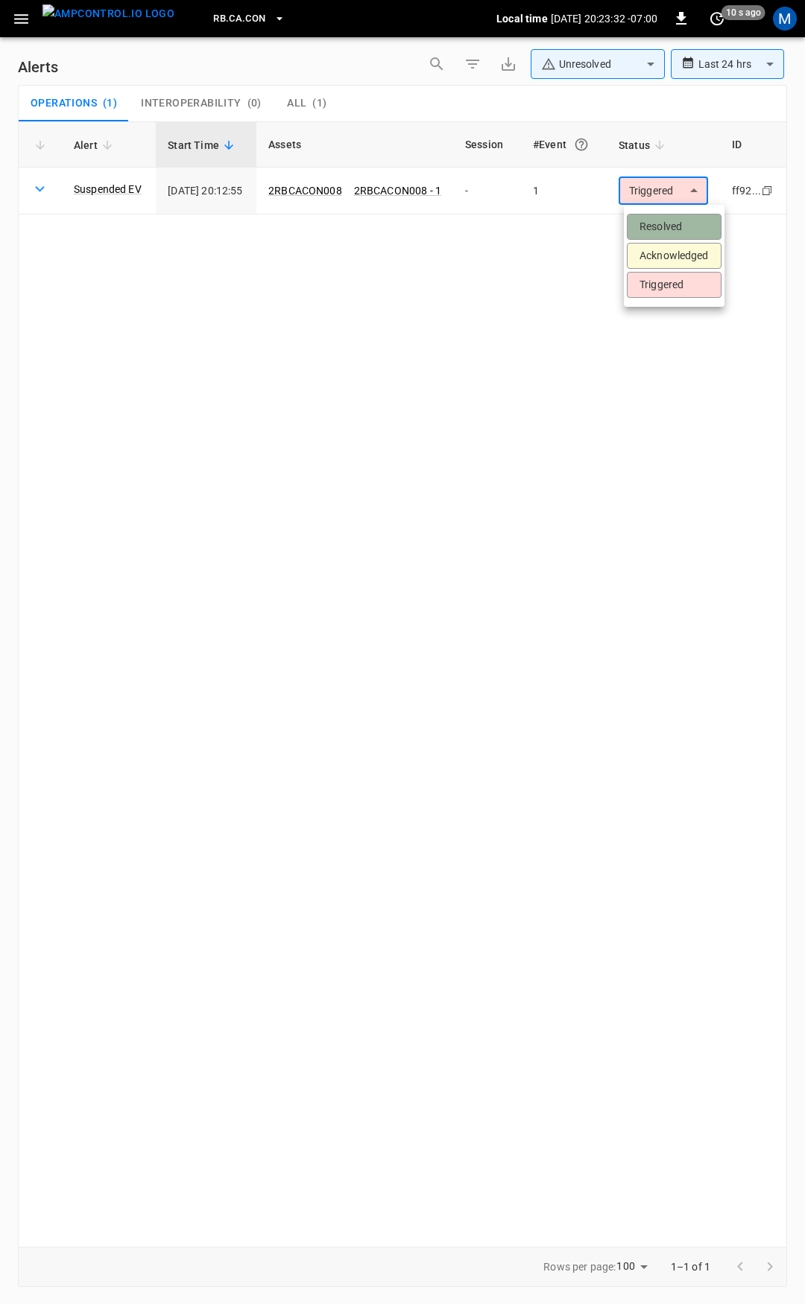
click at [647, 225] on li "Resolved" at bounding box center [673, 227] width 95 height 26
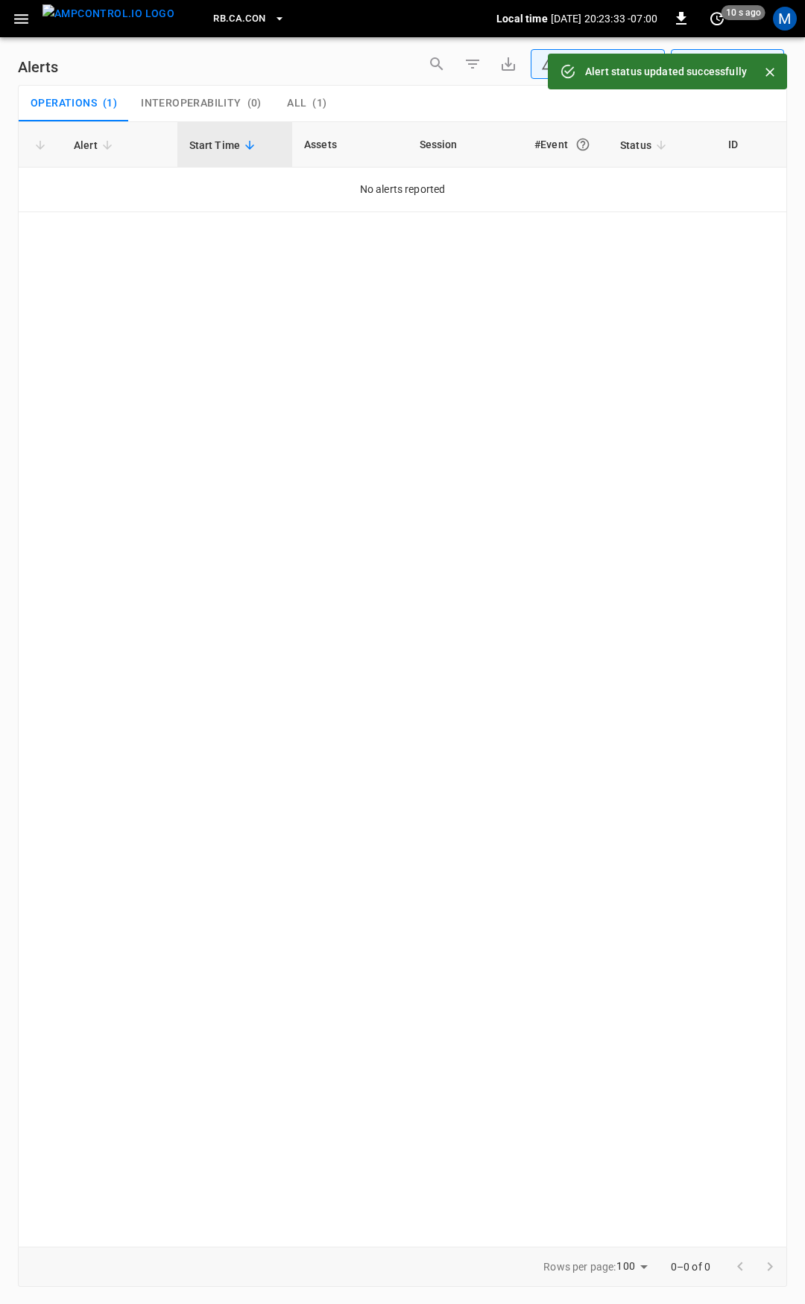
click at [13, 19] on icon "button" at bounding box center [21, 19] width 19 height 19
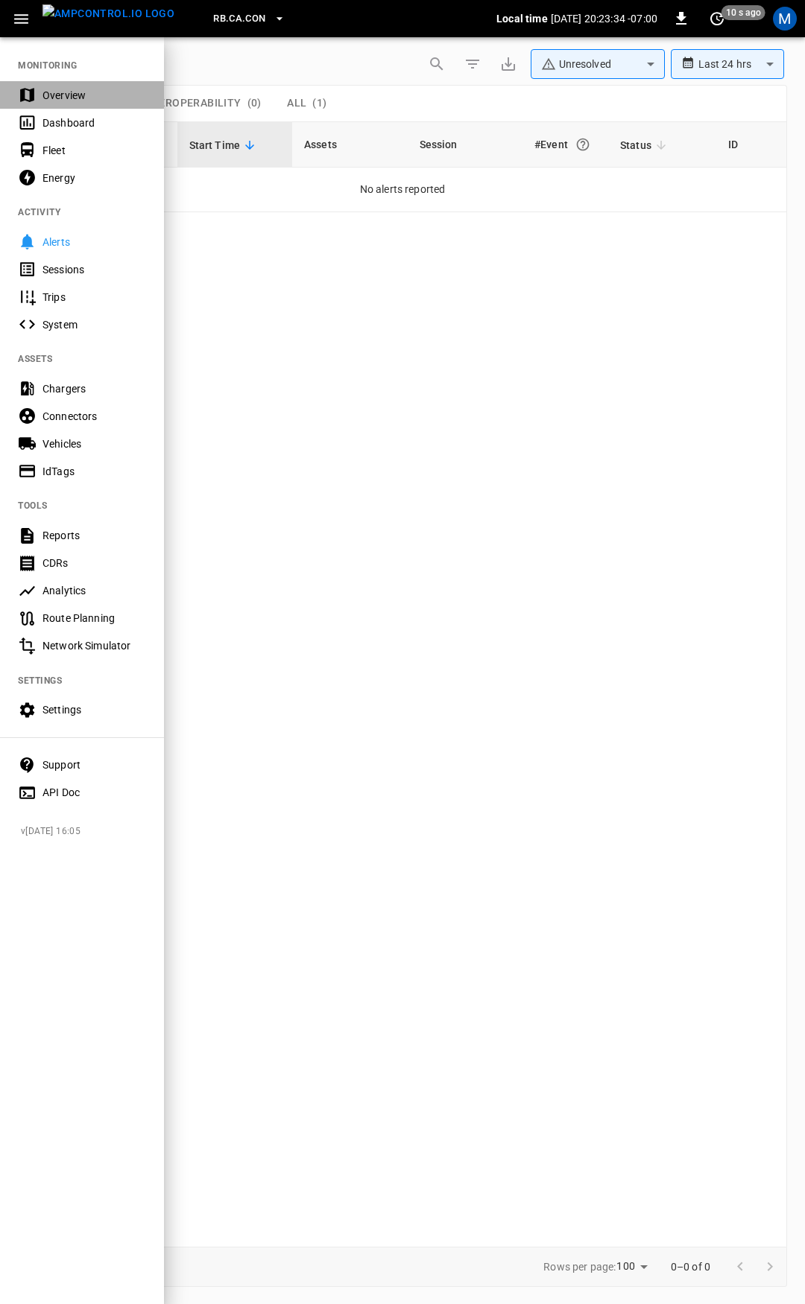
click at [63, 99] on div "Overview" at bounding box center [94, 95] width 104 height 15
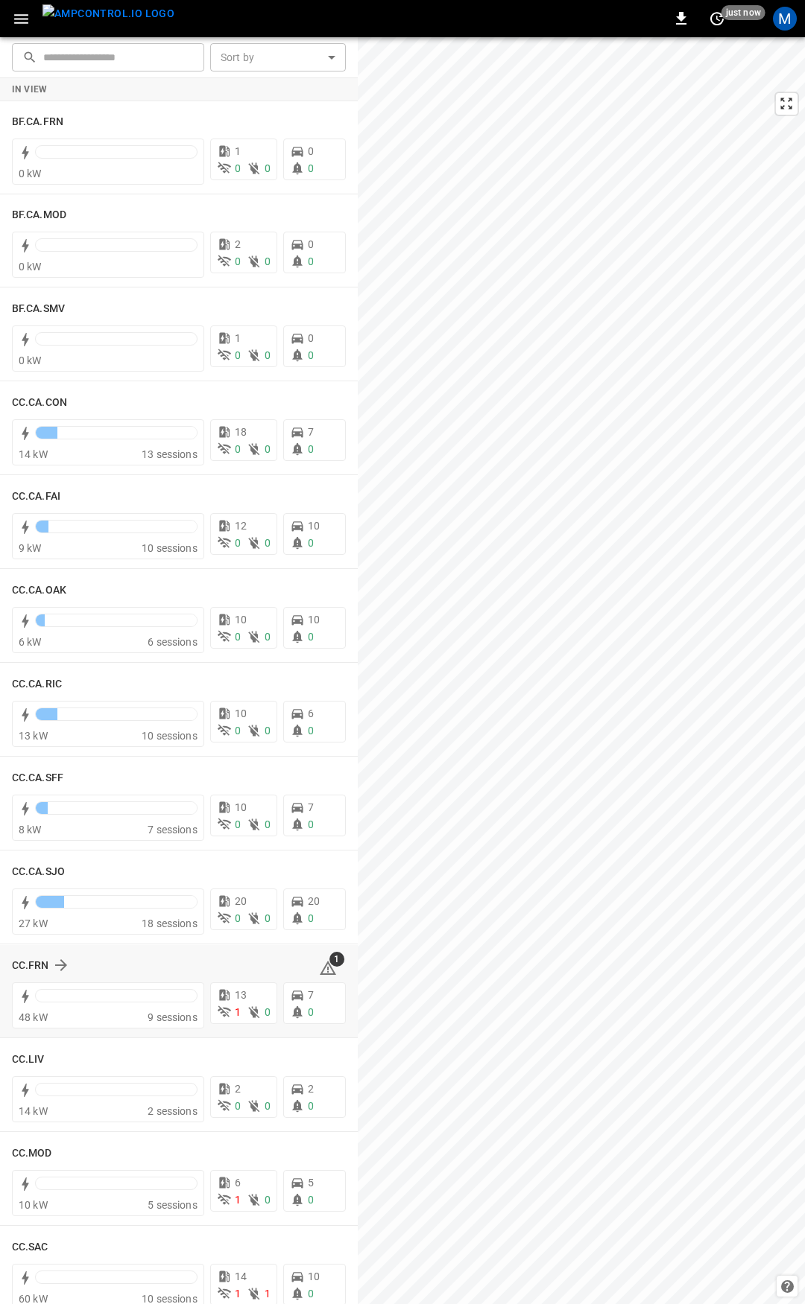
click at [331, 967] on div "1" at bounding box center [332, 965] width 27 height 24
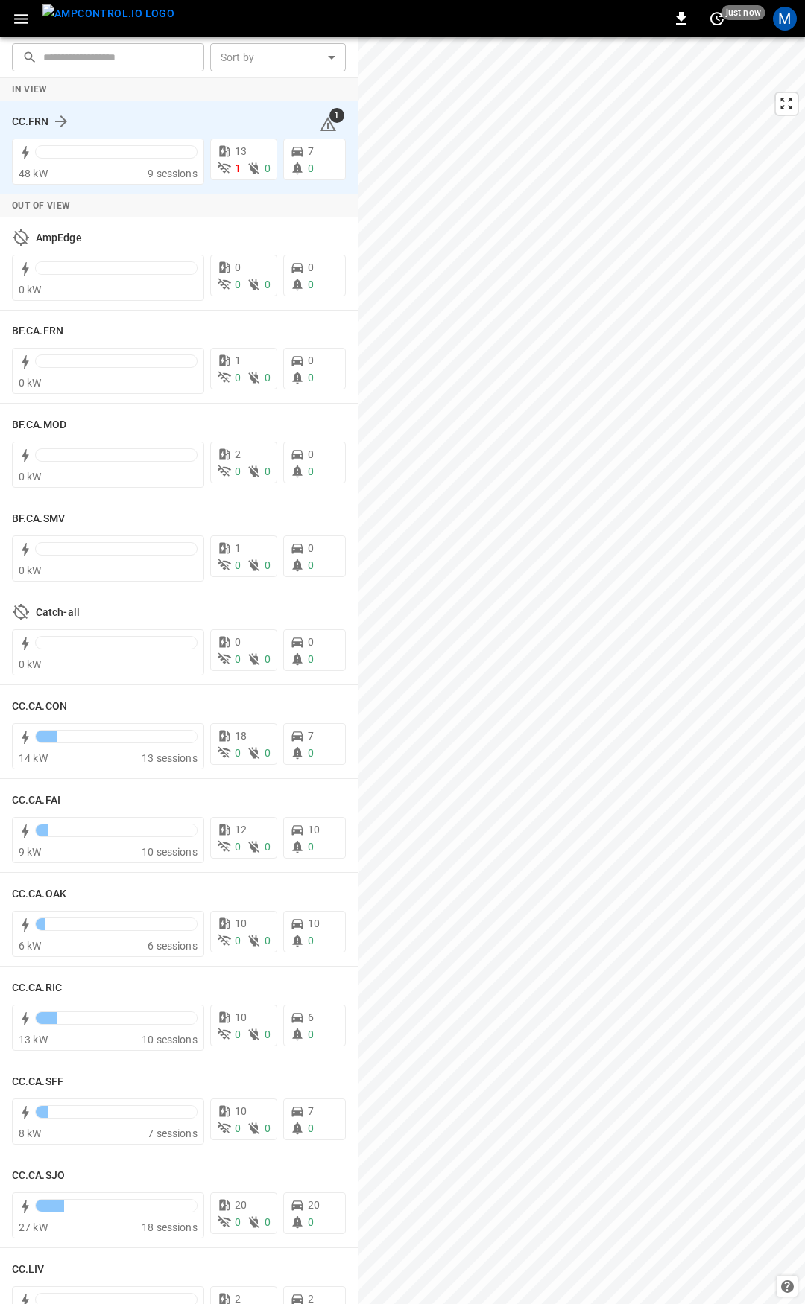
click at [320, 121] on icon at bounding box center [328, 124] width 16 height 14
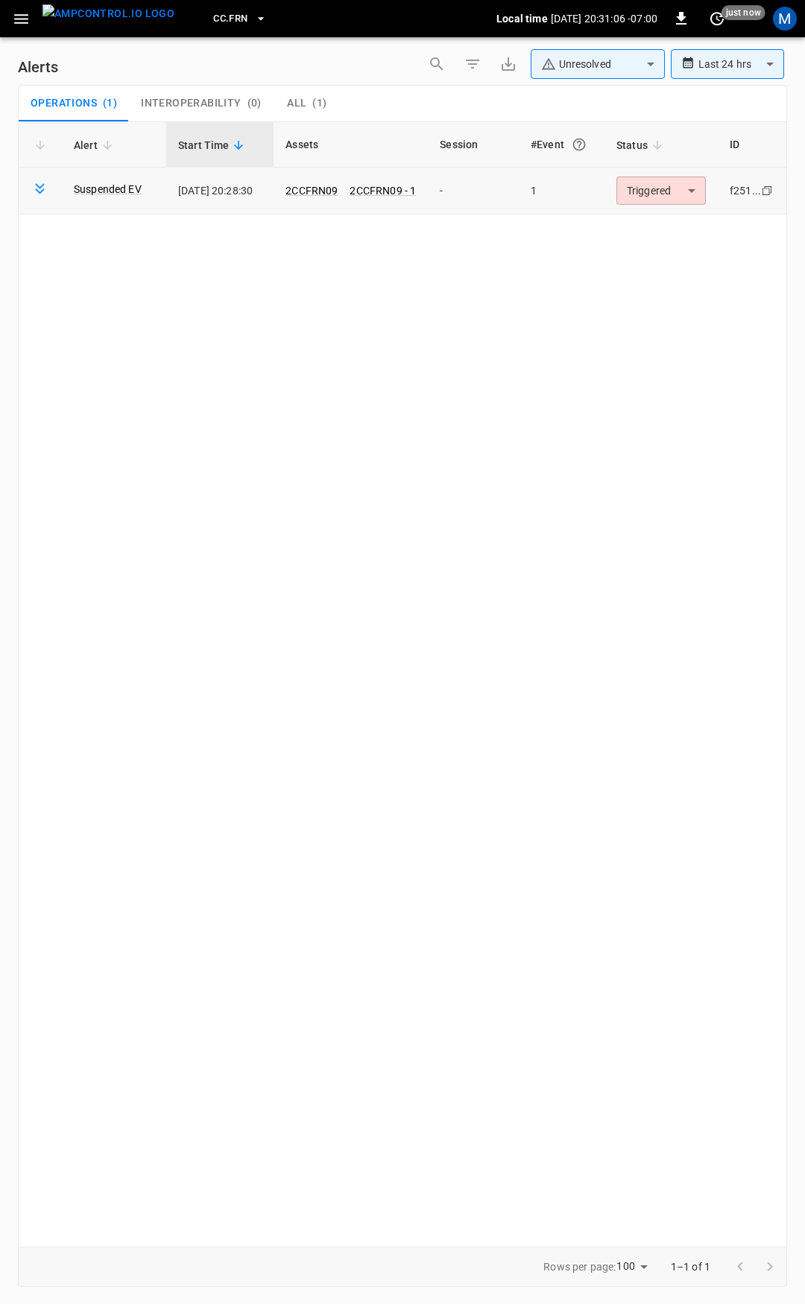
click at [682, 191] on body "**********" at bounding box center [402, 649] width 805 height 1299
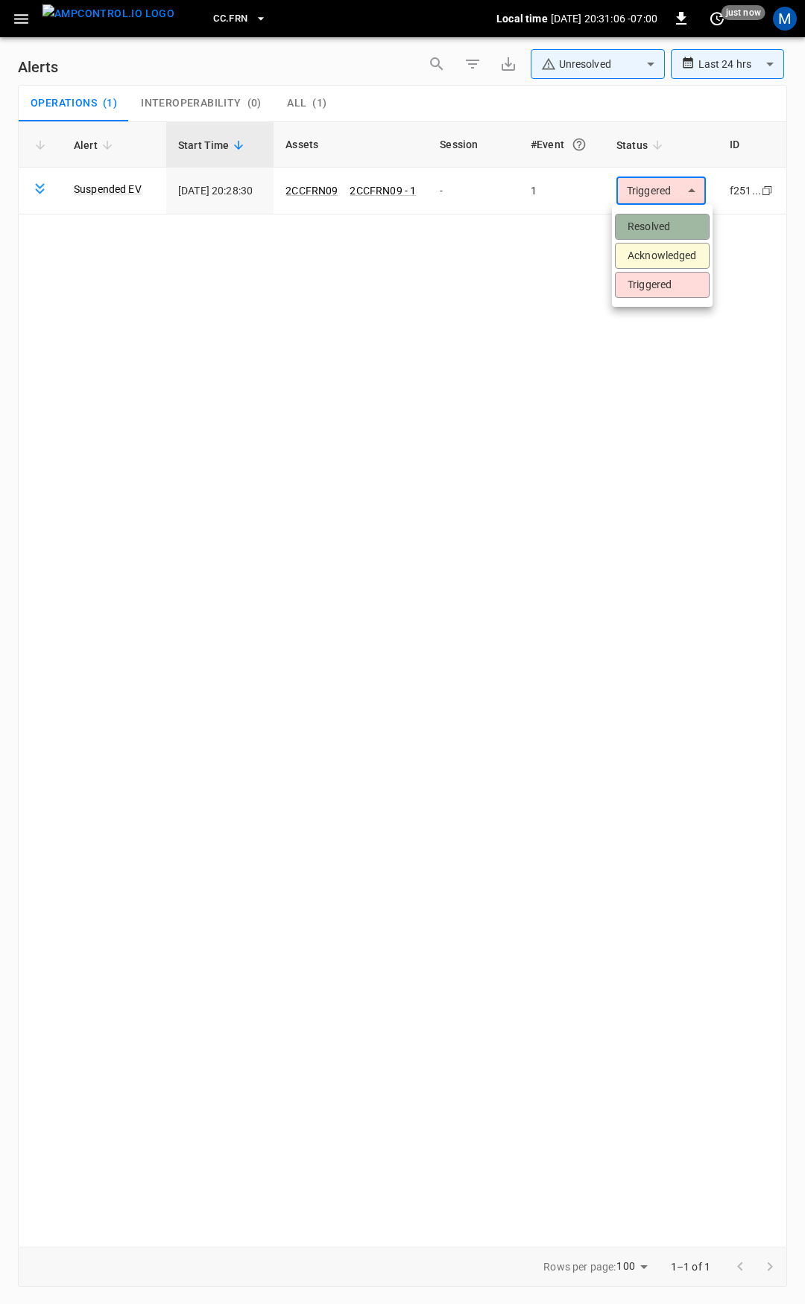
click at [670, 229] on li "Resolved" at bounding box center [662, 227] width 95 height 26
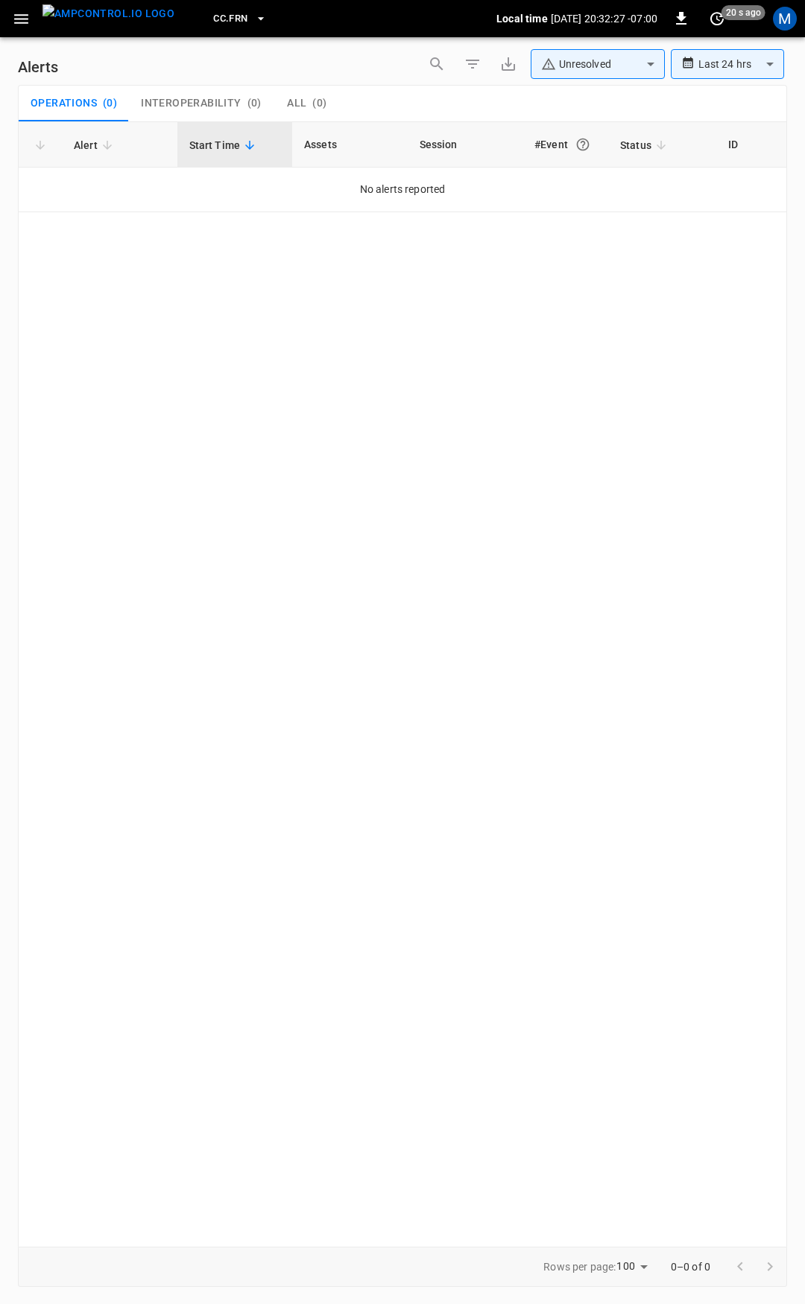
click at [9, 10] on button "button" at bounding box center [21, 19] width 31 height 28
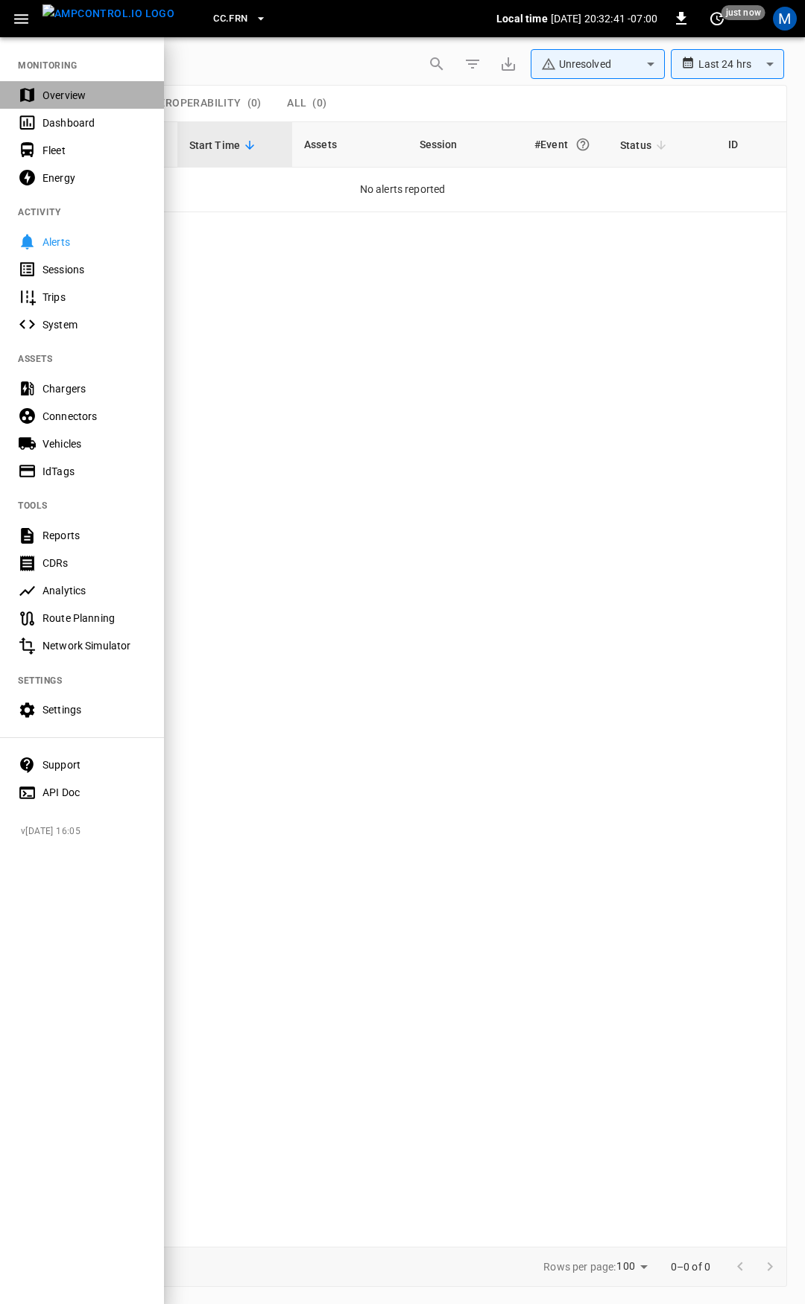
click at [63, 98] on div "Overview" at bounding box center [94, 95] width 104 height 15
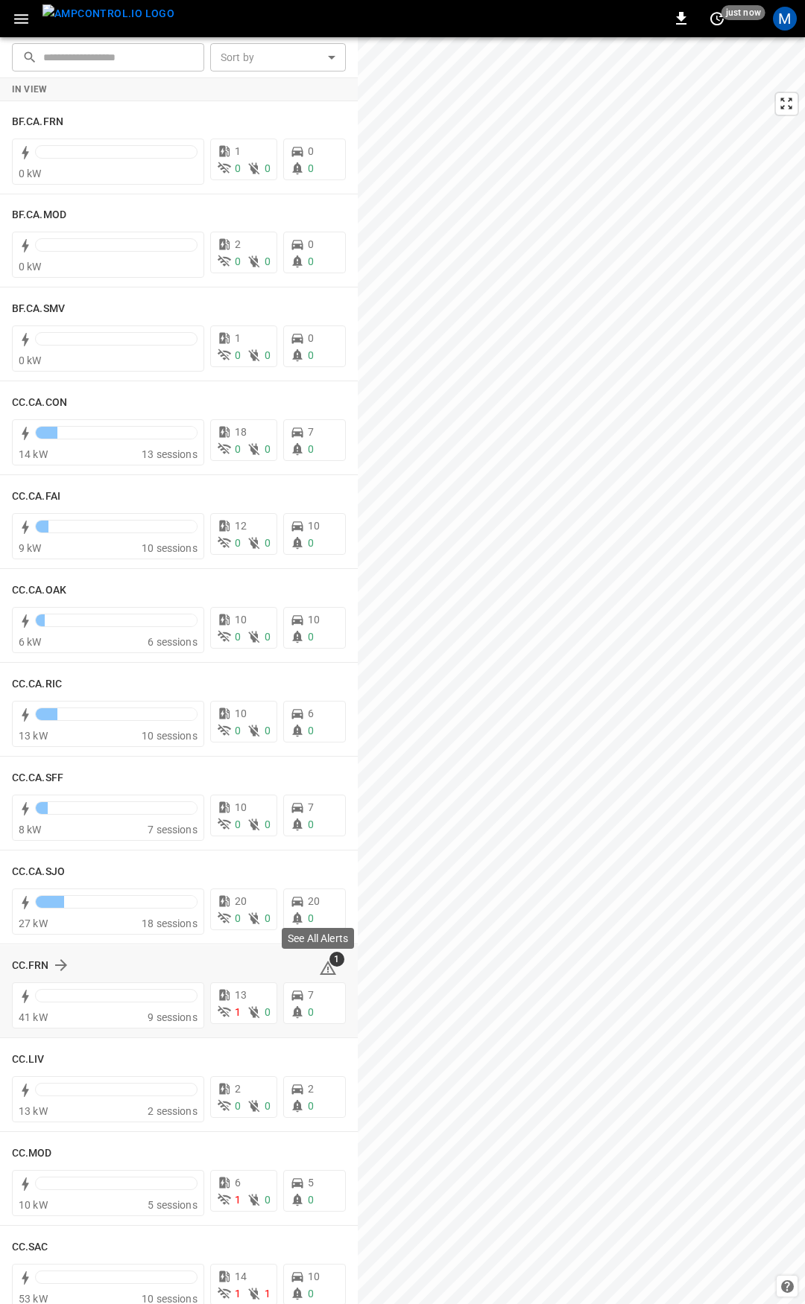
click at [322, 972] on icon at bounding box center [328, 968] width 18 height 18
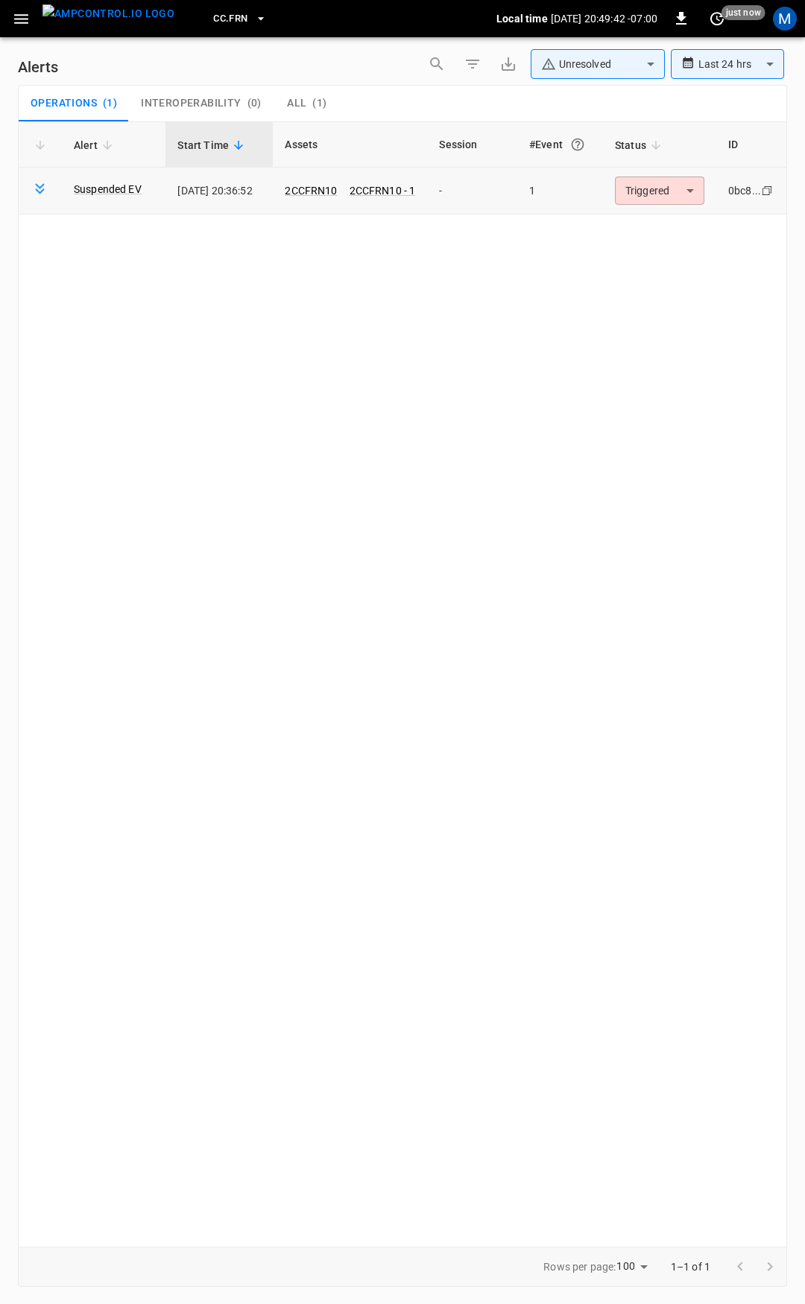
click at [638, 191] on body "**********" at bounding box center [402, 649] width 805 height 1299
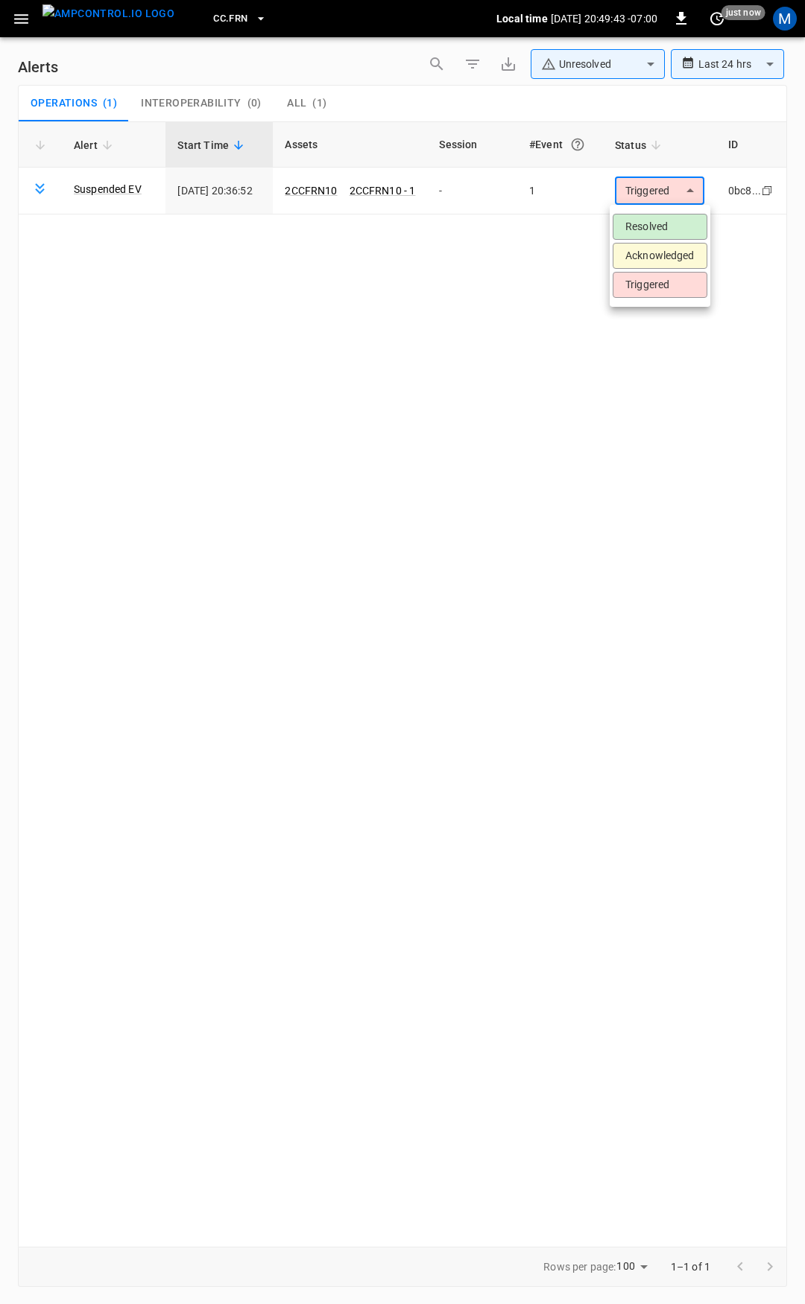
click at [653, 226] on li "Resolved" at bounding box center [659, 227] width 95 height 26
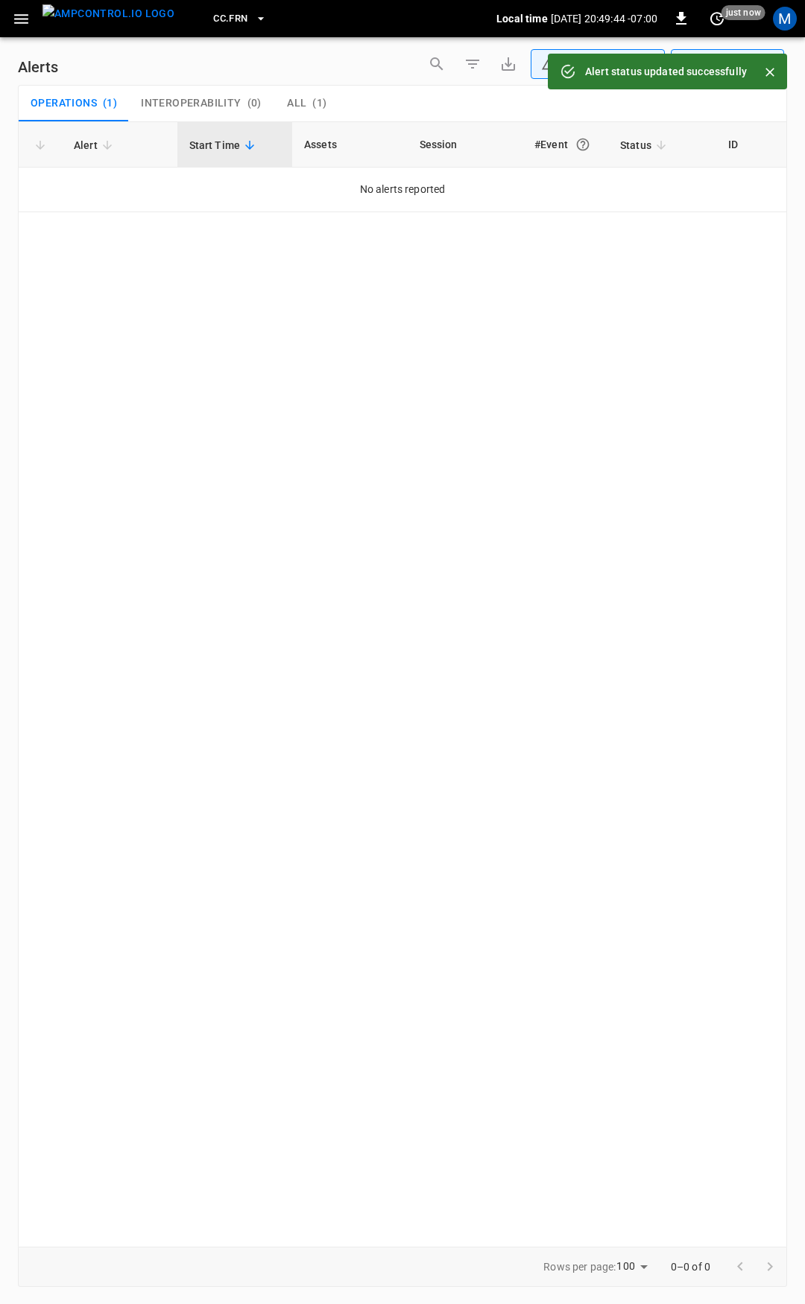
click at [18, 22] on icon "button" at bounding box center [21, 19] width 14 height 10
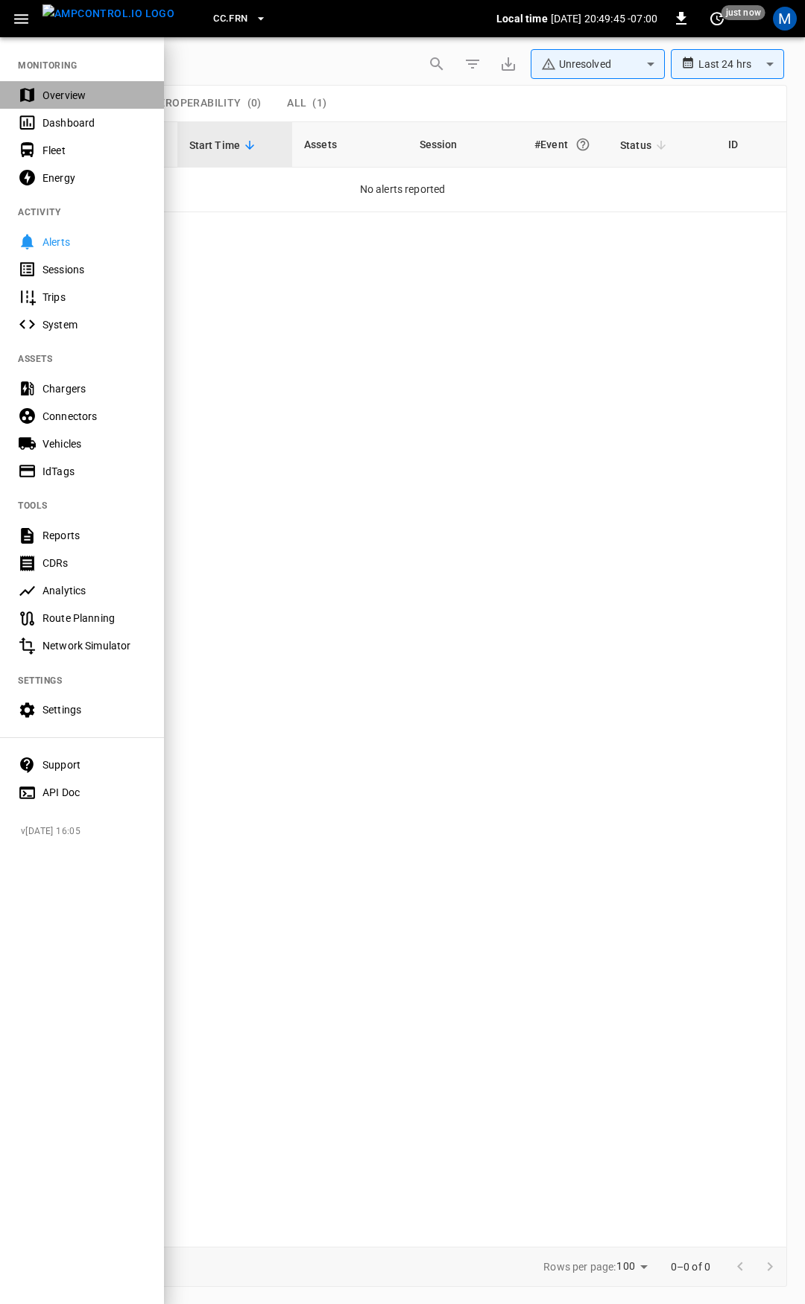
click at [80, 98] on div "Overview" at bounding box center [94, 95] width 104 height 15
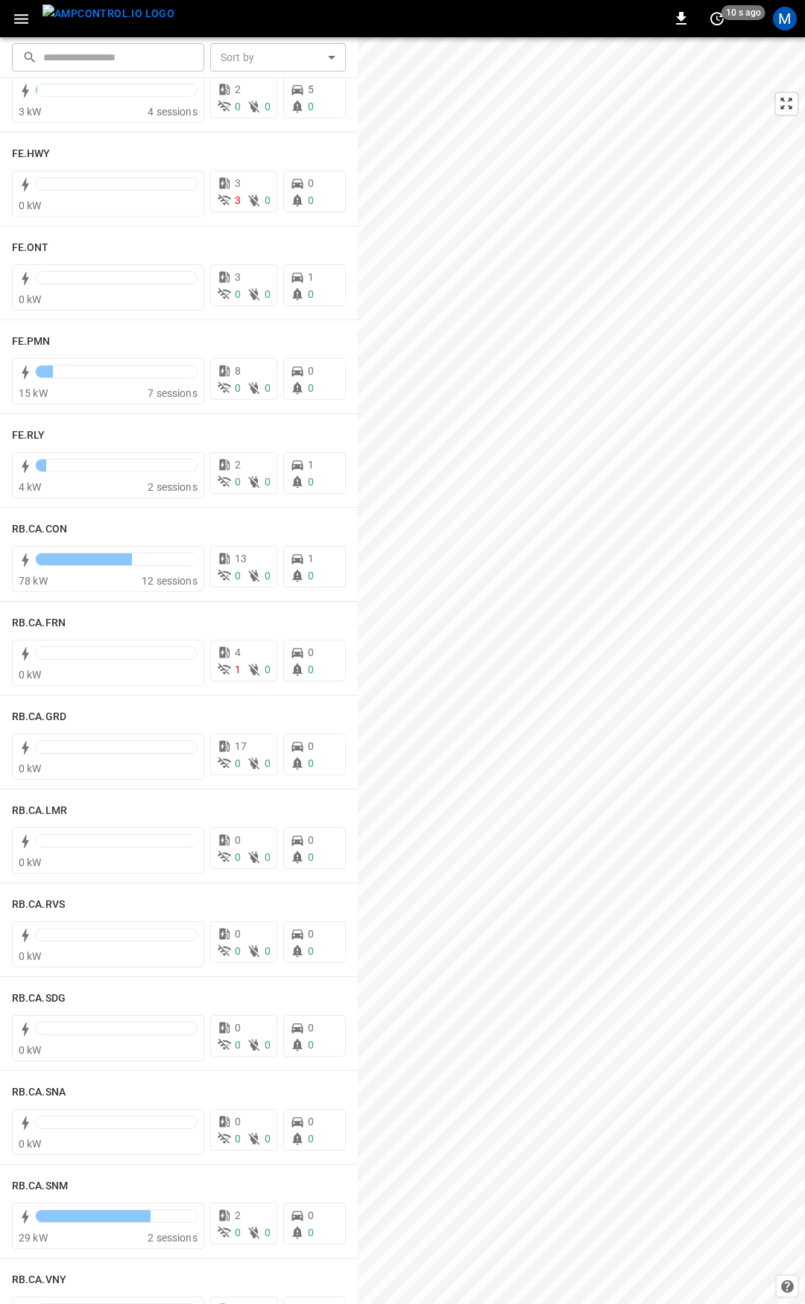
scroll to position [1558, 0]
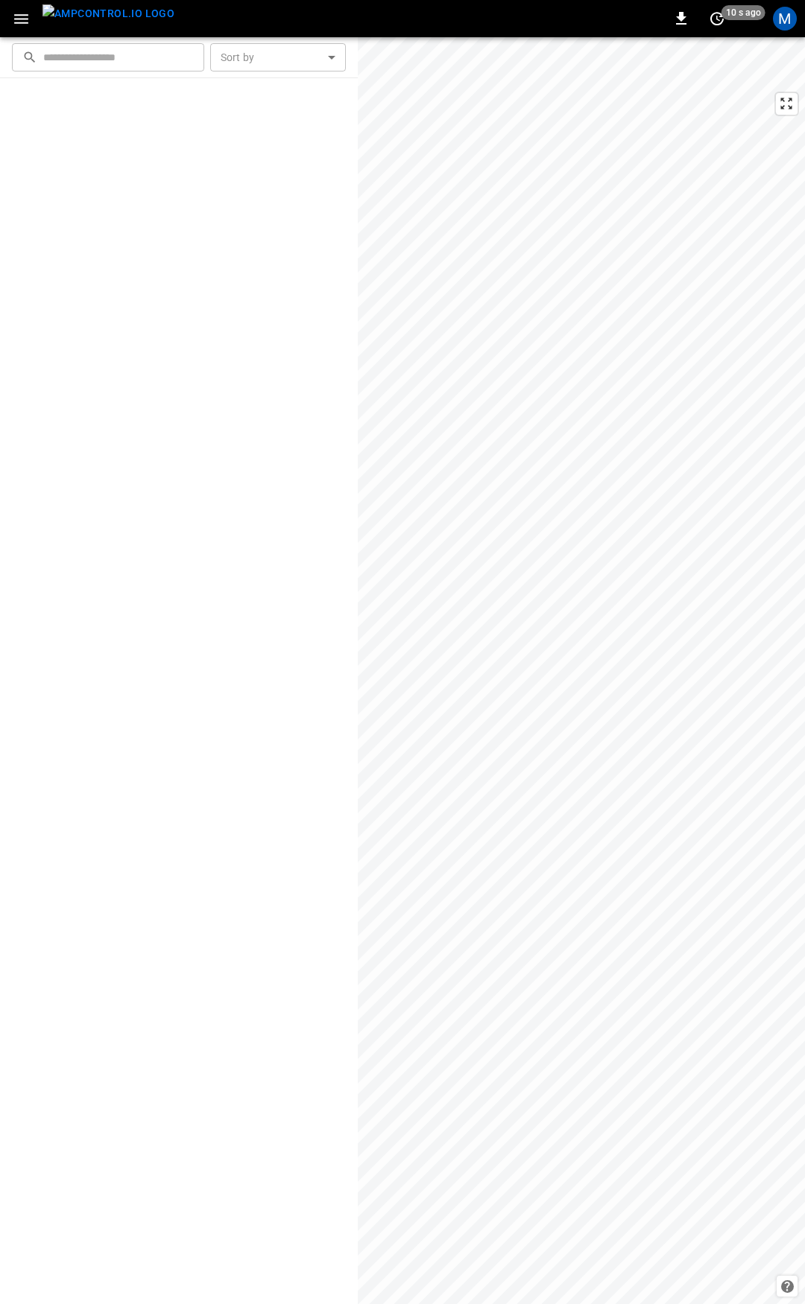
scroll to position [1558, 0]
